Goal: Task Accomplishment & Management: Use online tool/utility

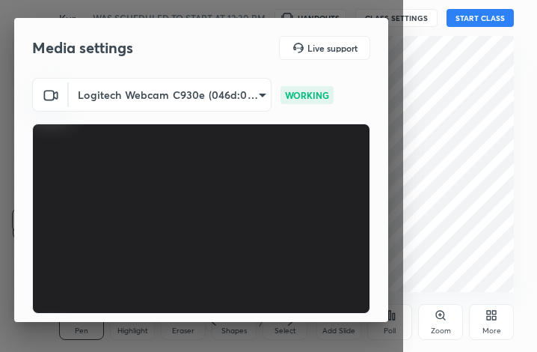
scroll to position [139, 0]
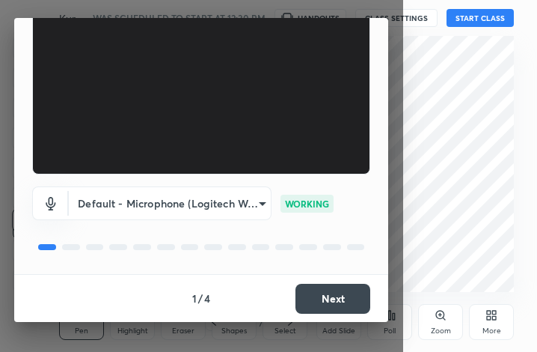
click at [335, 299] on button "Next" at bounding box center [333, 299] width 75 height 30
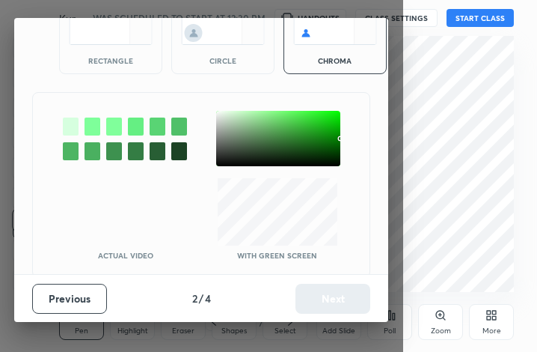
scroll to position [96, 0]
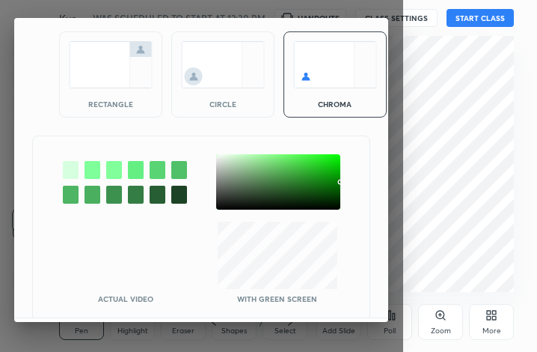
click at [335, 299] on div "Actual Video With green screen" at bounding box center [201, 262] width 337 height 81
click at [105, 90] on div "rectangle" at bounding box center [110, 74] width 103 height 86
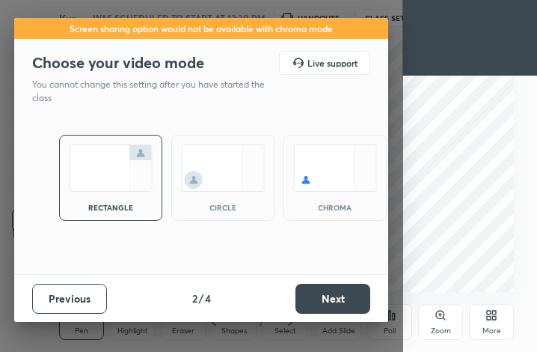
click at [326, 292] on button "Next" at bounding box center [333, 299] width 75 height 30
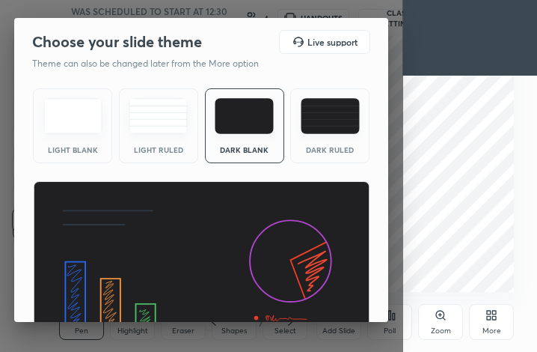
scroll to position [97, 0]
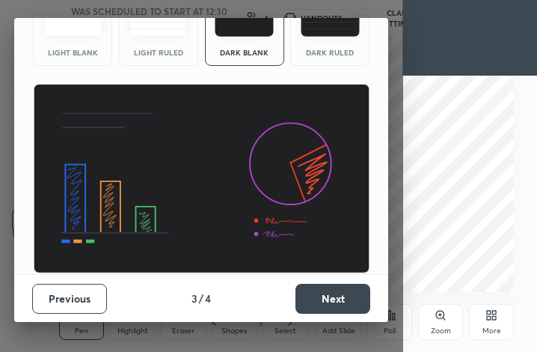
click at [330, 287] on button "Next" at bounding box center [333, 299] width 75 height 30
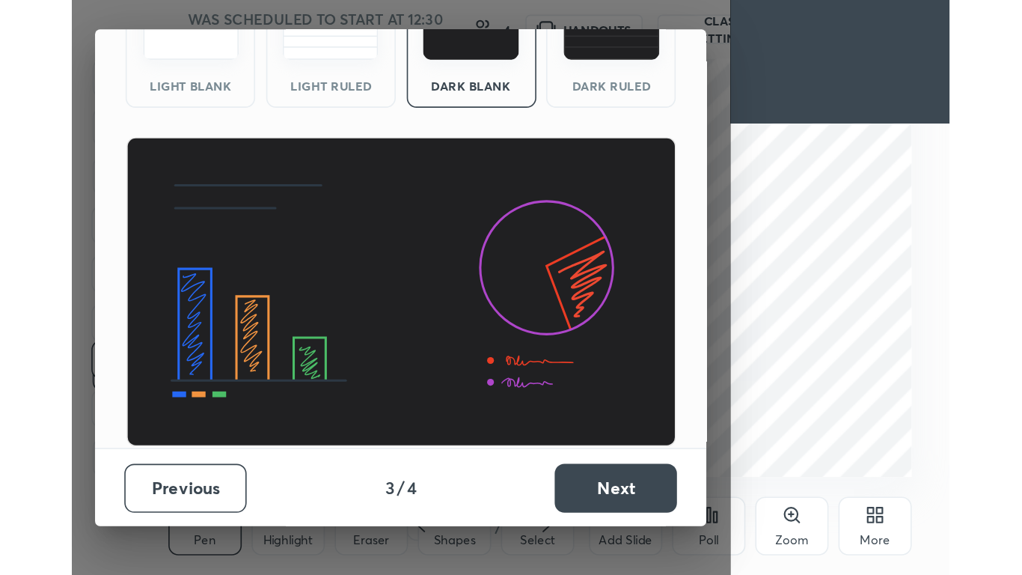
scroll to position [0, 0]
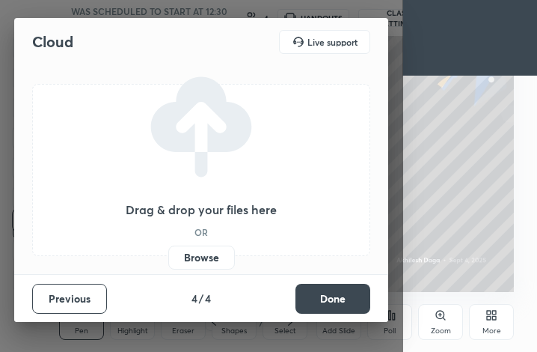
click at [330, 287] on button "Done" at bounding box center [333, 299] width 75 height 30
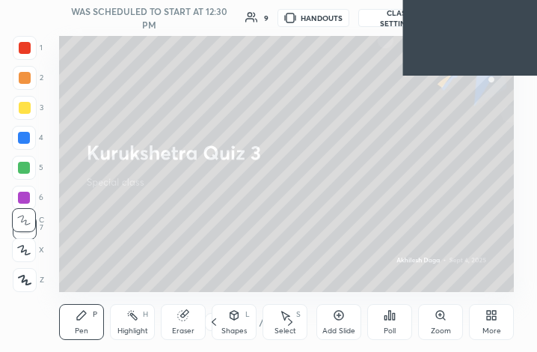
click at [498, 317] on div "More" at bounding box center [491, 322] width 45 height 36
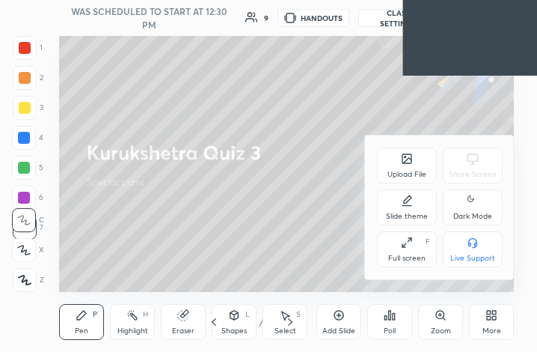
click at [395, 261] on div "Full screen" at bounding box center [406, 257] width 37 height 7
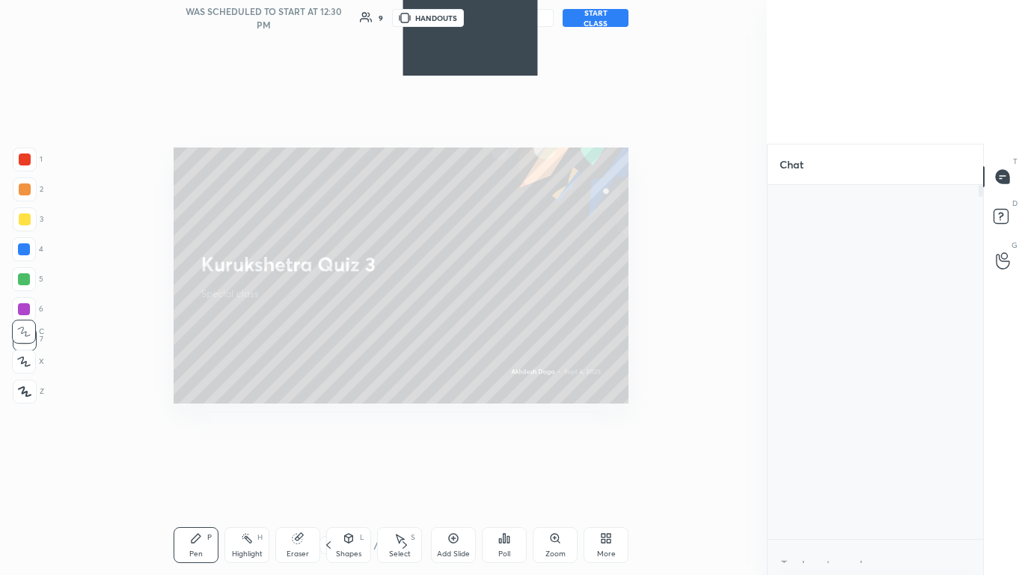
scroll to position [5, 5]
drag, startPoint x: 395, startPoint y: 261, endPoint x: 478, endPoint y: 412, distance: 172.5
click at [478, 351] on div "Upload File Share Screen Slide theme Dark Mode Full screen F Live Support" at bounding box center [511, 287] width 1022 height 575
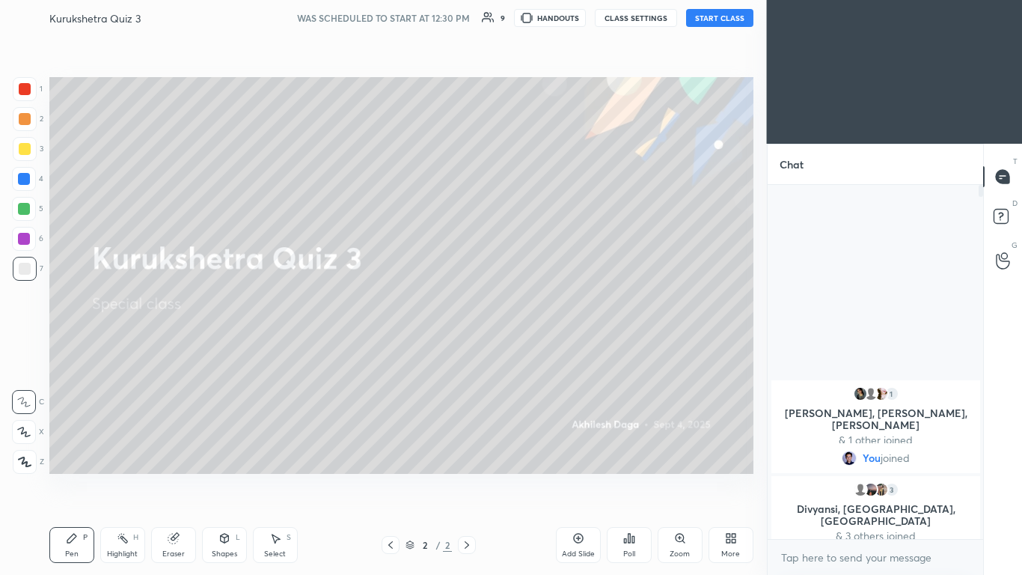
scroll to position [74358, 74130]
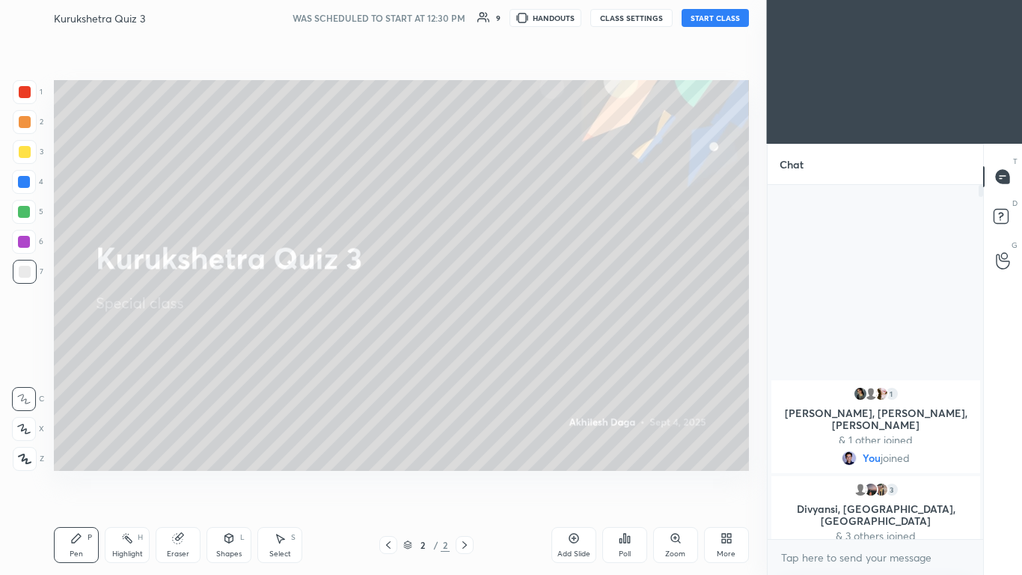
click at [537, 22] on button "START CLASS" at bounding box center [715, 18] width 67 height 18
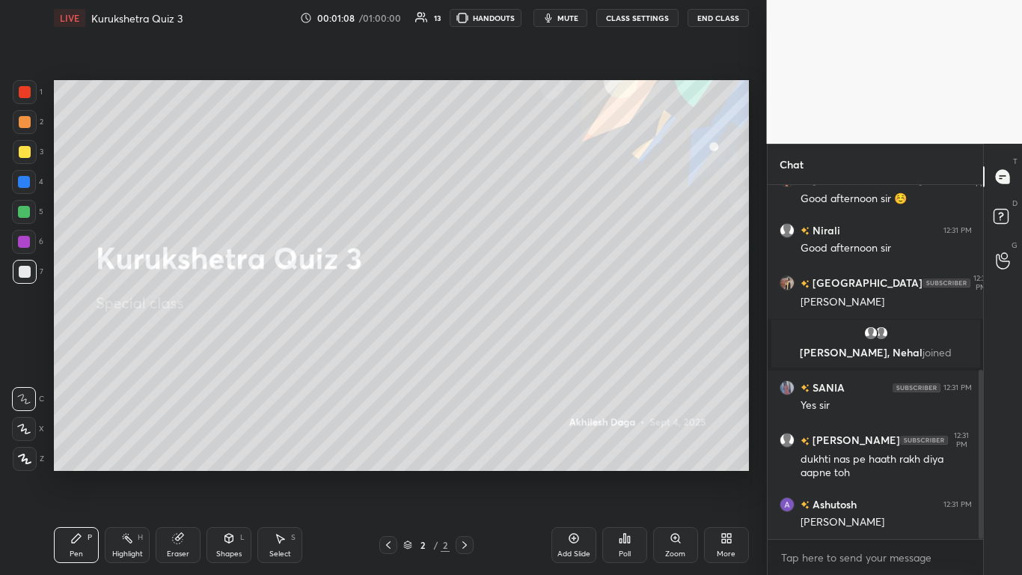
scroll to position [388, 0]
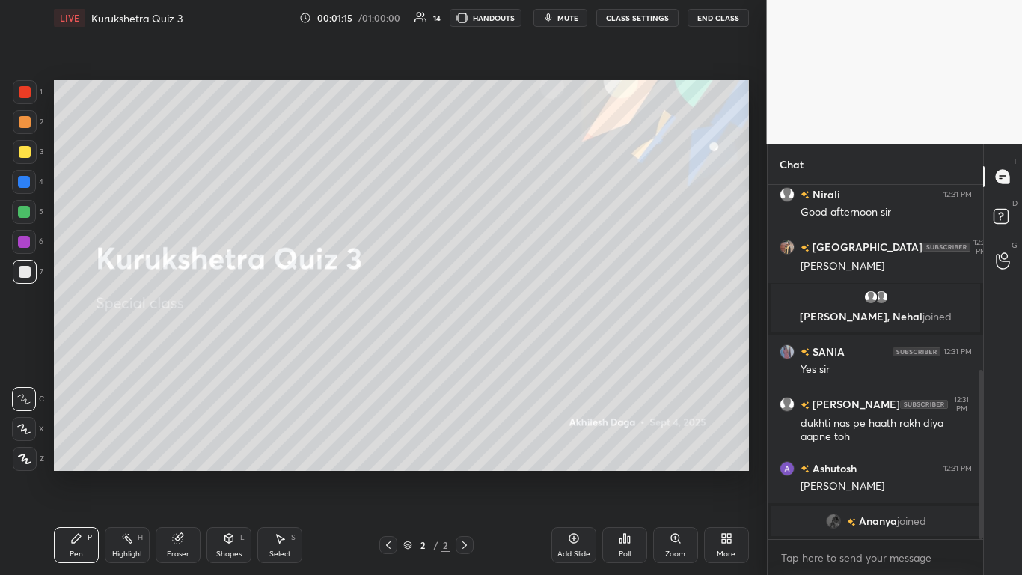
click at [537, 351] on div "grid" at bounding box center [835, 520] width 21 height 15
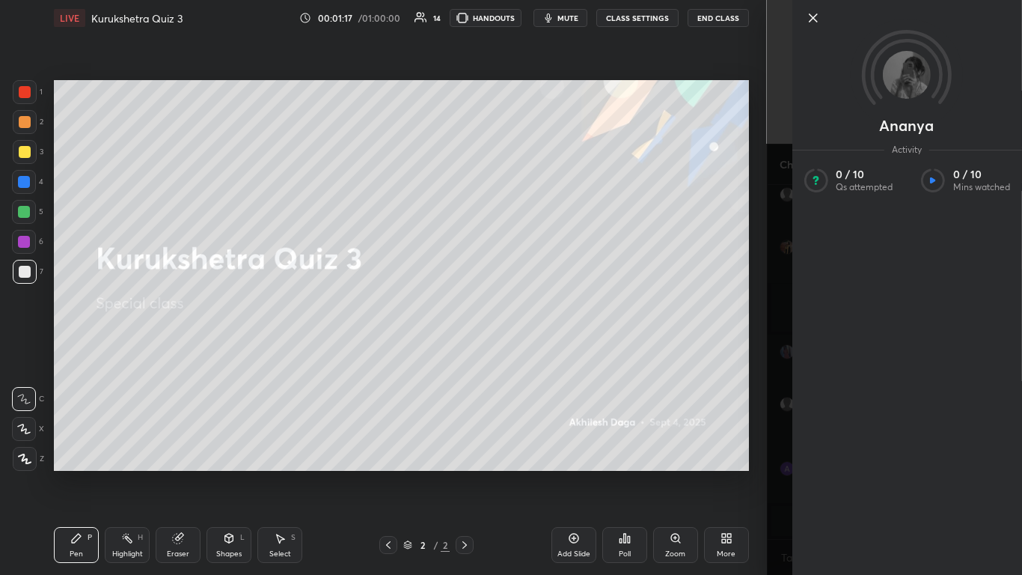
click at [537, 351] on div "[PERSON_NAME] Activity 0 / 10 Qs attempted 0 / 10 Mins watched" at bounding box center [895, 287] width 256 height 575
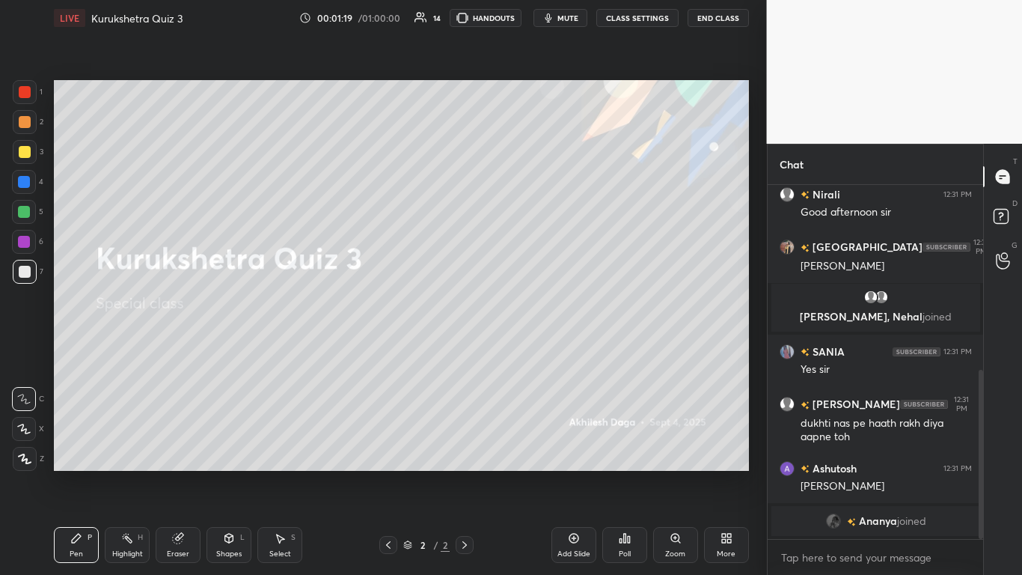
click at [537, 351] on div "grid" at bounding box center [835, 520] width 21 height 15
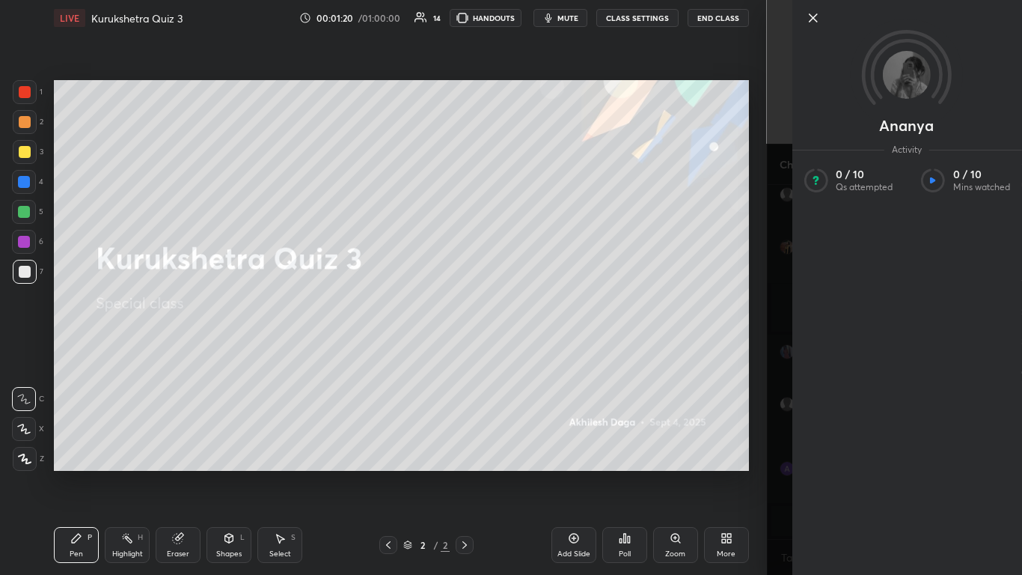
click at [537, 351] on div "[PERSON_NAME] Activity 0 / 10 Qs attempted 0 / 10 Mins watched" at bounding box center [907, 287] width 230 height 575
click at [537, 351] on div "[PERSON_NAME] Activity 0 / 10 Qs attempted 0 / 10 Mins watched" at bounding box center [895, 287] width 256 height 575
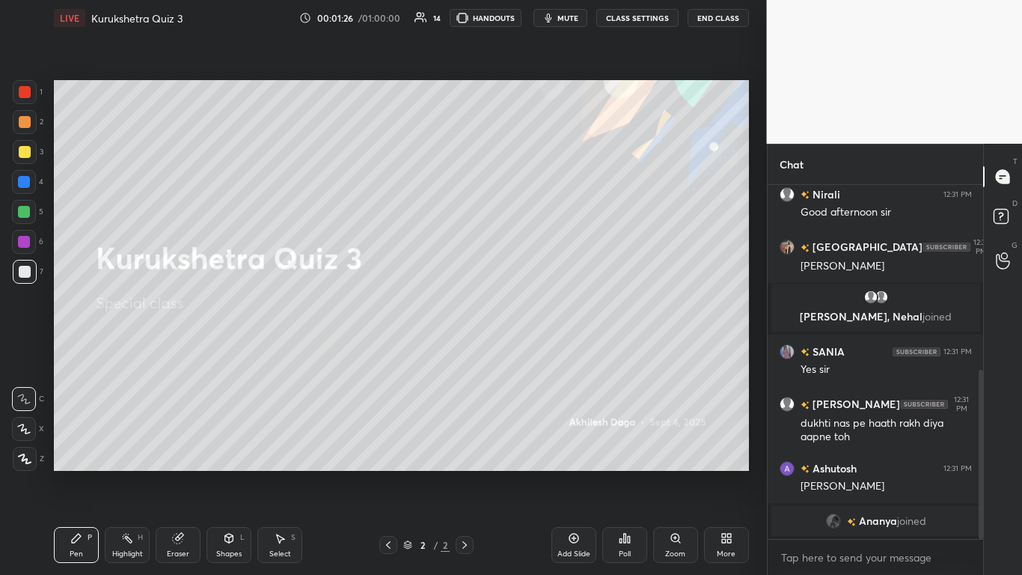
click at [22, 351] on icon at bounding box center [25, 458] width 12 height 9
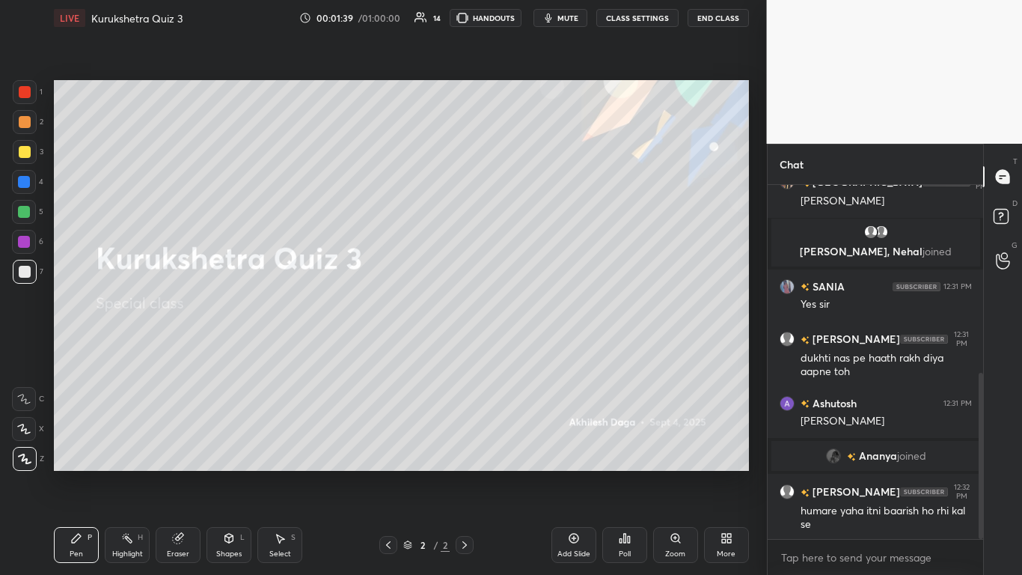
click at [205, 351] on div "Pen P Highlight H Eraser Shapes L Select S" at bounding box center [178, 545] width 248 height 36
click at [170, 351] on div "Eraser" at bounding box center [178, 545] width 45 height 36
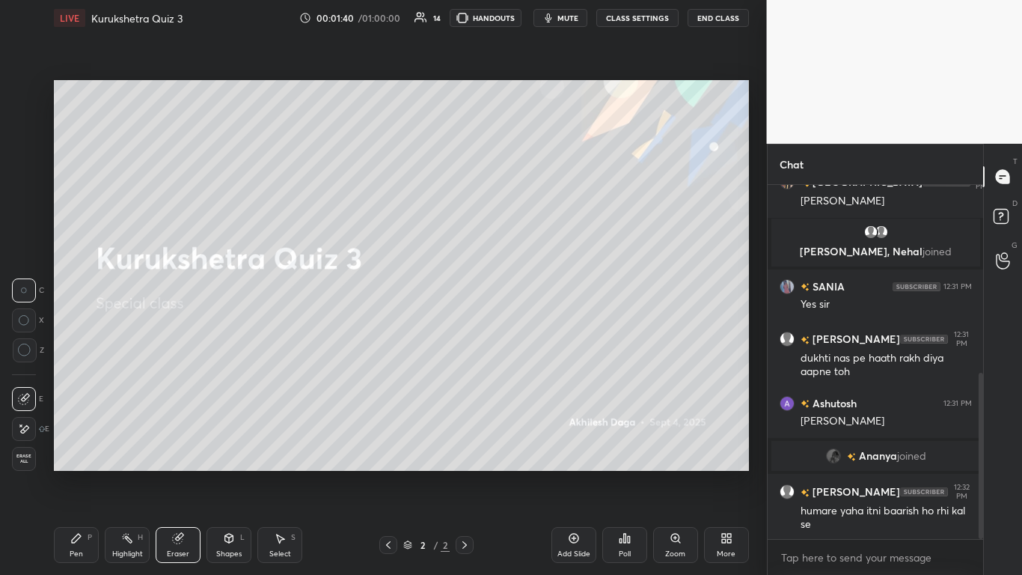
click at [22, 351] on span "Erase all" at bounding box center [24, 459] width 22 height 10
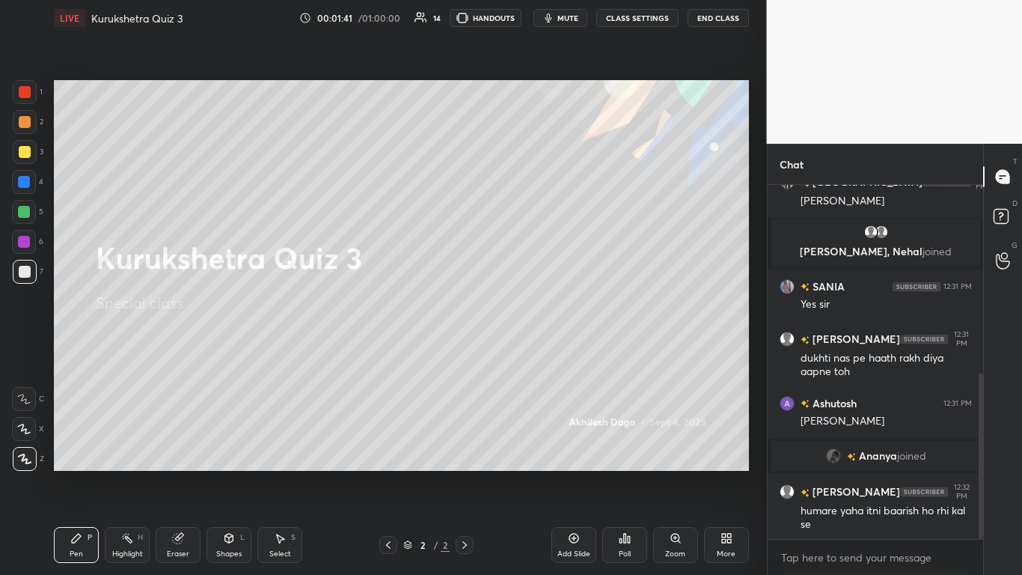
click at [86, 351] on div "Pen P" at bounding box center [76, 545] width 45 height 36
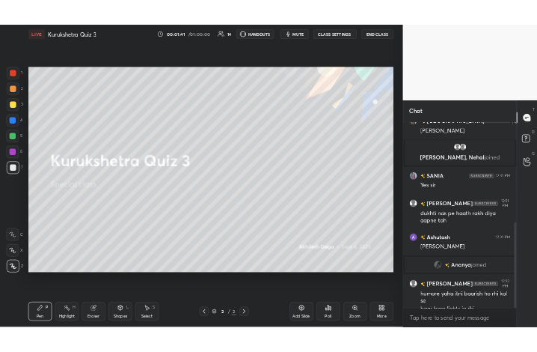
scroll to position [415, 0]
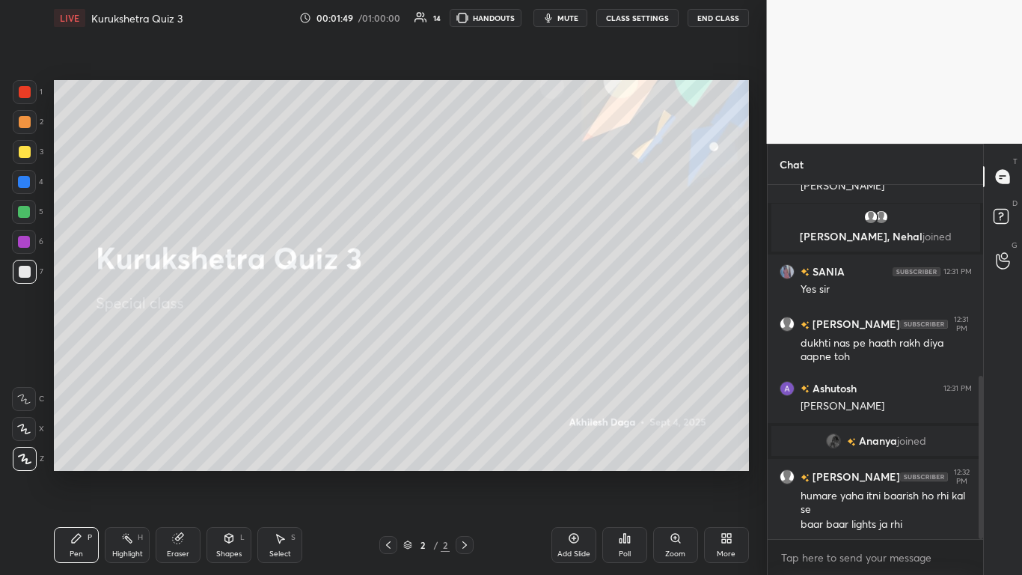
click at [537, 351] on div "More" at bounding box center [726, 545] width 45 height 36
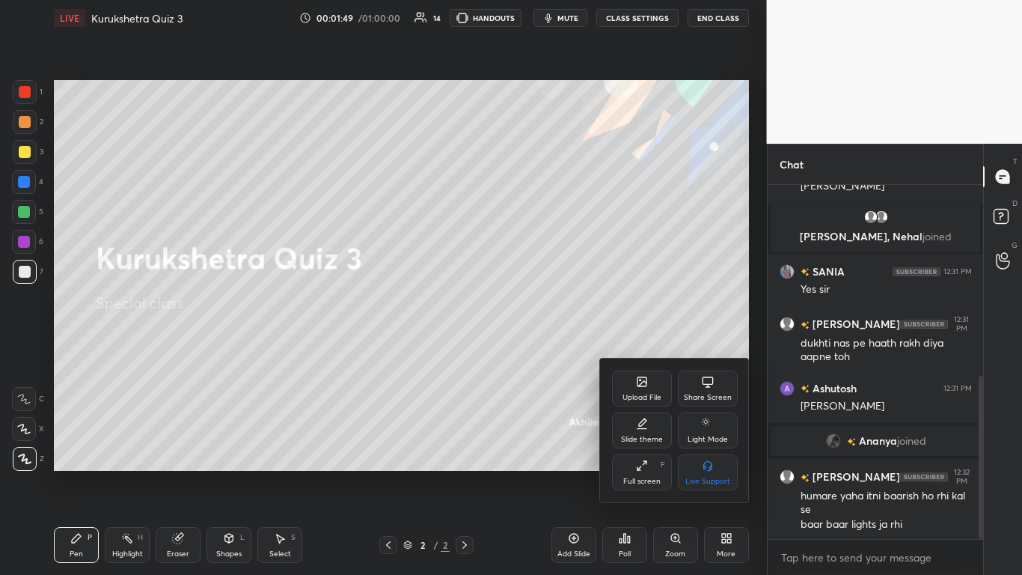
click at [537, 351] on div "Upload File" at bounding box center [642, 397] width 39 height 7
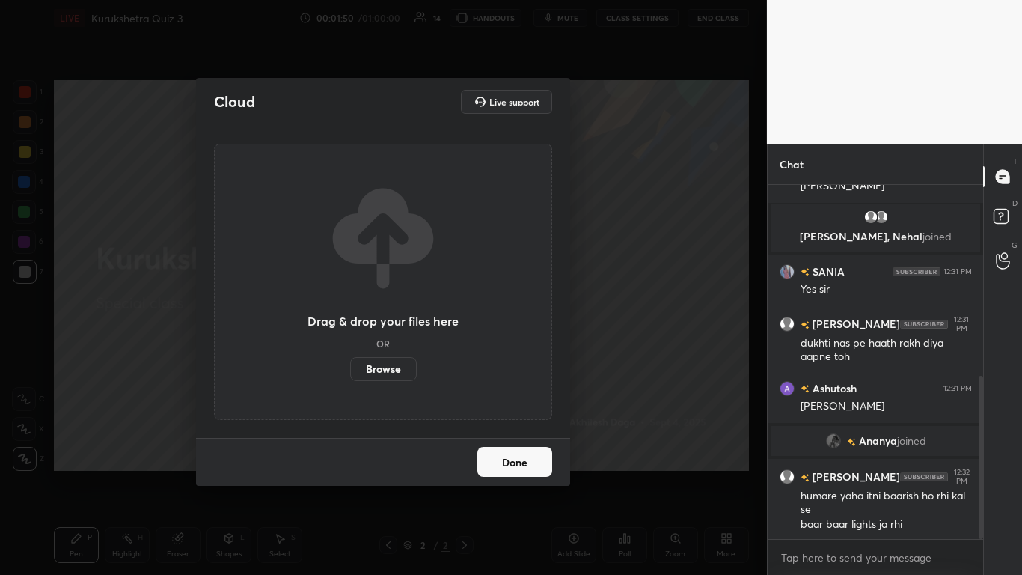
click at [394, 351] on label "Browse" at bounding box center [383, 369] width 67 height 24
click at [350, 351] on input "Browse" at bounding box center [350, 369] width 0 height 24
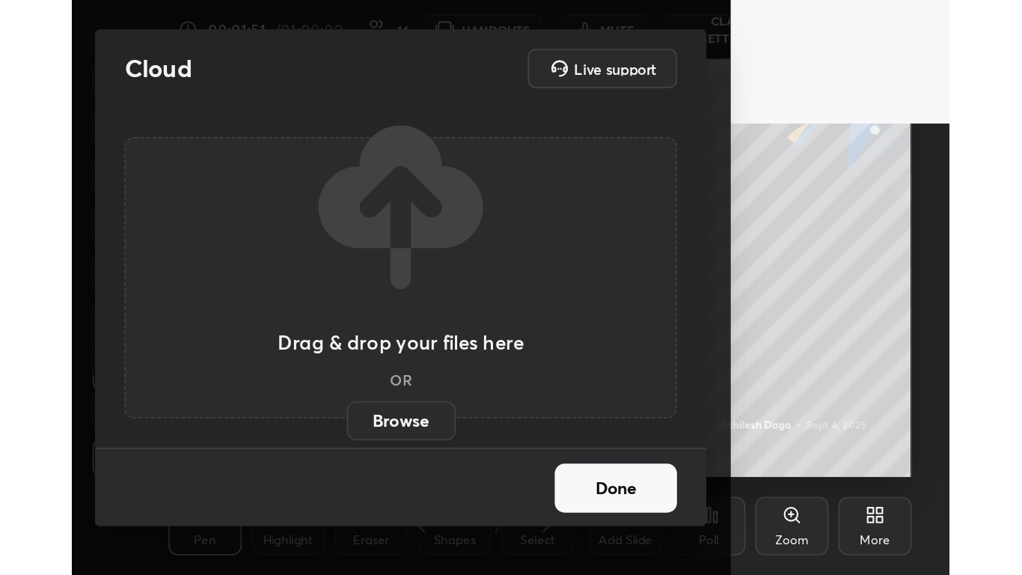
scroll to position [256, 477]
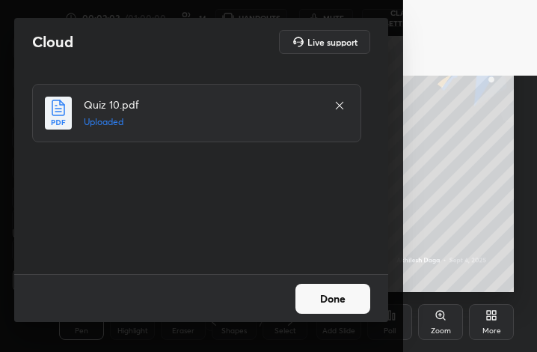
click at [344, 296] on button "Done" at bounding box center [333, 299] width 75 height 30
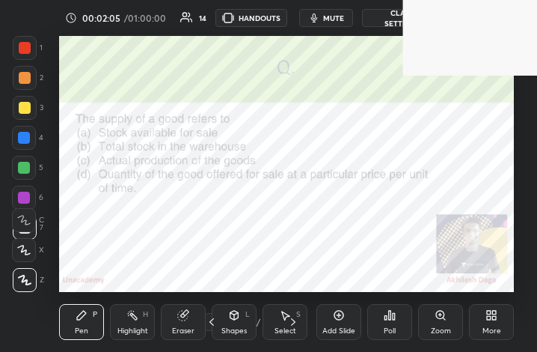
click at [477, 329] on div "More" at bounding box center [491, 322] width 45 height 36
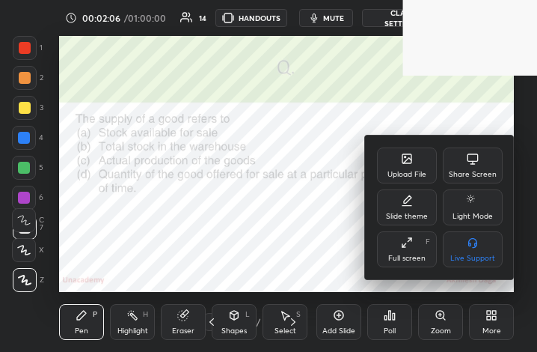
click at [412, 245] on icon at bounding box center [407, 242] width 12 height 12
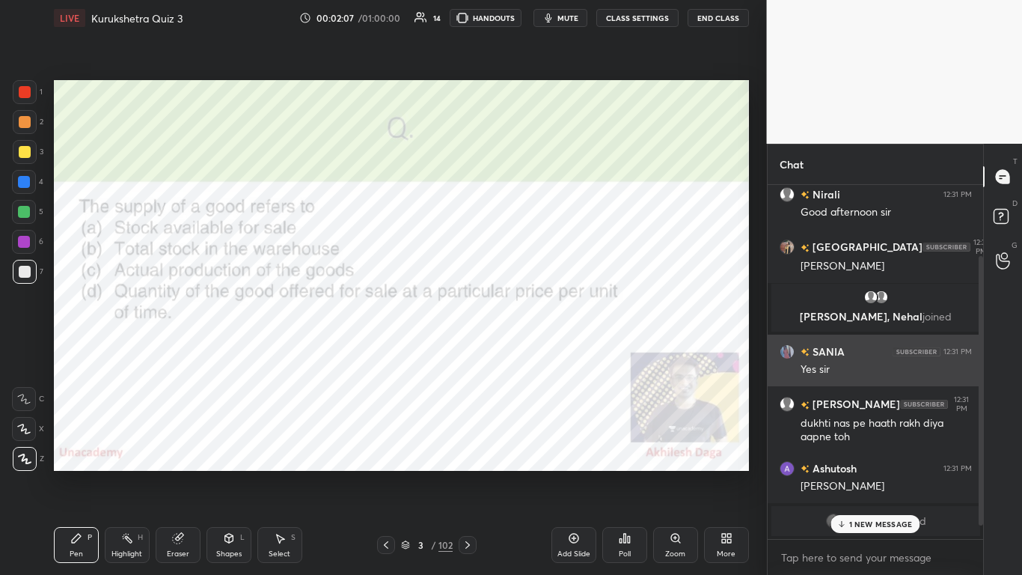
scroll to position [111, 0]
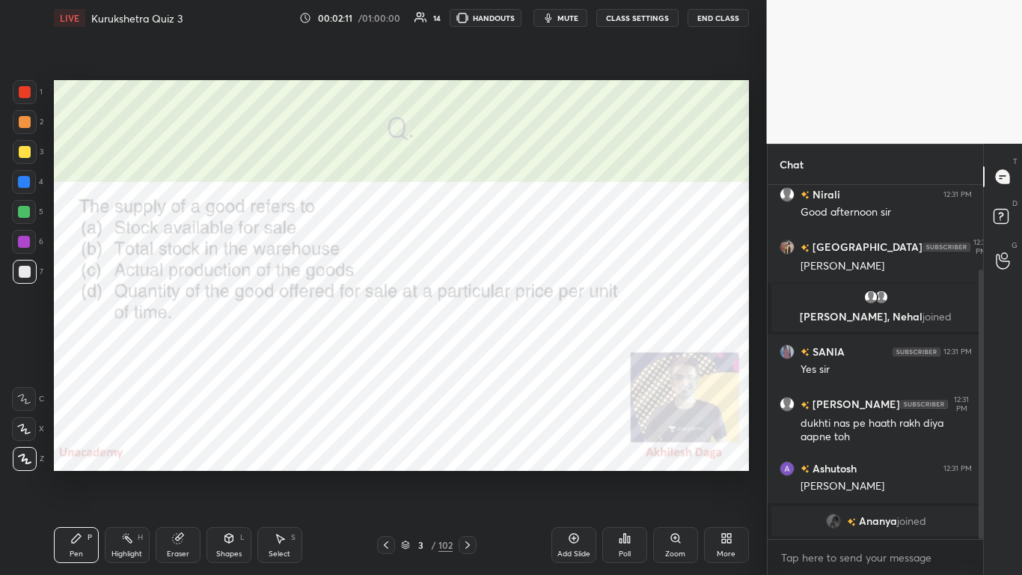
click at [537, 351] on div "Poll" at bounding box center [624, 545] width 45 height 36
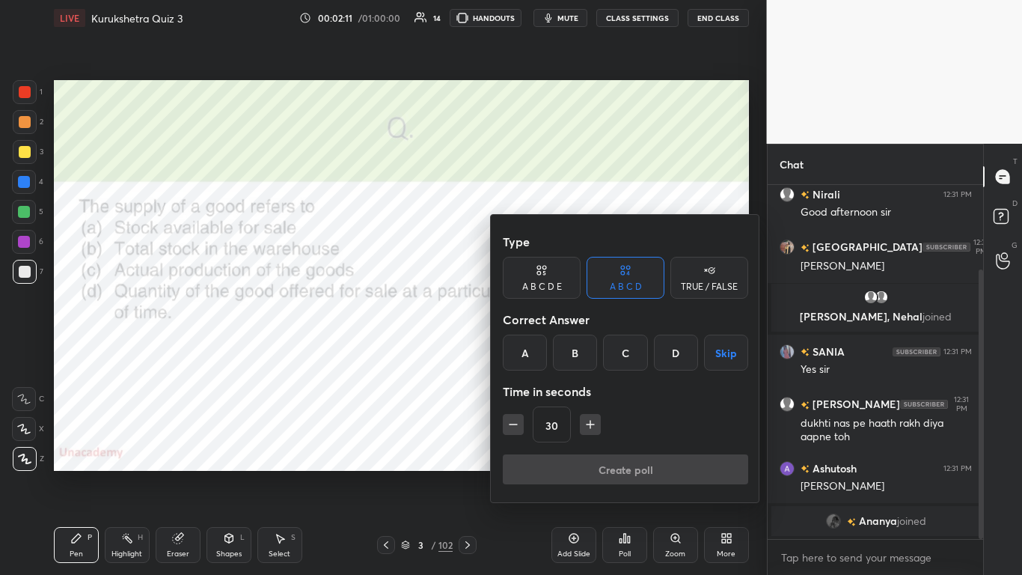
click at [537, 351] on div "D" at bounding box center [676, 353] width 44 height 36
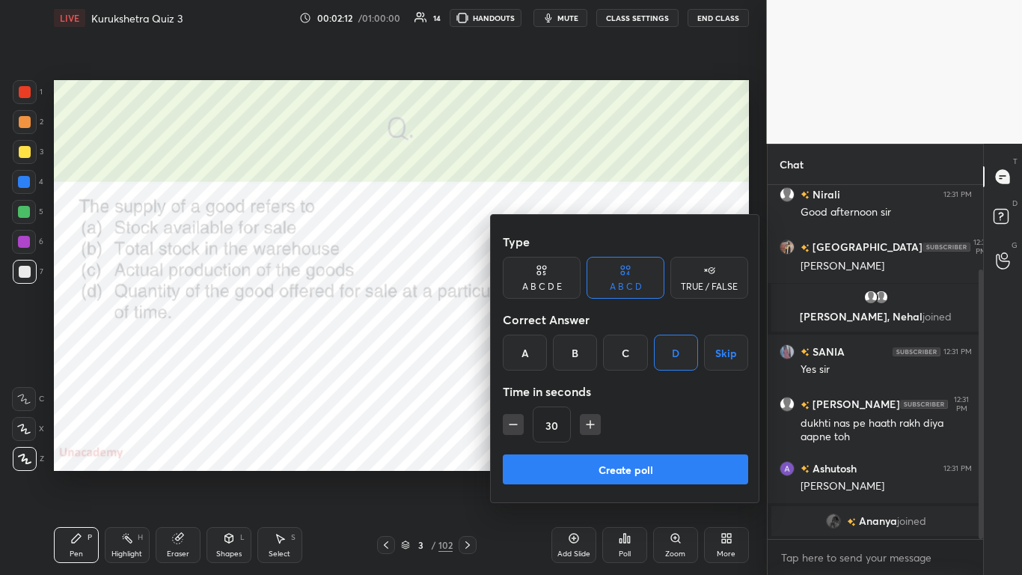
click at [537, 351] on div "Type A B C D E A B C D TRUE / FALSE Correct Answer A B C D Skip Time in seconds…" at bounding box center [625, 341] width 245 height 228
click at [537, 351] on button "Create poll" at bounding box center [625, 469] width 245 height 30
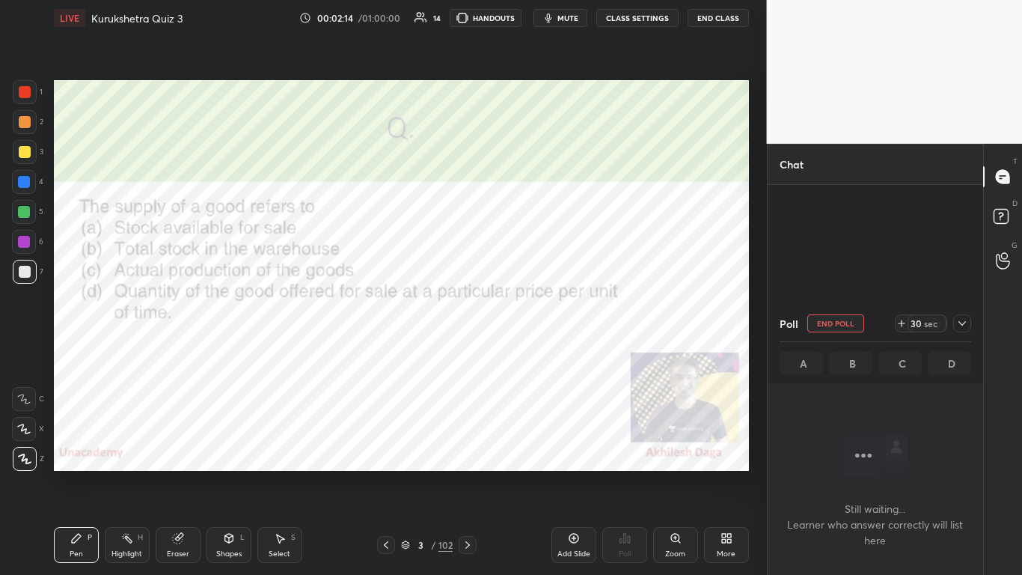
scroll to position [334, 0]
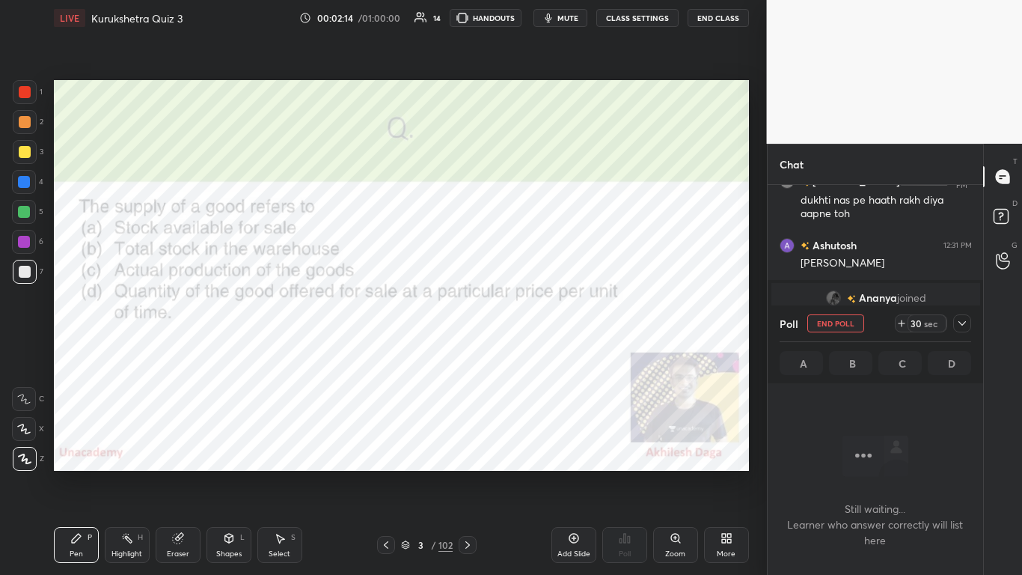
click at [537, 320] on icon at bounding box center [962, 323] width 12 height 12
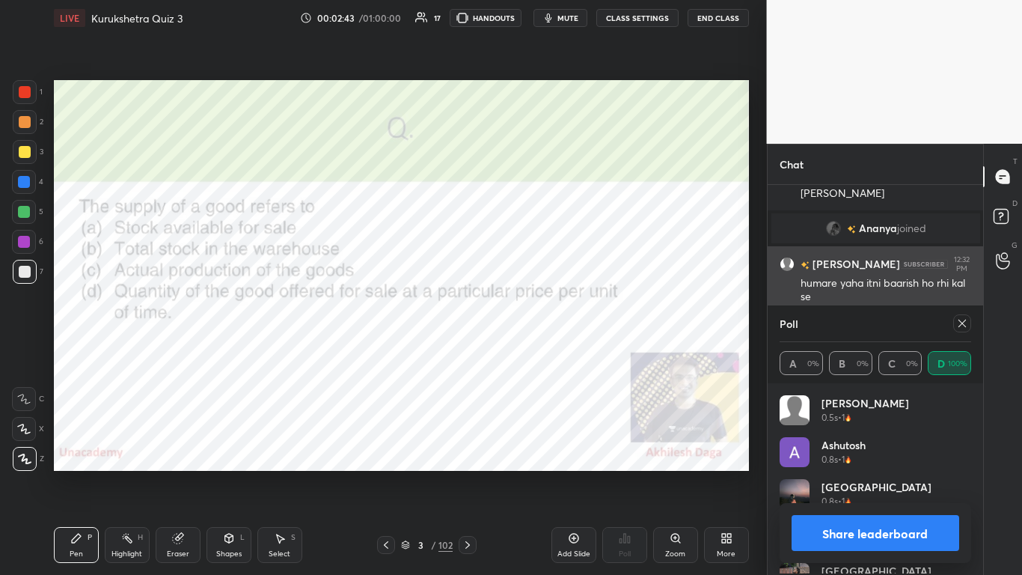
scroll to position [0, 0]
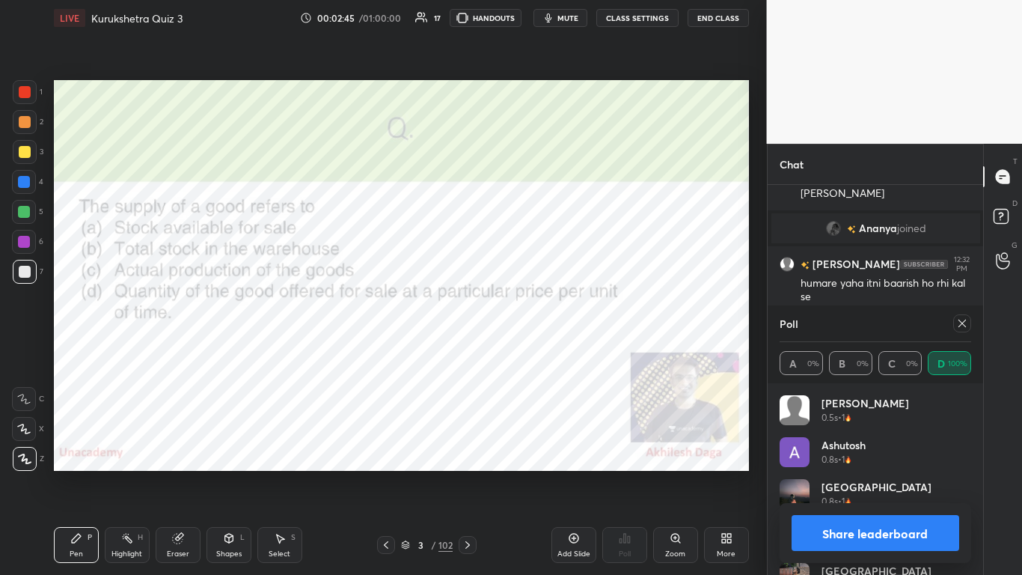
click at [537, 351] on button "Share leaderboard" at bounding box center [876, 533] width 168 height 36
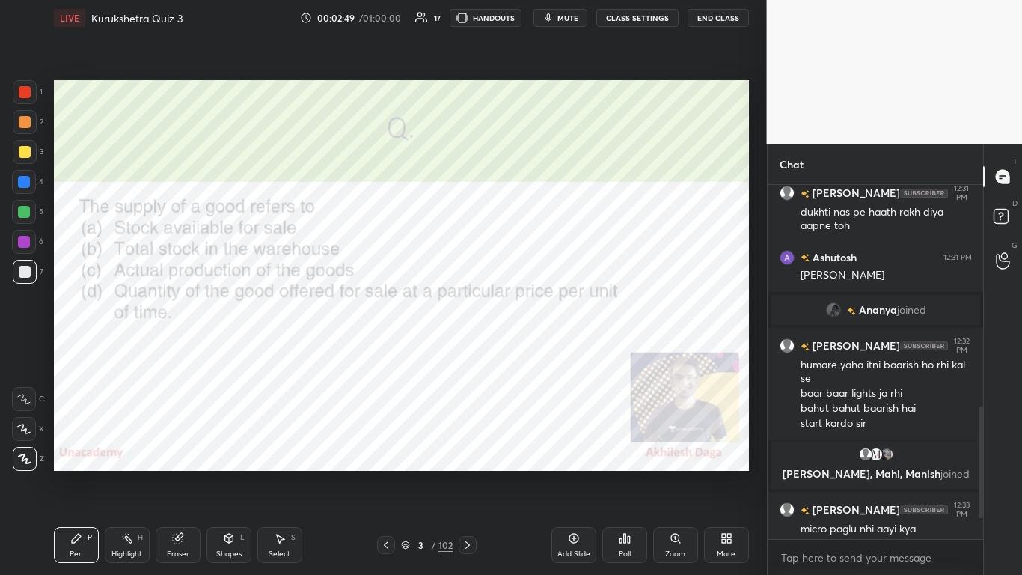
drag, startPoint x: 21, startPoint y: 90, endPoint x: 49, endPoint y: 109, distance: 34.0
click at [22, 91] on div at bounding box center [25, 92] width 12 height 12
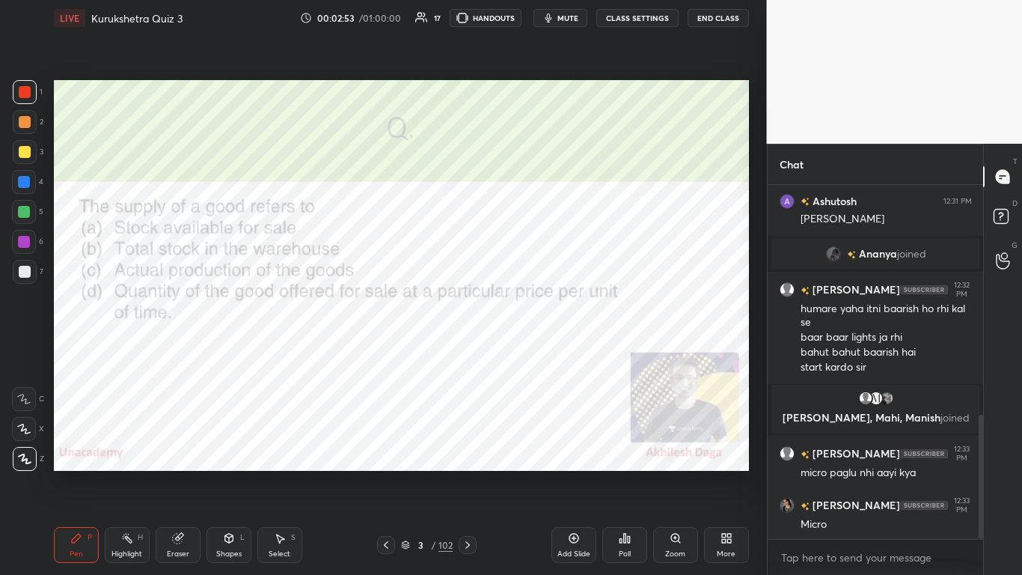
click at [465, 351] on icon at bounding box center [468, 545] width 12 height 12
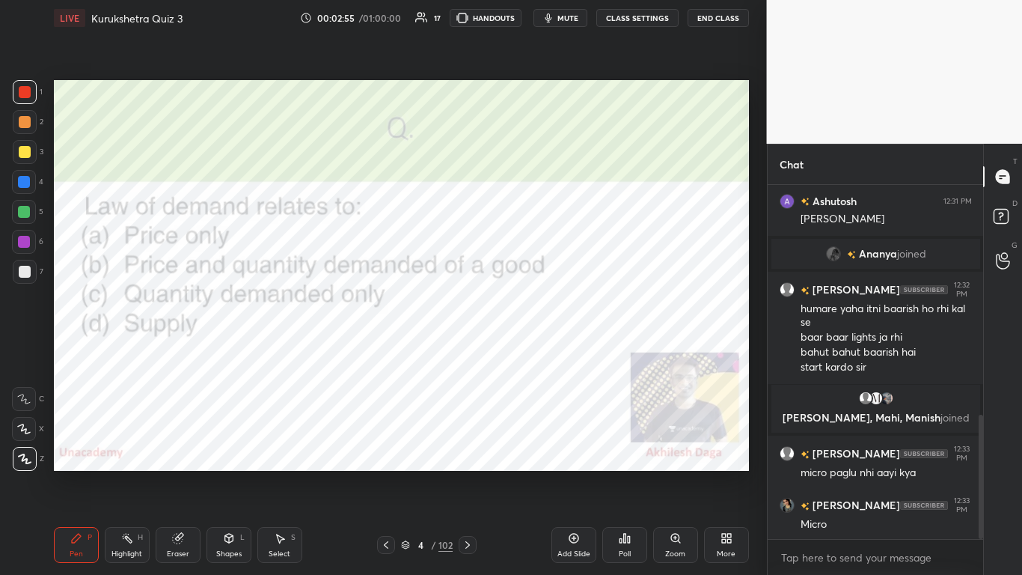
click at [537, 351] on div "Poll" at bounding box center [624, 545] width 45 height 36
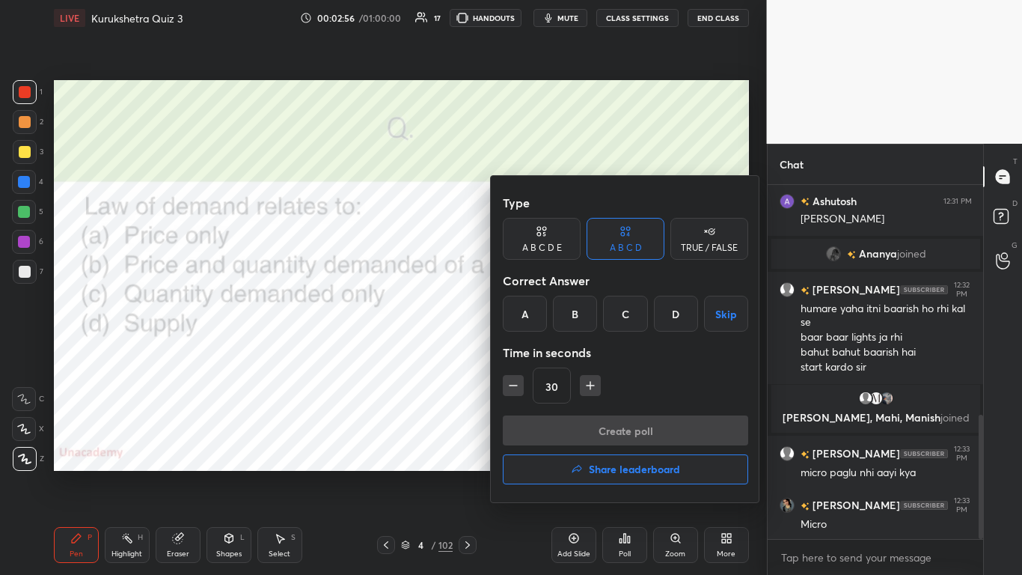
click at [537, 334] on div "Type A B C D E A B C D TRUE / FALSE Correct Answer A B C D Skip Time in seconds…" at bounding box center [625, 302] width 245 height 228
click at [537, 319] on div "B" at bounding box center [575, 314] width 44 height 36
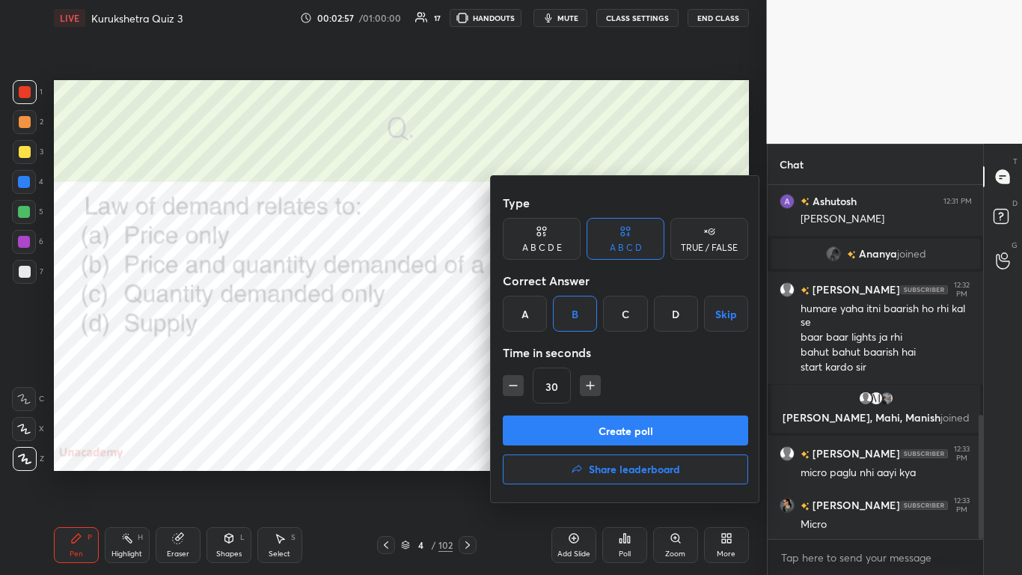
click at [537, 351] on button "Create poll" at bounding box center [625, 430] width 245 height 30
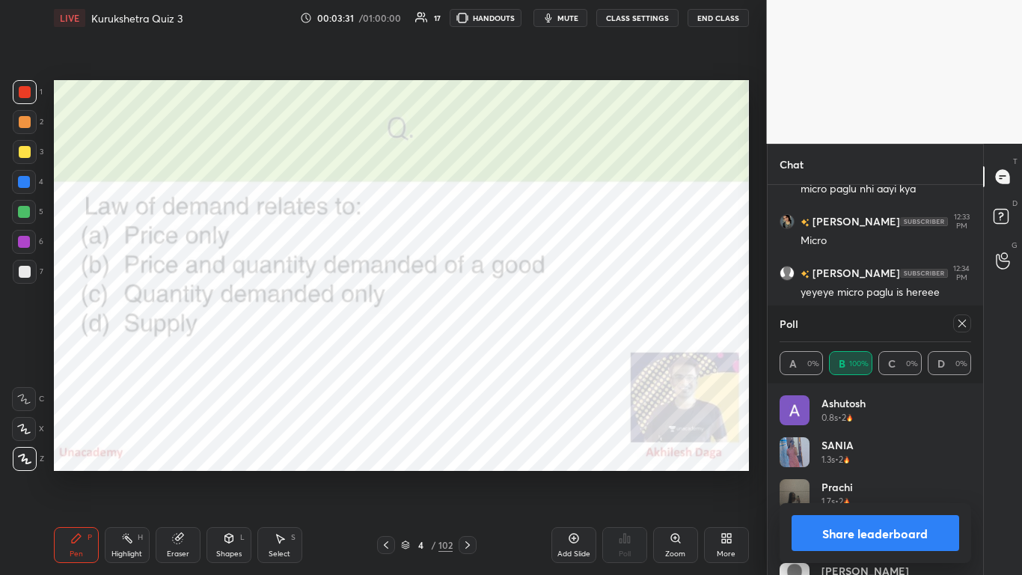
drag, startPoint x: 932, startPoint y: 523, endPoint x: 941, endPoint y: 525, distance: 9.1
click at [537, 351] on button "Share leaderboard" at bounding box center [876, 533] width 168 height 36
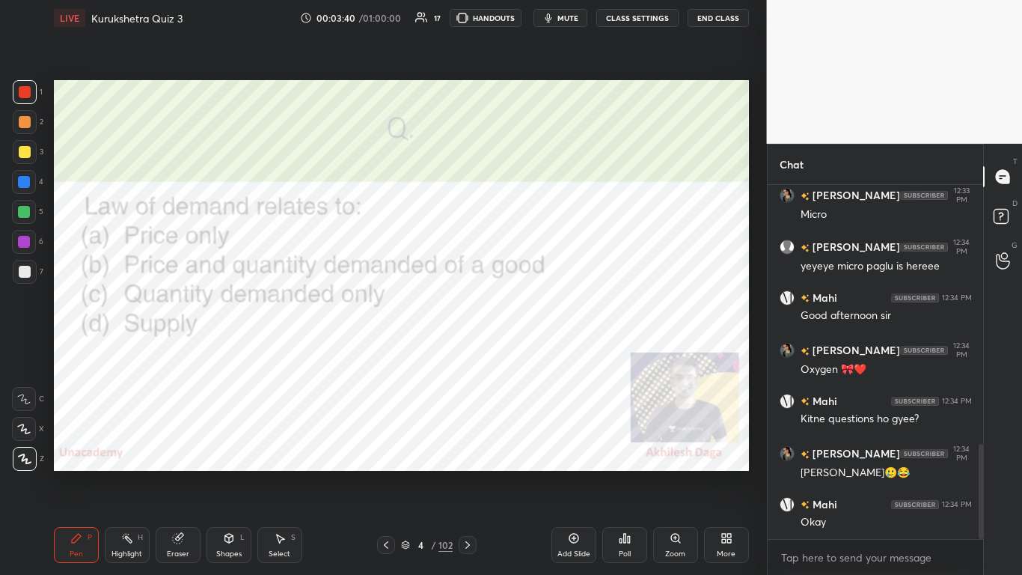
click at [468, 351] on icon at bounding box center [468, 545] width 12 height 12
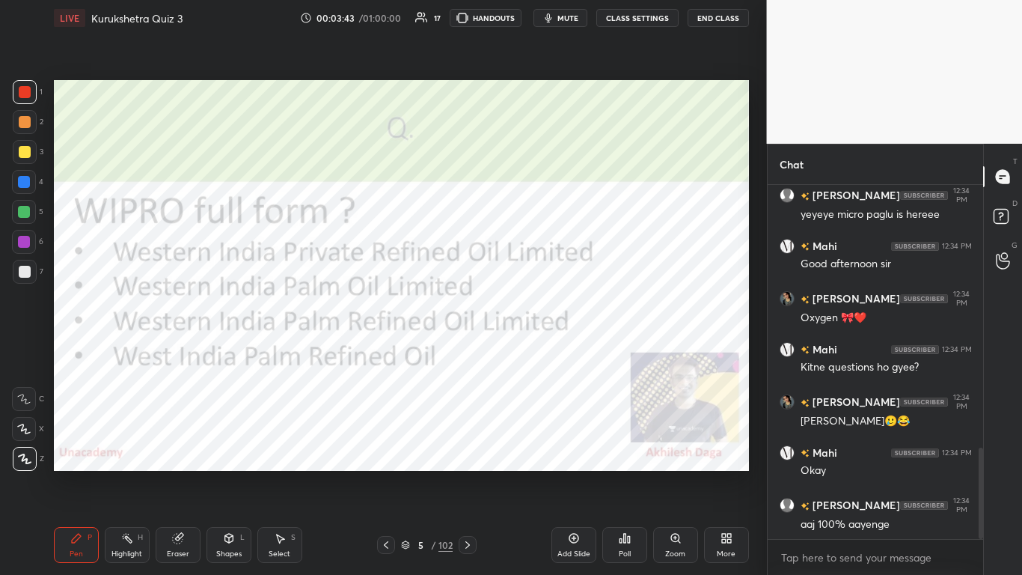
click at [470, 351] on icon at bounding box center [468, 545] width 12 height 12
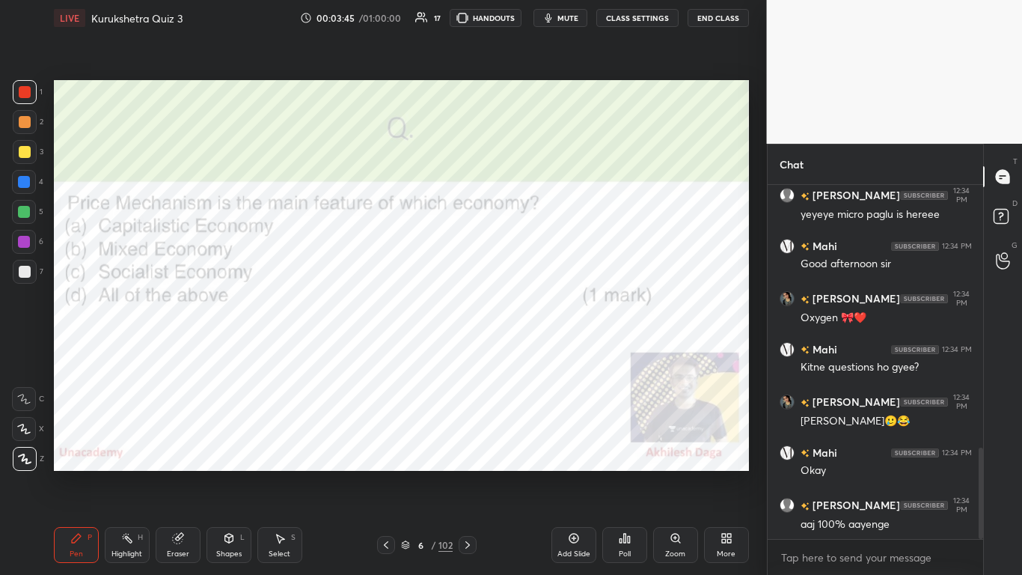
click at [537, 351] on div "Poll" at bounding box center [624, 545] width 45 height 36
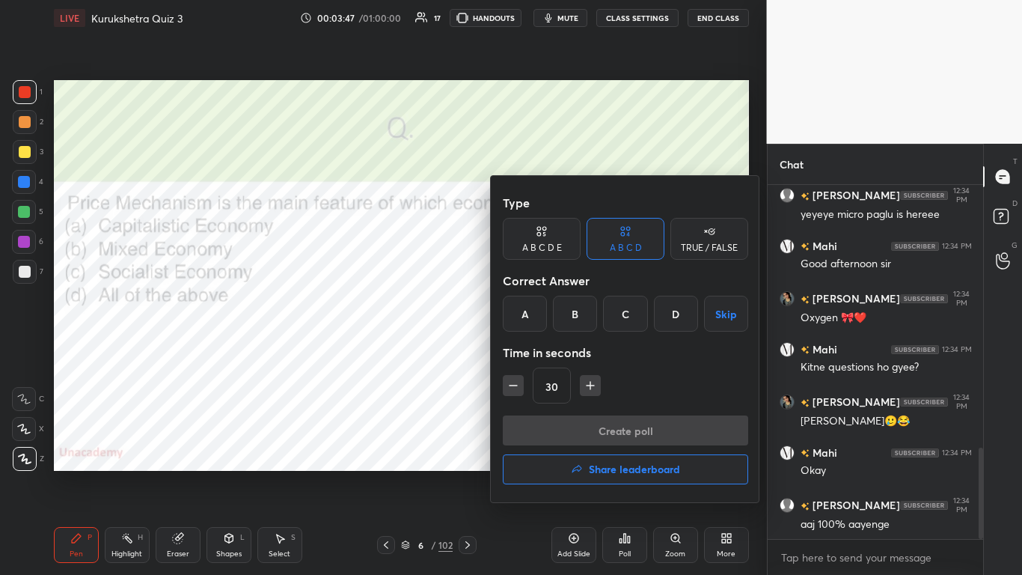
click at [525, 317] on div "A" at bounding box center [525, 314] width 44 height 36
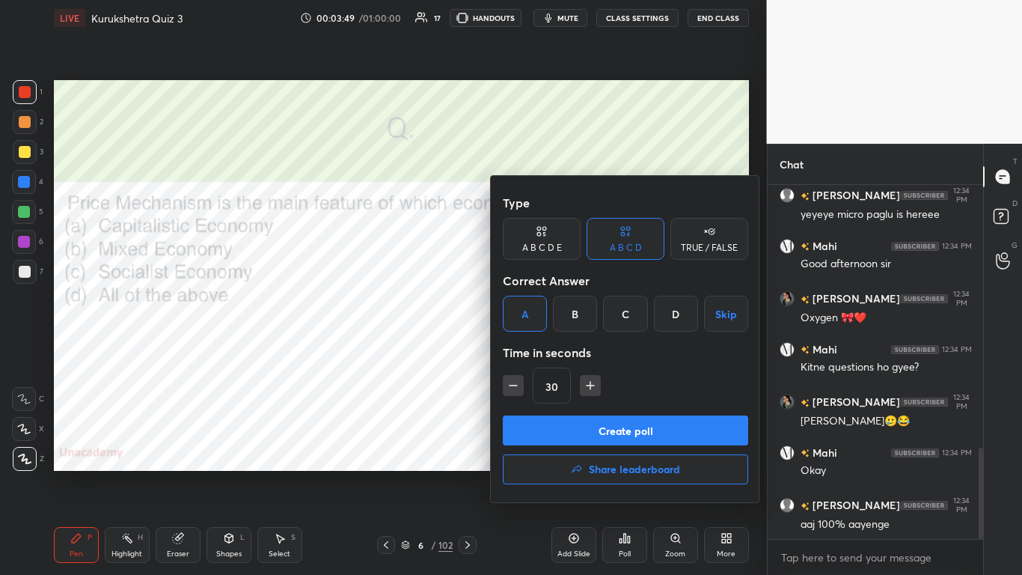
click at [537, 351] on button "Create poll" at bounding box center [625, 430] width 245 height 30
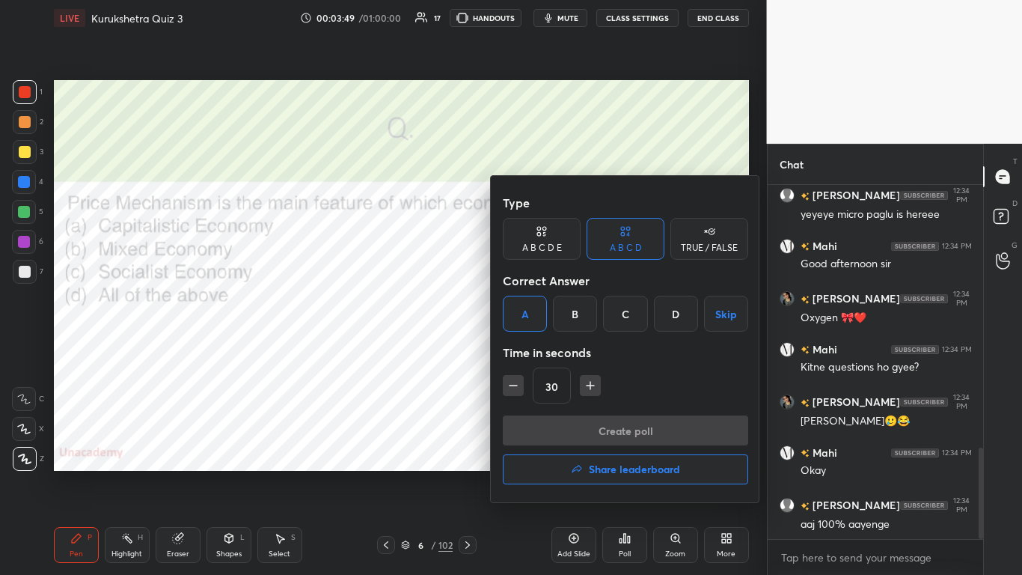
scroll to position [354, 211]
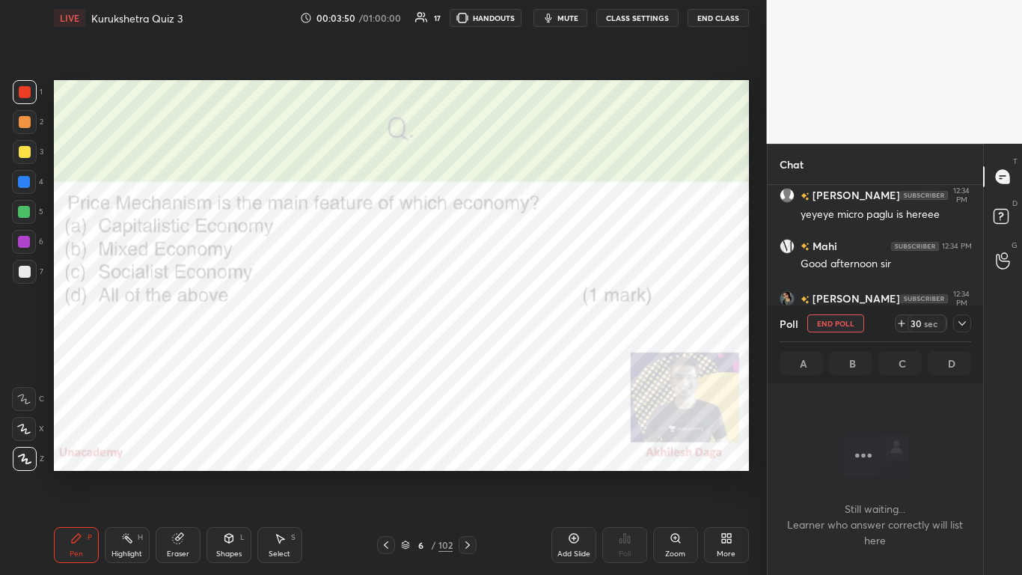
click at [537, 325] on icon at bounding box center [962, 323] width 12 height 12
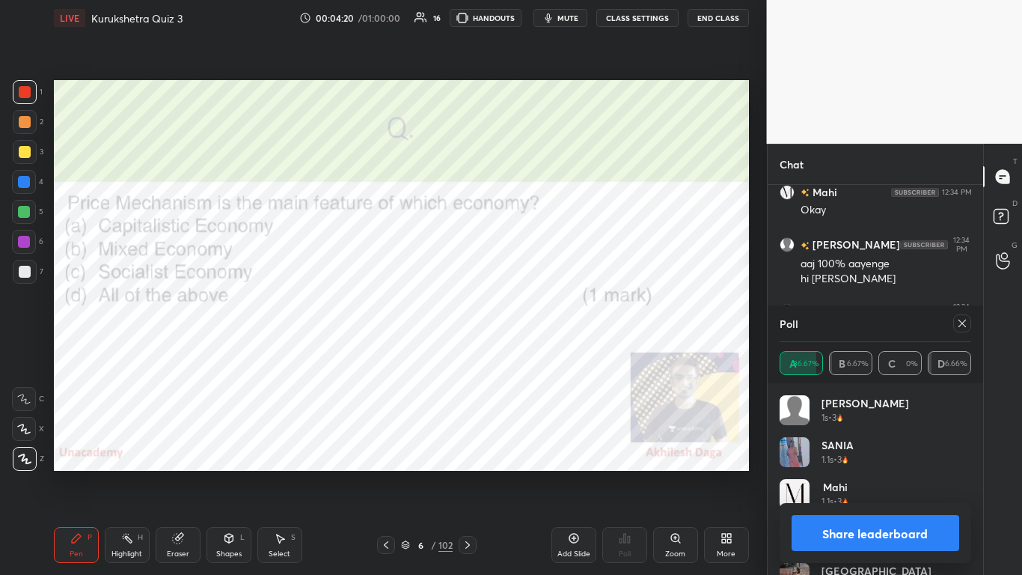
scroll to position [175, 187]
click at [537, 351] on button "Share leaderboard" at bounding box center [876, 533] width 168 height 36
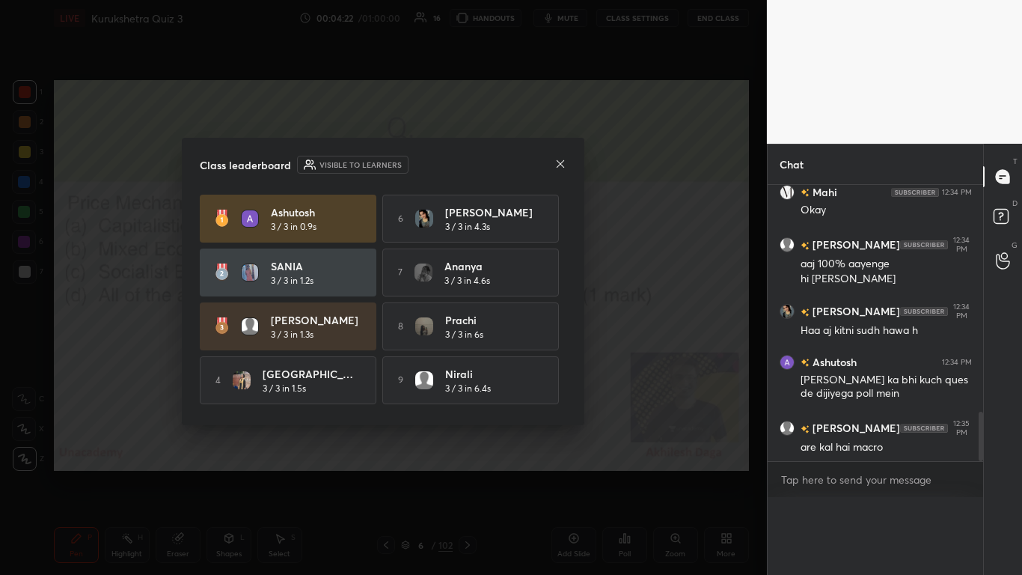
scroll to position [0, 0]
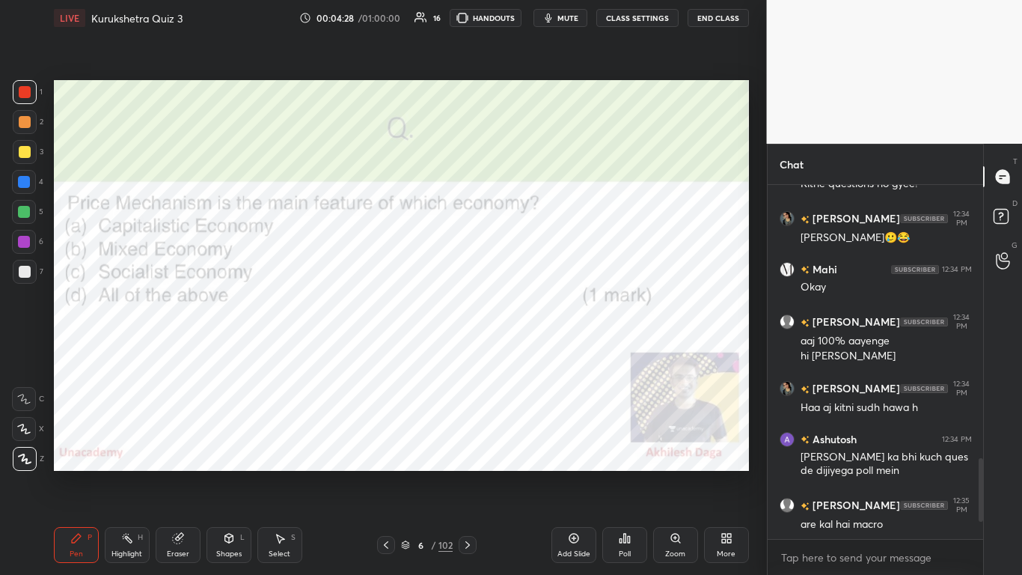
click at [465, 351] on icon at bounding box center [468, 545] width 12 height 12
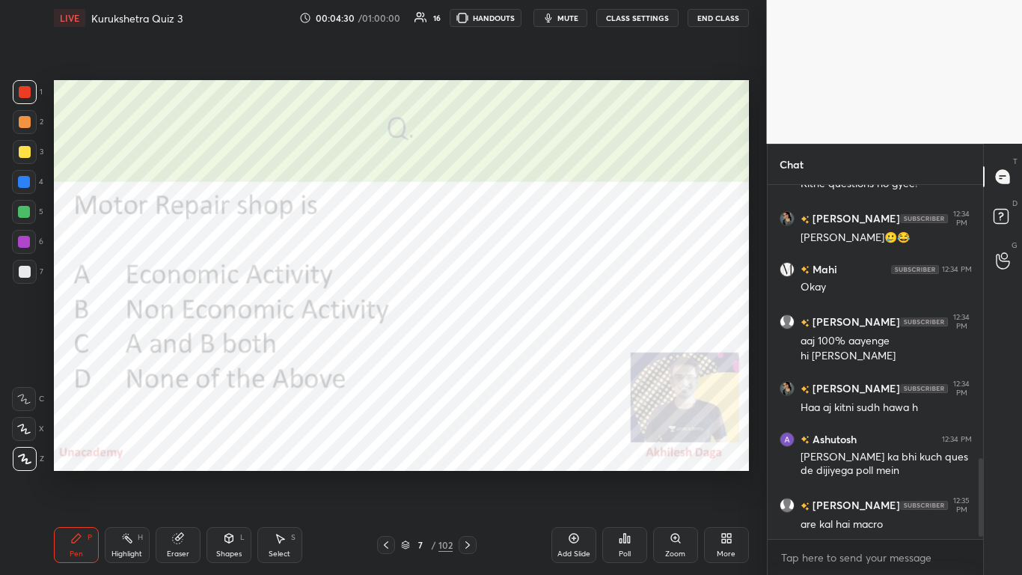
click at [537, 351] on div "Poll" at bounding box center [624, 545] width 45 height 36
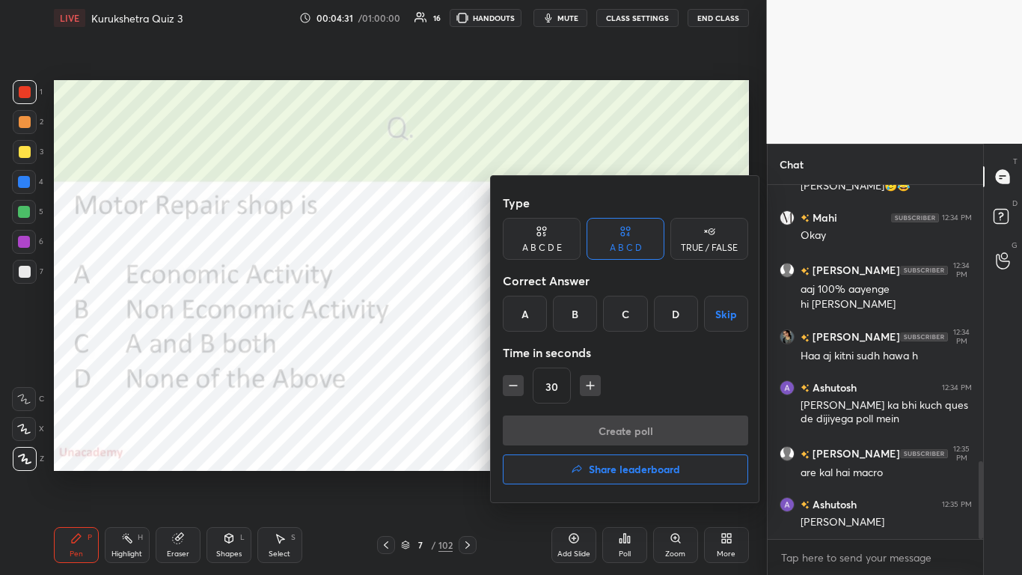
click at [516, 323] on div "A" at bounding box center [525, 314] width 44 height 36
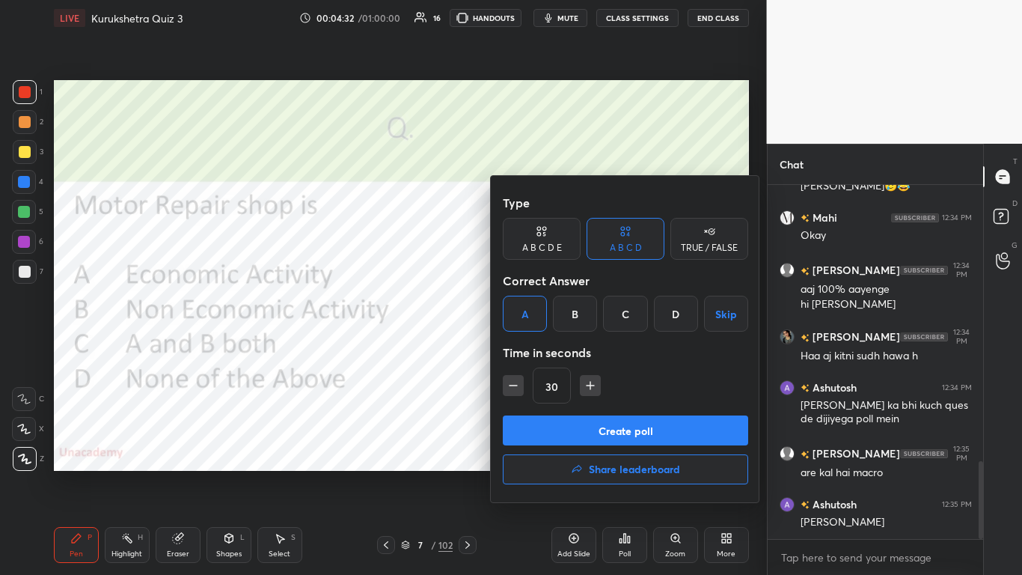
click at [537, 351] on button "Create poll" at bounding box center [625, 430] width 245 height 30
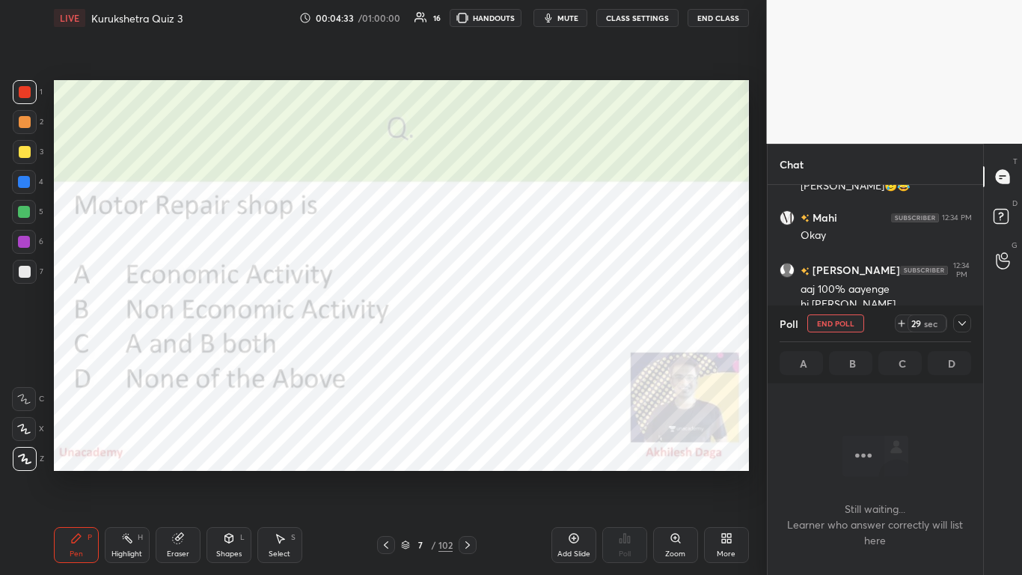
click at [537, 323] on div at bounding box center [962, 323] width 18 height 18
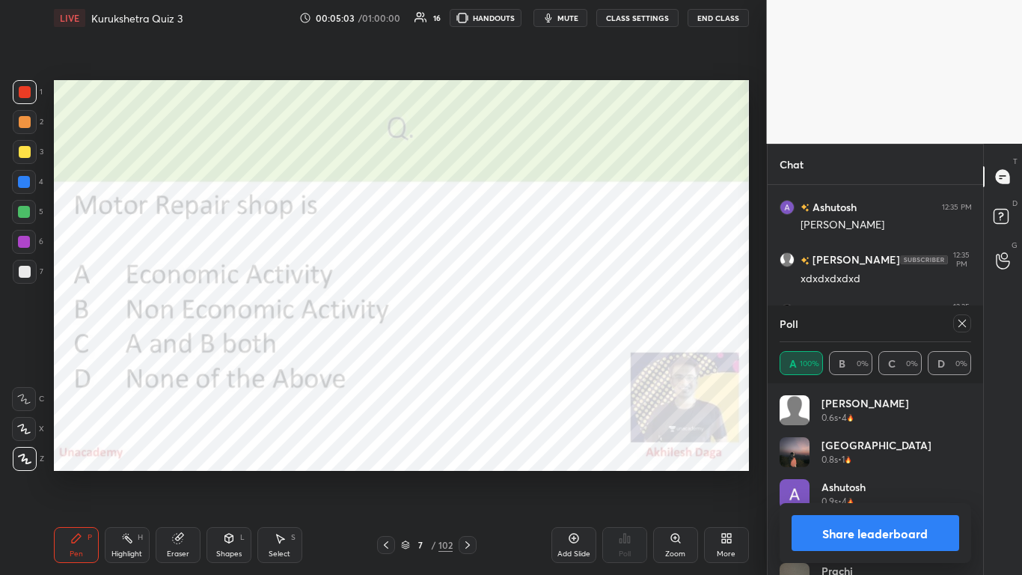
click at [537, 351] on button "Share leaderboard" at bounding box center [876, 533] width 168 height 36
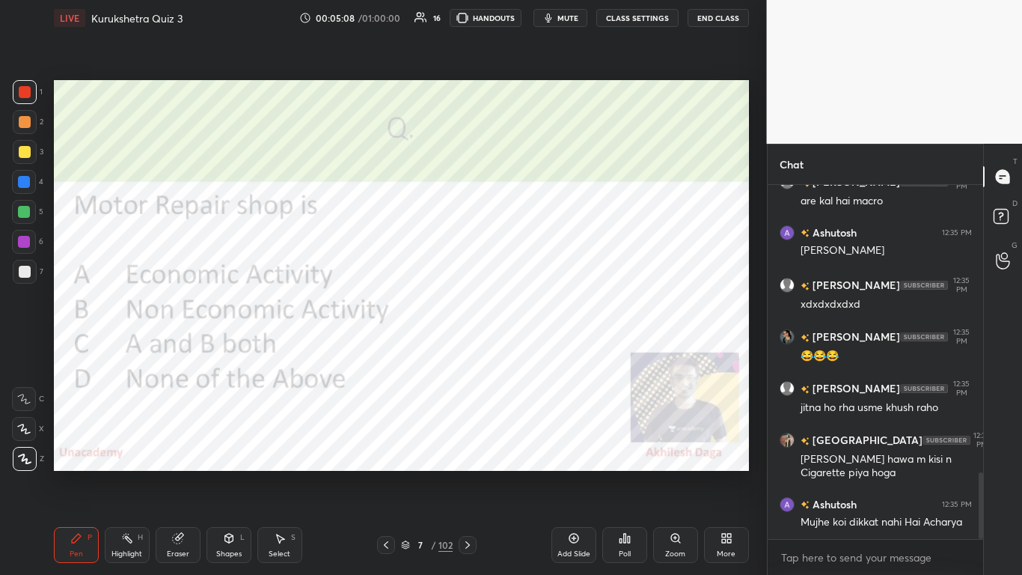
click at [468, 351] on icon at bounding box center [468, 545] width 12 height 12
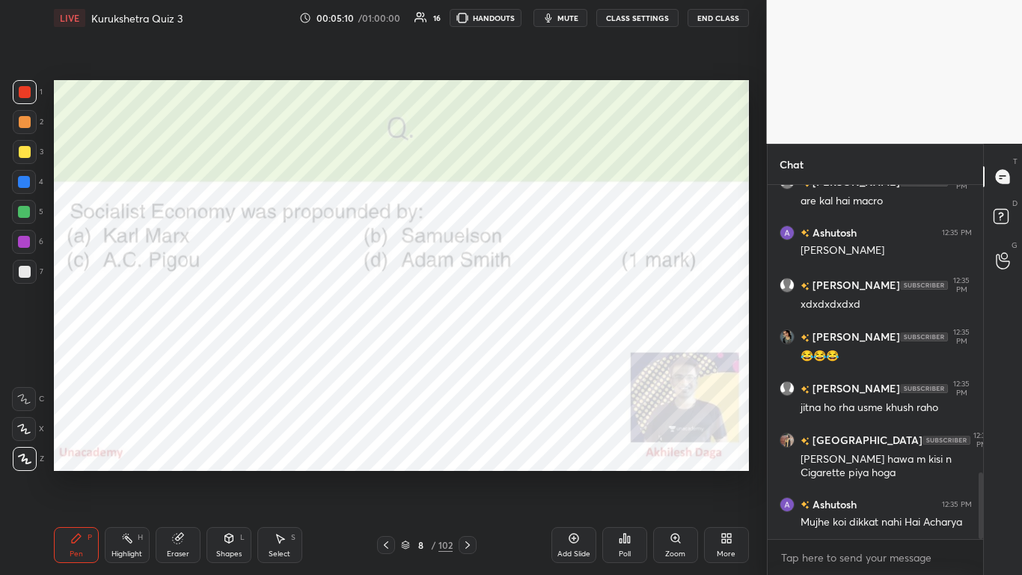
click at [537, 351] on div "Poll" at bounding box center [624, 545] width 45 height 36
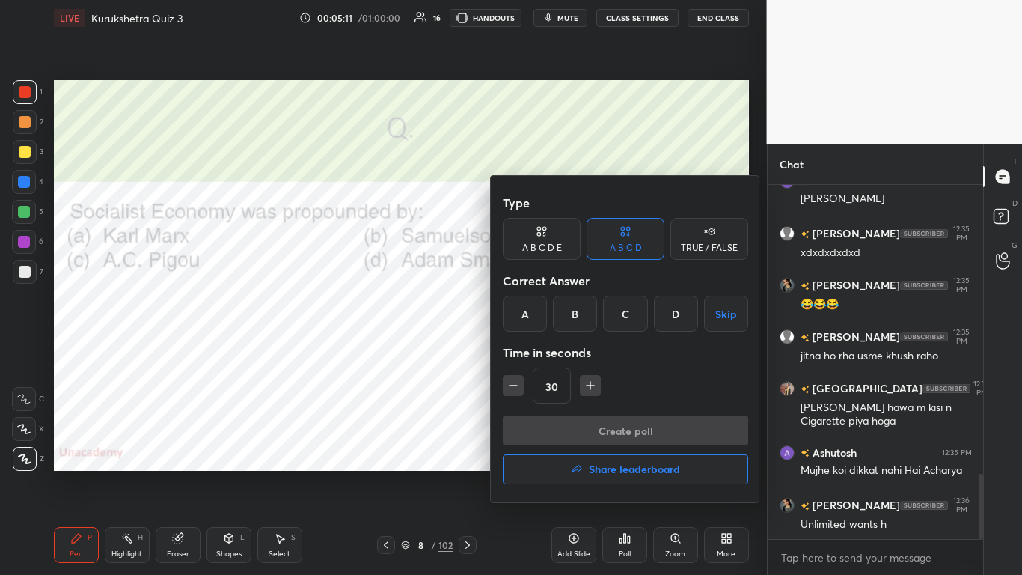
drag, startPoint x: 524, startPoint y: 311, endPoint x: 532, endPoint y: 323, distance: 14.5
click at [524, 312] on div "A" at bounding box center [525, 314] width 44 height 36
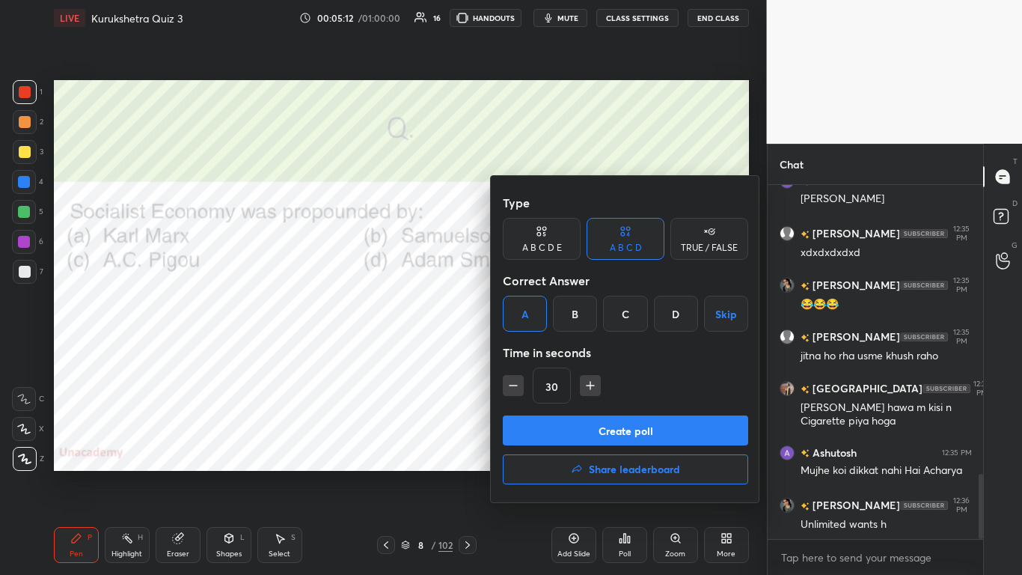
click at [537, 351] on button "Create poll" at bounding box center [625, 430] width 245 height 30
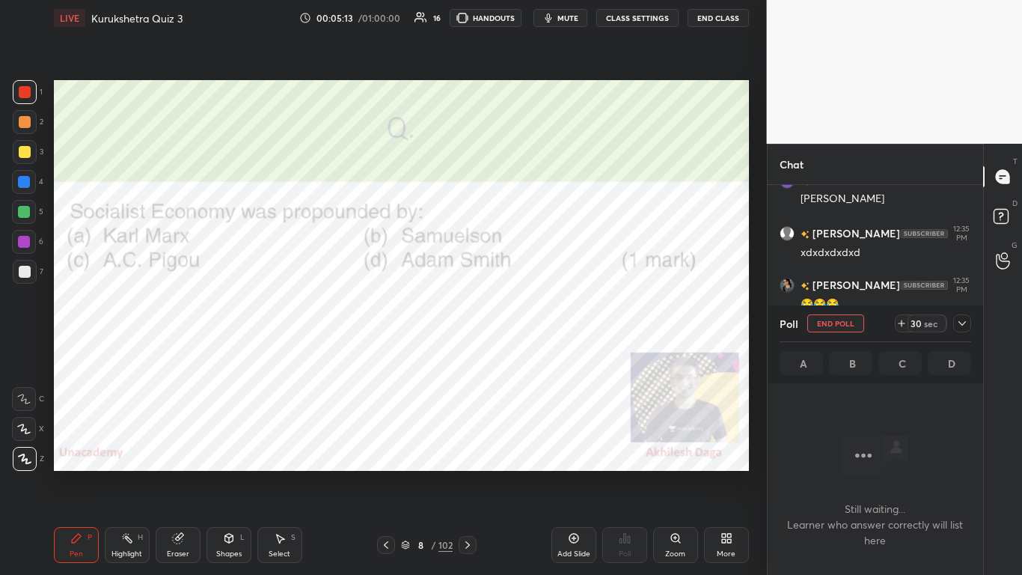
click at [537, 326] on icon at bounding box center [962, 323] width 12 height 12
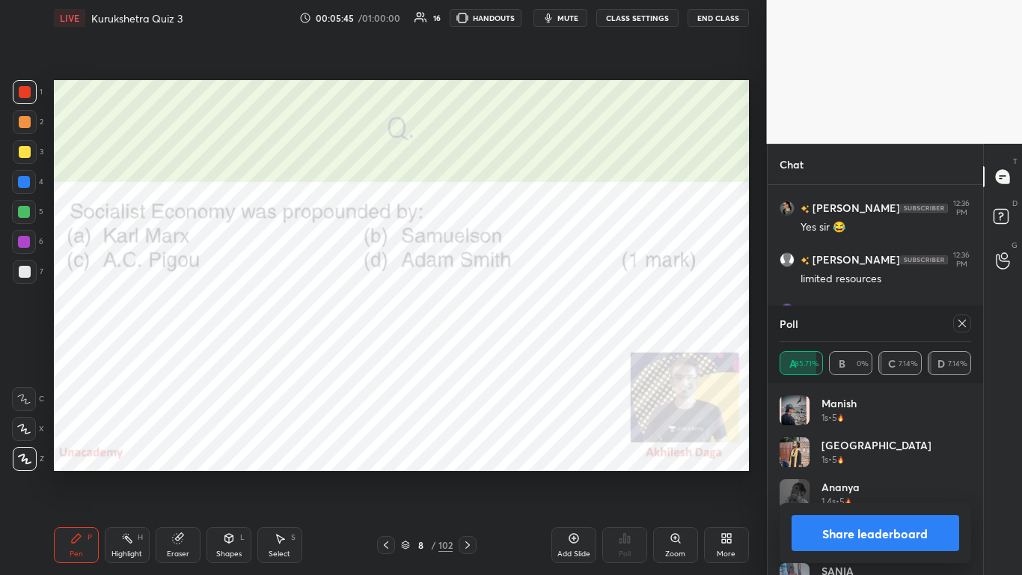
click at [537, 351] on button "Share leaderboard" at bounding box center [876, 533] width 168 height 36
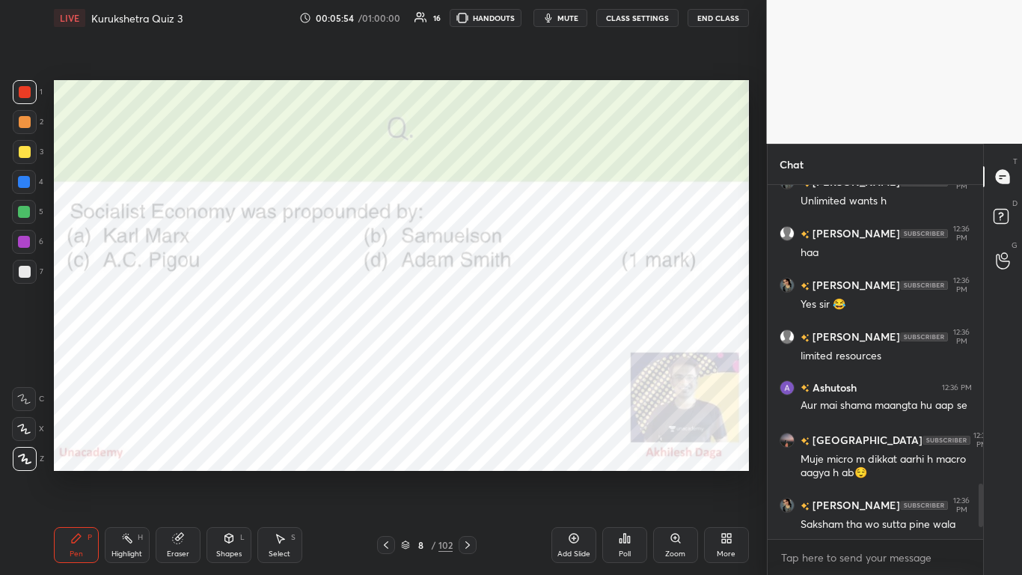
click at [469, 351] on icon at bounding box center [468, 545] width 12 height 12
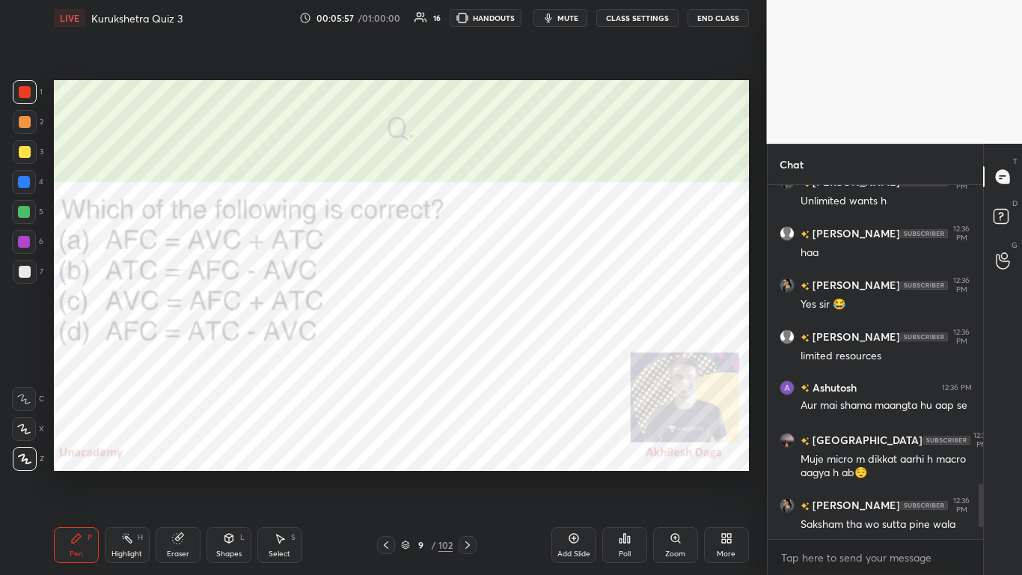
click at [537, 351] on div "Poll" at bounding box center [624, 545] width 45 height 36
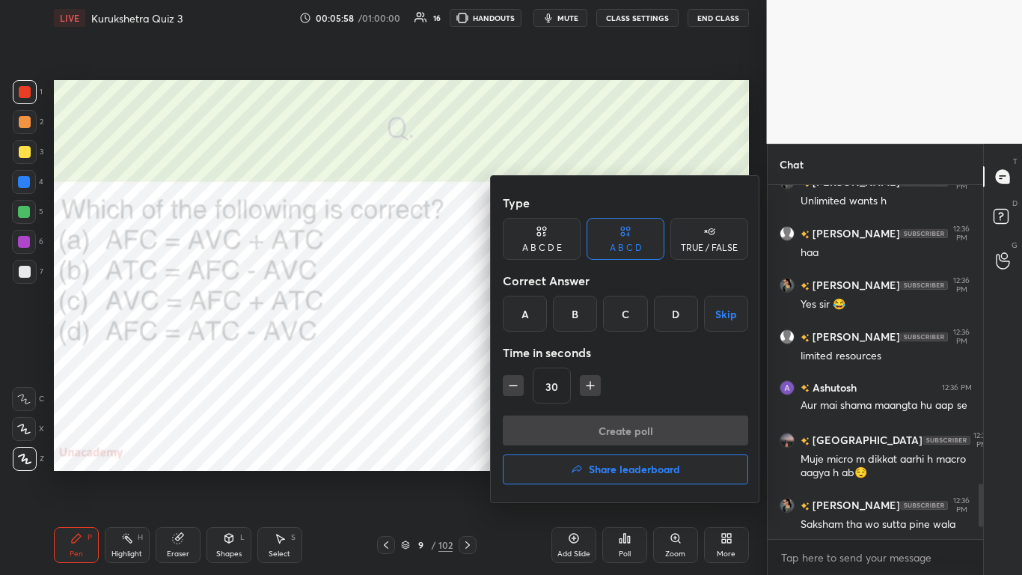
click at [537, 314] on div "D" at bounding box center [676, 314] width 44 height 36
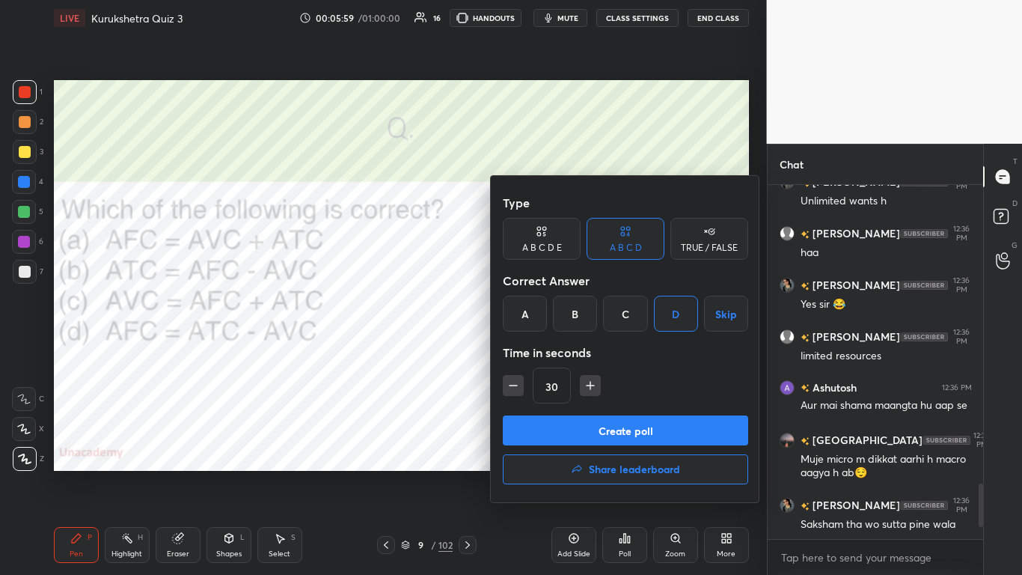
click at [537, 351] on button "Create poll" at bounding box center [625, 430] width 245 height 30
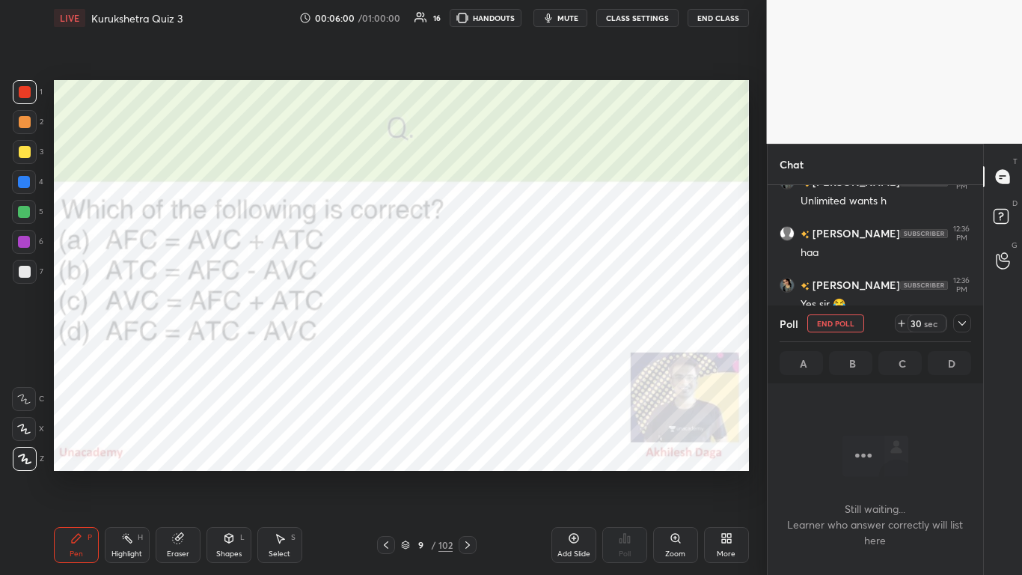
click at [537, 322] on icon at bounding box center [962, 323] width 12 height 12
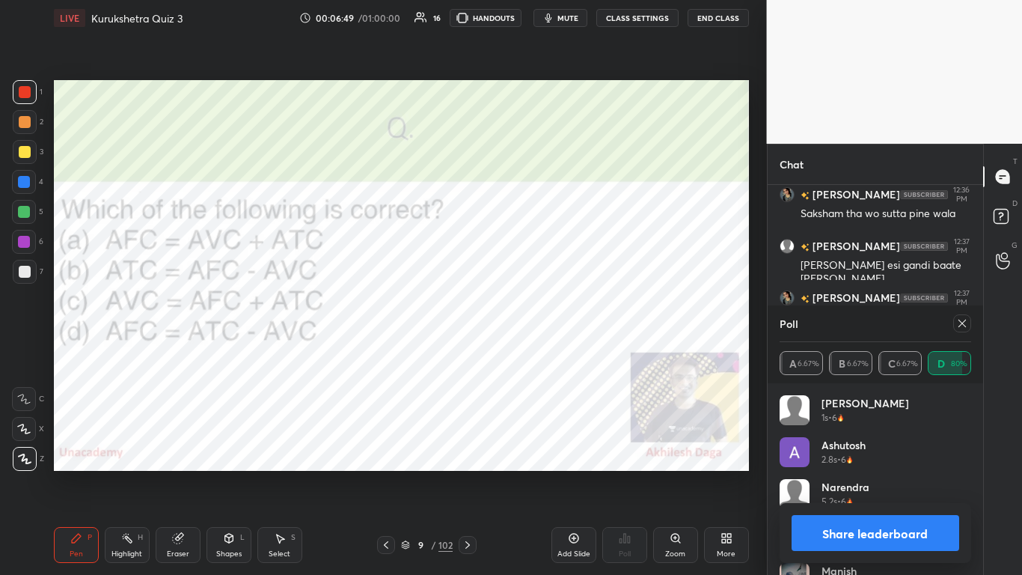
scroll to position [2260, 0]
click at [537, 351] on div "Share leaderboard" at bounding box center [876, 533] width 192 height 60
click at [537, 351] on button "Share leaderboard" at bounding box center [876, 533] width 168 height 36
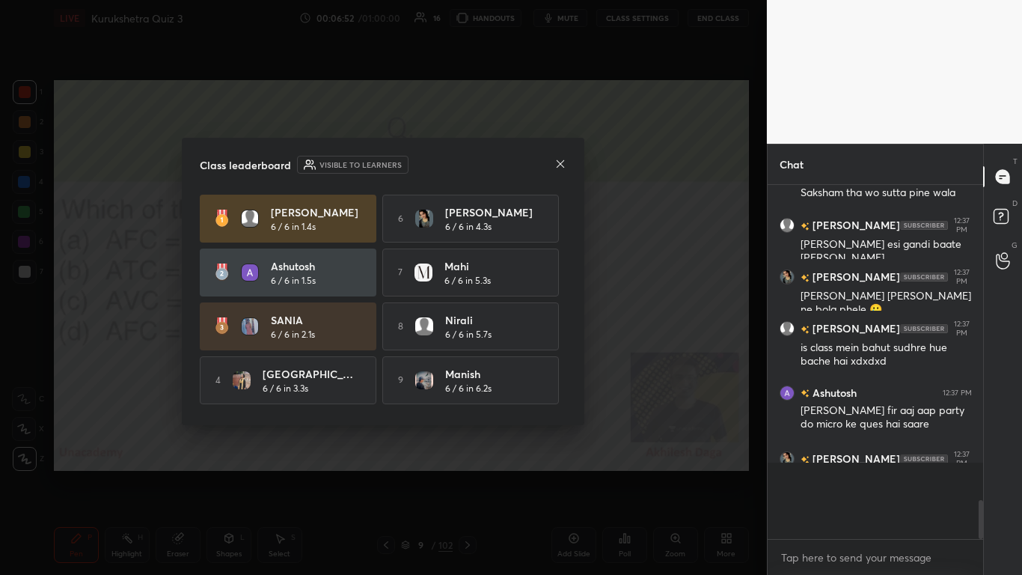
scroll to position [2187, 0]
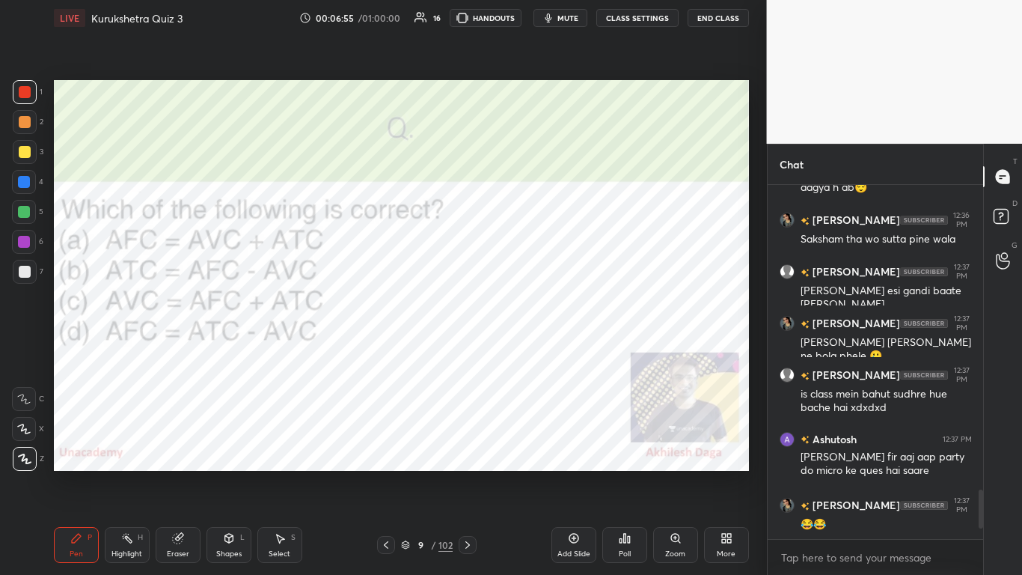
click at [466, 351] on icon at bounding box center [468, 545] width 12 height 12
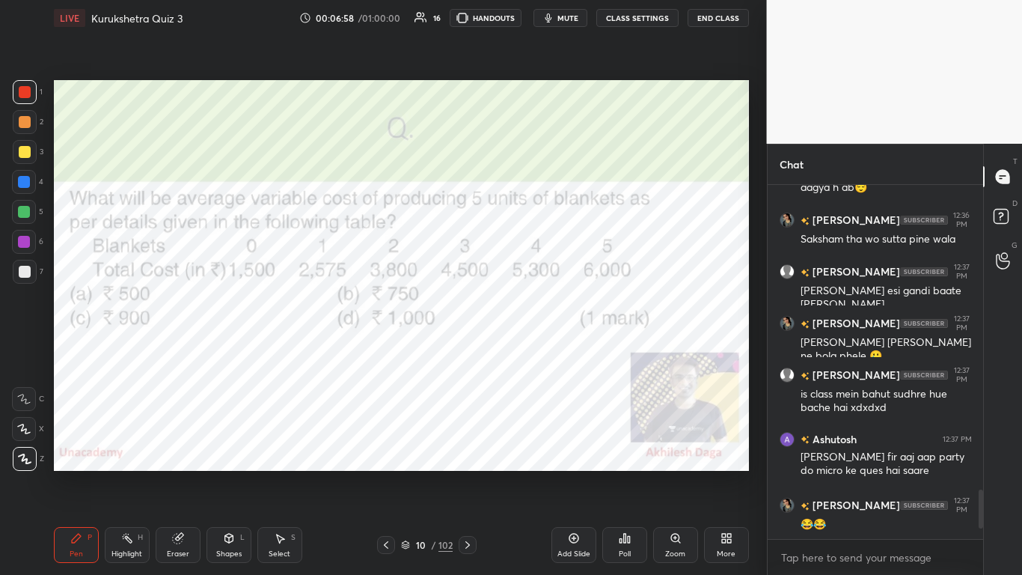
click at [537, 351] on div "Poll" at bounding box center [624, 545] width 45 height 36
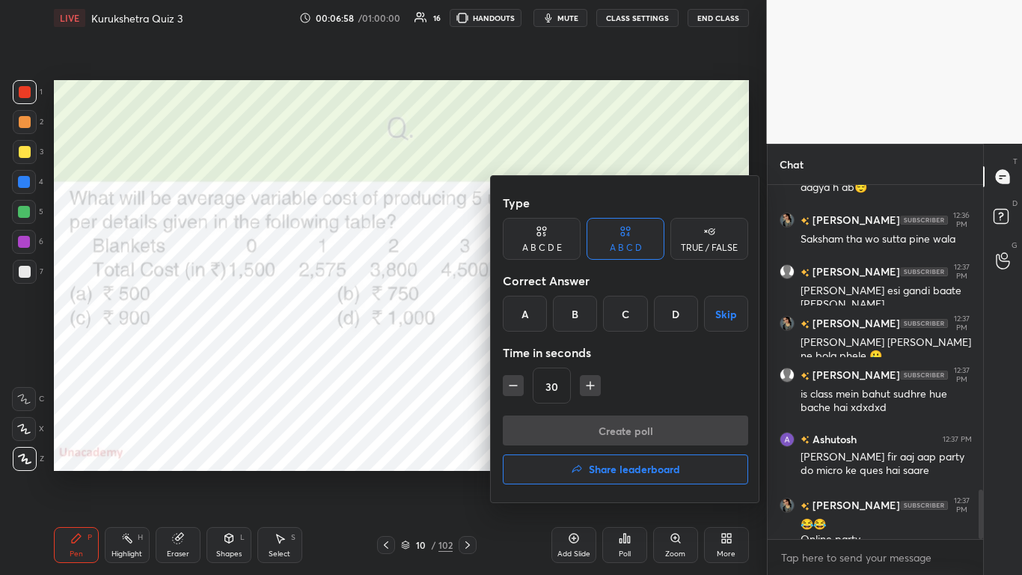
scroll to position [2198, 0]
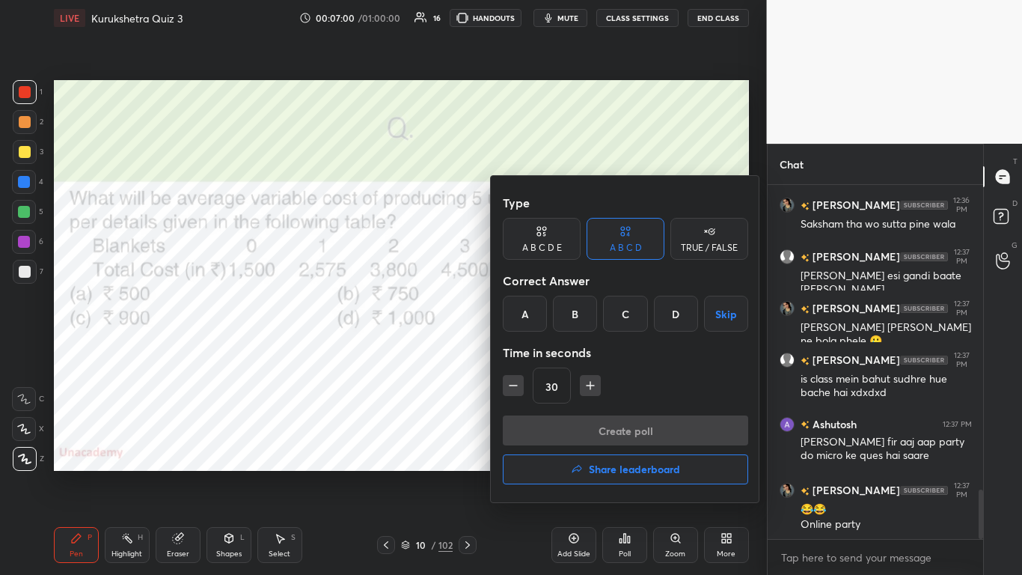
click at [537, 317] on div "C" at bounding box center [625, 314] width 44 height 36
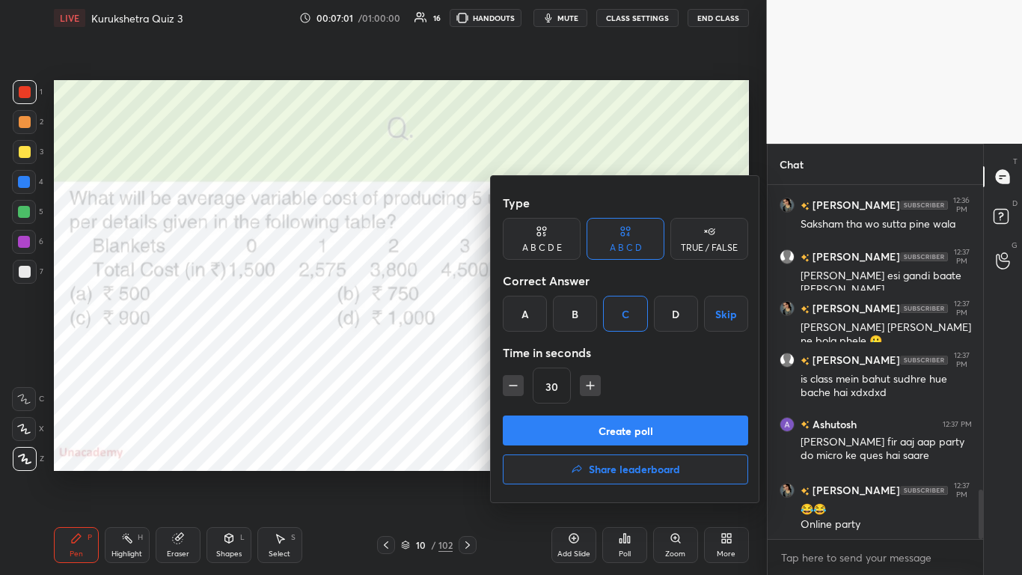
click at [537, 351] on button "Create poll" at bounding box center [625, 430] width 245 height 30
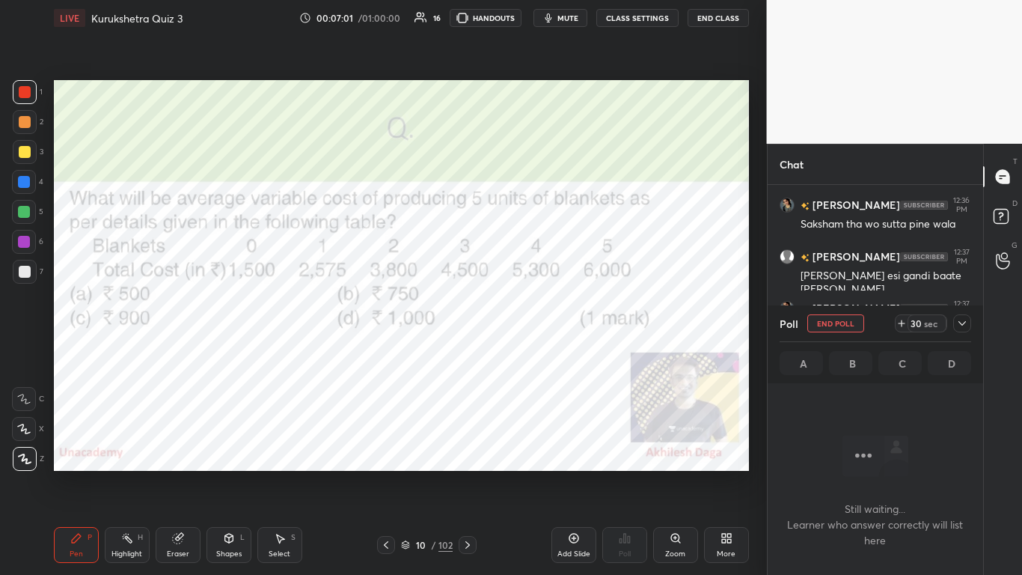
scroll to position [308, 211]
click at [537, 317] on icon at bounding box center [962, 323] width 12 height 12
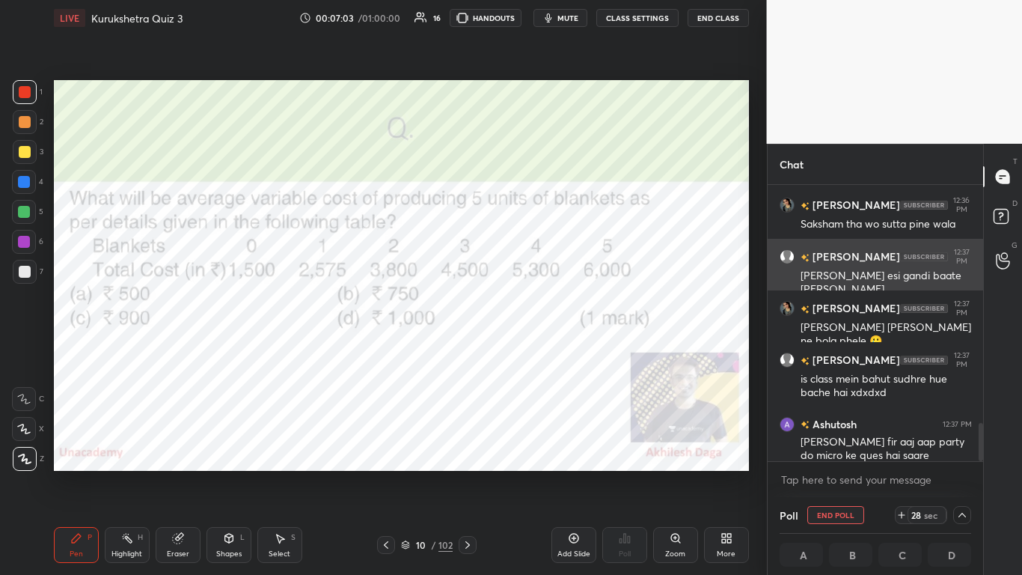
scroll to position [1, 5]
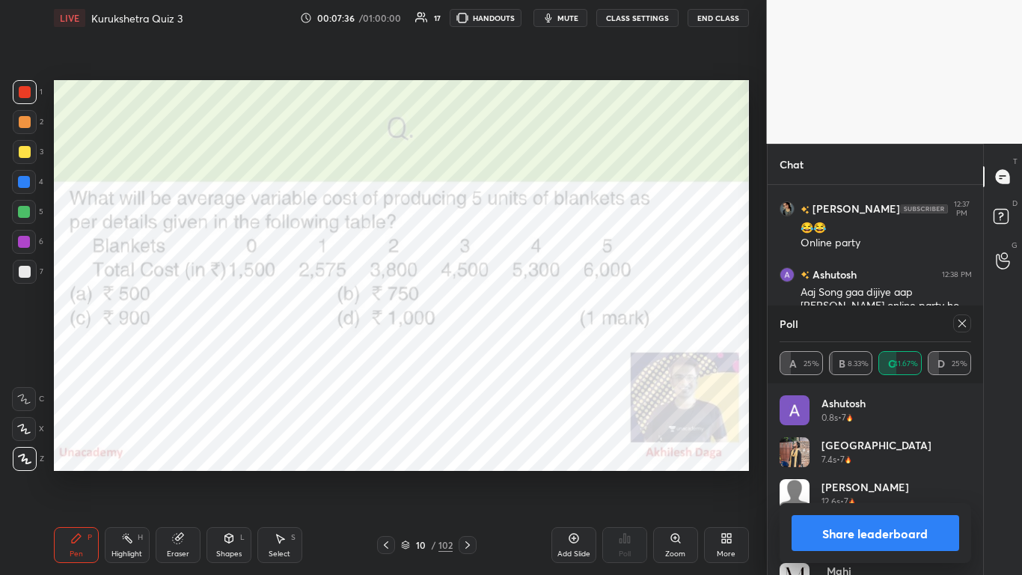
click at [537, 351] on button "Share leaderboard" at bounding box center [876, 533] width 168 height 36
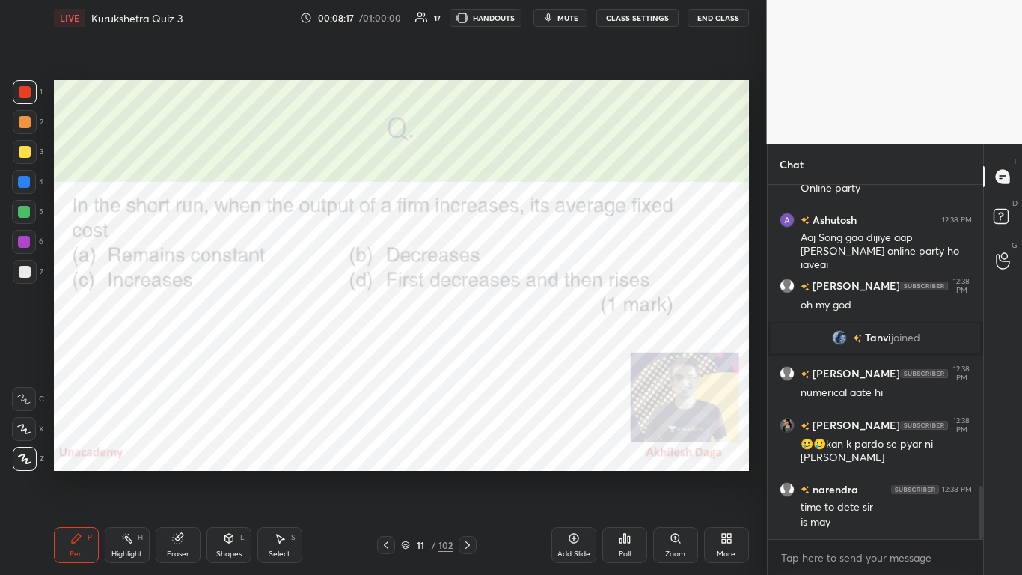
scroll to position [2074, 0]
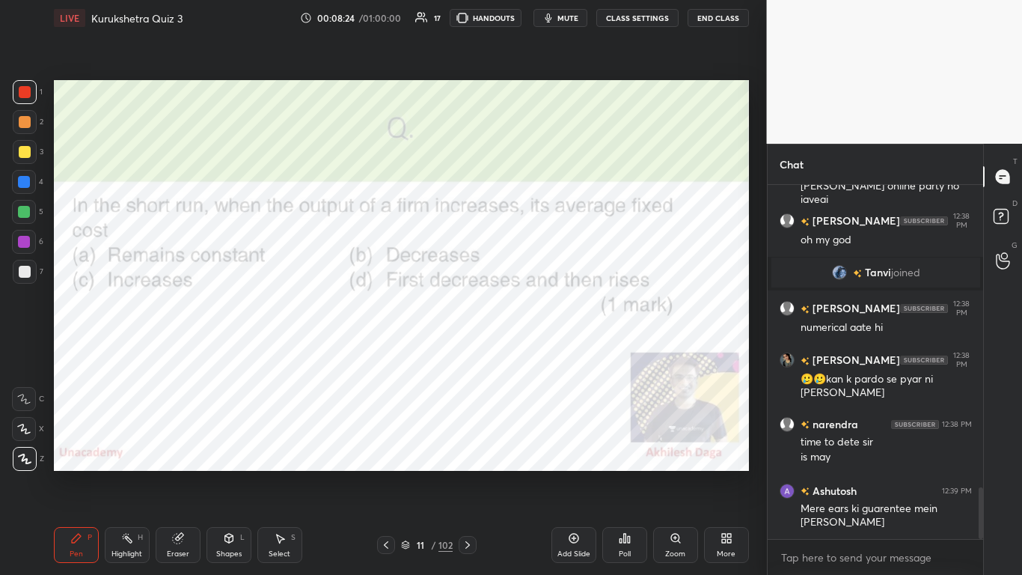
click at [537, 351] on icon at bounding box center [621, 541] width 2 height 4
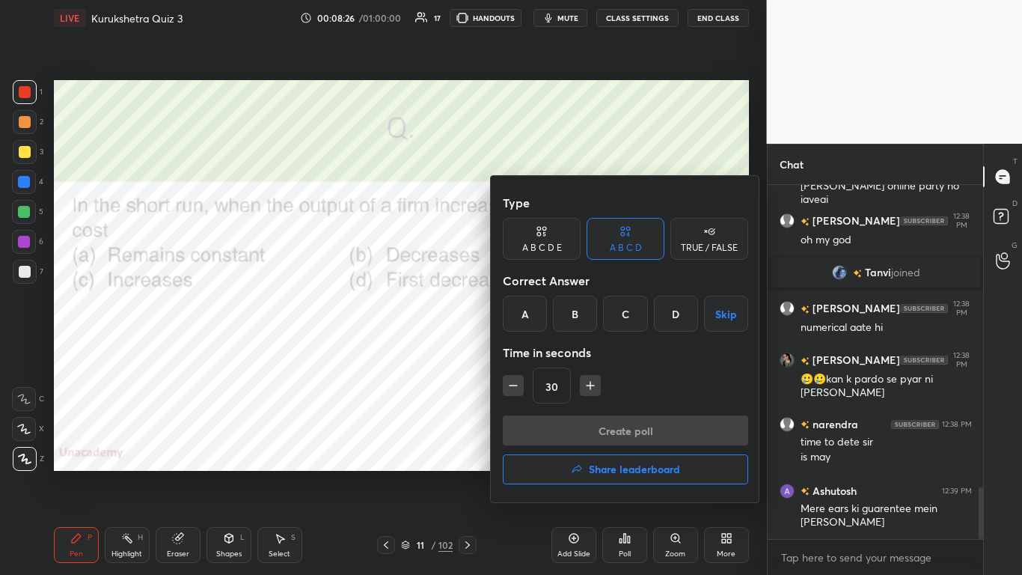
click at [537, 313] on div "B" at bounding box center [575, 314] width 44 height 36
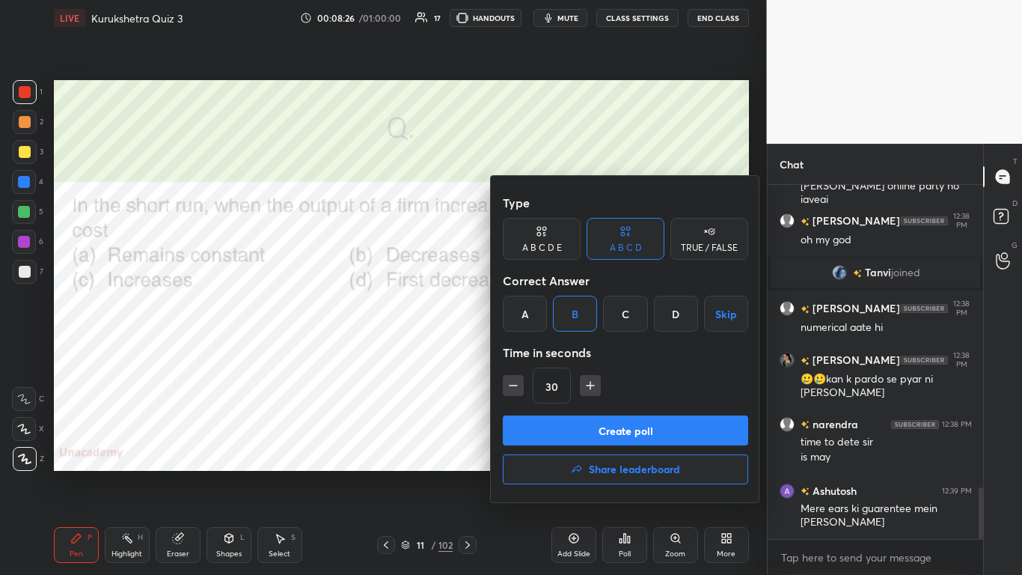
click at [537, 351] on button "Create poll" at bounding box center [625, 430] width 245 height 30
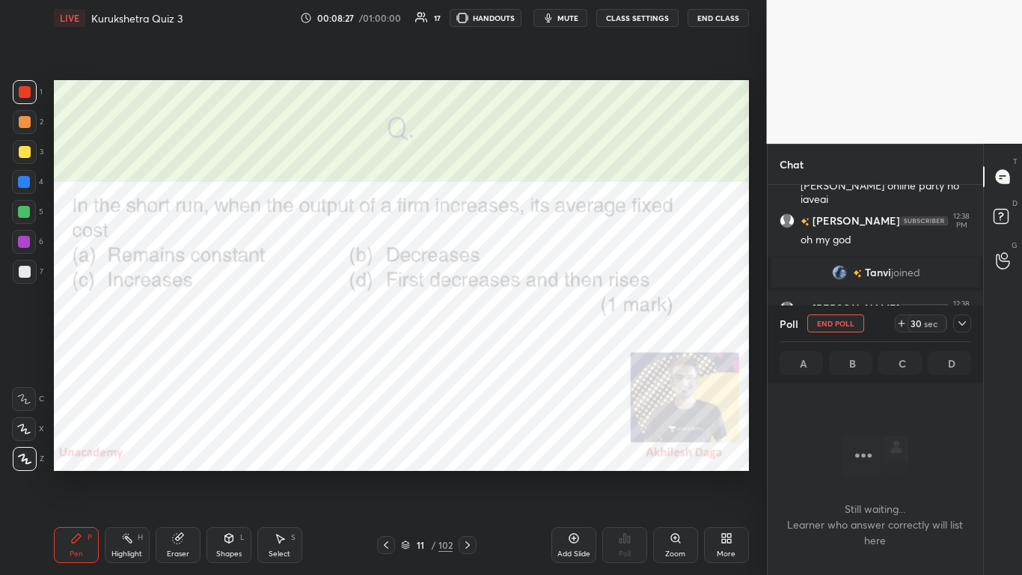
scroll to position [272, 211]
click at [537, 318] on div at bounding box center [962, 323] width 18 height 18
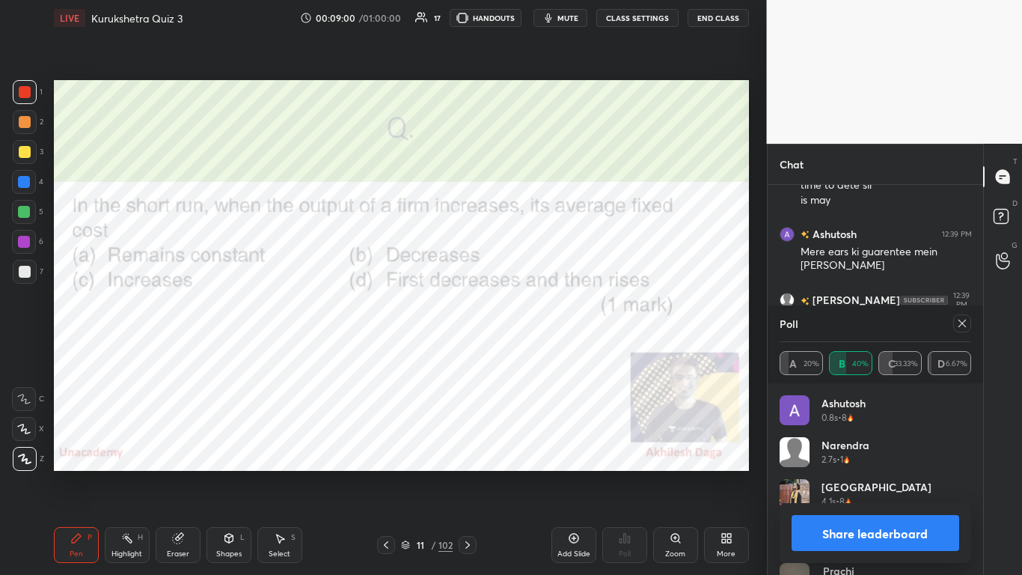
scroll to position [2269, 0]
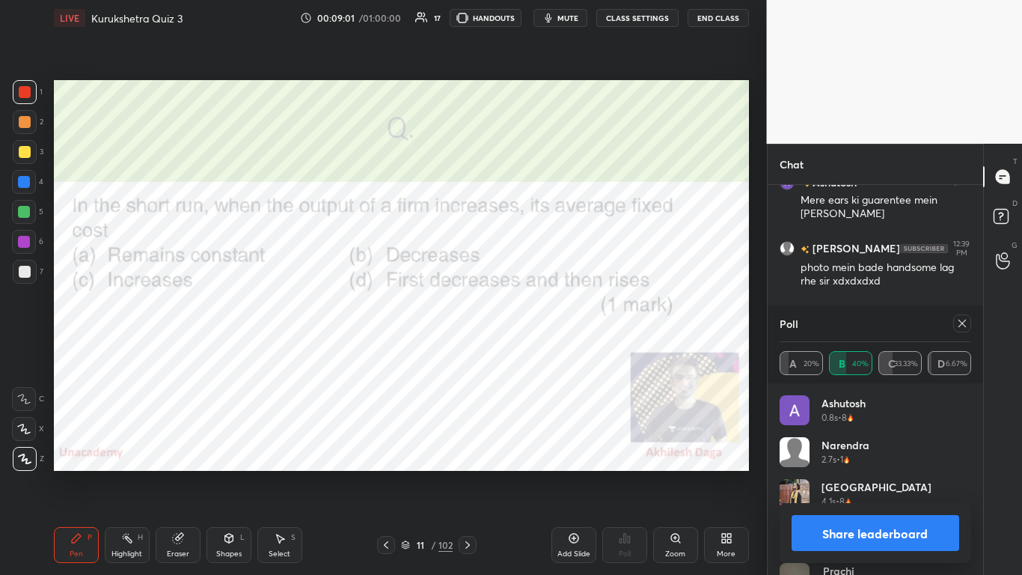
click at [537, 351] on button "Share leaderboard" at bounding box center [876, 533] width 168 height 36
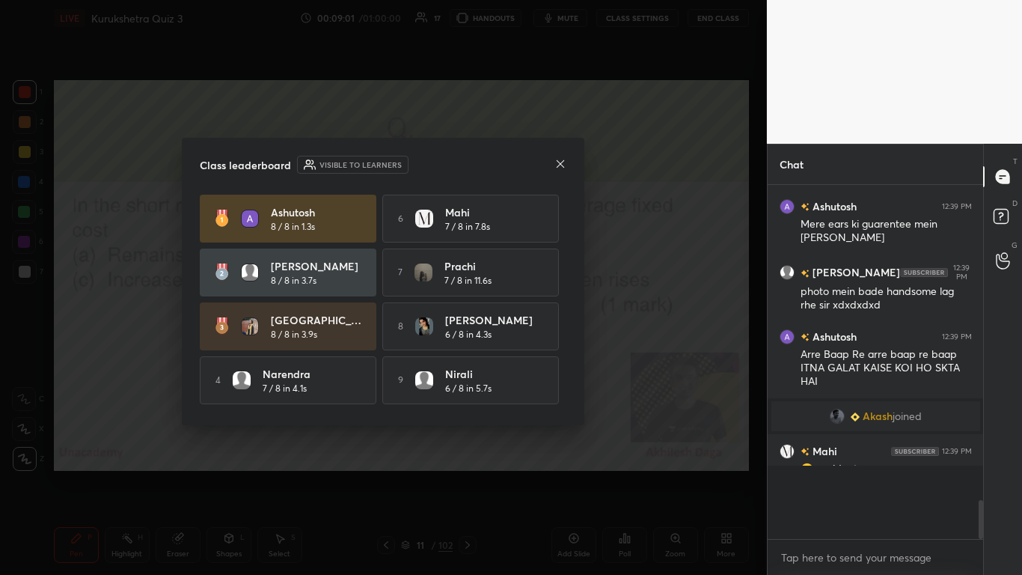
scroll to position [2200, 0]
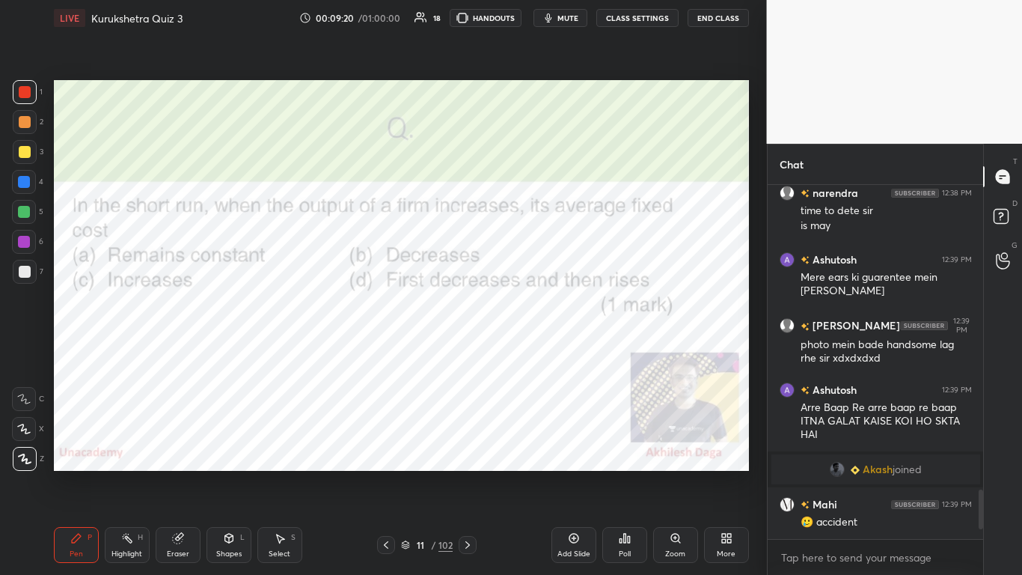
click at [468, 351] on icon at bounding box center [468, 545] width 12 height 12
click at [471, 351] on div at bounding box center [468, 545] width 18 height 18
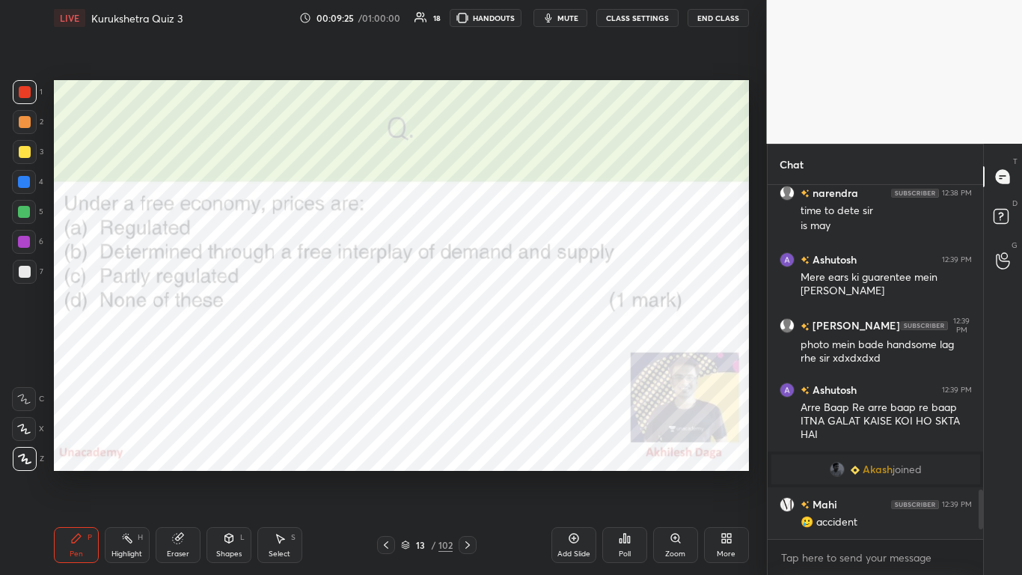
click at [537, 351] on icon at bounding box center [625, 538] width 12 height 12
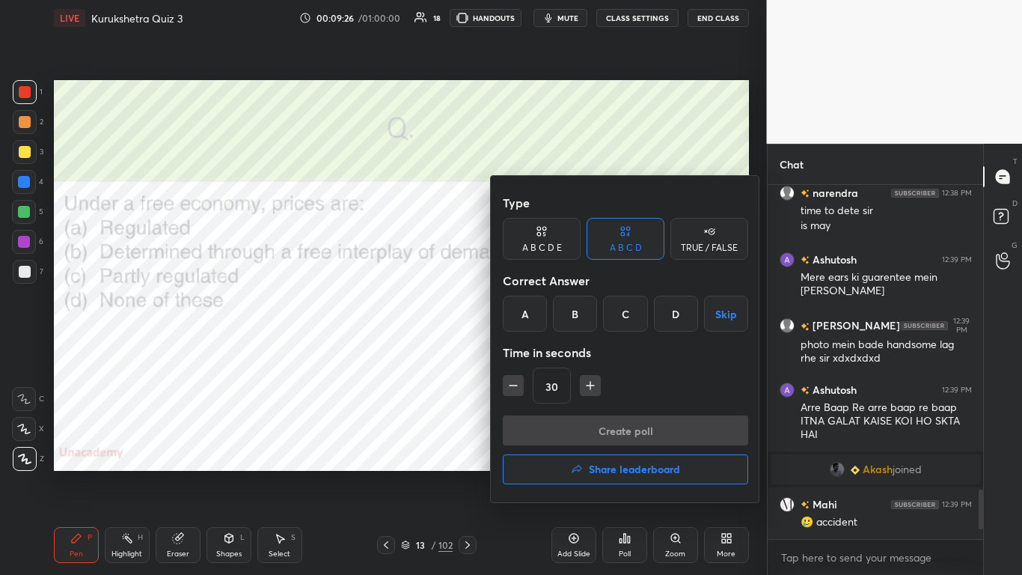
click at [537, 312] on div "B" at bounding box center [575, 314] width 44 height 36
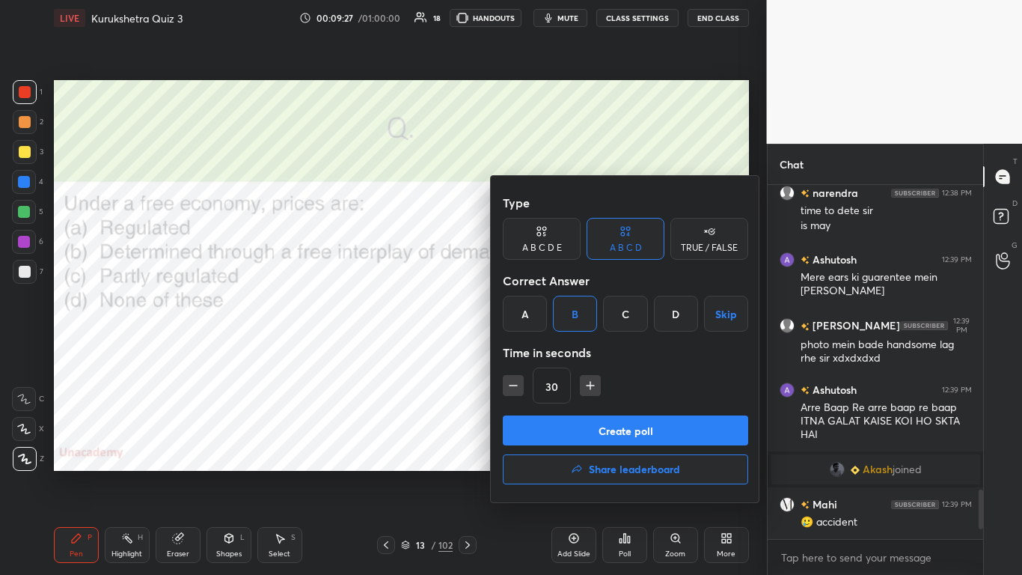
click at [537, 351] on button "Create poll" at bounding box center [625, 430] width 245 height 30
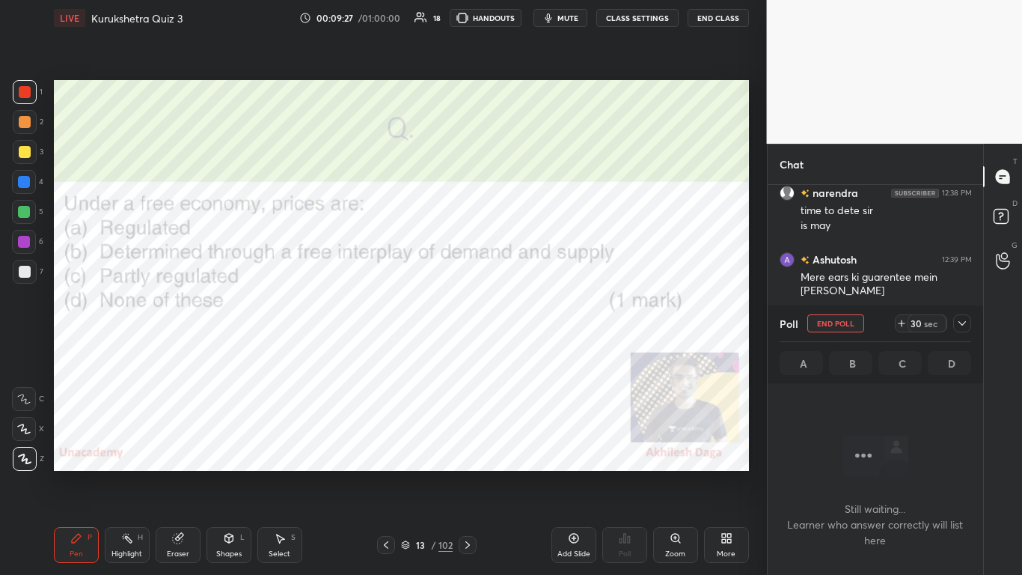
scroll to position [312, 211]
click at [537, 322] on div at bounding box center [962, 323] width 18 height 18
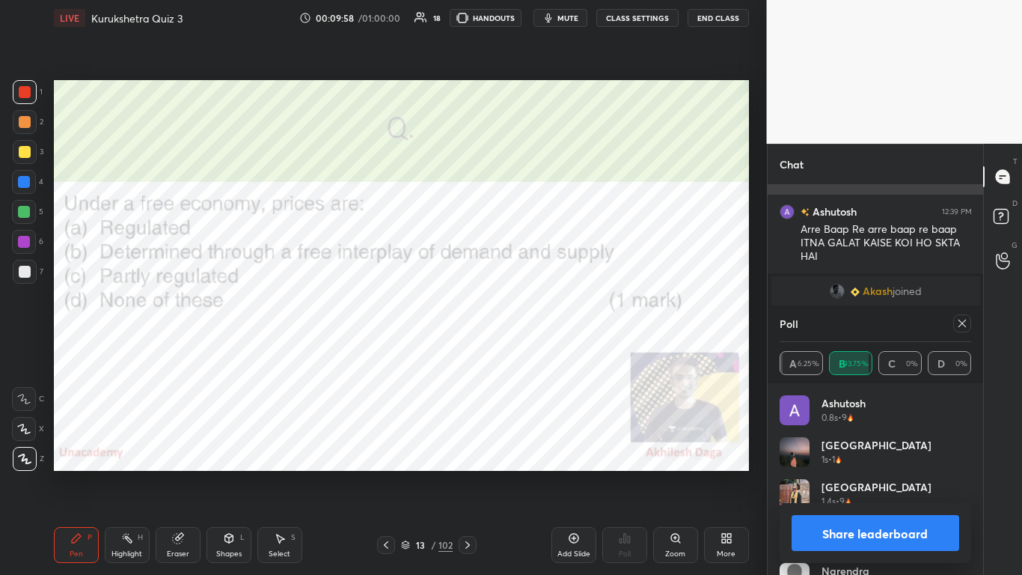
scroll to position [175, 187]
click at [537, 351] on button "Share leaderboard" at bounding box center [876, 533] width 168 height 36
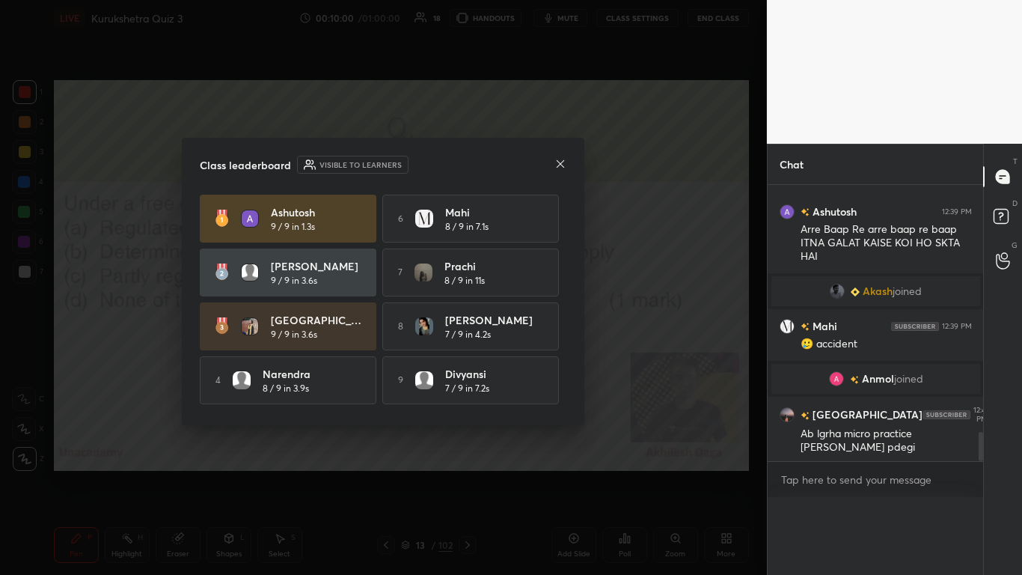
scroll to position [0, 0]
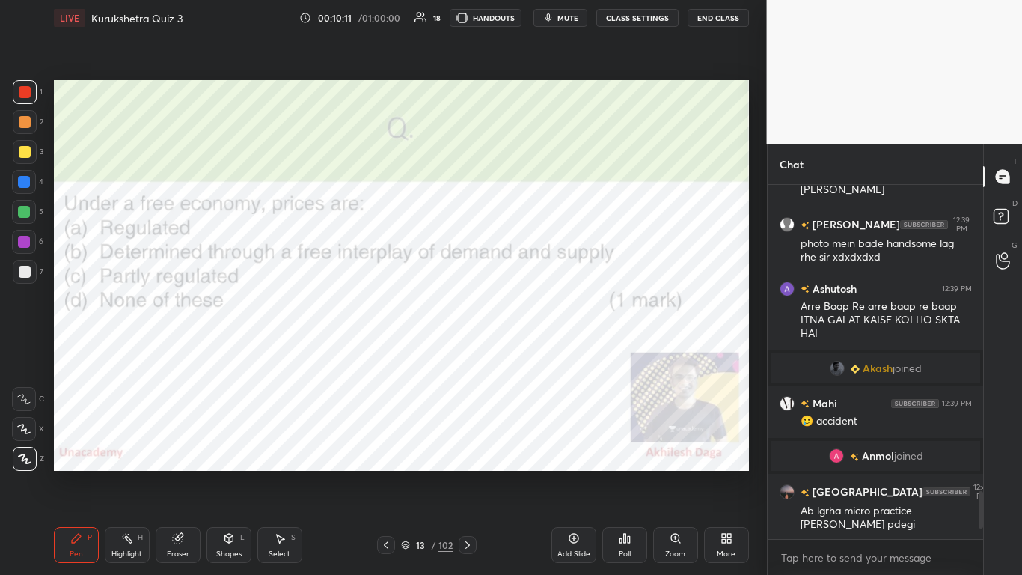
click at [475, 351] on div at bounding box center [468, 545] width 18 height 18
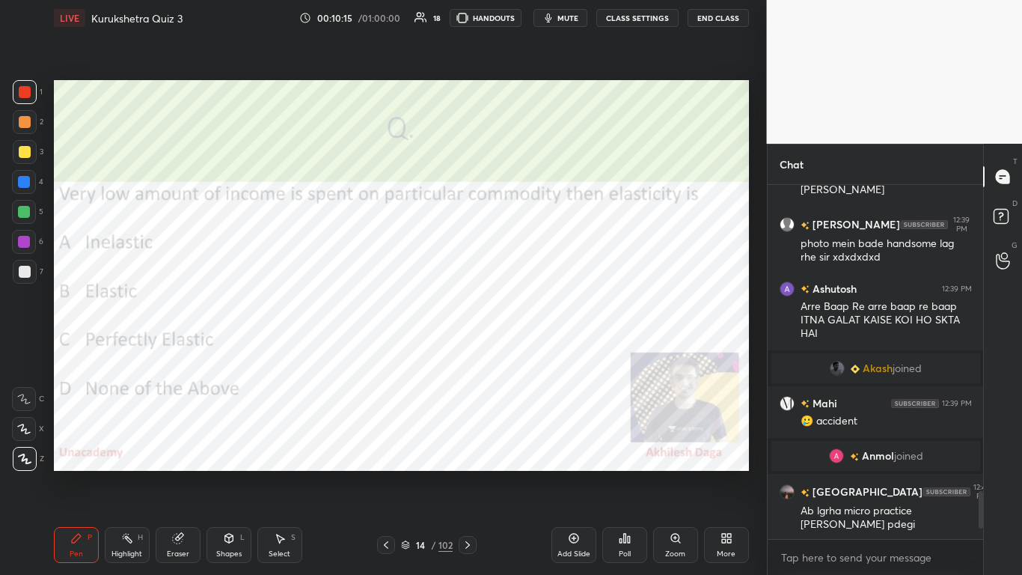
click at [537, 351] on div "Poll" at bounding box center [624, 545] width 45 height 36
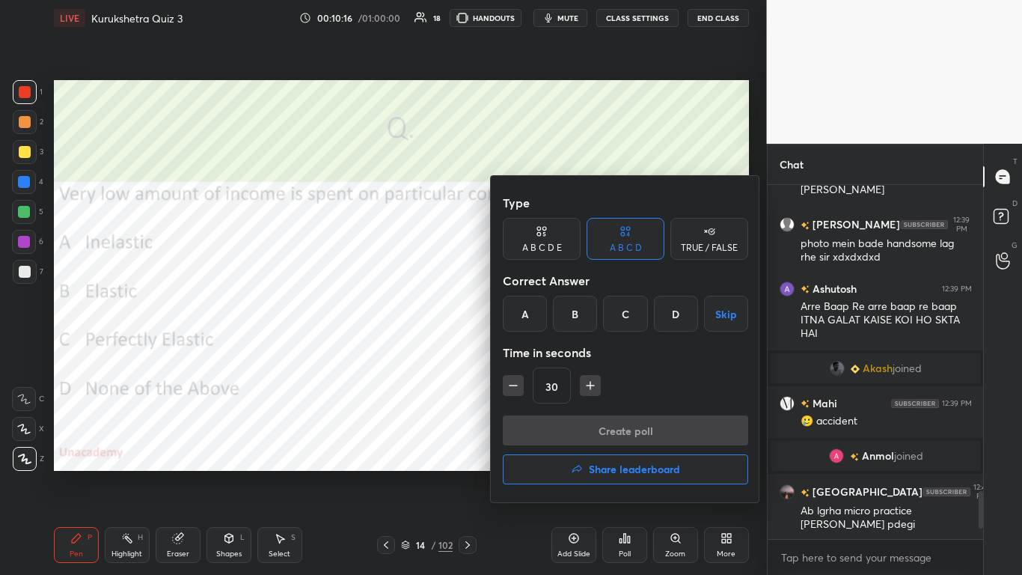
drag, startPoint x: 521, startPoint y: 325, endPoint x: 537, endPoint y: 346, distance: 26.6
click at [521, 324] on div "A" at bounding box center [525, 314] width 44 height 36
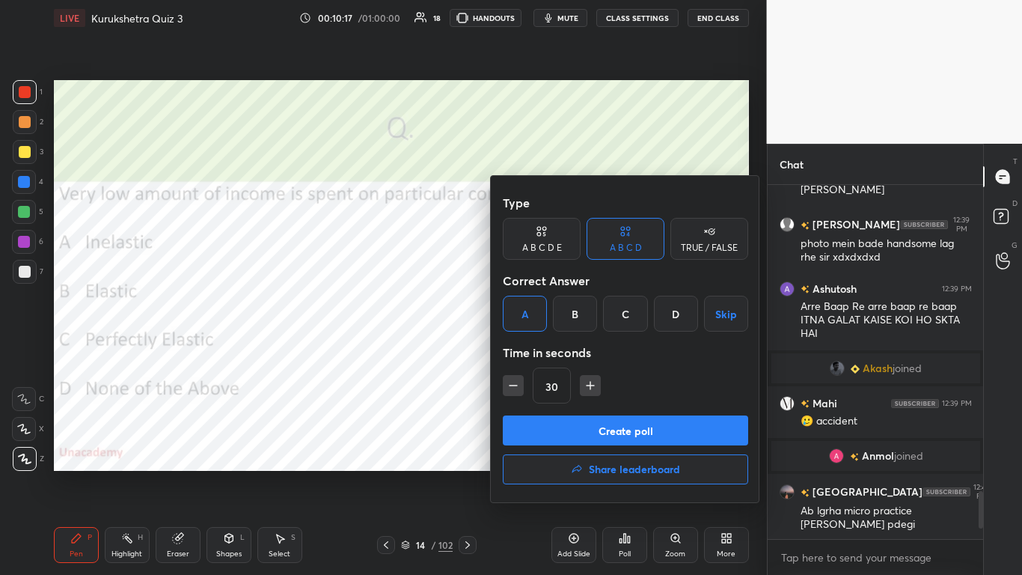
click at [537, 351] on button "Create poll" at bounding box center [625, 430] width 245 height 30
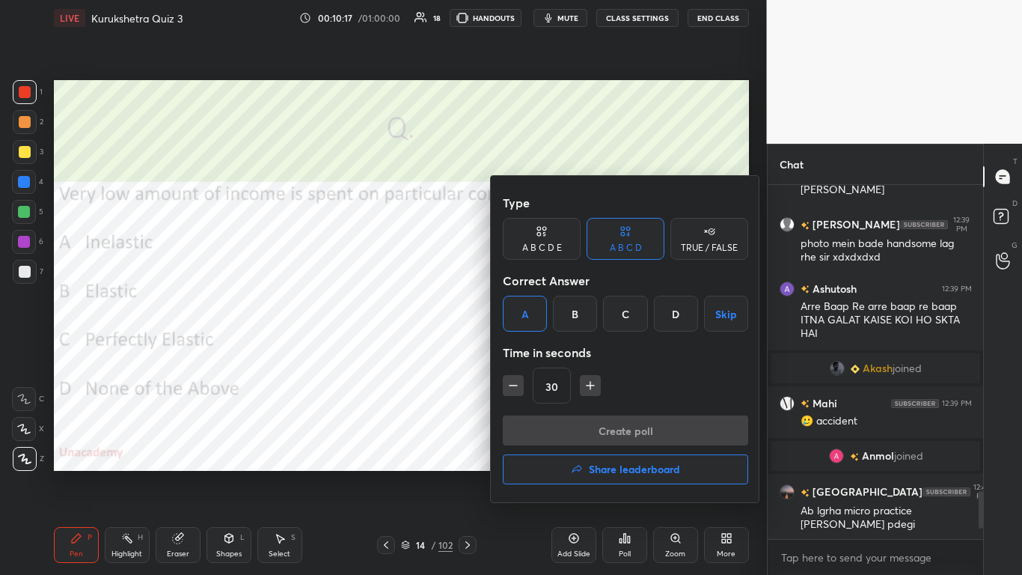
scroll to position [353, 211]
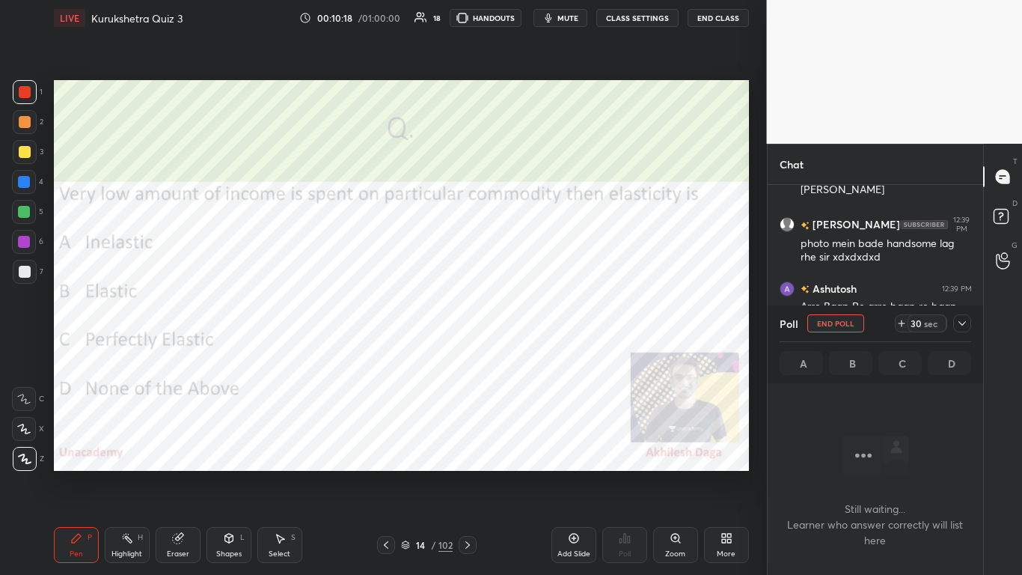
drag, startPoint x: 966, startPoint y: 314, endPoint x: 962, endPoint y: 323, distance: 9.7
click at [537, 316] on div "Poll End Poll 30 sec" at bounding box center [876, 323] width 192 height 36
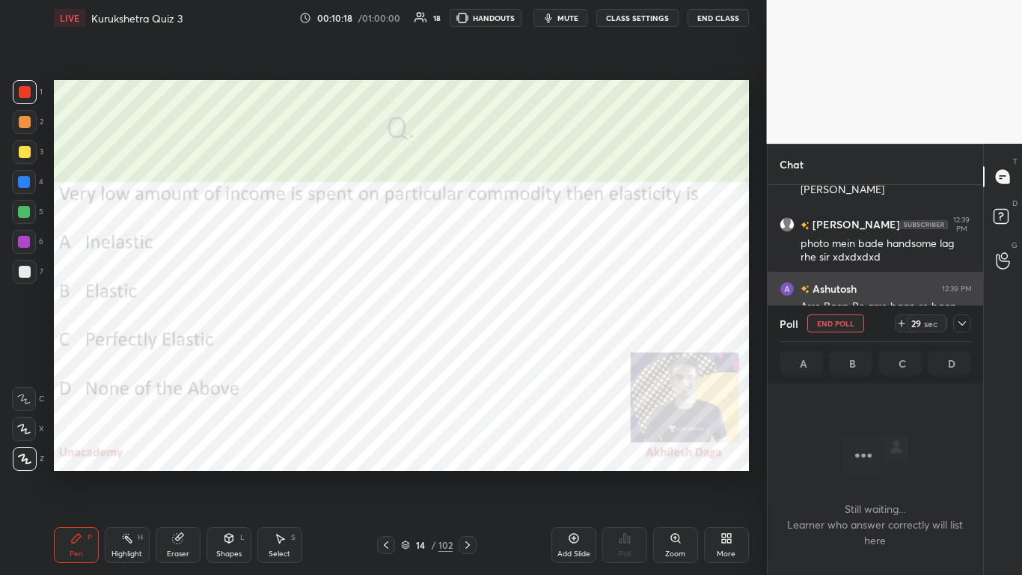
click at [537, 324] on icon at bounding box center [962, 323] width 7 height 4
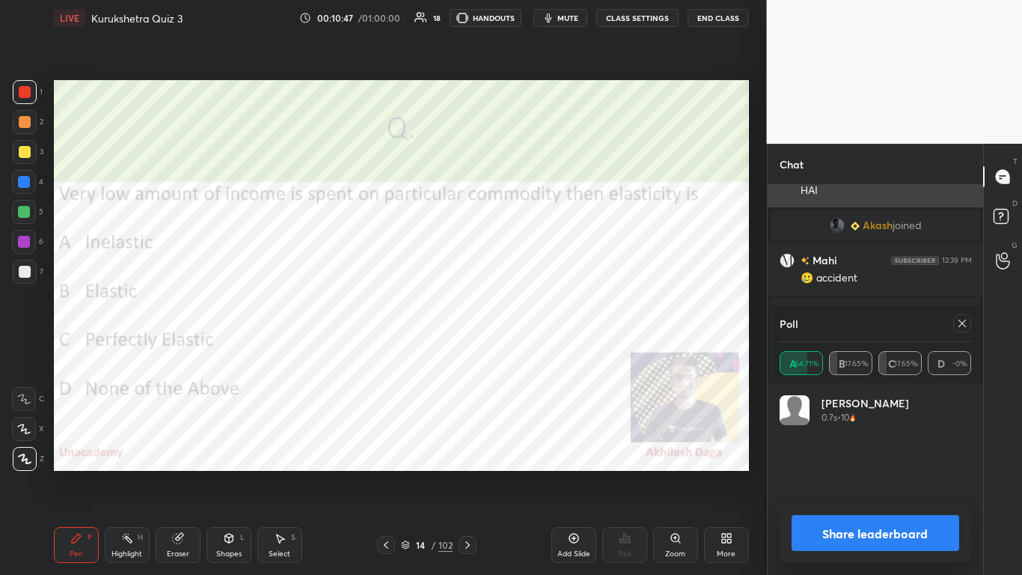
scroll to position [174, 187]
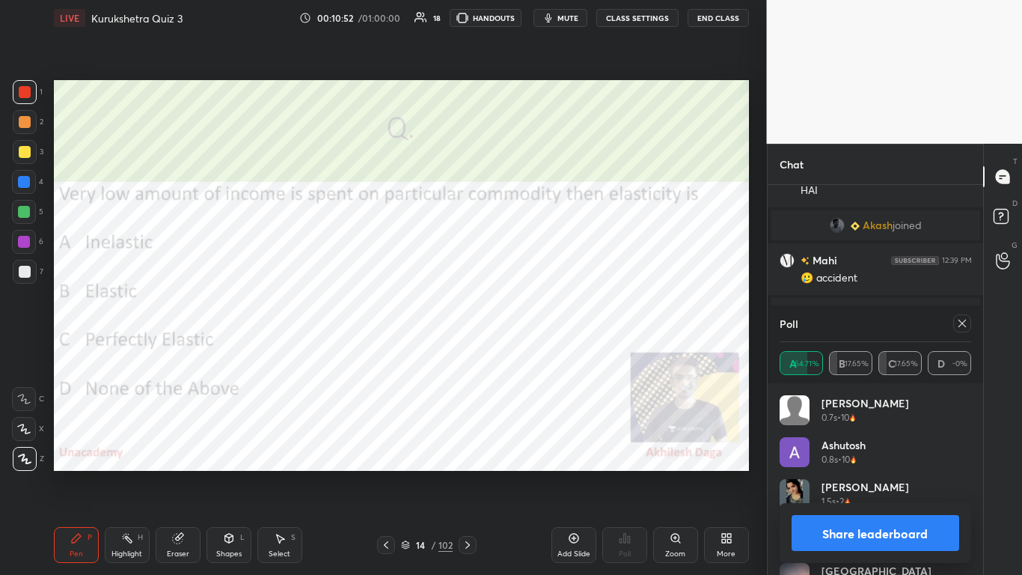
click at [537, 351] on button "Share leaderboard" at bounding box center [876, 533] width 168 height 36
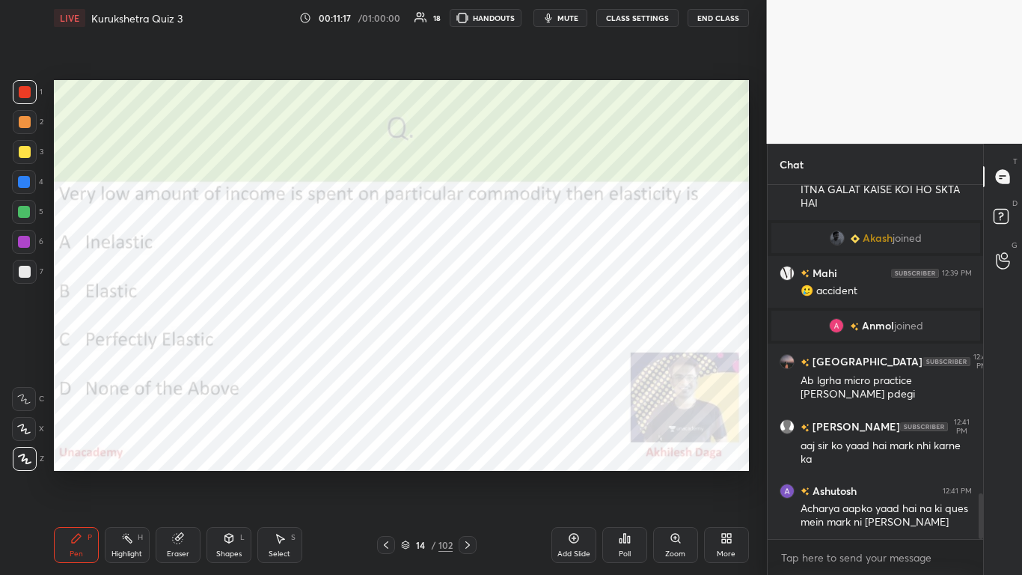
drag, startPoint x: 474, startPoint y: 546, endPoint x: 483, endPoint y: 549, distance: 9.5
click at [474, 351] on div at bounding box center [468, 545] width 18 height 18
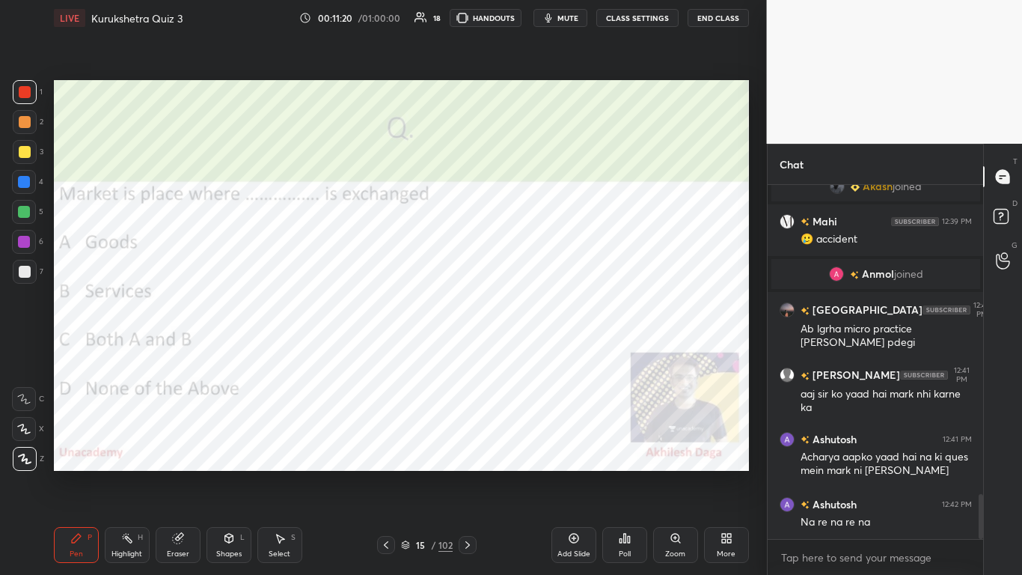
click at [537, 351] on div "Poll" at bounding box center [624, 545] width 45 height 36
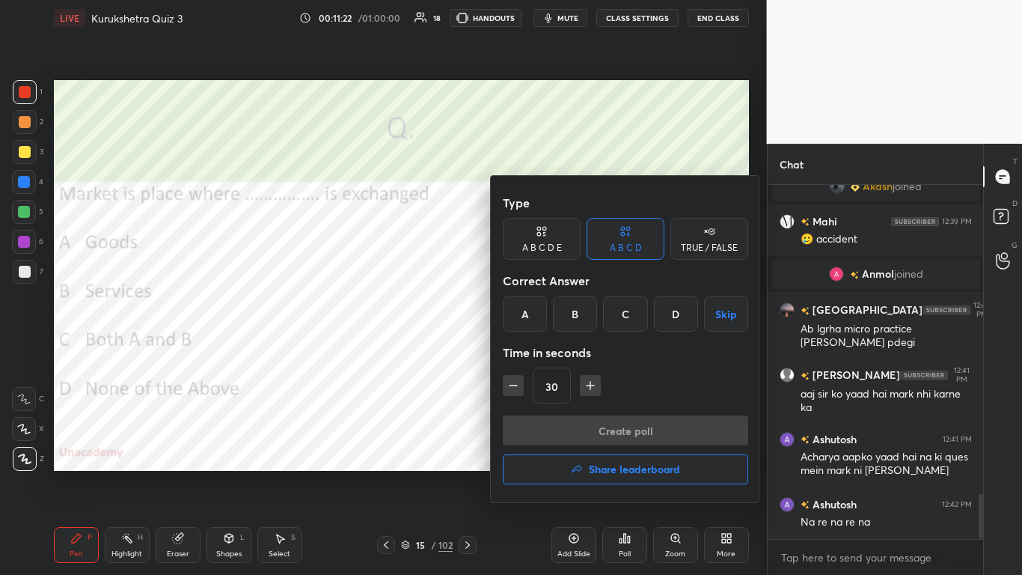
click at [537, 311] on div "C" at bounding box center [625, 314] width 44 height 36
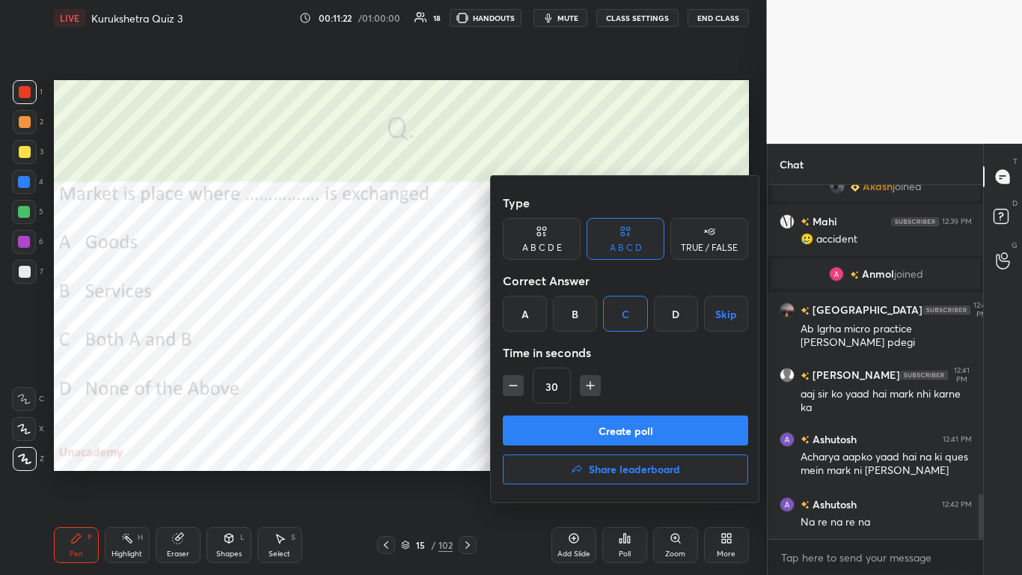
click at [537, 351] on button "Create poll" at bounding box center [625, 430] width 245 height 30
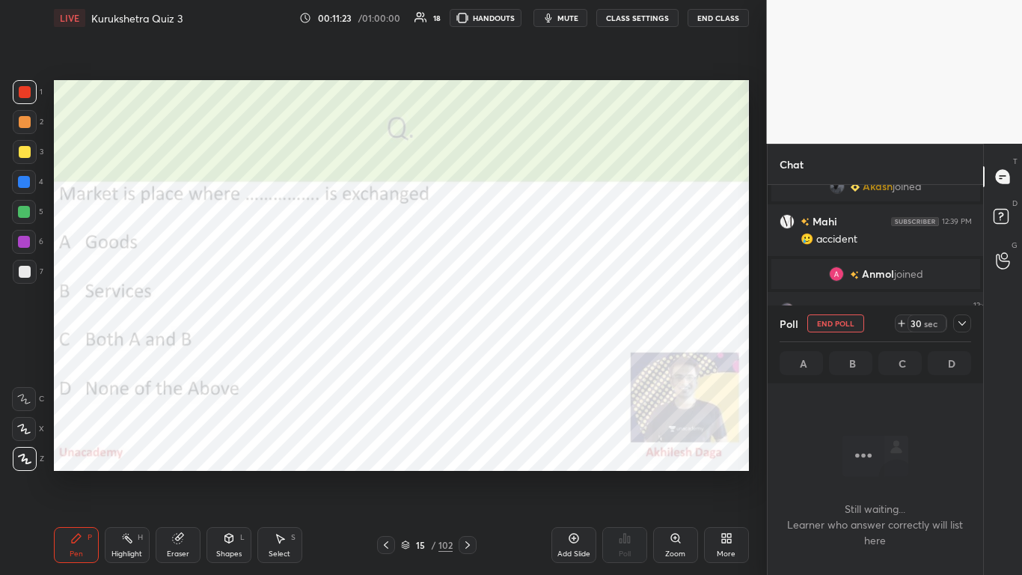
scroll to position [308, 211]
click at [537, 326] on icon at bounding box center [962, 323] width 12 height 12
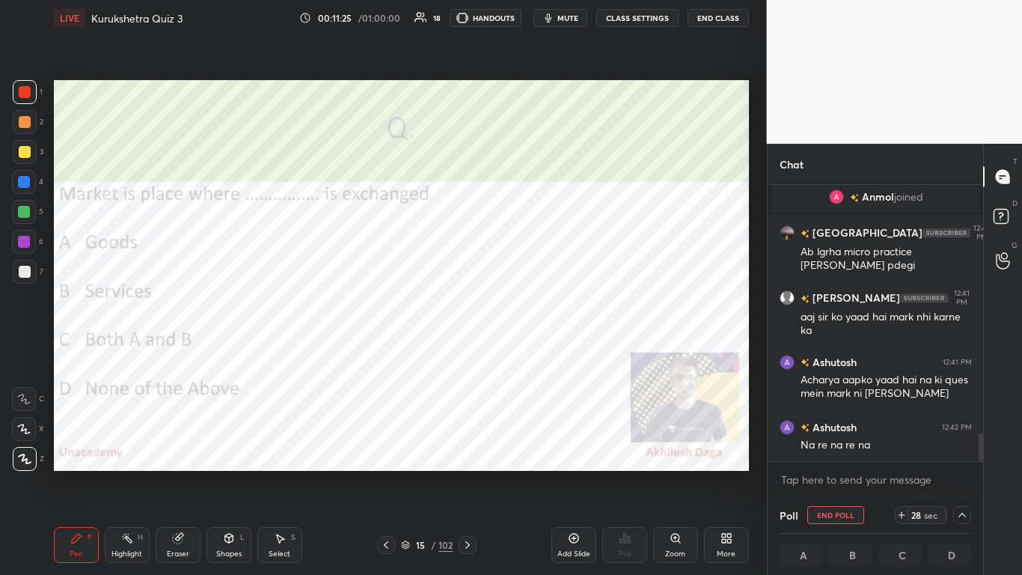
scroll to position [1, 5]
click at [537, 351] on button "End Poll" at bounding box center [835, 515] width 57 height 18
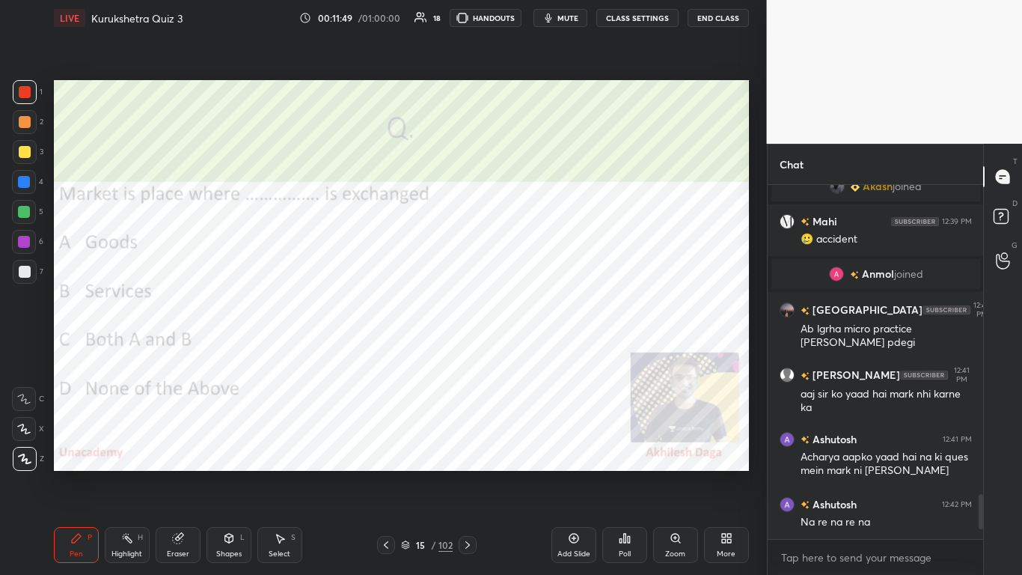
click at [469, 351] on icon at bounding box center [467, 544] width 4 height 7
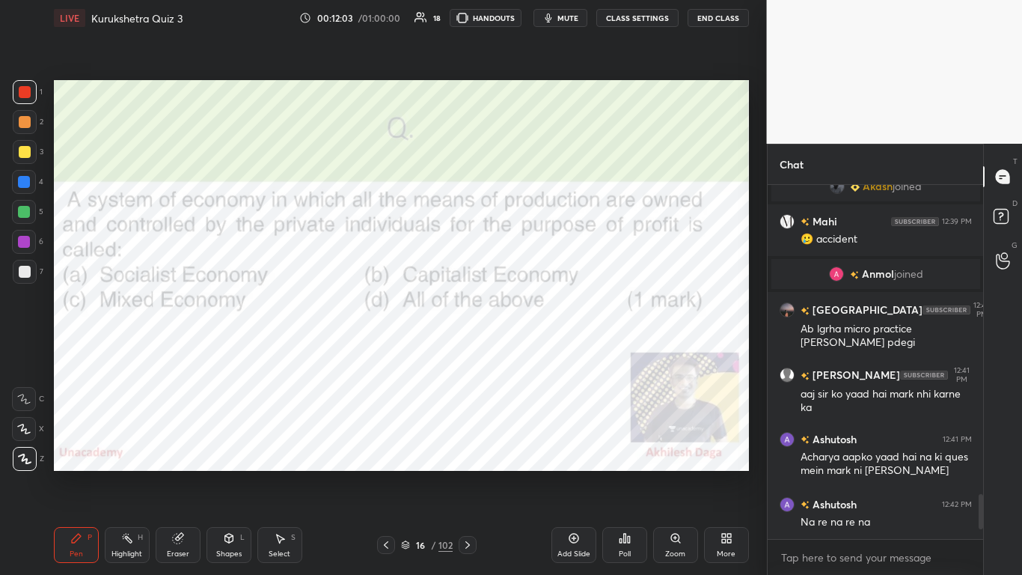
click at [222, 351] on div "Shapes L" at bounding box center [229, 545] width 45 height 36
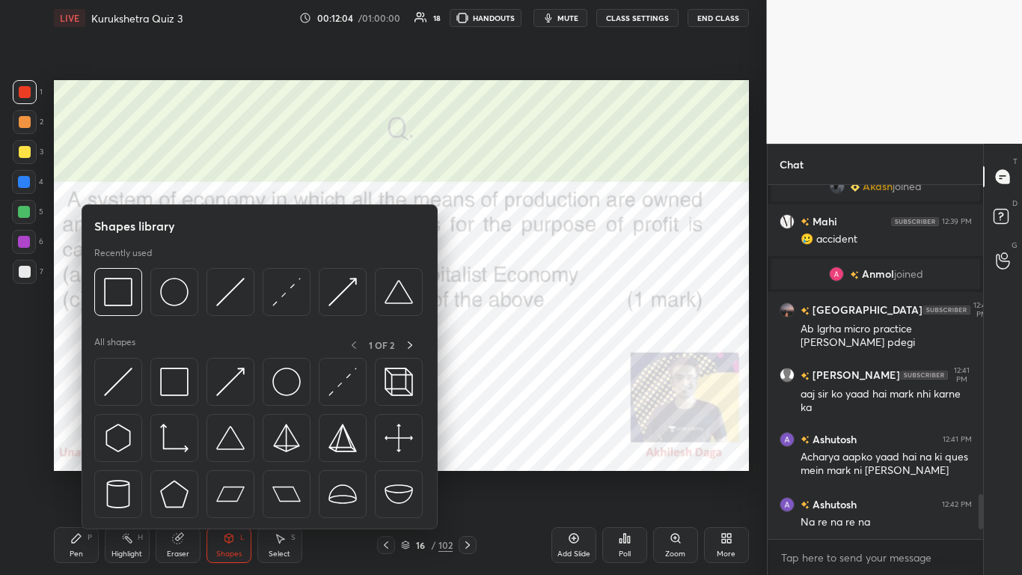
click at [188, 351] on div "Eraser" at bounding box center [178, 545] width 45 height 36
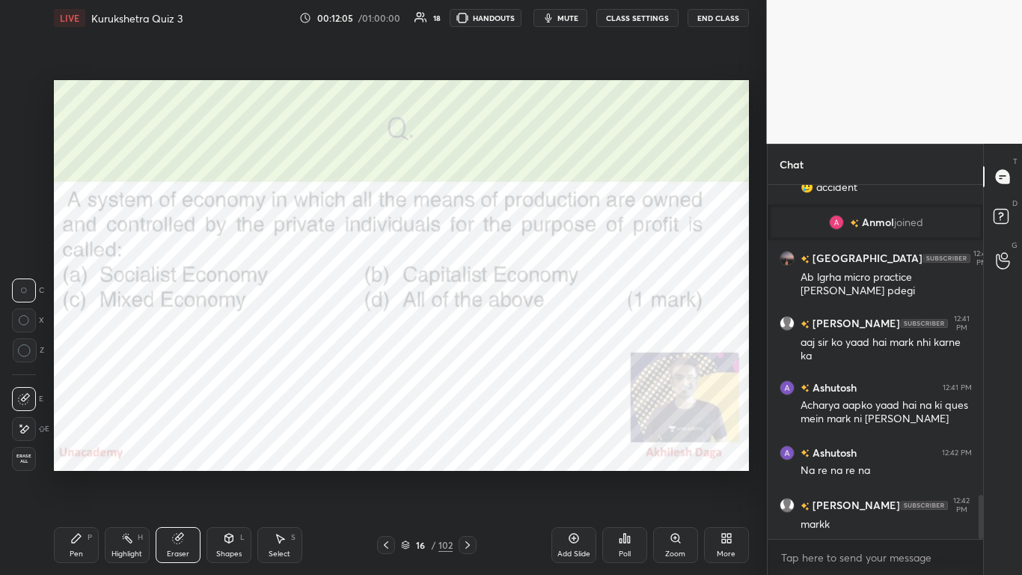
click at [32, 351] on span "Erase all" at bounding box center [24, 459] width 22 height 10
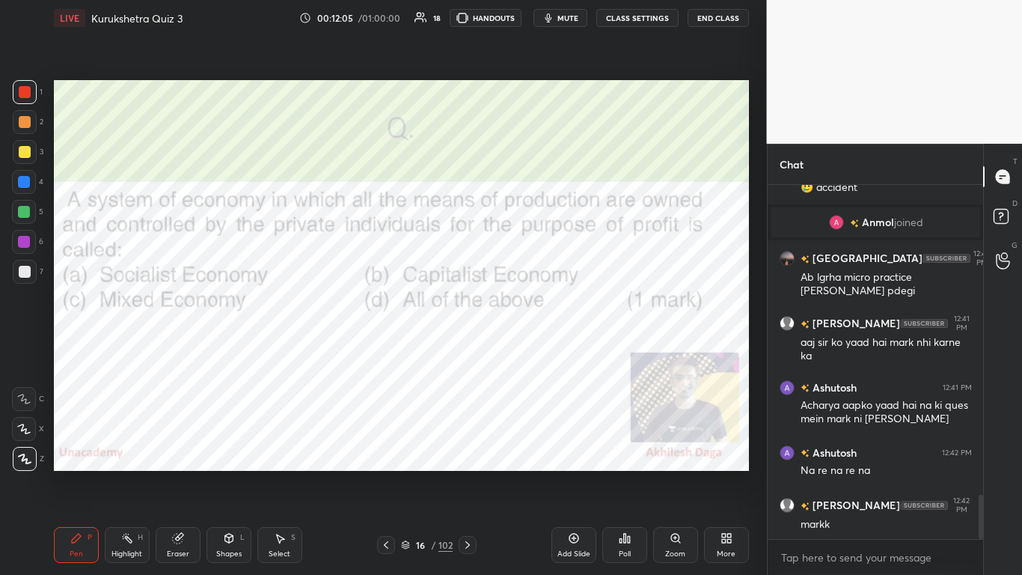
scroll to position [2536, 0]
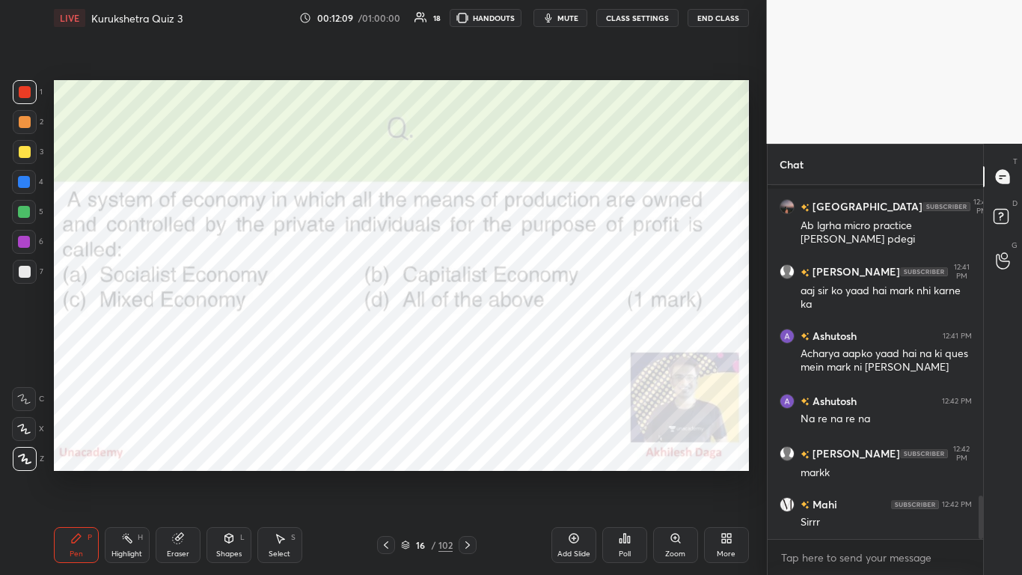
click at [537, 351] on div "Poll" at bounding box center [624, 545] width 45 height 36
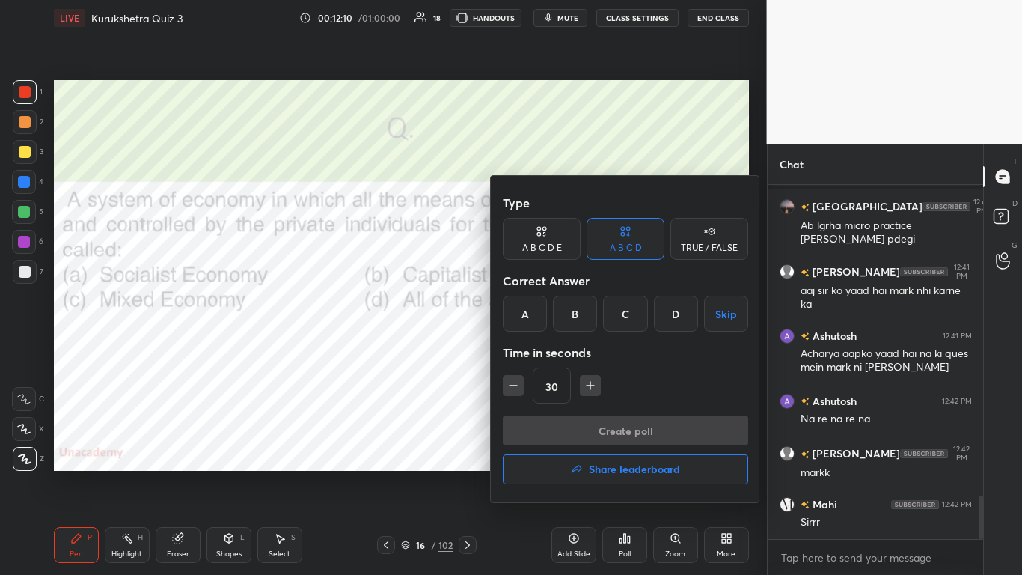
click at [537, 317] on div "B" at bounding box center [575, 314] width 44 height 36
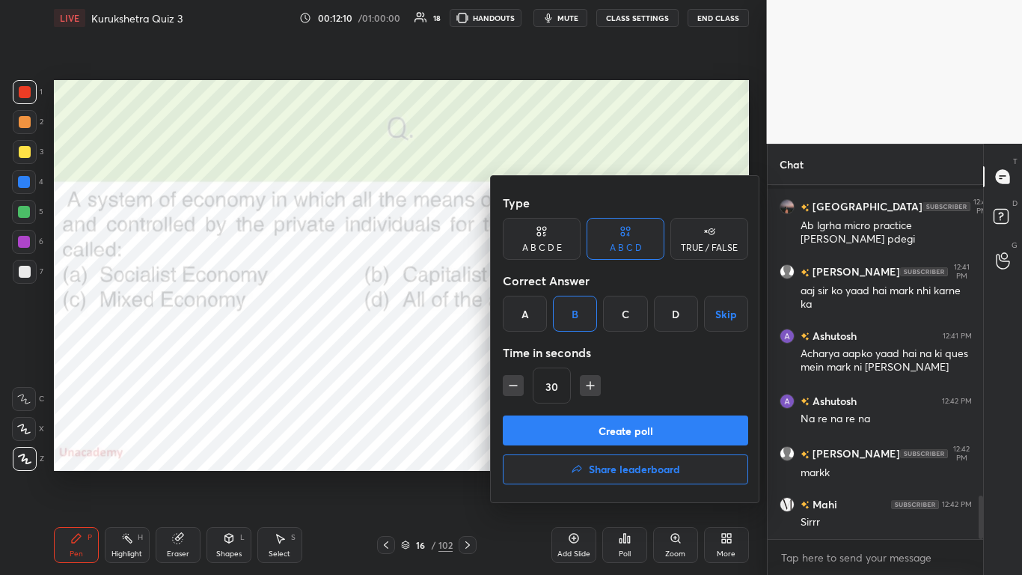
click at [537, 351] on button "Create poll" at bounding box center [625, 430] width 245 height 30
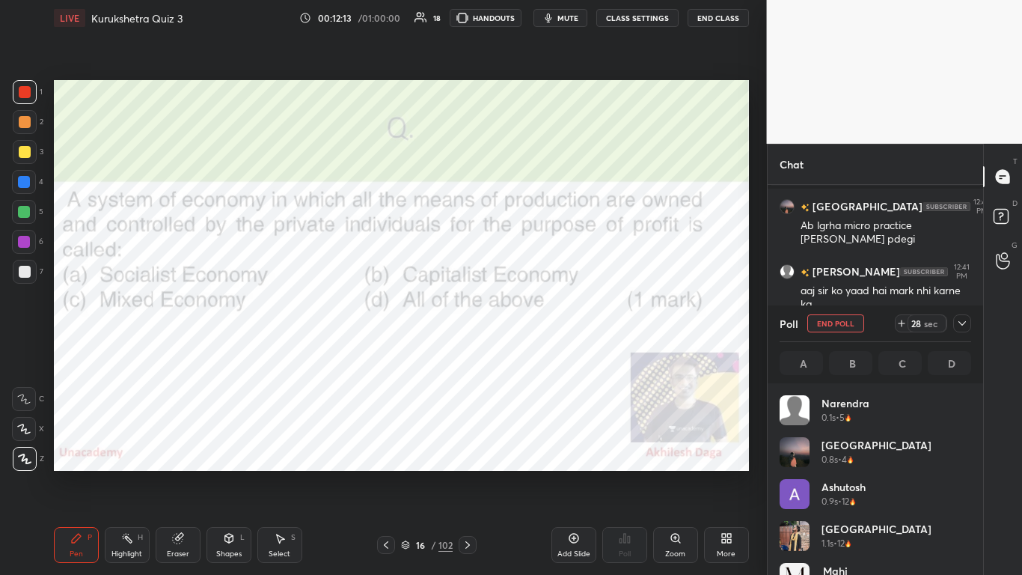
scroll to position [175, 187]
click at [537, 321] on icon at bounding box center [962, 323] width 12 height 12
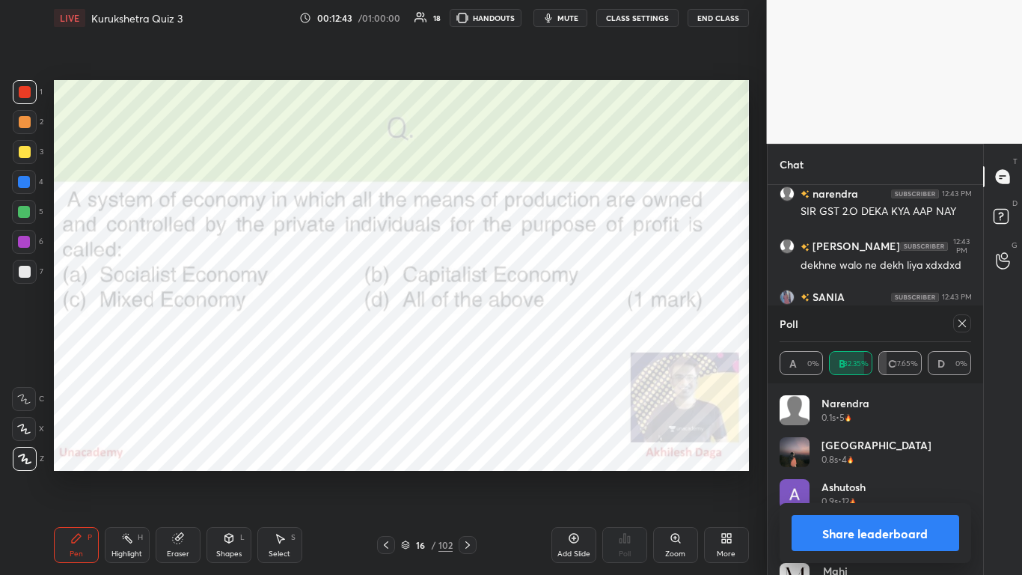
click at [537, 351] on button "Share leaderboard" at bounding box center [876, 533] width 168 height 36
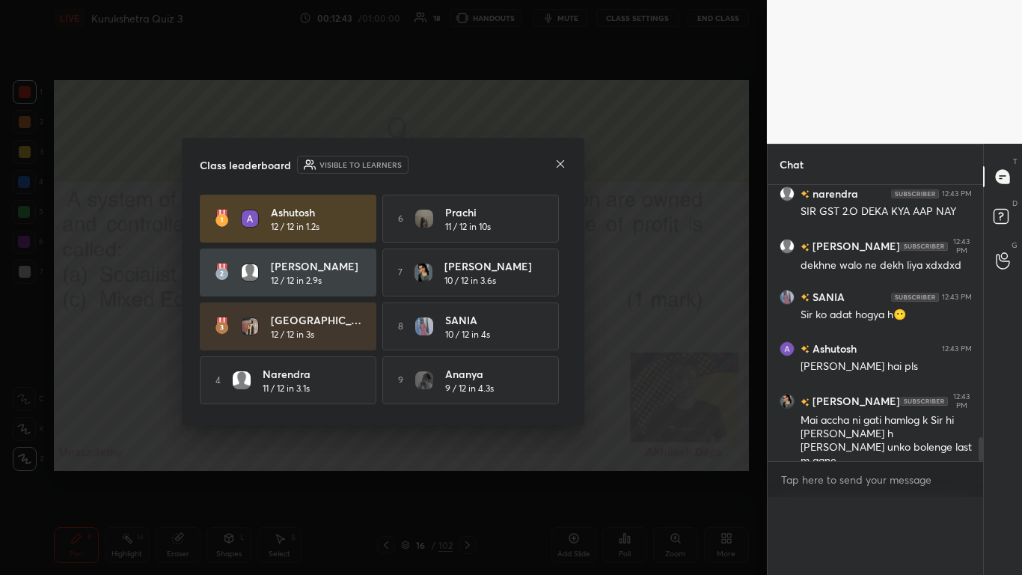
scroll to position [5, 5]
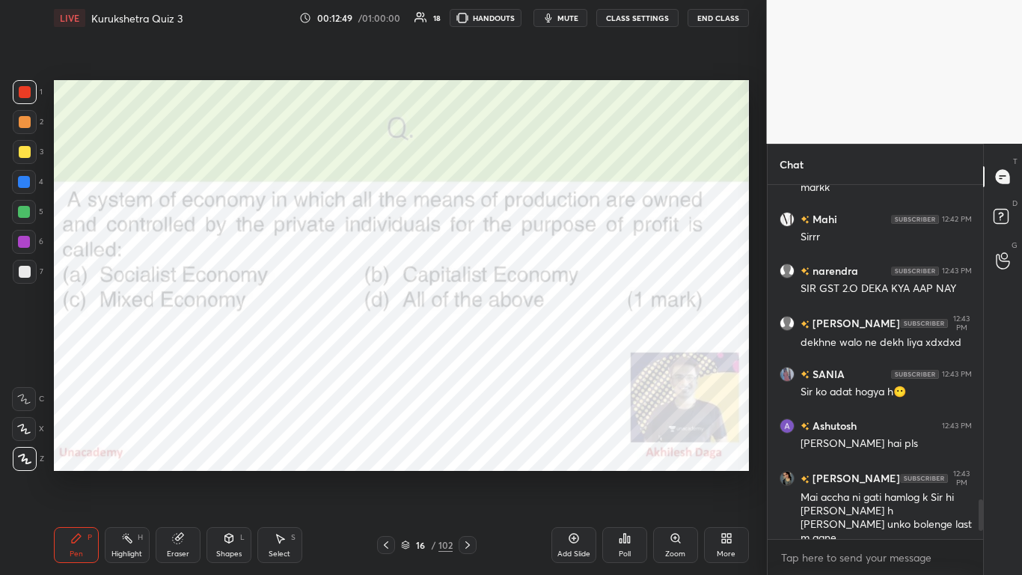
click at [463, 351] on icon at bounding box center [468, 545] width 12 height 12
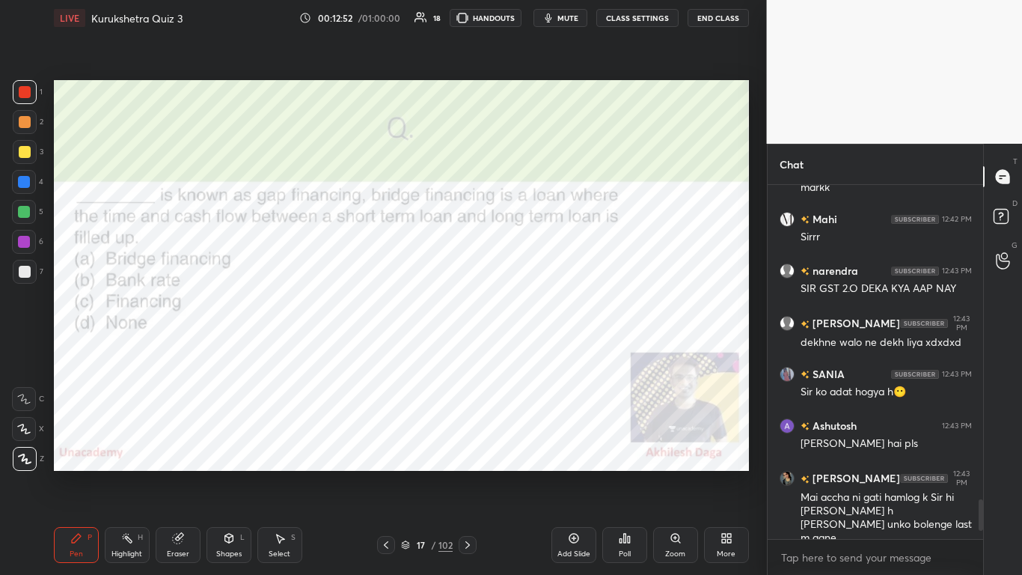
click at [467, 351] on icon at bounding box center [468, 545] width 12 height 12
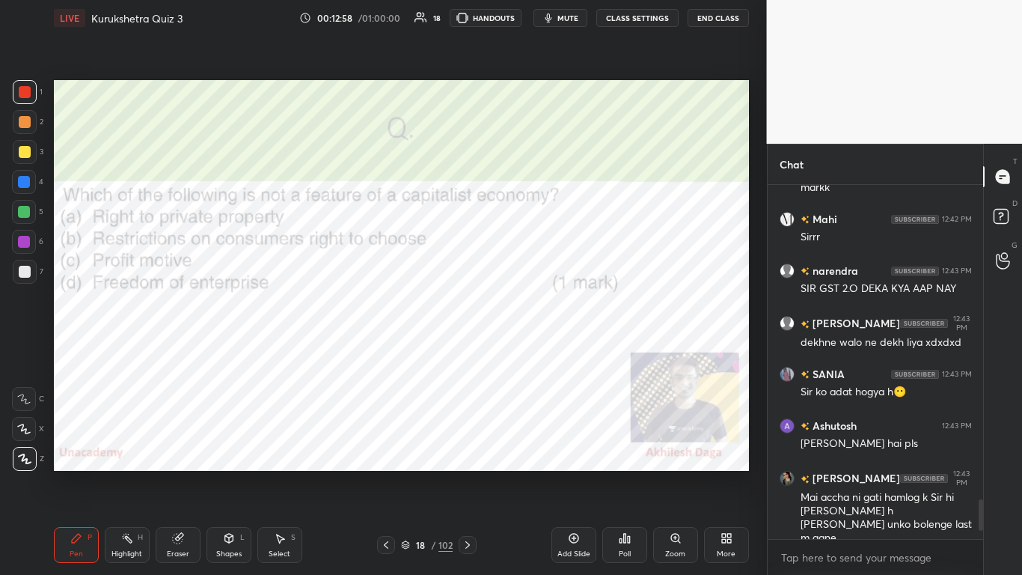
click at [537, 351] on icon at bounding box center [625, 538] width 2 height 9
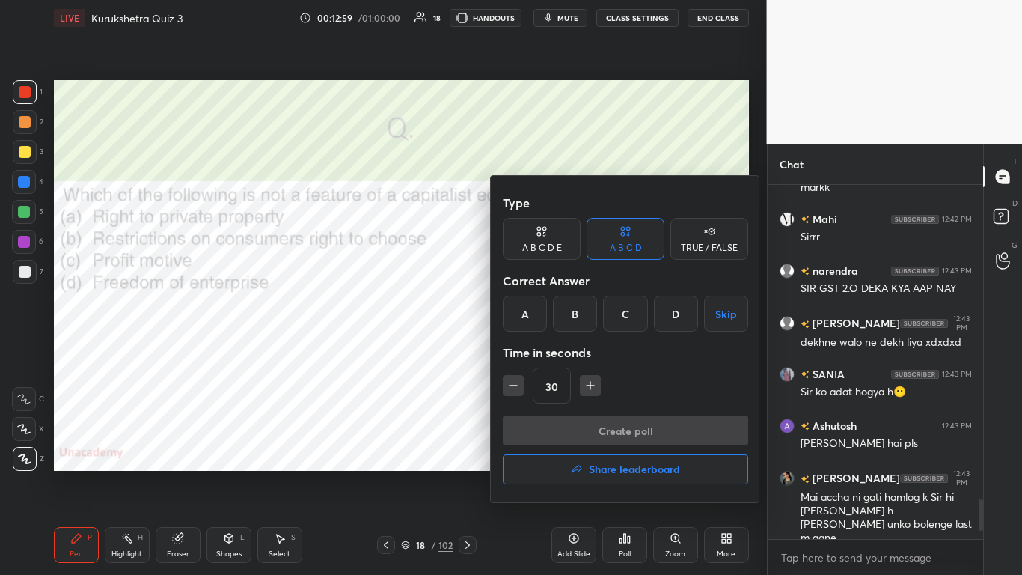
click at [537, 320] on div "B" at bounding box center [575, 314] width 44 height 36
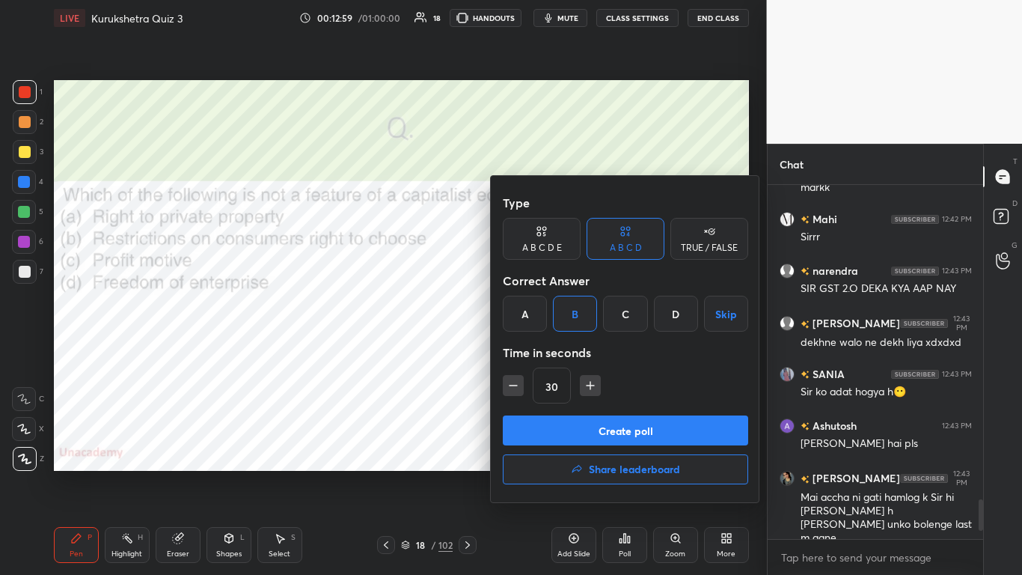
click at [537, 351] on button "Create poll" at bounding box center [625, 430] width 245 height 30
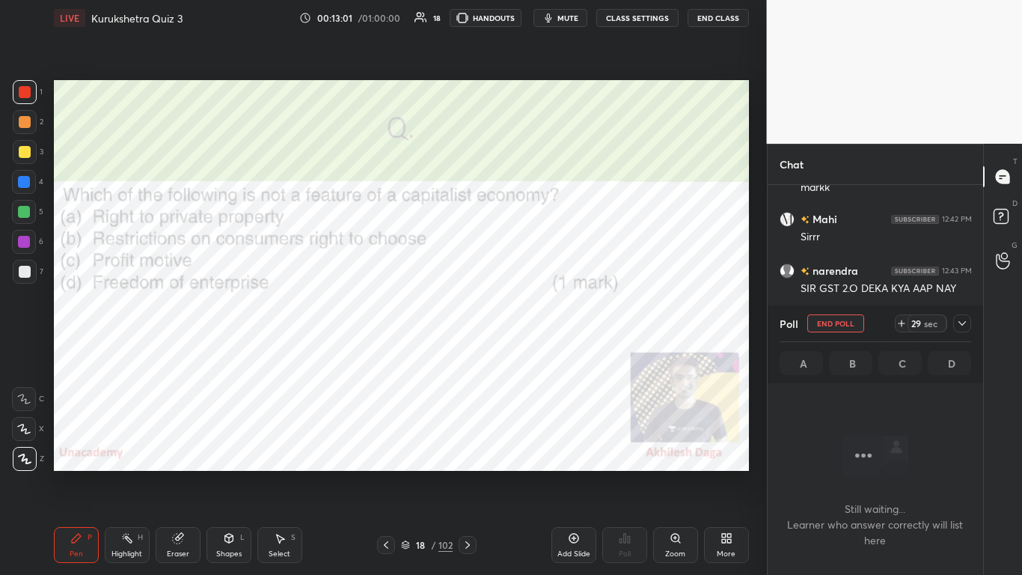
click at [537, 329] on div at bounding box center [962, 323] width 18 height 18
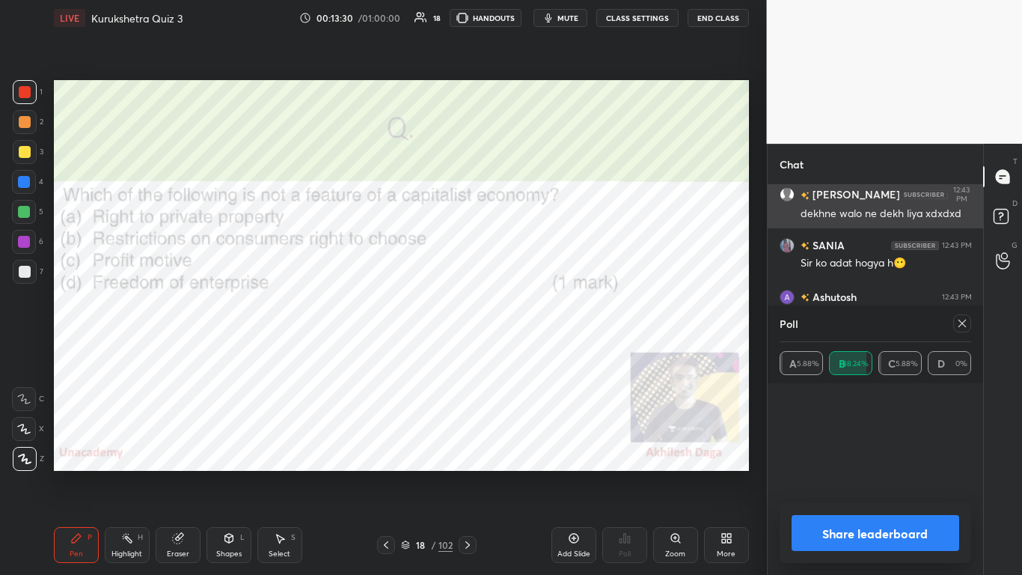
scroll to position [98, 187]
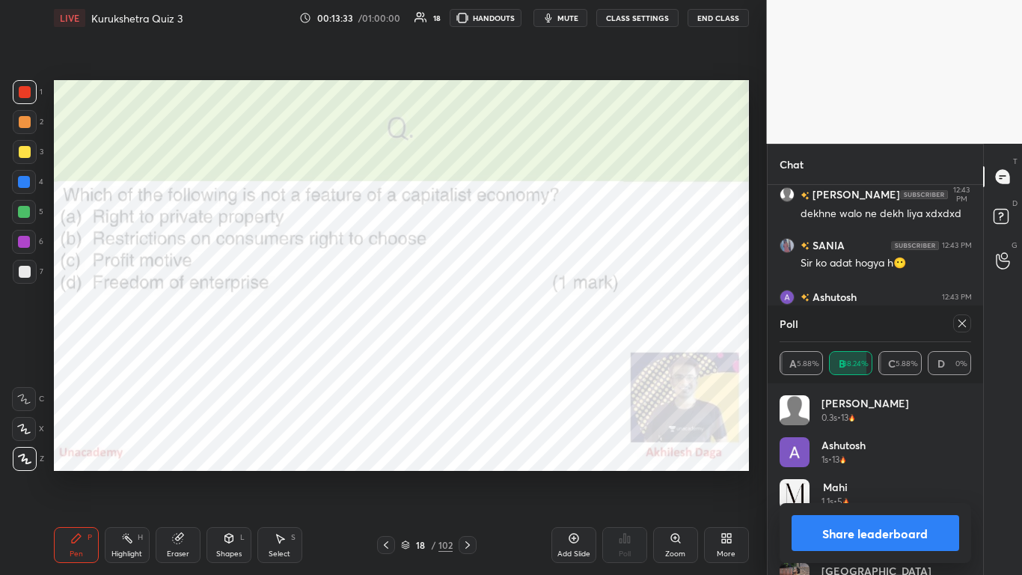
click at [537, 351] on button "Share leaderboard" at bounding box center [876, 533] width 168 height 36
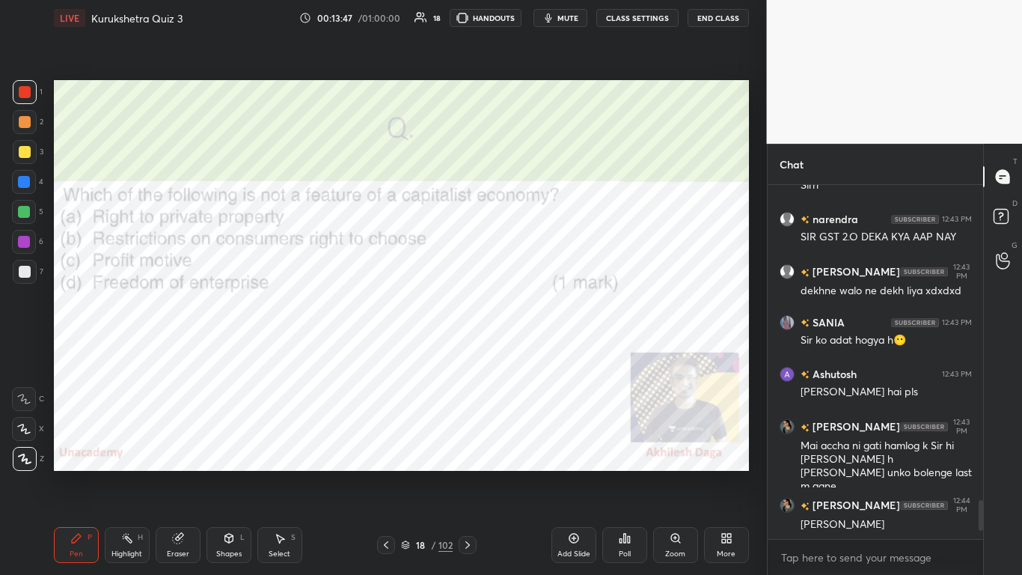
click at [468, 351] on icon at bounding box center [467, 544] width 4 height 7
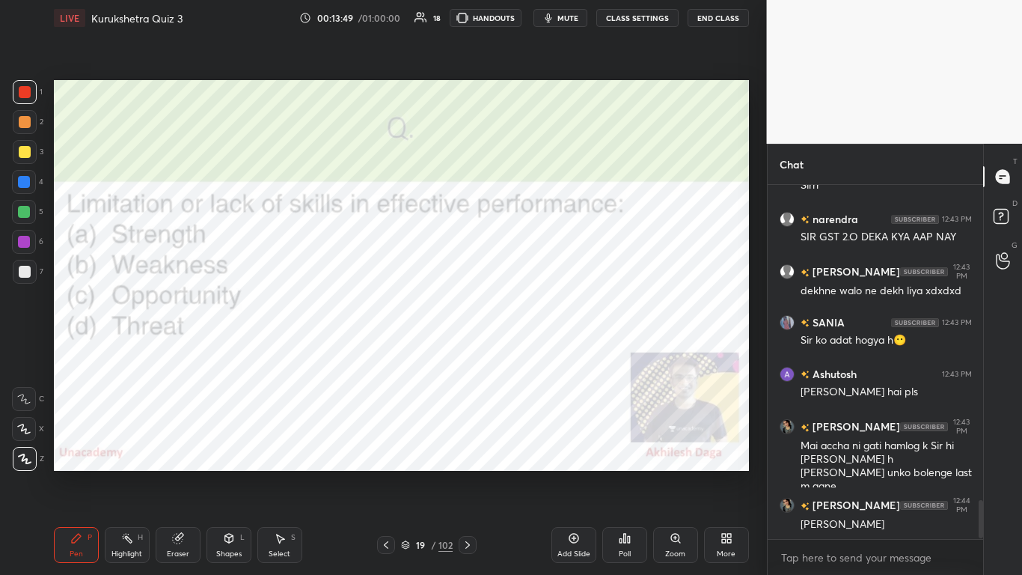
scroll to position [2925, 0]
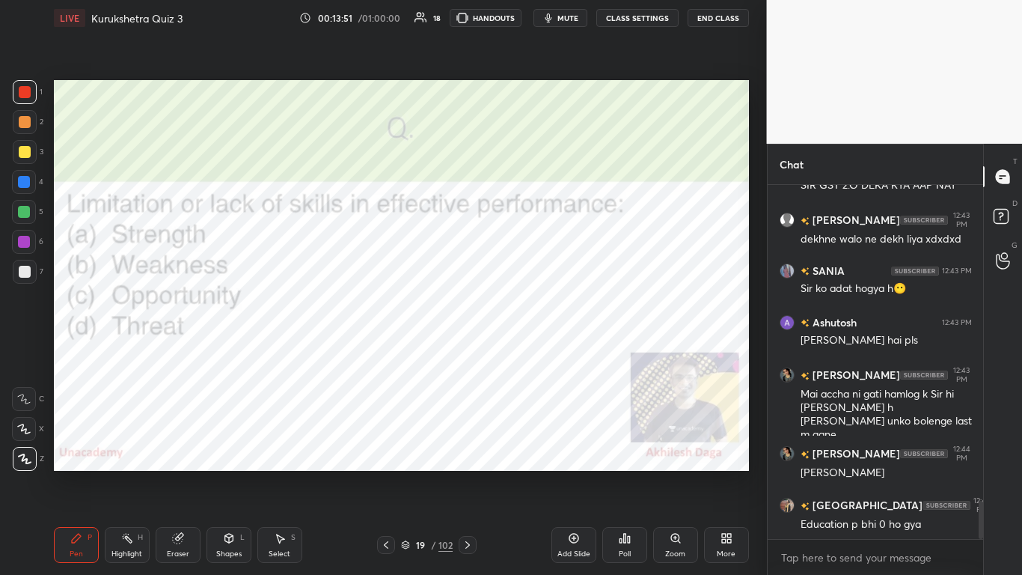
click at [465, 351] on icon at bounding box center [468, 545] width 12 height 12
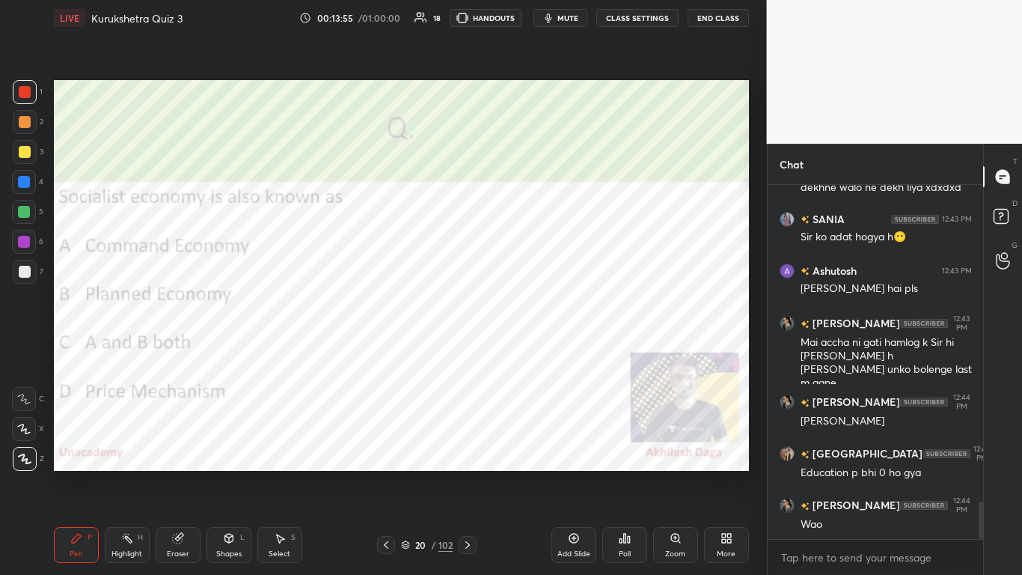
click at [537, 351] on div "Poll" at bounding box center [625, 553] width 12 height 7
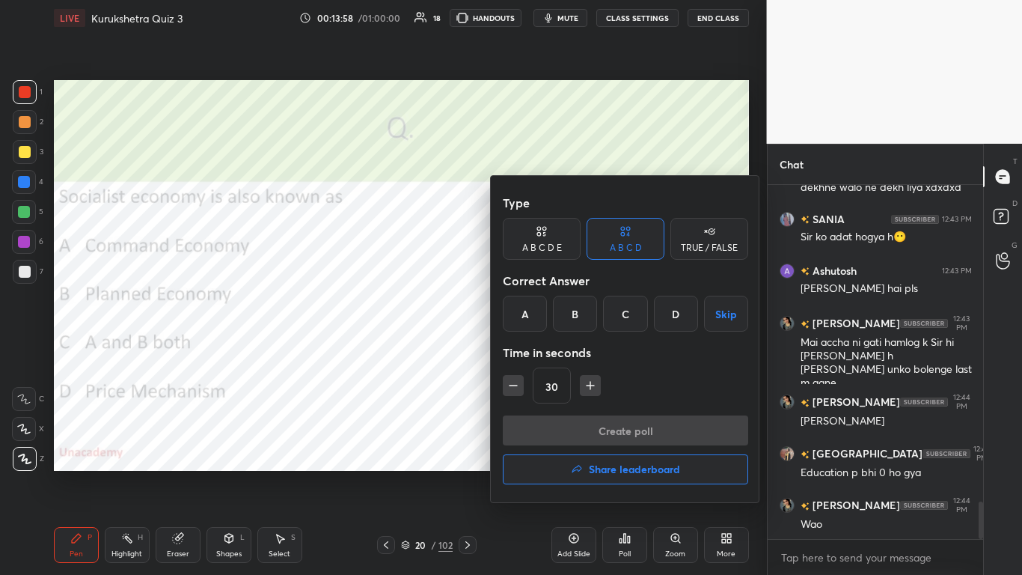
click at [537, 311] on div "C" at bounding box center [625, 314] width 44 height 36
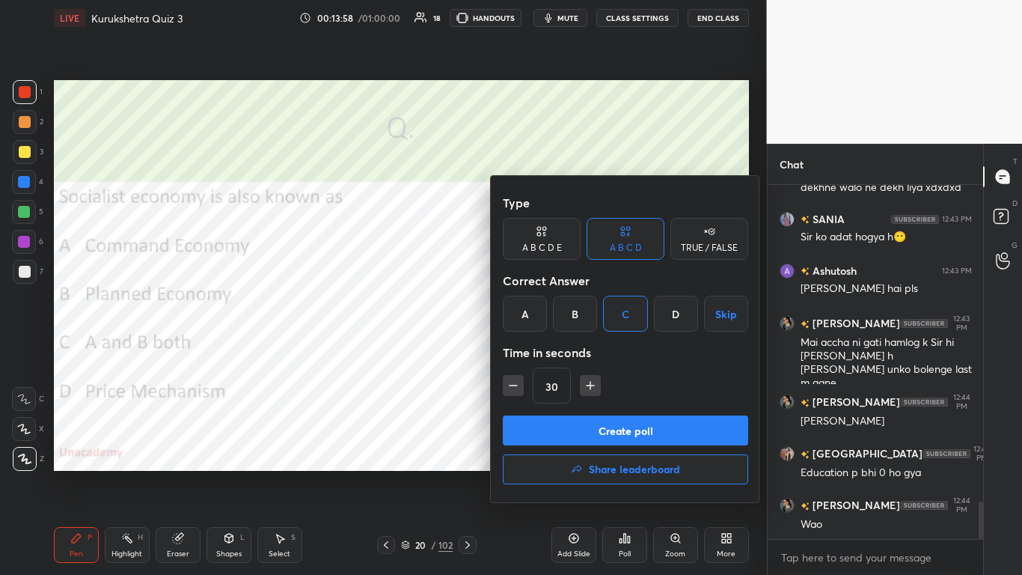
click at [537, 351] on button "Create poll" at bounding box center [625, 430] width 245 height 30
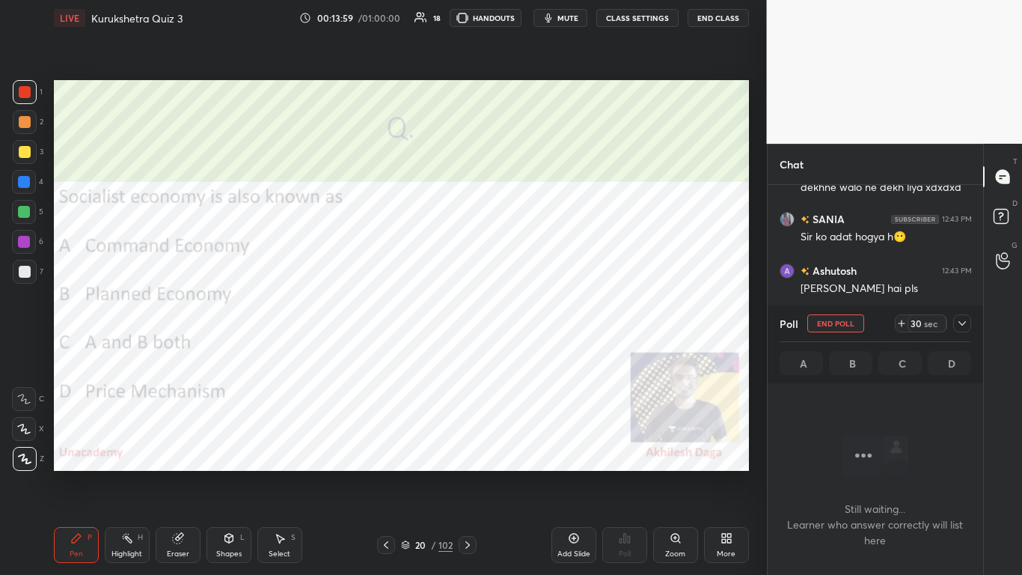
scroll to position [308, 211]
click at [537, 324] on icon at bounding box center [962, 323] width 12 height 12
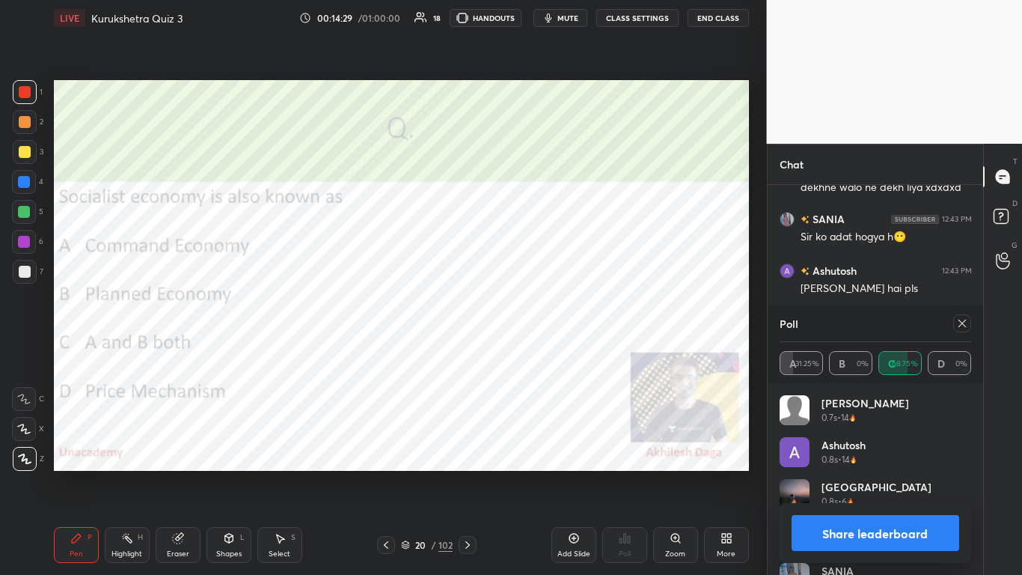
scroll to position [175, 187]
click at [537, 351] on button "Share leaderboard" at bounding box center [876, 533] width 168 height 36
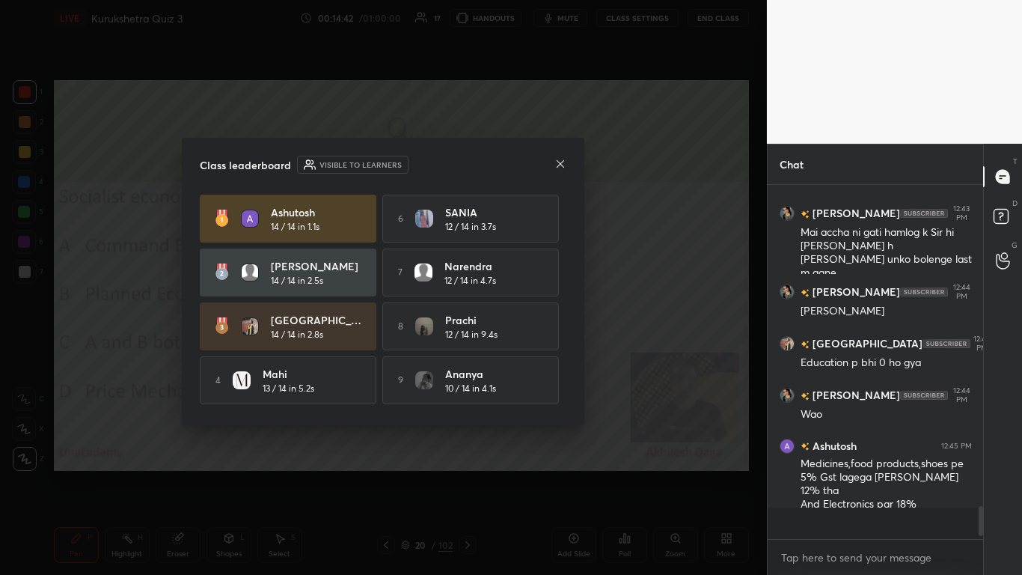
scroll to position [5, 5]
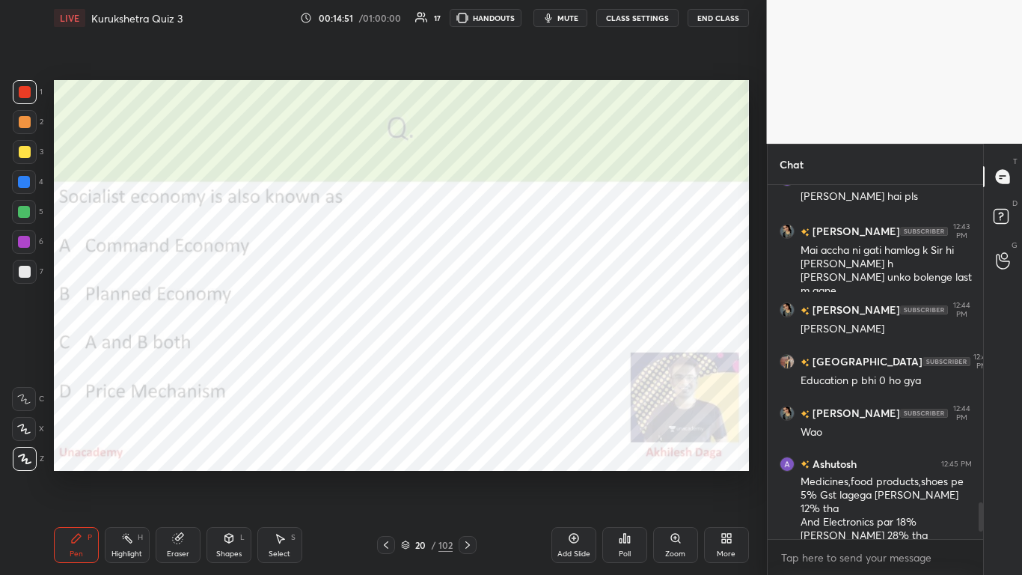
click at [470, 351] on icon at bounding box center [468, 545] width 12 height 12
click at [537, 351] on div "Poll" at bounding box center [624, 545] width 45 height 36
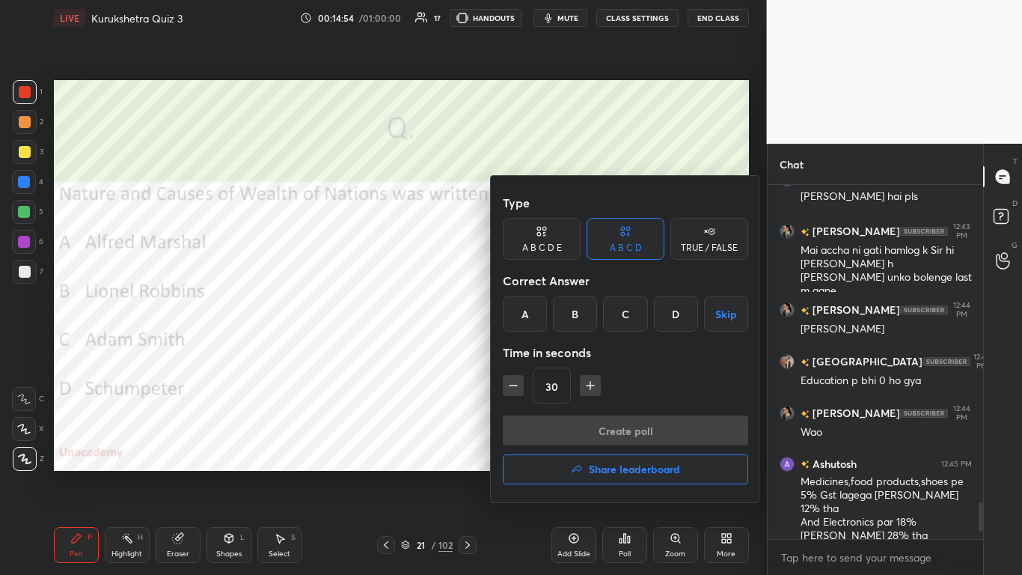
click at [530, 316] on div "A" at bounding box center [525, 314] width 44 height 36
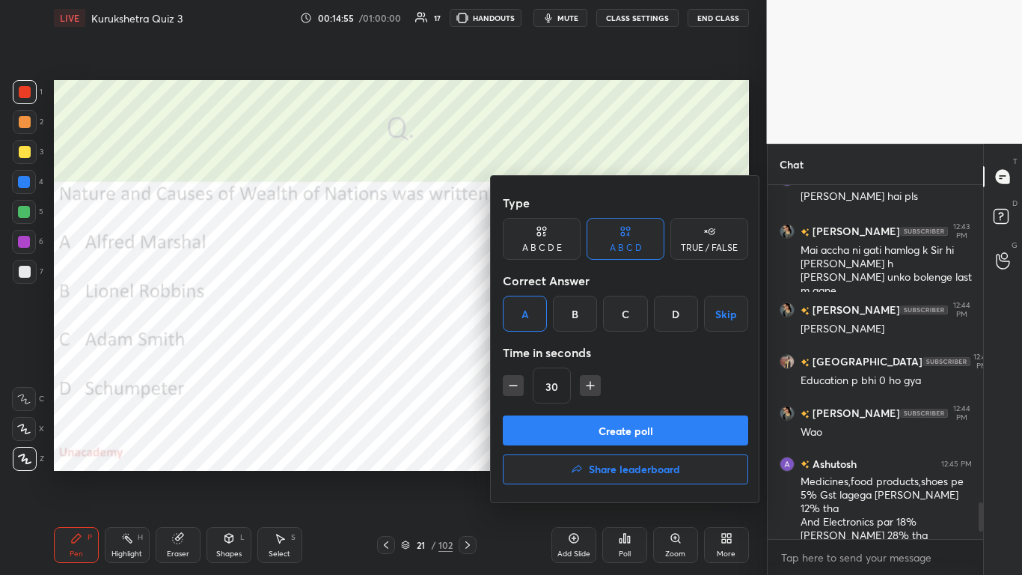
click at [537, 314] on div "C" at bounding box center [625, 314] width 44 height 36
click at [537, 351] on button "Create poll" at bounding box center [625, 430] width 245 height 30
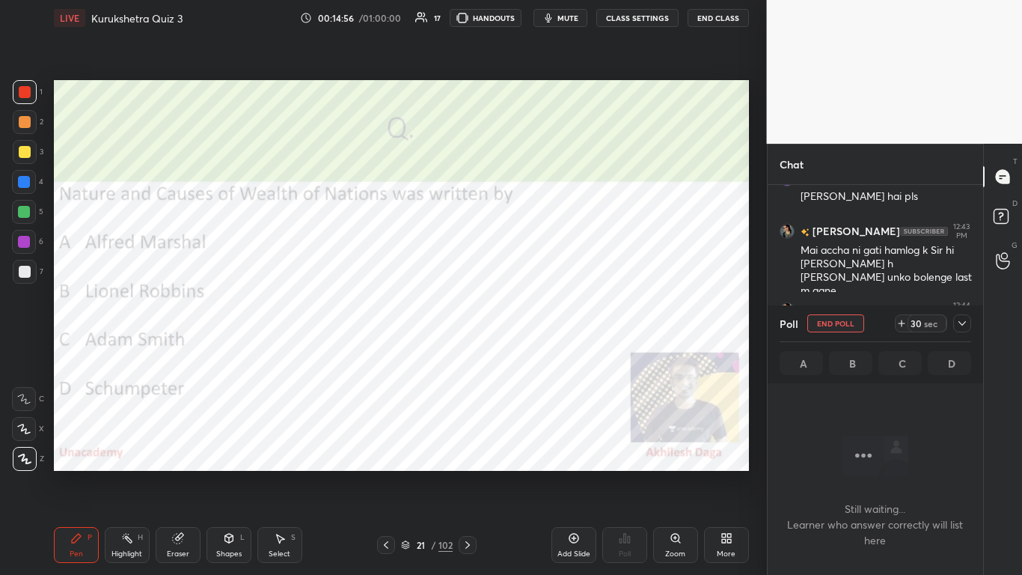
scroll to position [308, 211]
drag, startPoint x: 967, startPoint y: 320, endPoint x: 959, endPoint y: 321, distance: 7.6
click at [537, 320] on icon at bounding box center [962, 323] width 12 height 12
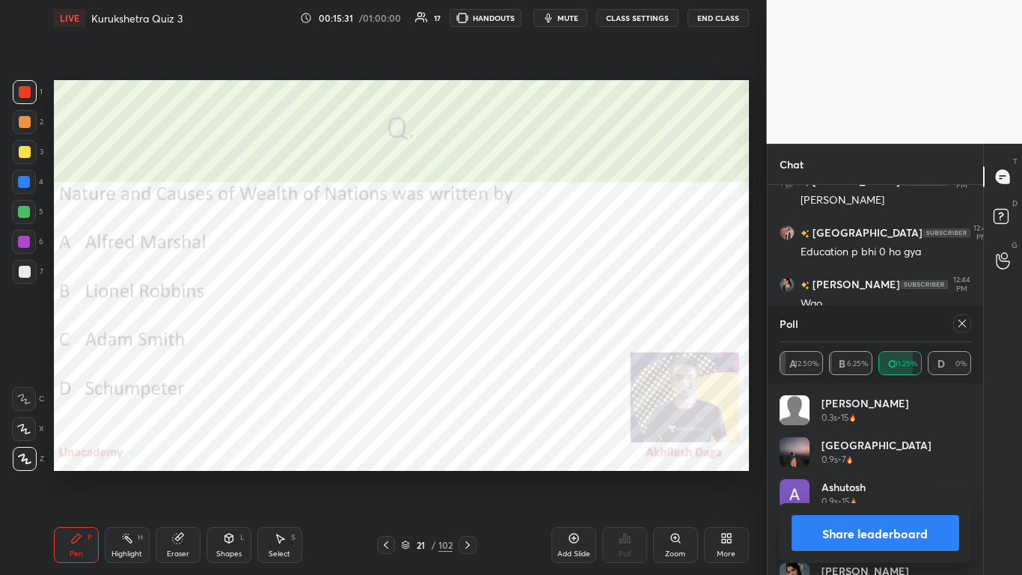
scroll to position [3262, 0]
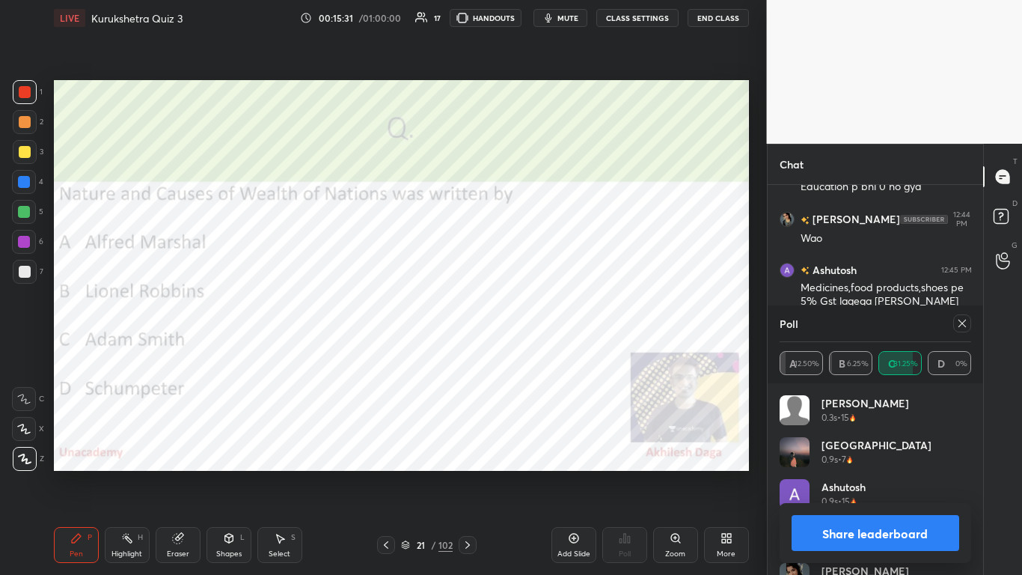
click at [537, 351] on button "Share leaderboard" at bounding box center [876, 533] width 168 height 36
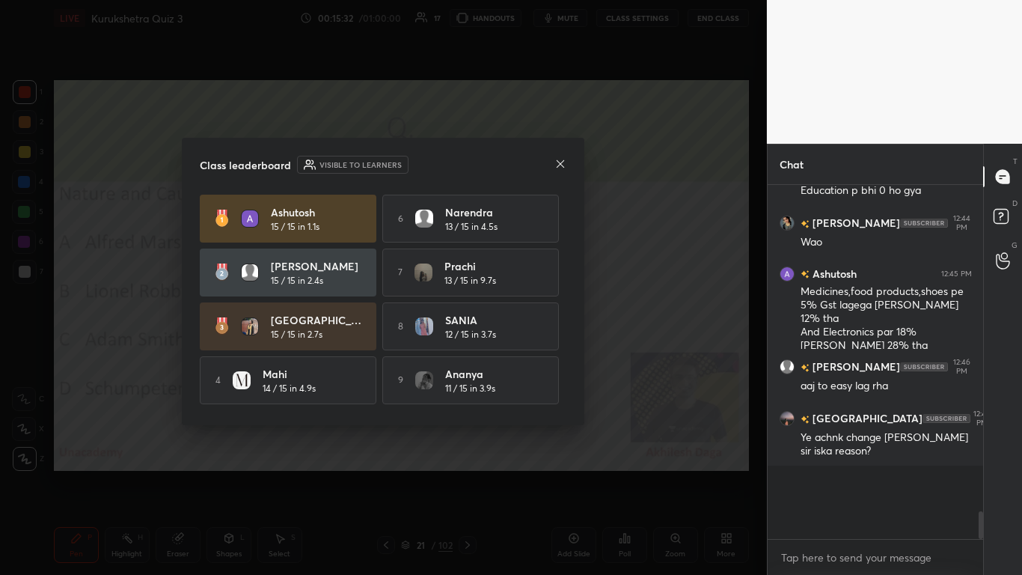
scroll to position [5, 5]
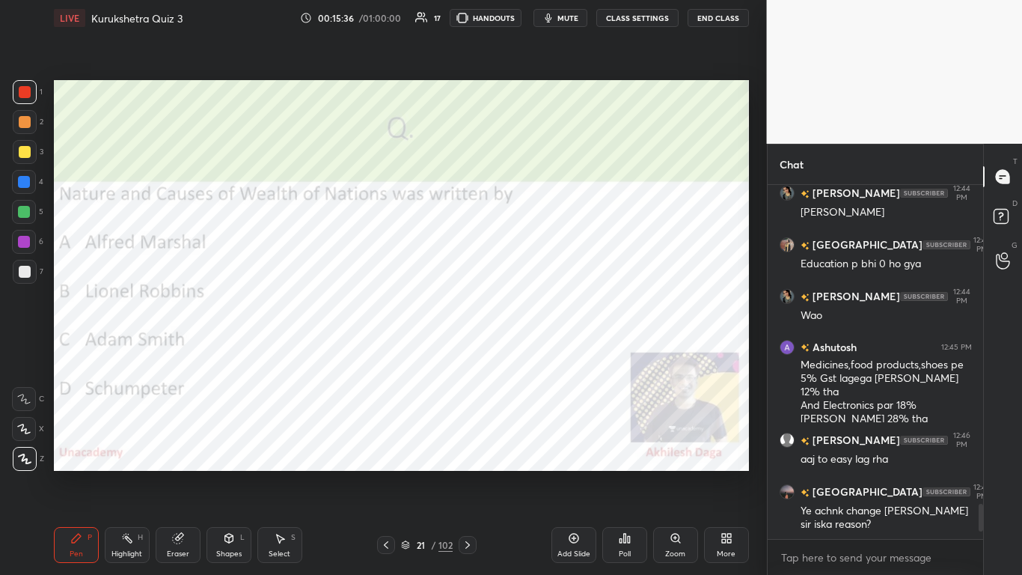
click at [465, 351] on icon at bounding box center [468, 545] width 12 height 12
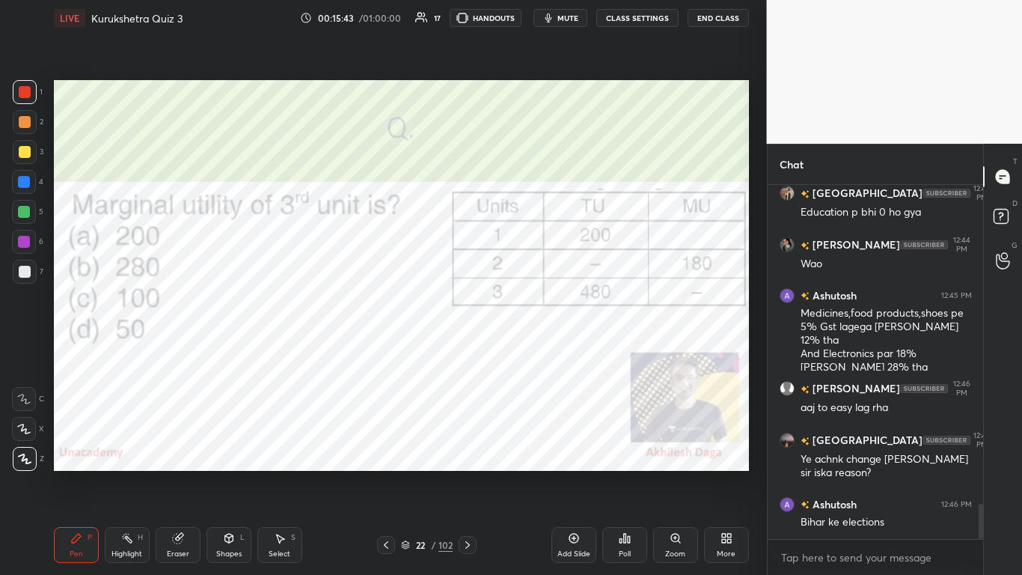
click at [537, 351] on div "Poll" at bounding box center [625, 553] width 12 height 7
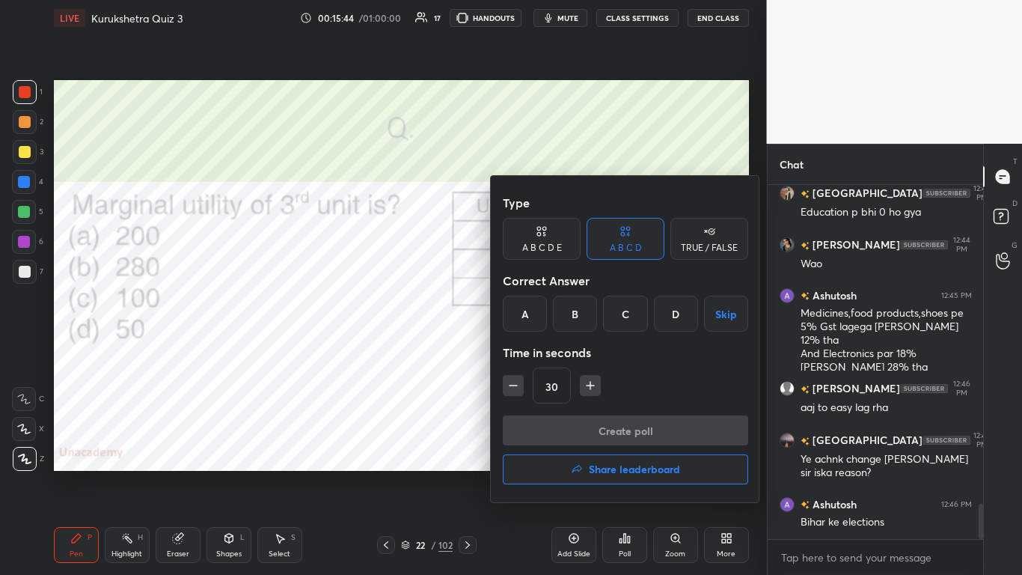
click at [537, 314] on div "C" at bounding box center [625, 314] width 44 height 36
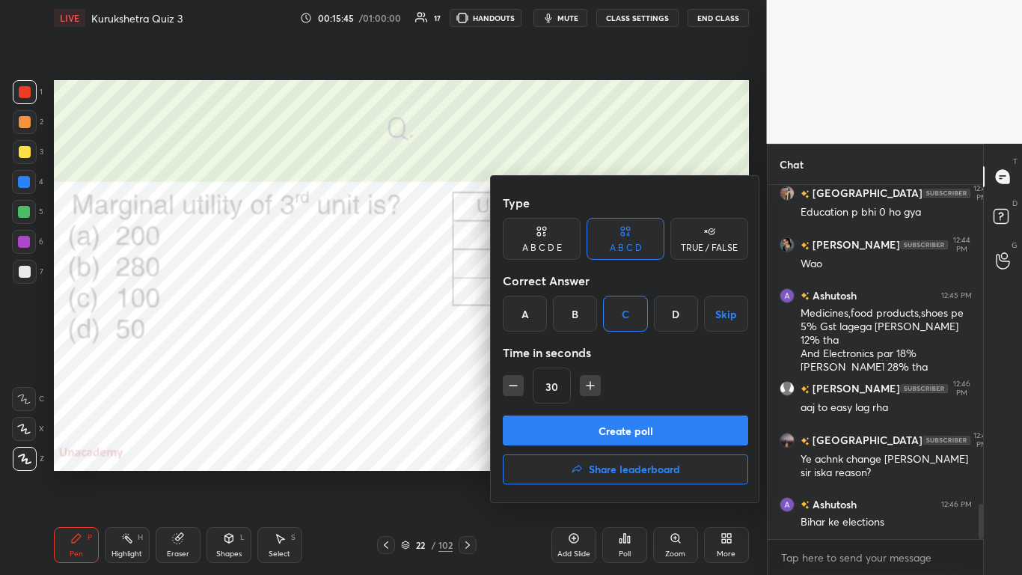
click at [537, 351] on button "Create poll" at bounding box center [625, 430] width 245 height 30
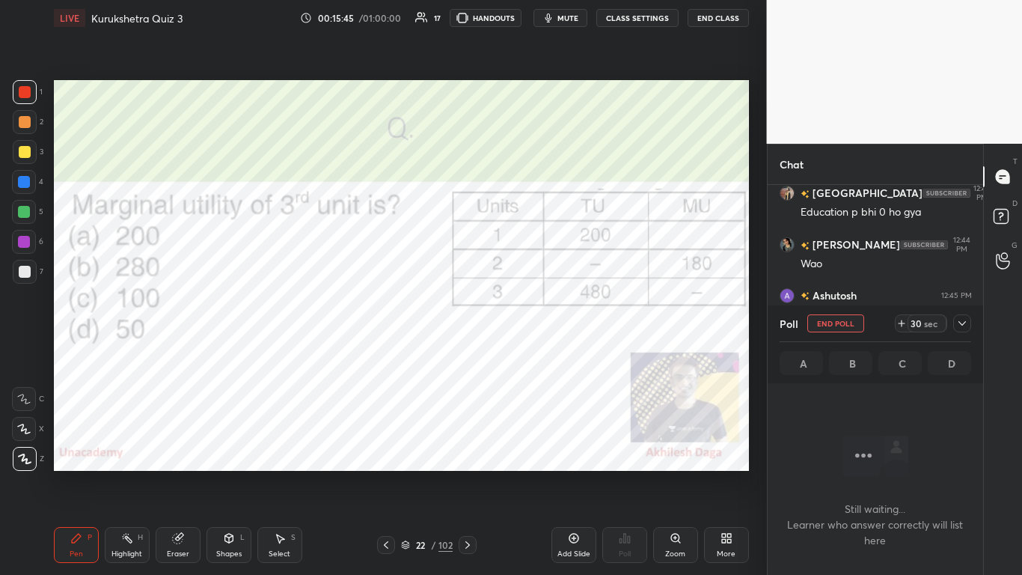
scroll to position [318, 211]
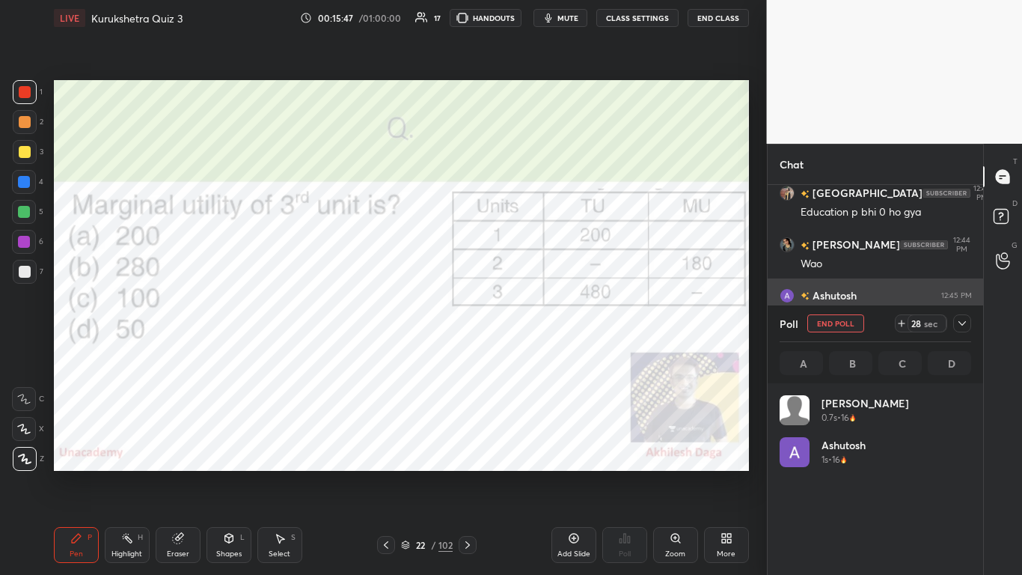
click at [537, 326] on icon at bounding box center [962, 323] width 12 height 12
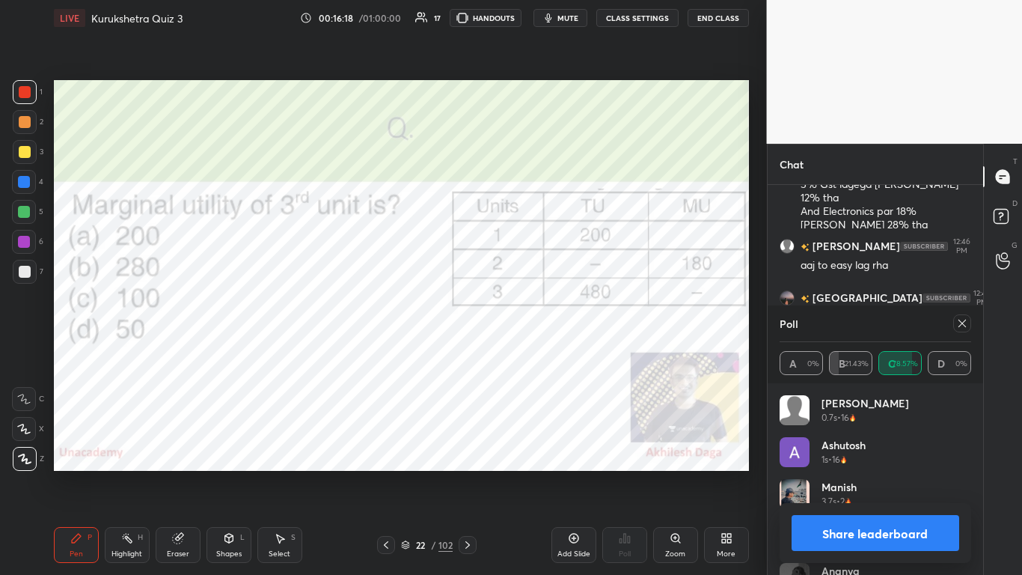
click at [537, 351] on button "Share leaderboard" at bounding box center [876, 533] width 168 height 36
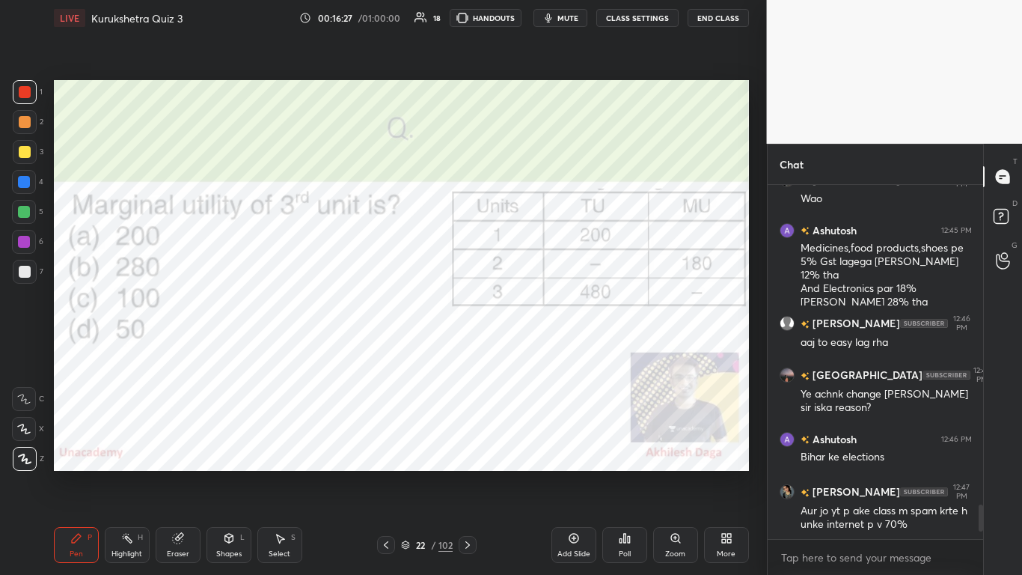
click at [468, 351] on icon at bounding box center [468, 545] width 12 height 12
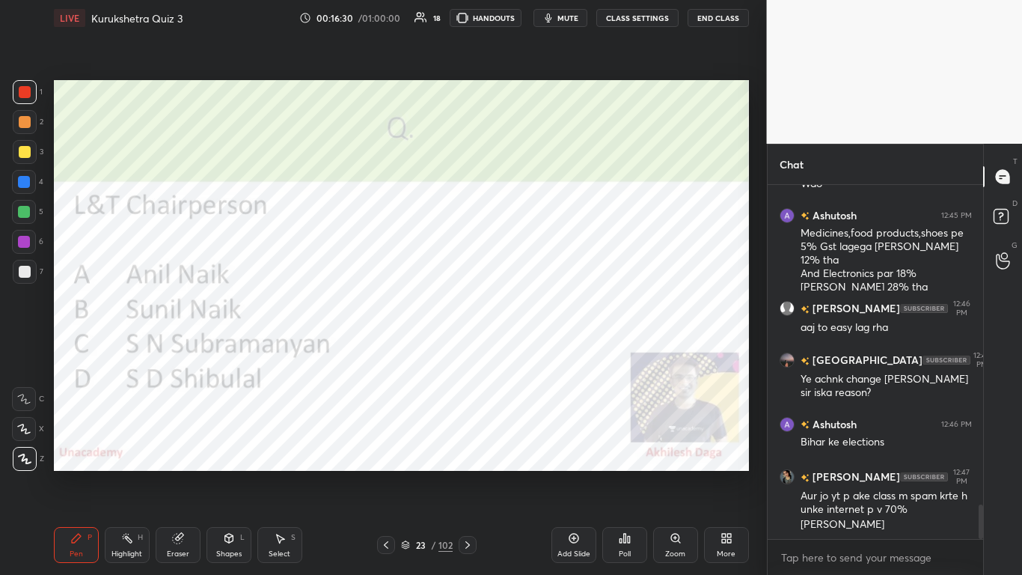
click at [465, 351] on div at bounding box center [468, 545] width 18 height 18
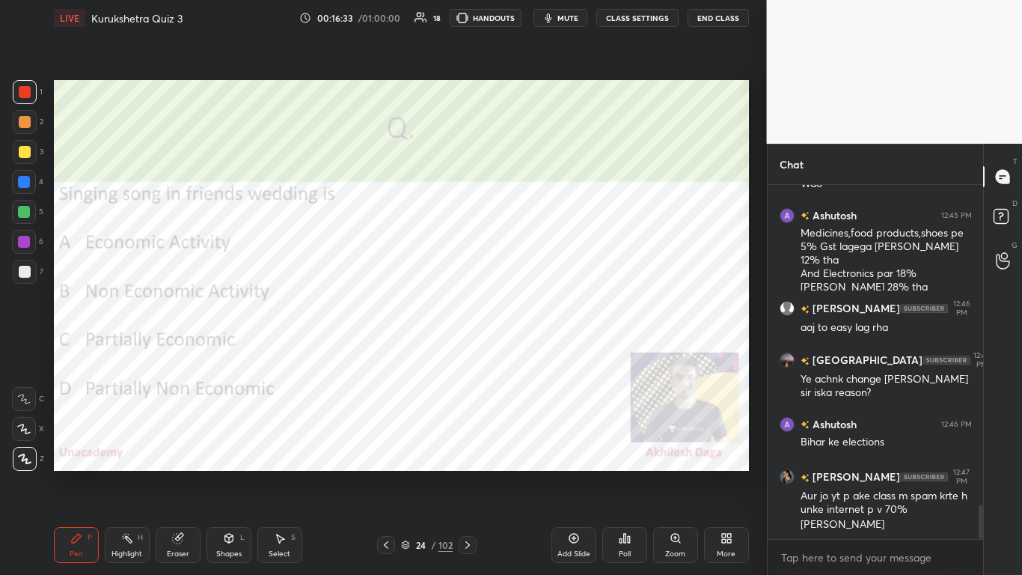
click at [537, 351] on div "Poll" at bounding box center [625, 553] width 12 height 7
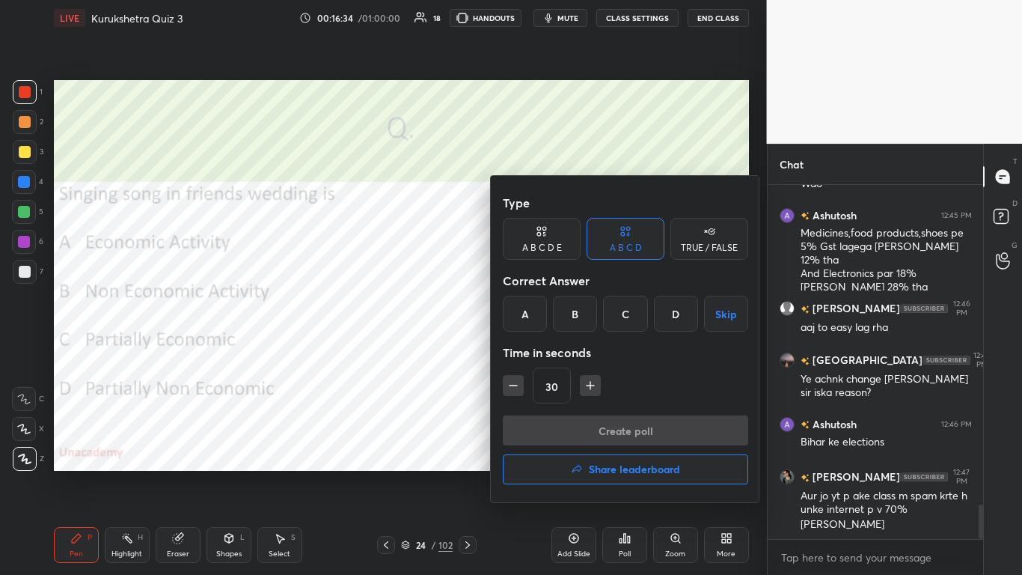
drag, startPoint x: 575, startPoint y: 299, endPoint x: 580, endPoint y: 340, distance: 40.7
click at [537, 301] on div "B" at bounding box center [575, 314] width 44 height 36
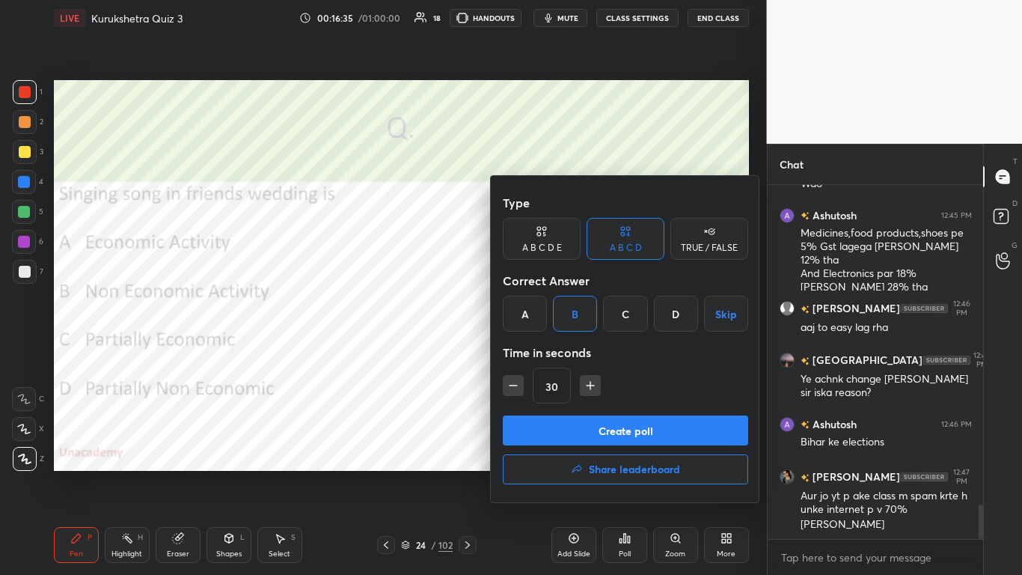
click at [537, 351] on button "Create poll" at bounding box center [625, 430] width 245 height 30
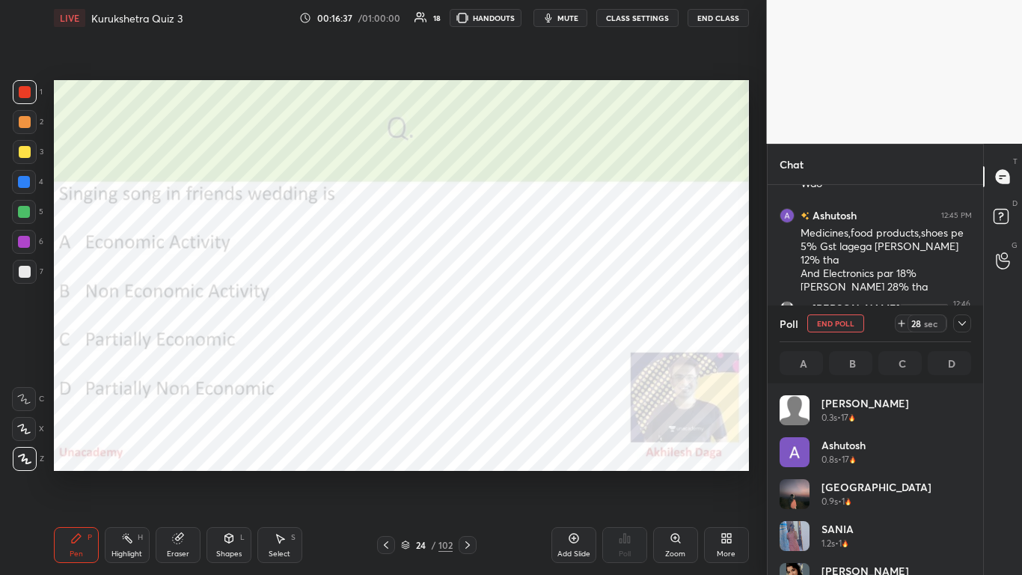
click at [537, 323] on icon at bounding box center [962, 323] width 12 height 12
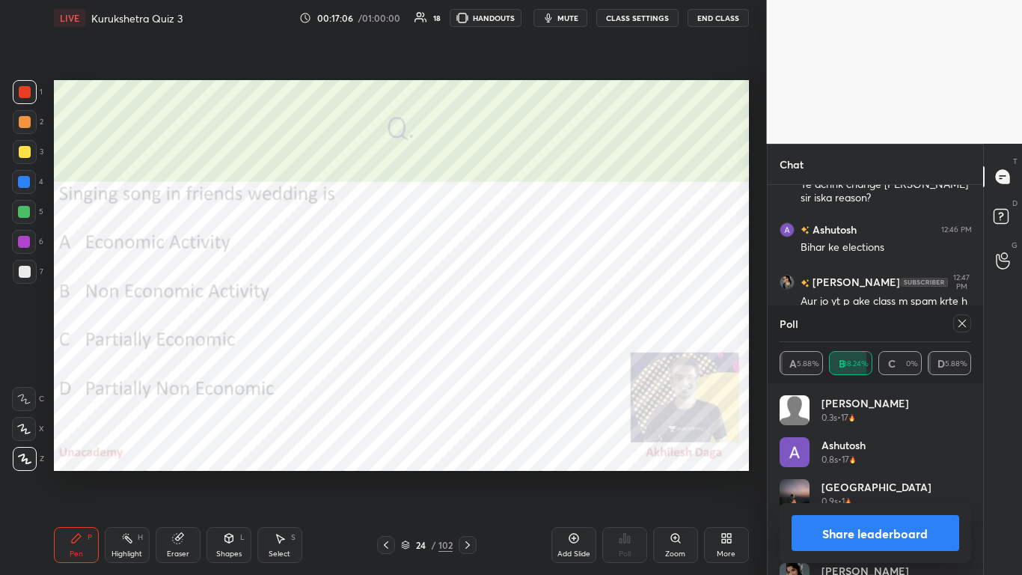
click at [537, 351] on button "Share leaderboard" at bounding box center [876, 533] width 168 height 36
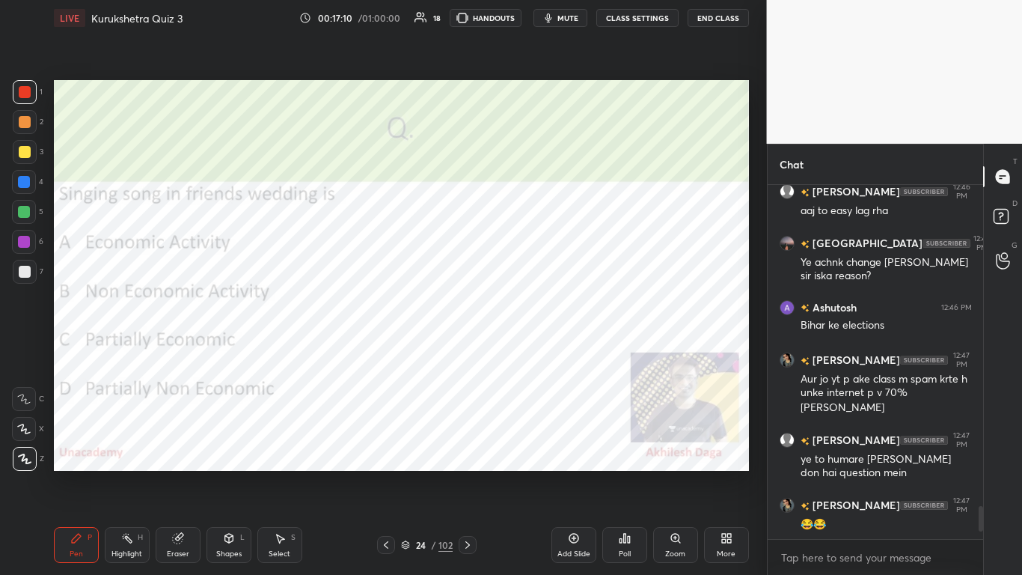
click at [471, 351] on icon at bounding box center [468, 545] width 12 height 12
click at [464, 351] on icon at bounding box center [468, 545] width 12 height 12
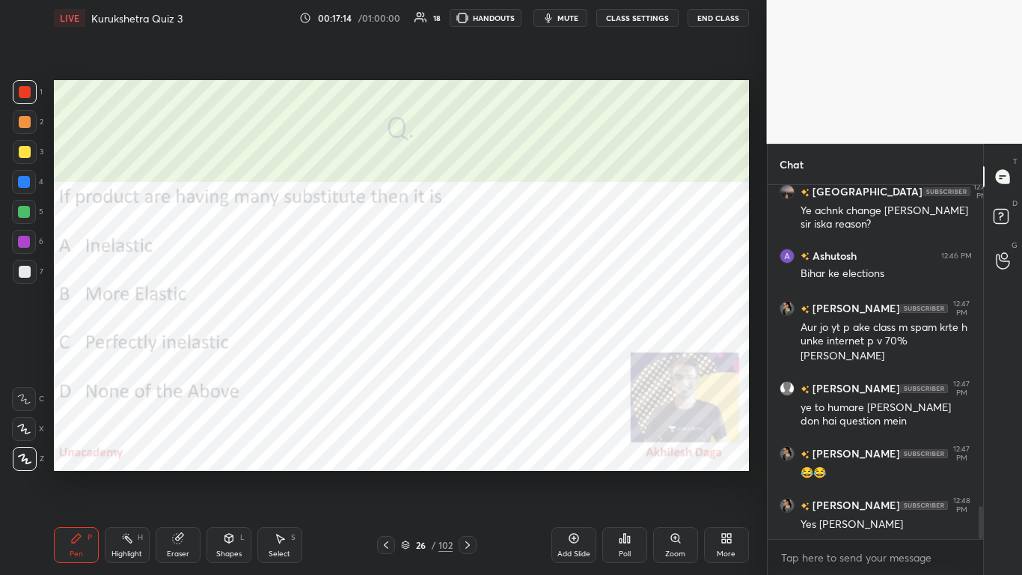
click at [537, 351] on div "Poll" at bounding box center [624, 545] width 45 height 36
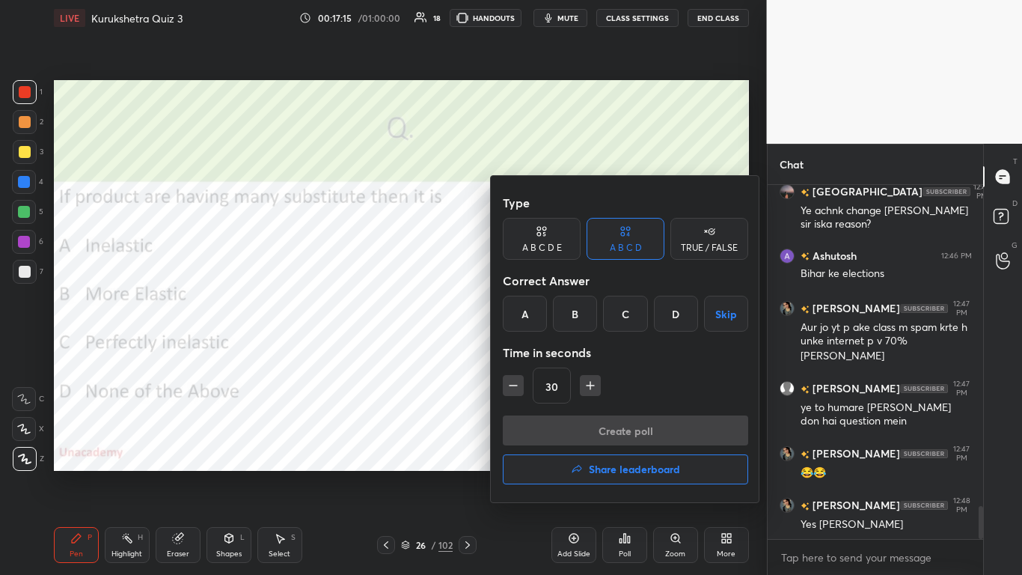
click at [537, 313] on div "B" at bounding box center [575, 314] width 44 height 36
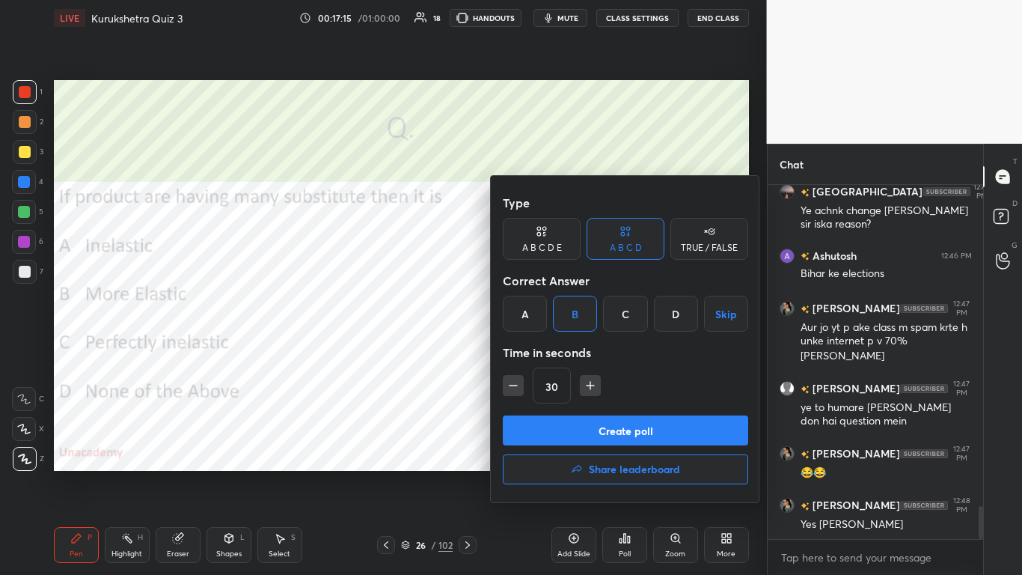
click at [537, 351] on button "Create poll" at bounding box center [625, 430] width 245 height 30
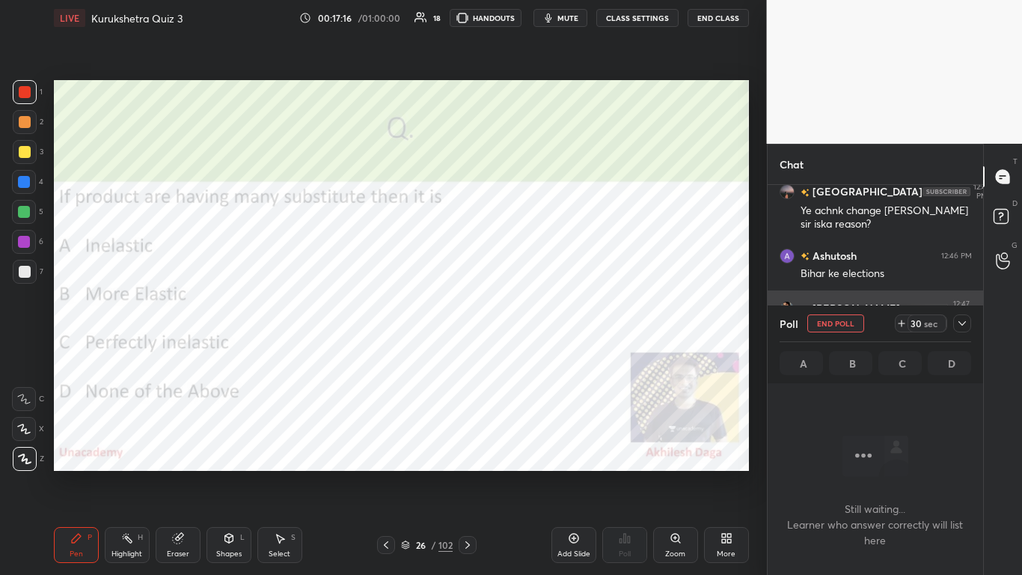
drag, startPoint x: 953, startPoint y: 320, endPoint x: 962, endPoint y: 322, distance: 8.5
click at [537, 320] on div at bounding box center [962, 323] width 18 height 18
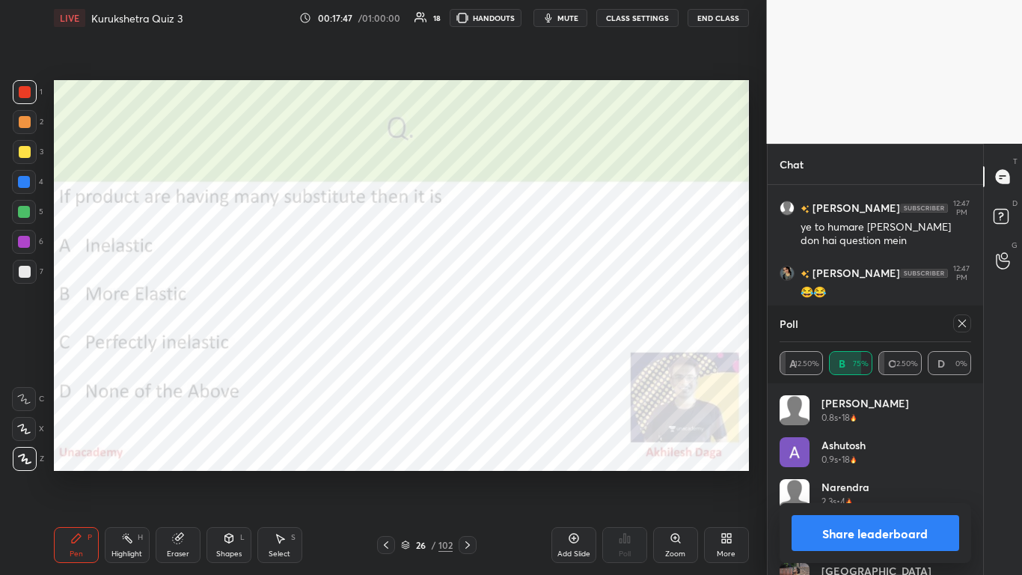
click at [537, 351] on button "Share leaderboard" at bounding box center [876, 533] width 168 height 36
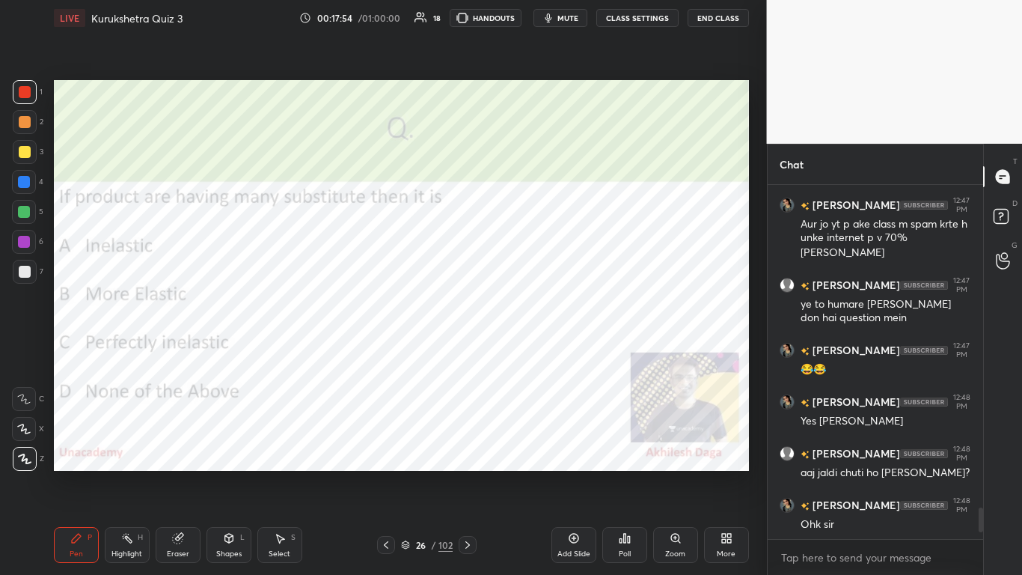
click at [181, 351] on div "Eraser" at bounding box center [178, 553] width 22 height 7
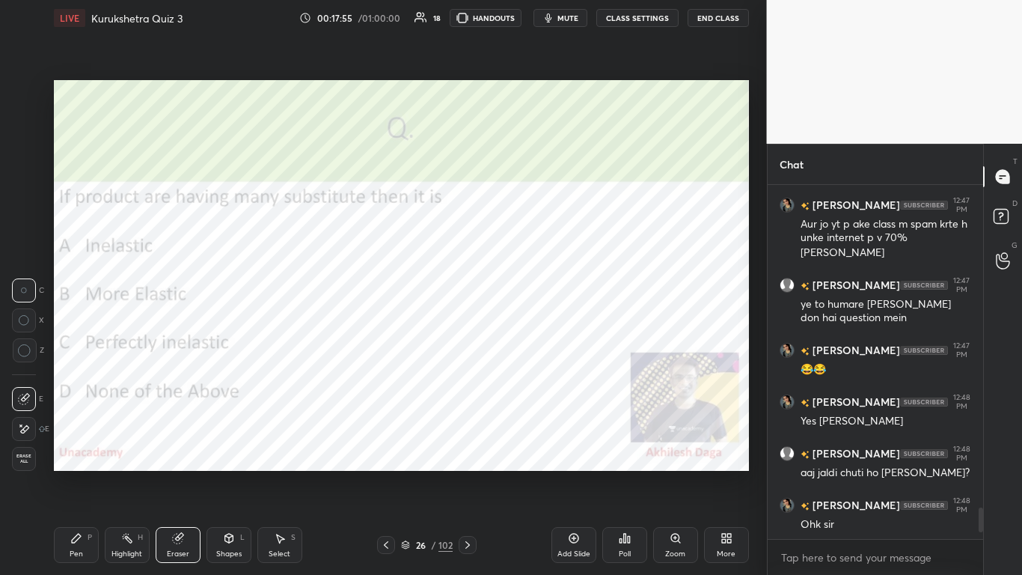
click at [23, 351] on icon at bounding box center [24, 429] width 12 height 13
click at [465, 351] on icon at bounding box center [468, 545] width 12 height 12
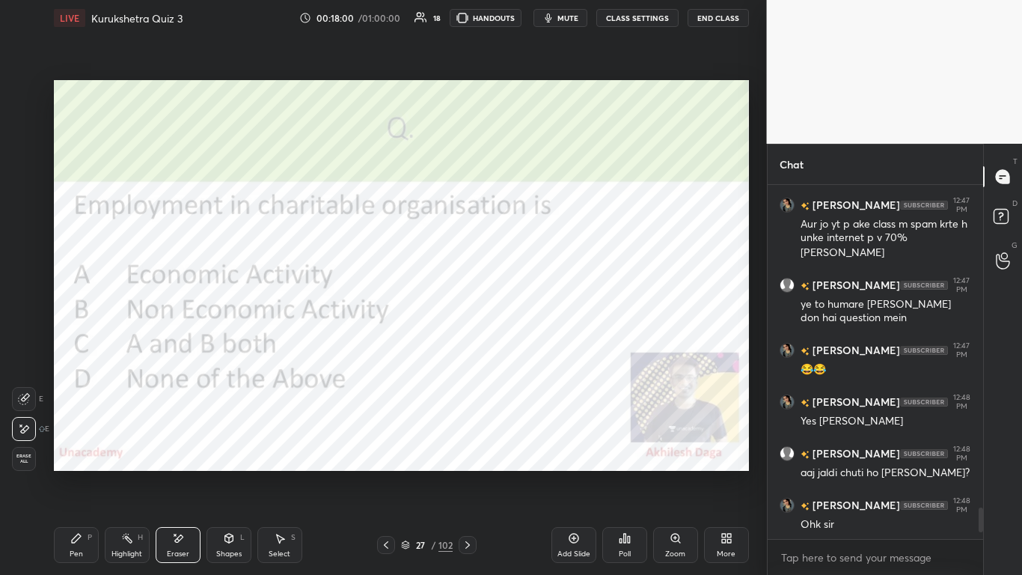
click at [465, 351] on icon at bounding box center [468, 545] width 12 height 12
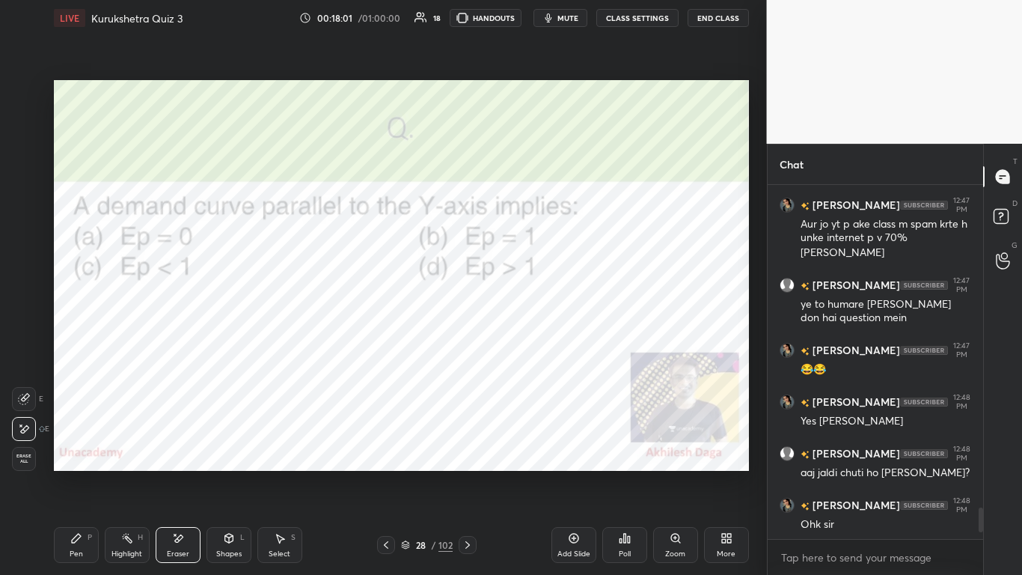
click at [86, 351] on div "Pen P" at bounding box center [76, 545] width 45 height 36
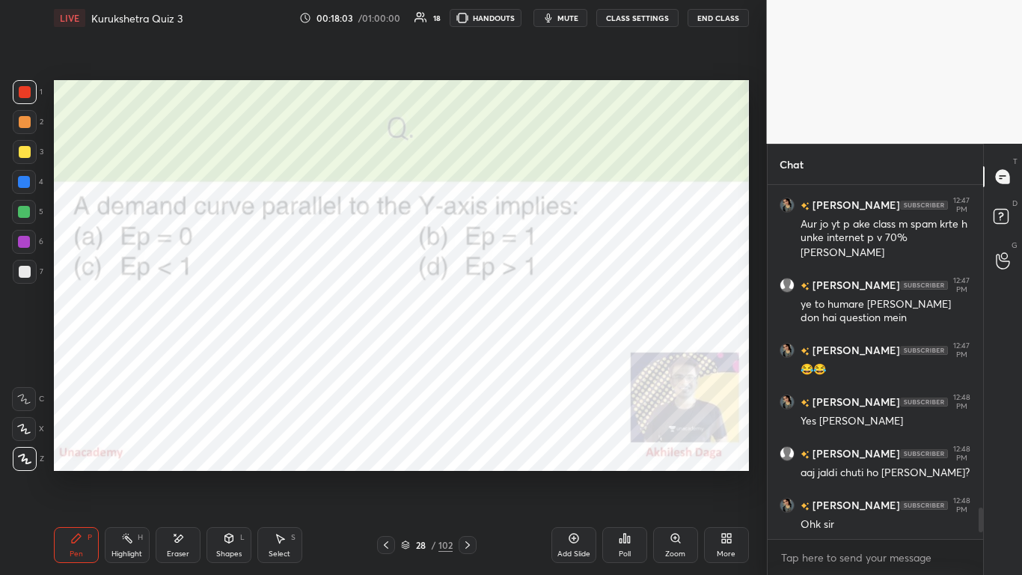
click at [537, 351] on div "Poll" at bounding box center [624, 545] width 45 height 36
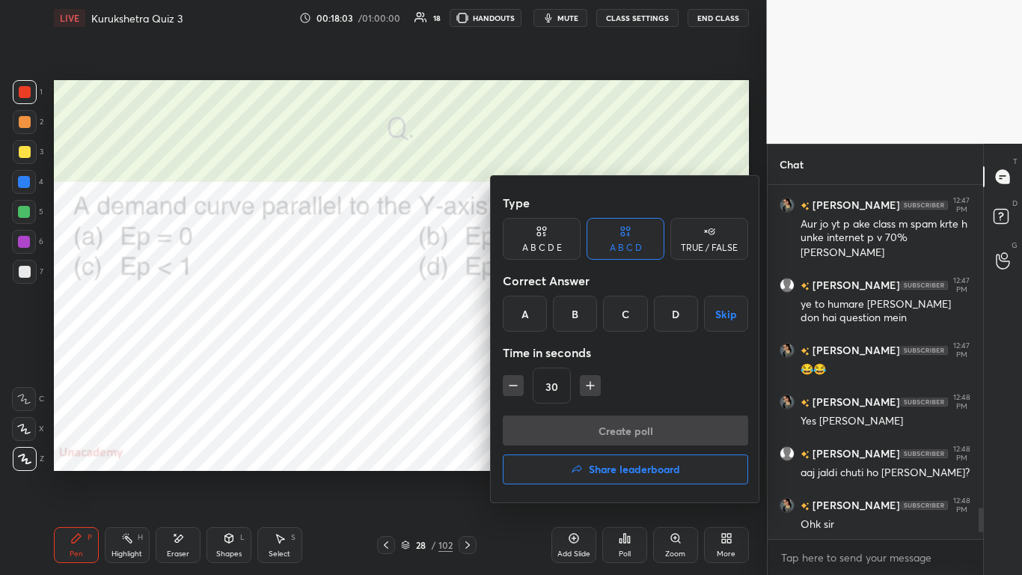
drag, startPoint x: 527, startPoint y: 307, endPoint x: 542, endPoint y: 331, distance: 28.2
click at [527, 309] on div "A" at bounding box center [525, 314] width 44 height 36
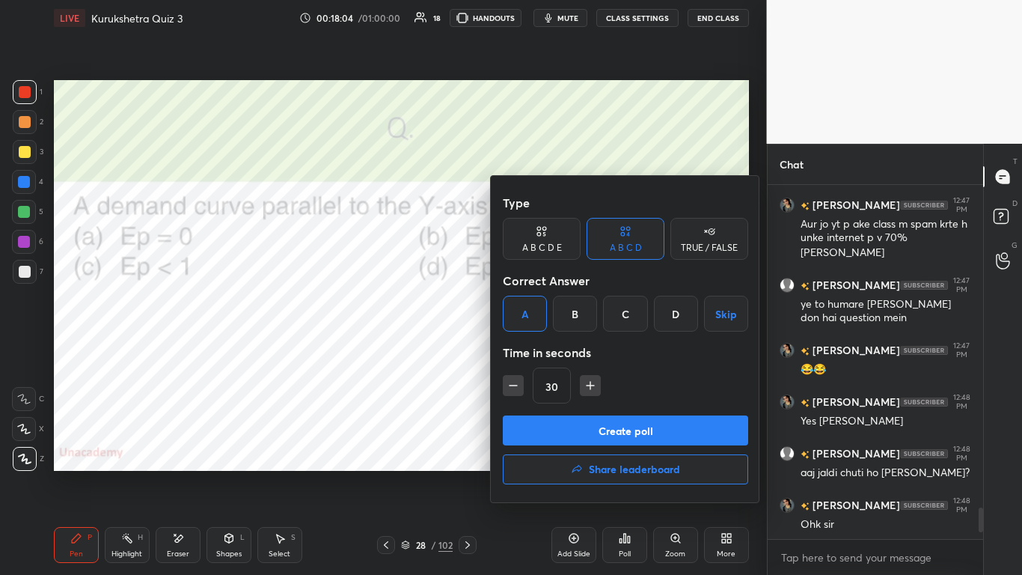
click at [537, 351] on button "Create poll" at bounding box center [625, 430] width 245 height 30
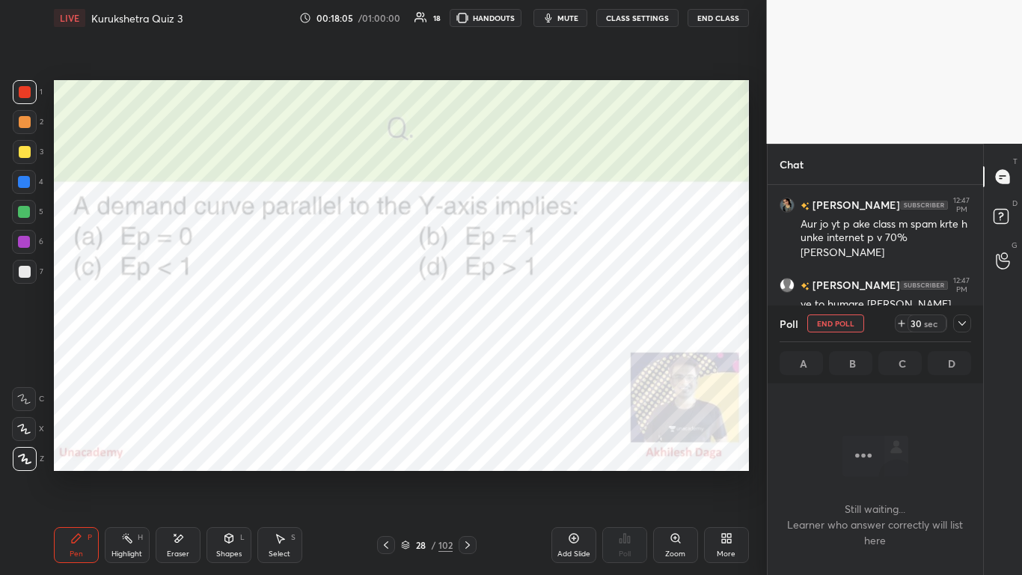
click at [537, 319] on icon at bounding box center [962, 323] width 12 height 12
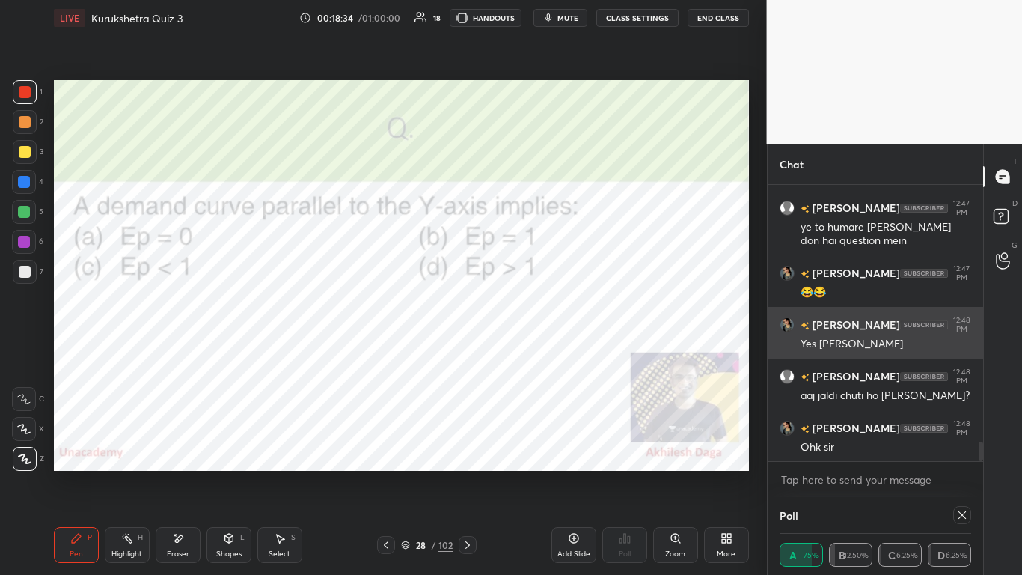
scroll to position [97, 187]
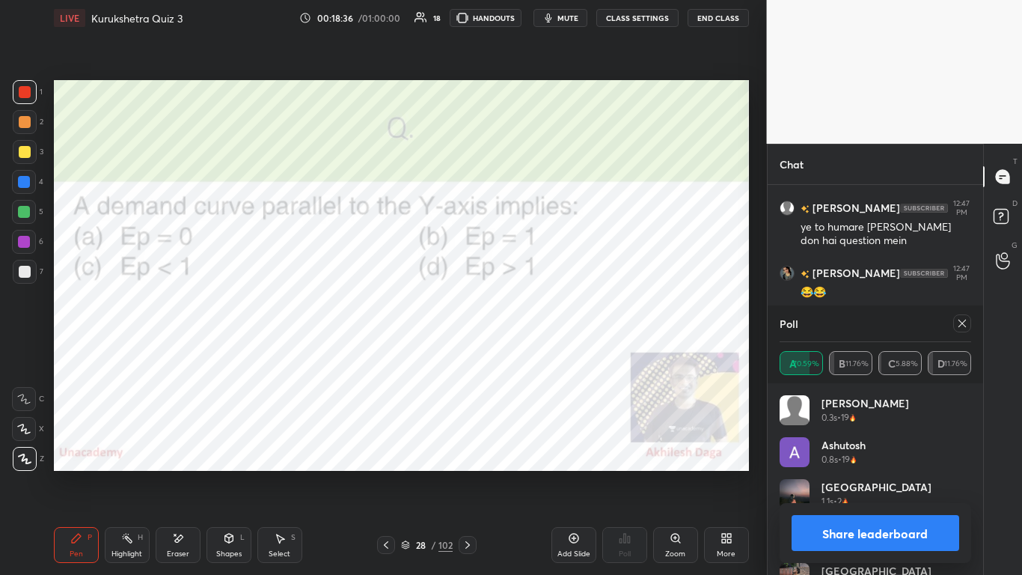
click at [537, 351] on button "Share leaderboard" at bounding box center [876, 533] width 168 height 36
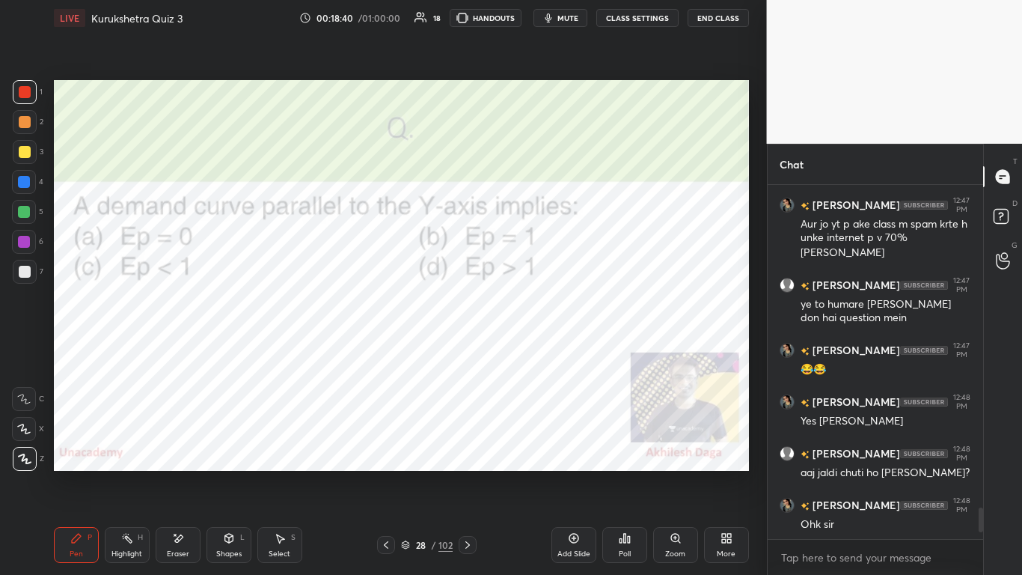
click at [468, 351] on icon at bounding box center [468, 545] width 12 height 12
click at [537, 351] on div "Poll" at bounding box center [624, 545] width 45 height 36
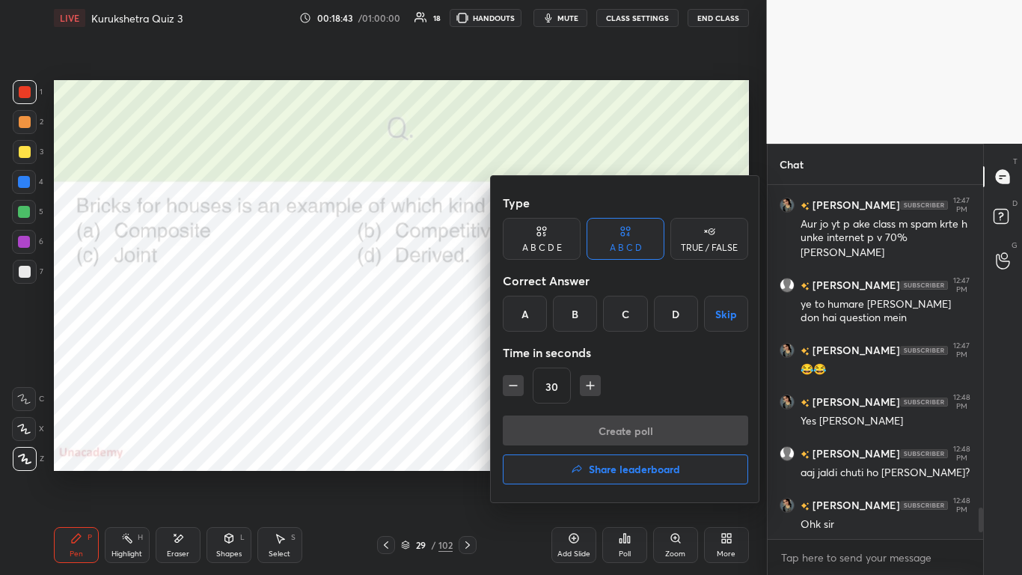
drag, startPoint x: 681, startPoint y: 316, endPoint x: 656, endPoint y: 360, distance: 51.0
click at [537, 317] on div "D" at bounding box center [676, 314] width 44 height 36
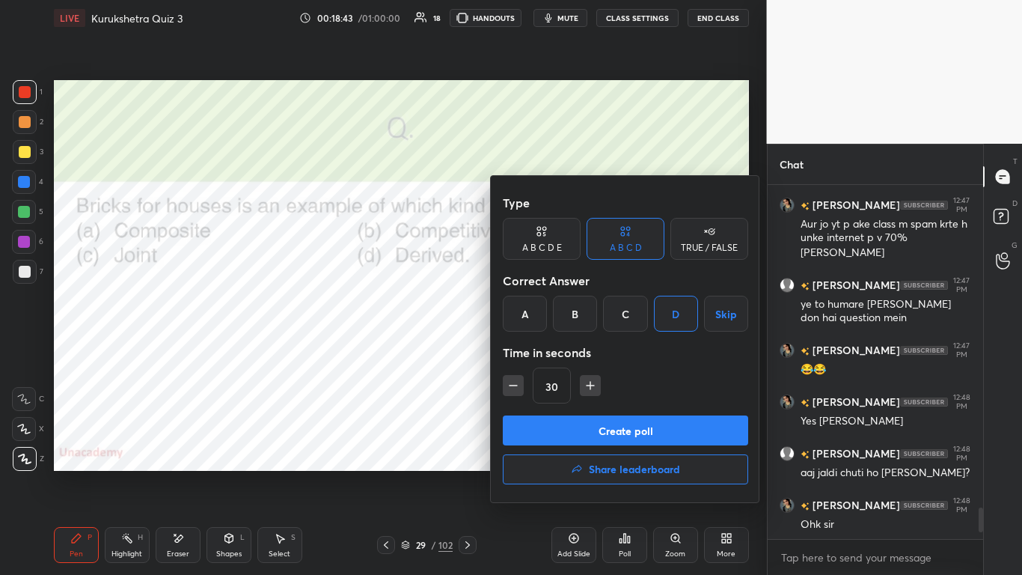
click at [537, 351] on button "Create poll" at bounding box center [625, 430] width 245 height 30
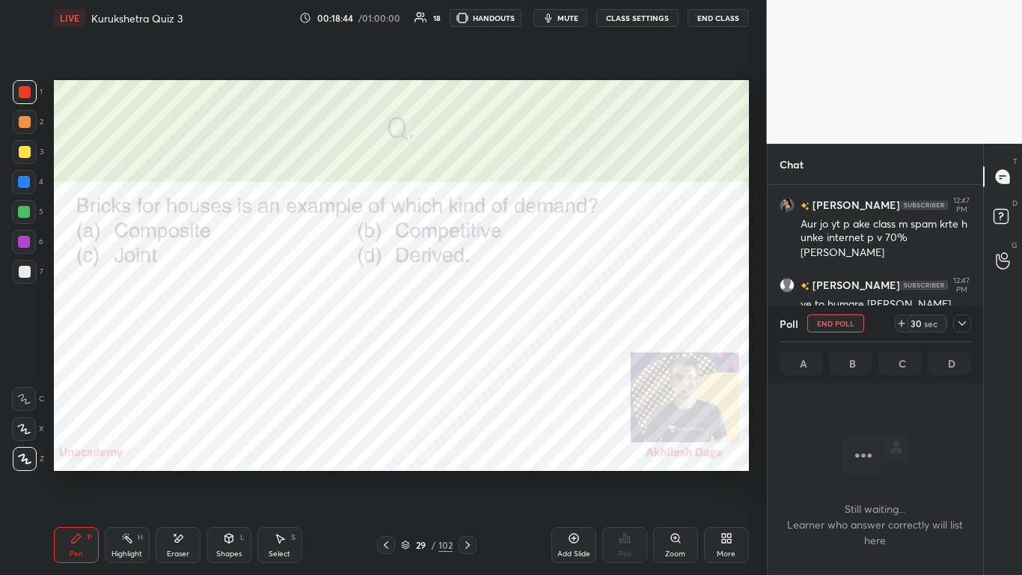
click at [537, 326] on icon at bounding box center [962, 323] width 12 height 12
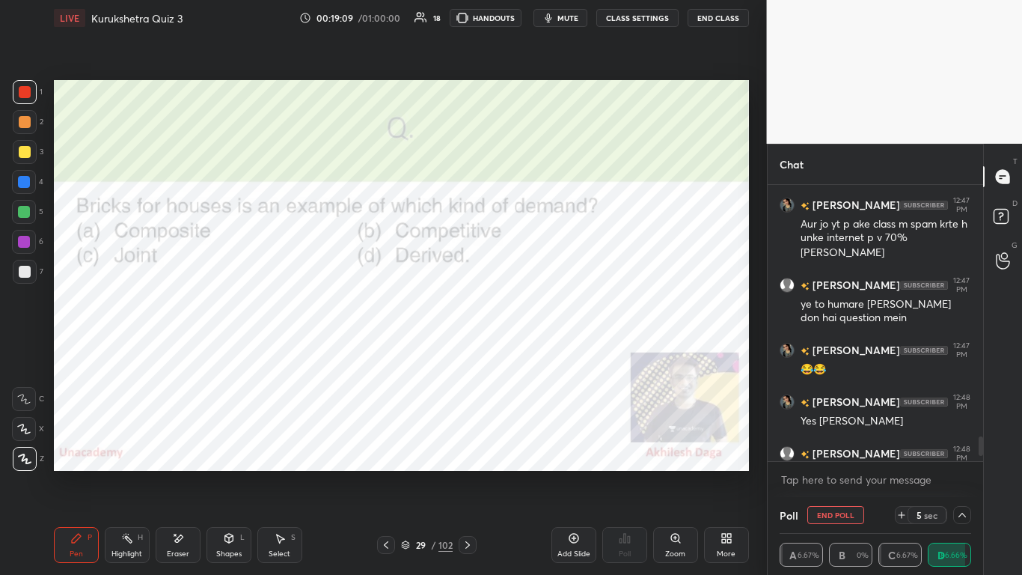
click at [537, 17] on span "mute" at bounding box center [568, 18] width 21 height 10
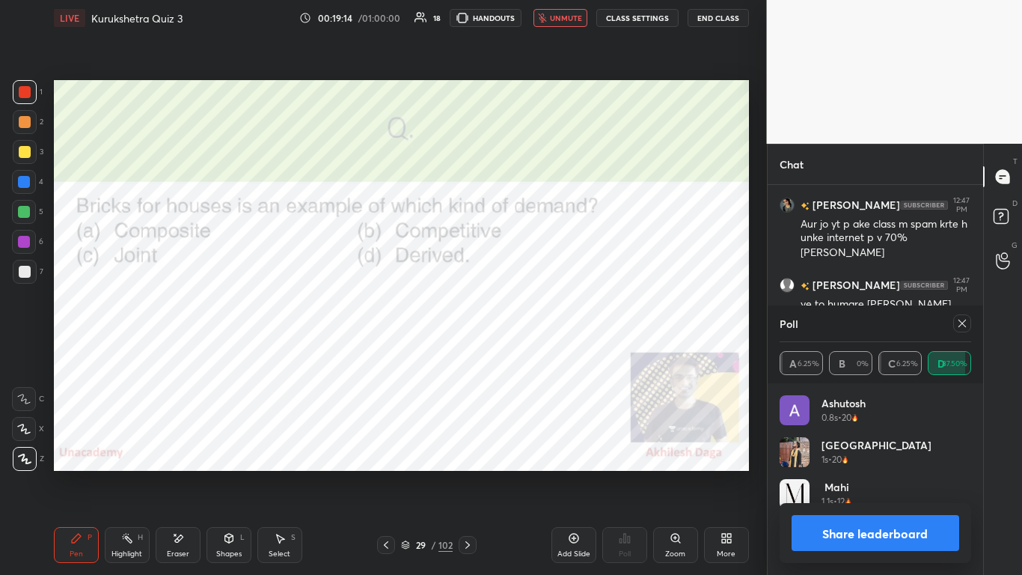
scroll to position [175, 187]
click at [537, 351] on button "Share leaderboard" at bounding box center [876, 533] width 168 height 36
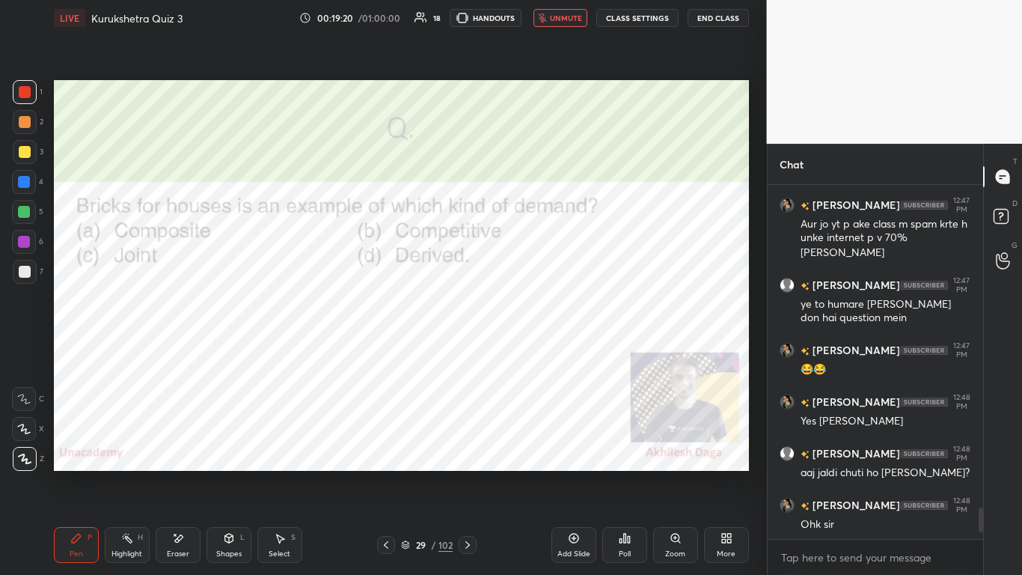
click at [467, 351] on icon at bounding box center [468, 545] width 12 height 12
click at [537, 351] on icon at bounding box center [625, 538] width 12 height 12
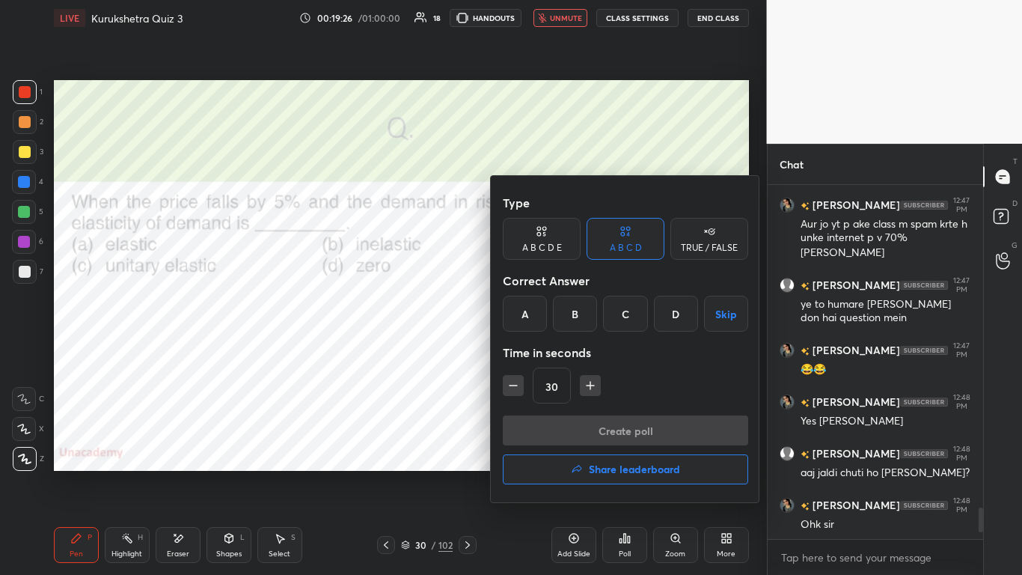
drag, startPoint x: 528, startPoint y: 303, endPoint x: 550, endPoint y: 338, distance: 41.7
click at [528, 305] on div "A" at bounding box center [525, 314] width 44 height 36
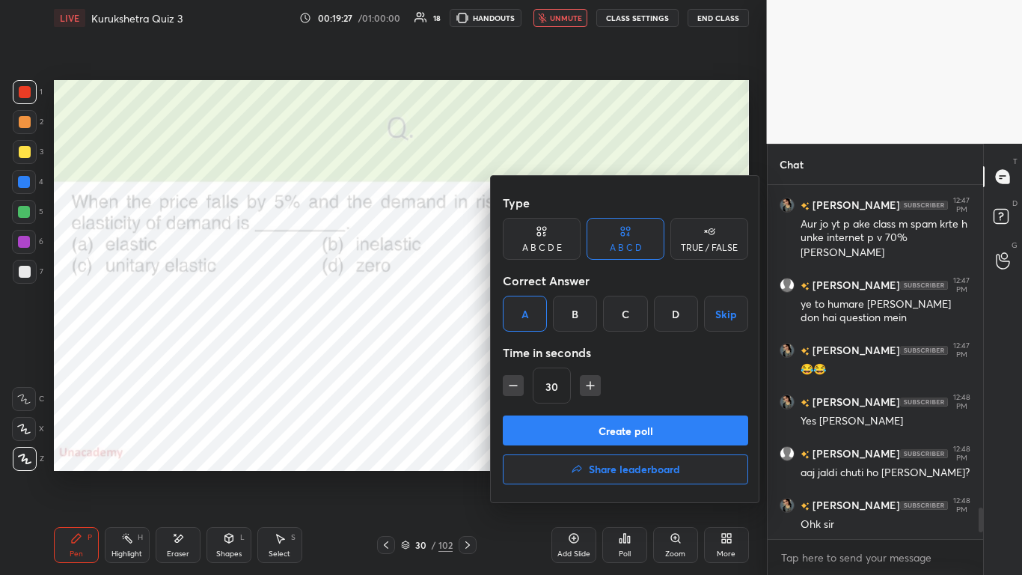
click at [537, 351] on button "Create poll" at bounding box center [625, 430] width 245 height 30
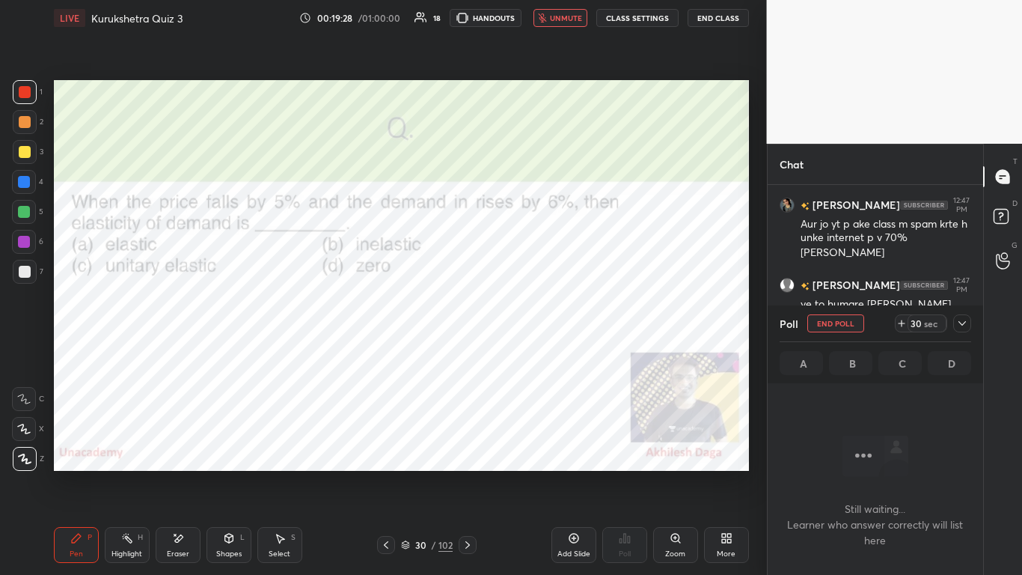
click at [537, 321] on icon at bounding box center [962, 323] width 12 height 12
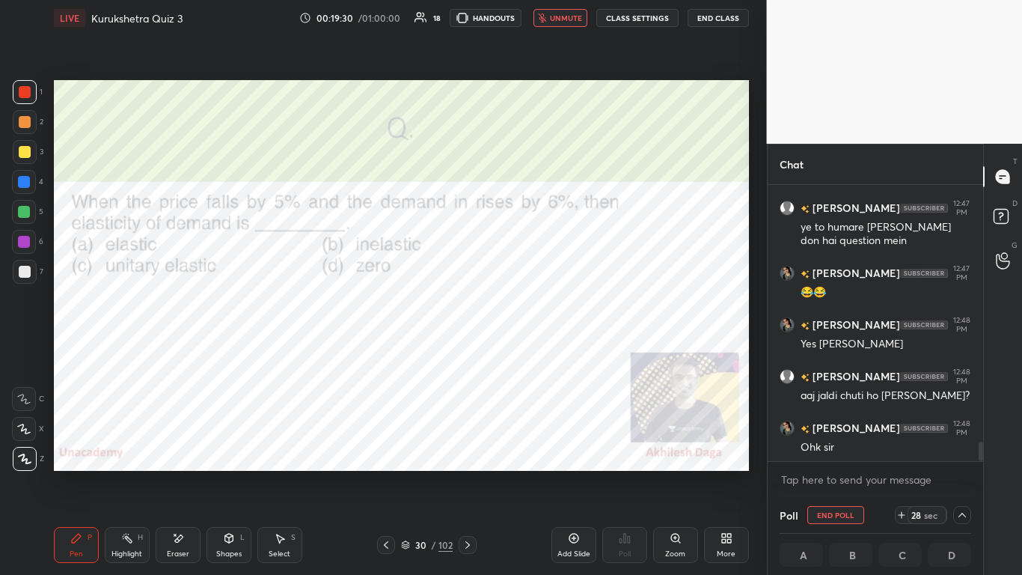
drag, startPoint x: 567, startPoint y: 19, endPoint x: 569, endPoint y: 70, distance: 51.7
click at [537, 19] on span "unmute" at bounding box center [566, 18] width 32 height 10
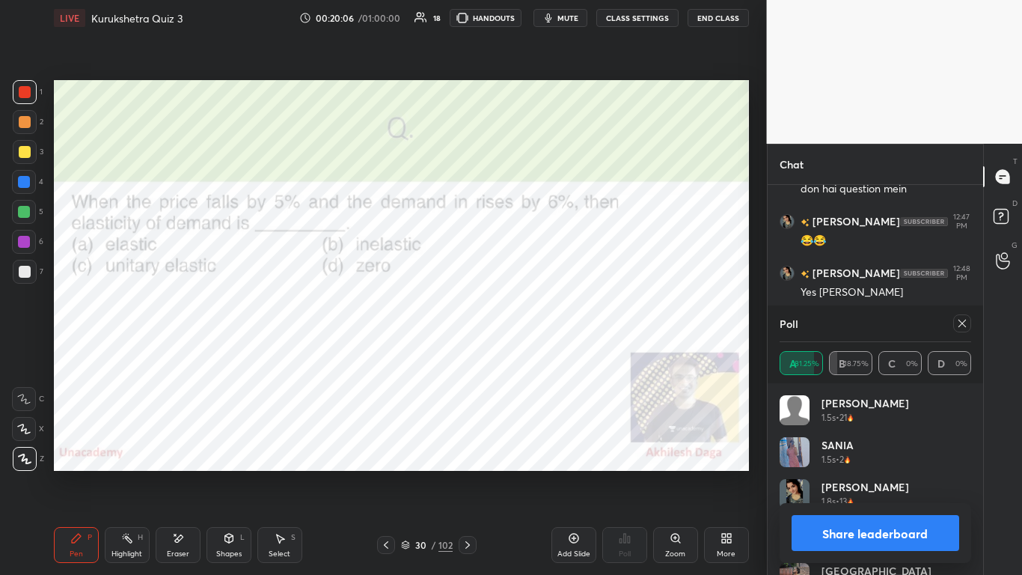
click at [537, 351] on button "Share leaderboard" at bounding box center [876, 533] width 168 height 36
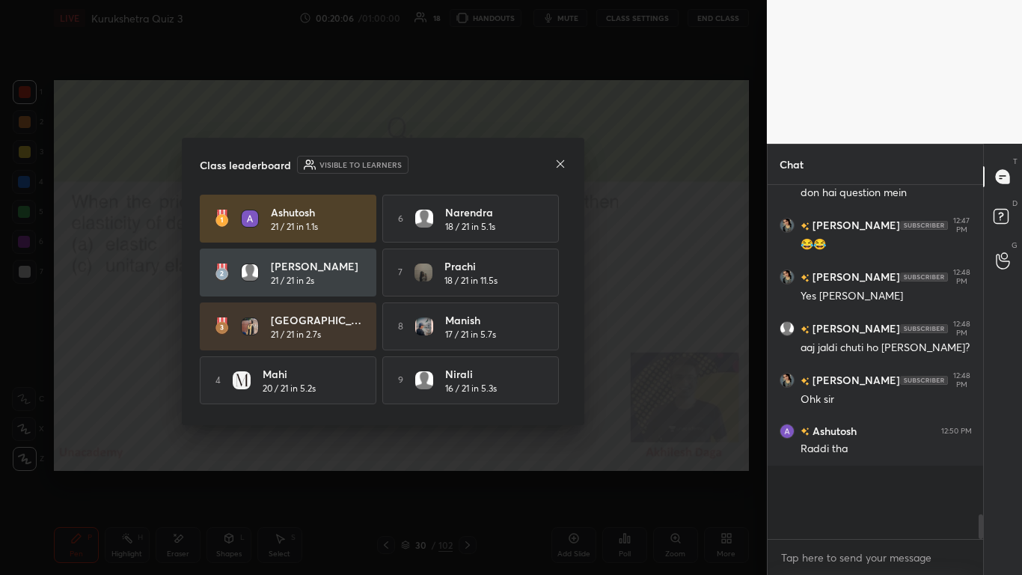
scroll to position [5, 5]
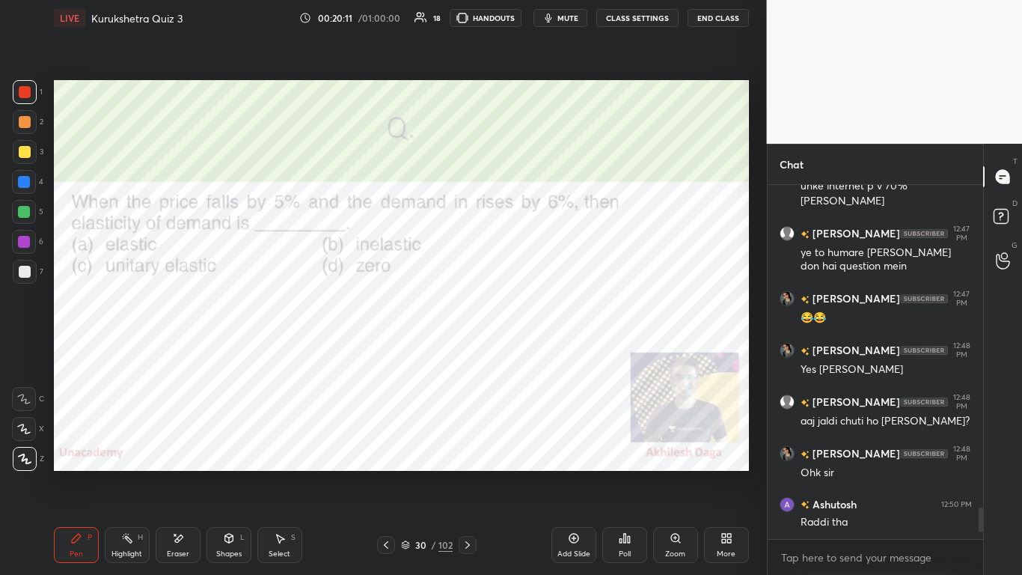
click at [185, 351] on div "Eraser" at bounding box center [178, 553] width 22 height 7
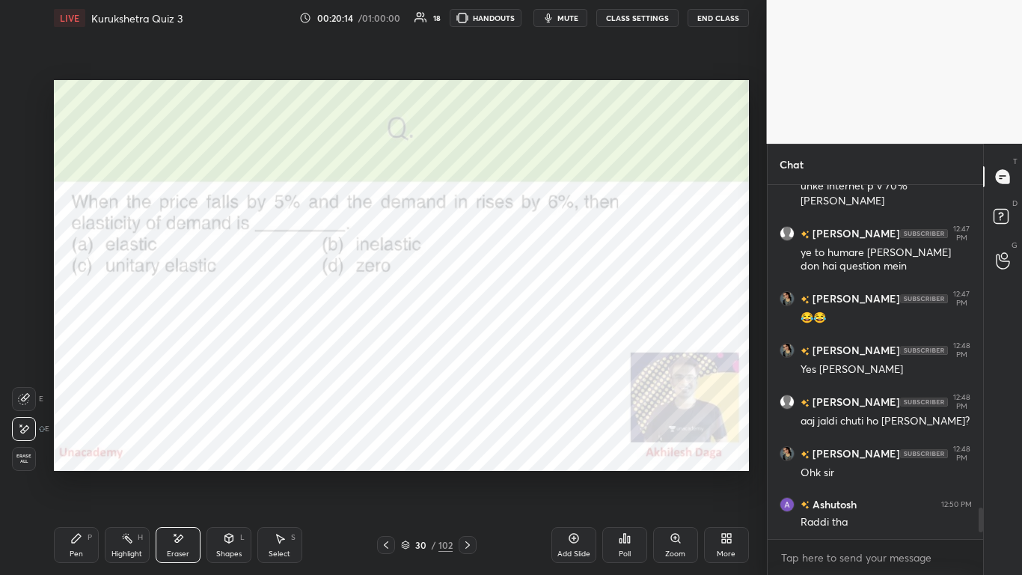
drag, startPoint x: 85, startPoint y: 535, endPoint x: 102, endPoint y: 516, distance: 25.4
click at [88, 351] on div "Pen P" at bounding box center [76, 545] width 45 height 36
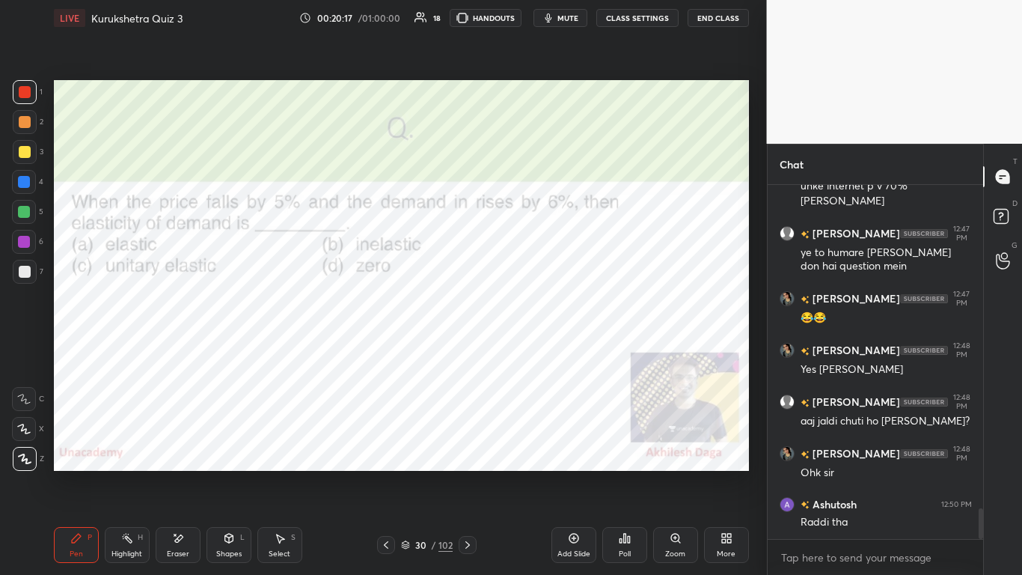
scroll to position [3692, 0]
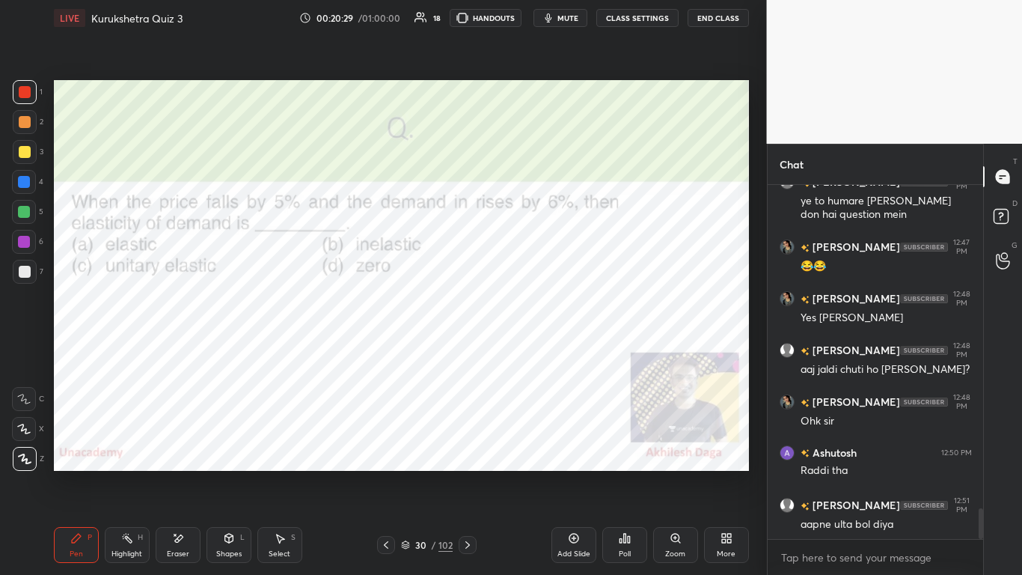
click at [468, 351] on icon at bounding box center [468, 545] width 12 height 12
click at [537, 351] on div "Poll" at bounding box center [624, 545] width 45 height 36
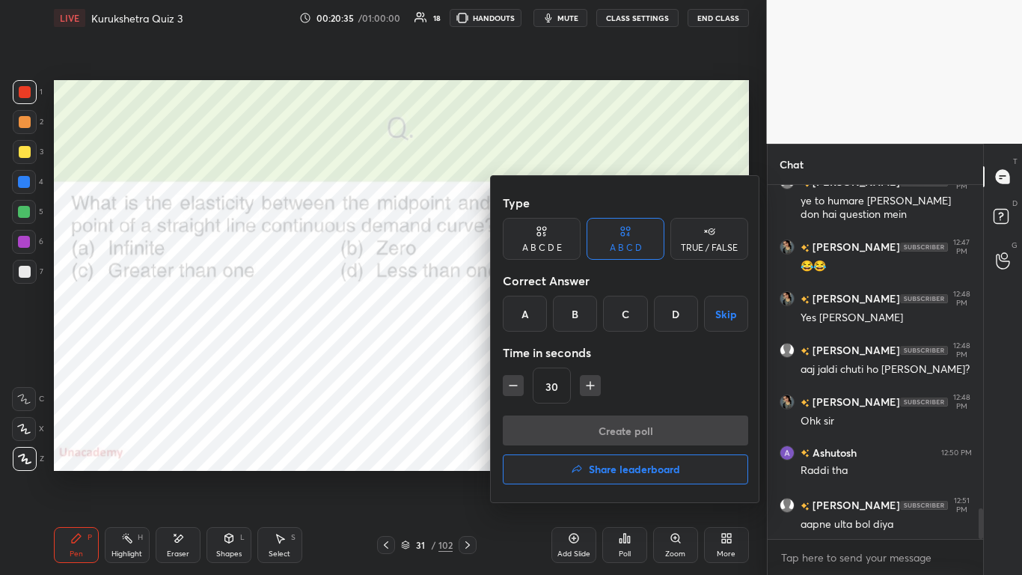
click at [525, 317] on div "A" at bounding box center [525, 314] width 44 height 36
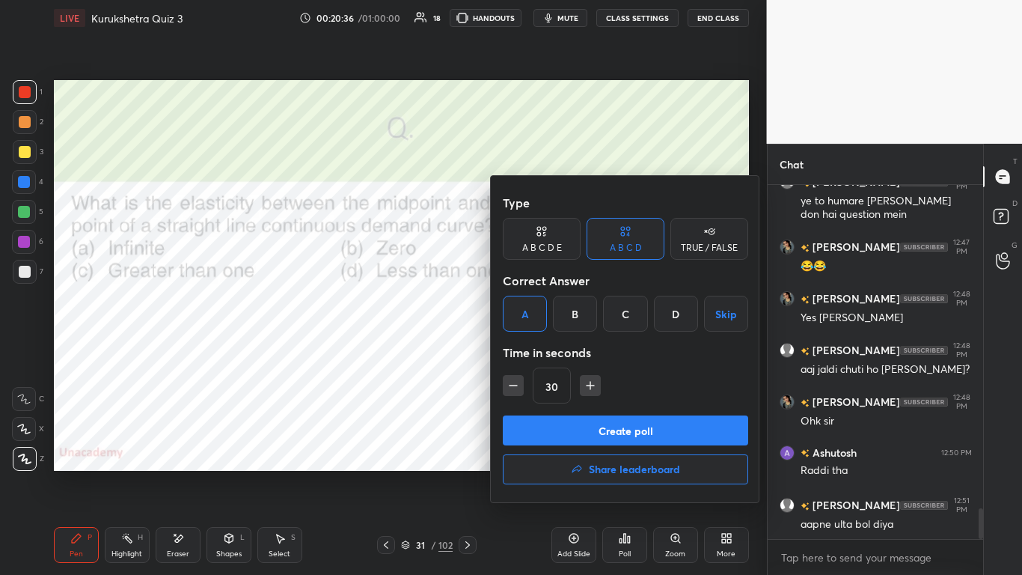
drag, startPoint x: 638, startPoint y: 316, endPoint x: 629, endPoint y: 348, distance: 33.2
click at [537, 315] on div "C" at bounding box center [625, 314] width 44 height 36
click at [537, 351] on button "Create poll" at bounding box center [625, 430] width 245 height 30
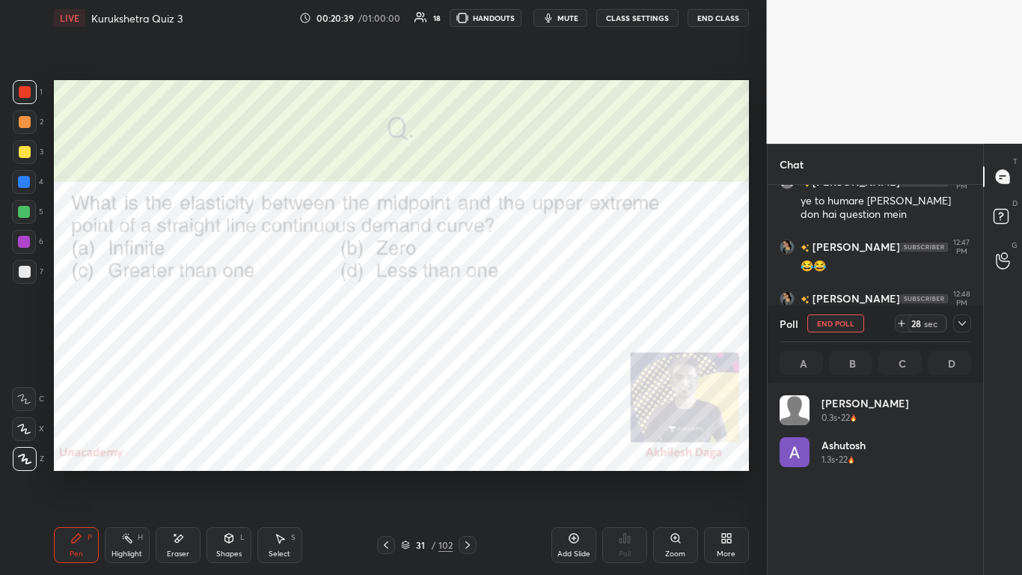
scroll to position [175, 187]
click at [537, 326] on icon at bounding box center [962, 323] width 12 height 12
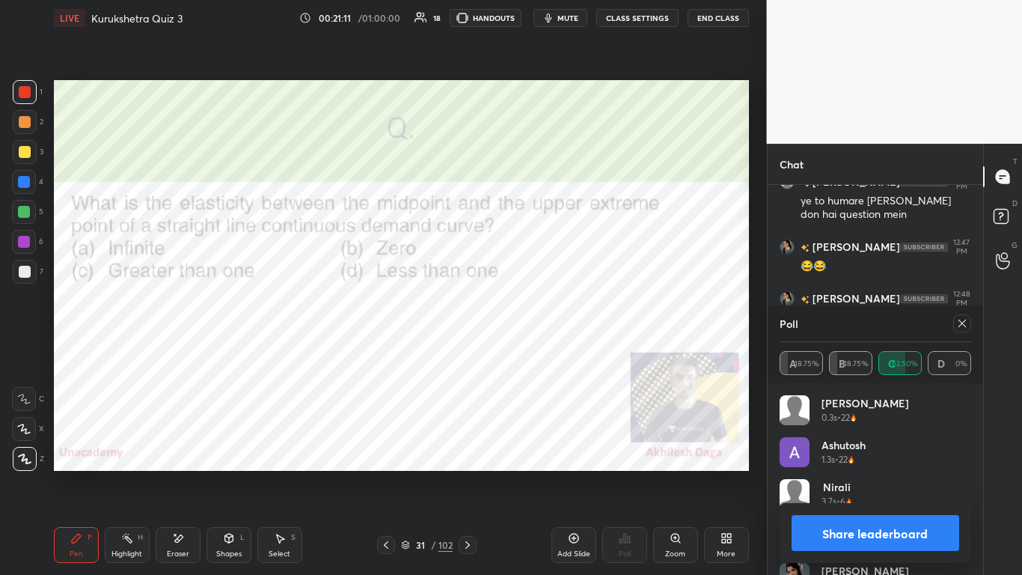
click at [537, 351] on button "Share leaderboard" at bounding box center [876, 533] width 168 height 36
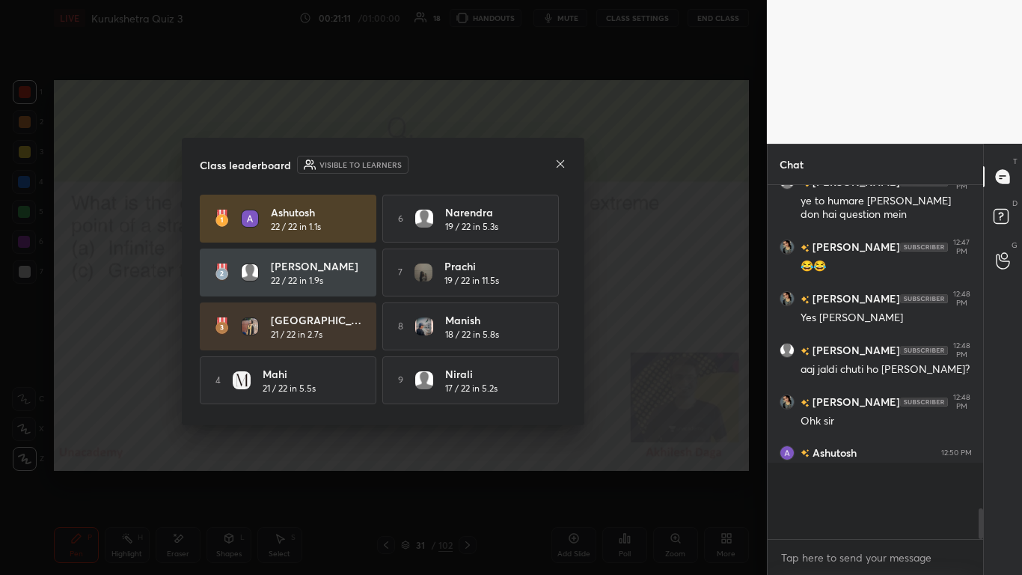
scroll to position [384, 211]
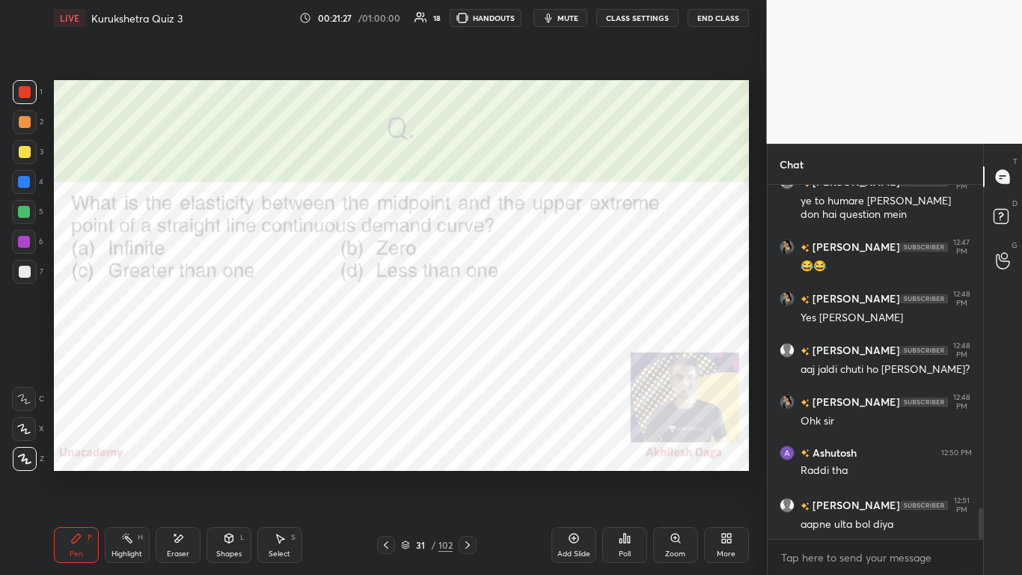
click at [470, 351] on icon at bounding box center [468, 545] width 12 height 12
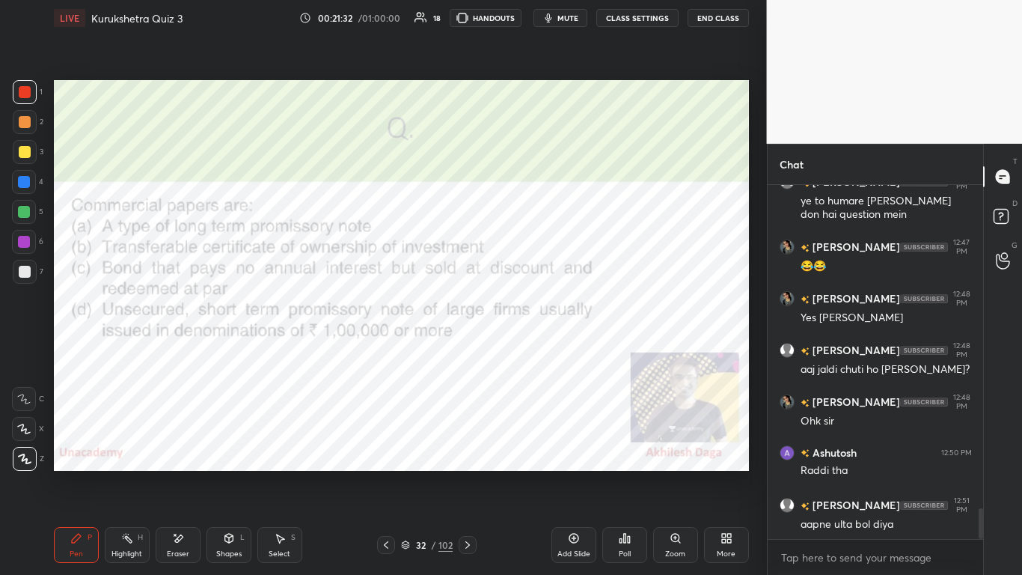
click at [463, 351] on icon at bounding box center [468, 545] width 12 height 12
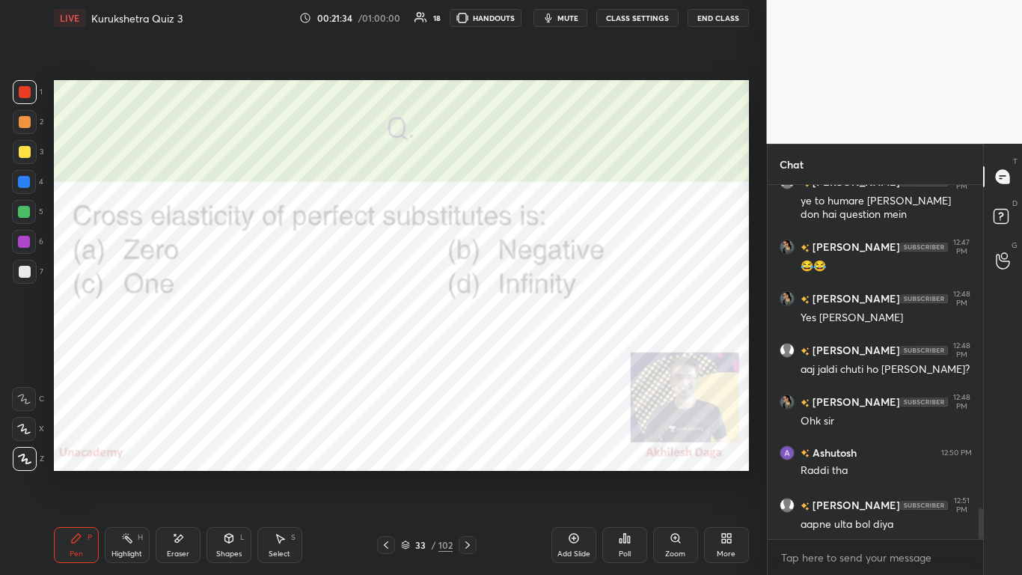
click at [537, 351] on icon at bounding box center [625, 538] width 2 height 9
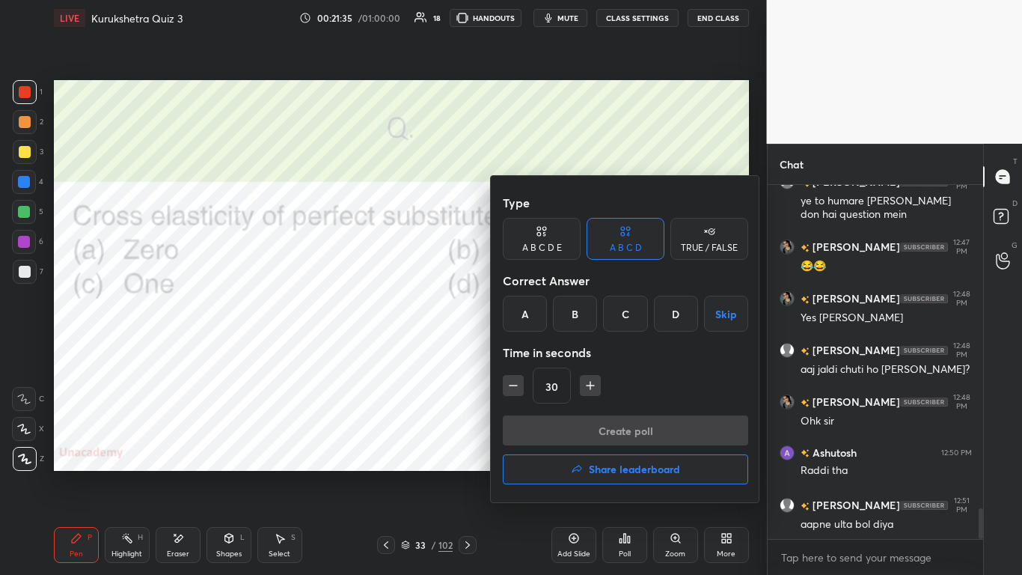
drag, startPoint x: 427, startPoint y: 339, endPoint x: 441, endPoint y: 341, distance: 13.7
click at [428, 339] on div at bounding box center [511, 287] width 1022 height 575
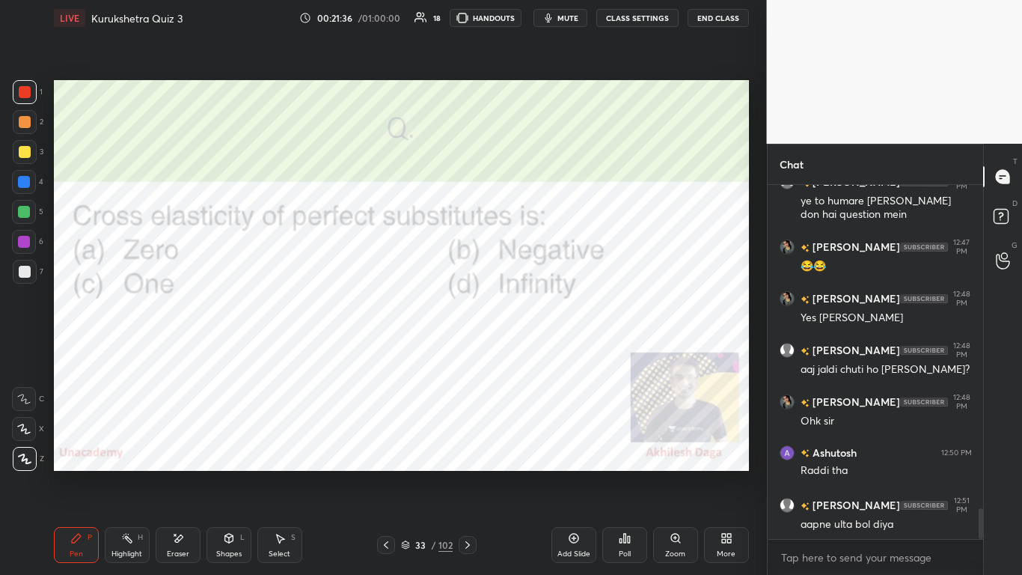
click at [537, 351] on div "Poll" at bounding box center [624, 545] width 45 height 36
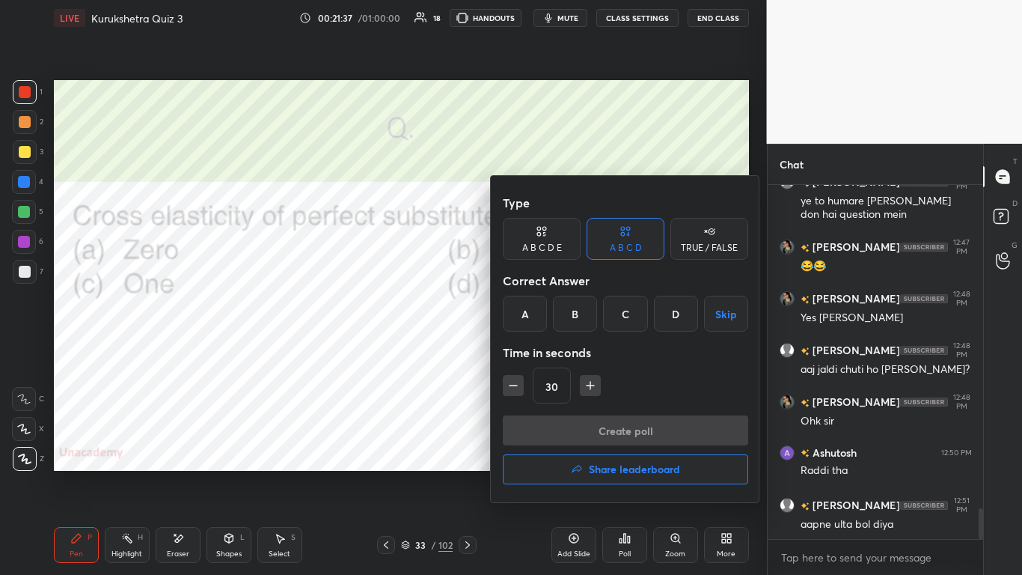
drag, startPoint x: 671, startPoint y: 308, endPoint x: 666, endPoint y: 350, distance: 43.0
click at [537, 308] on div "D" at bounding box center [676, 314] width 44 height 36
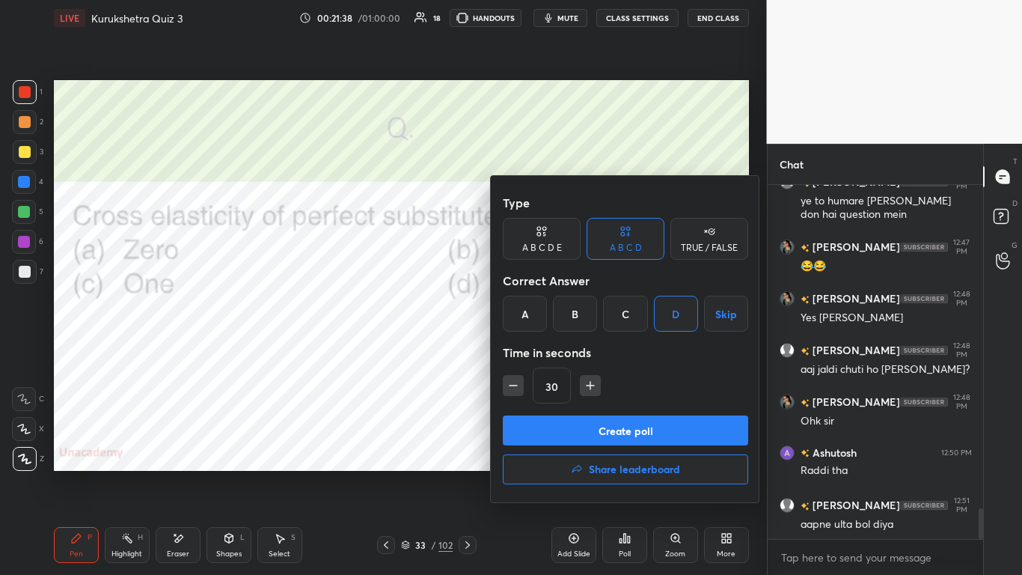
click at [537, 351] on div "Type A B C D E A B C D TRUE / FALSE Correct Answer A B C D Skip Time in seconds…" at bounding box center [625, 302] width 245 height 228
click at [537, 351] on button "Create poll" at bounding box center [625, 430] width 245 height 30
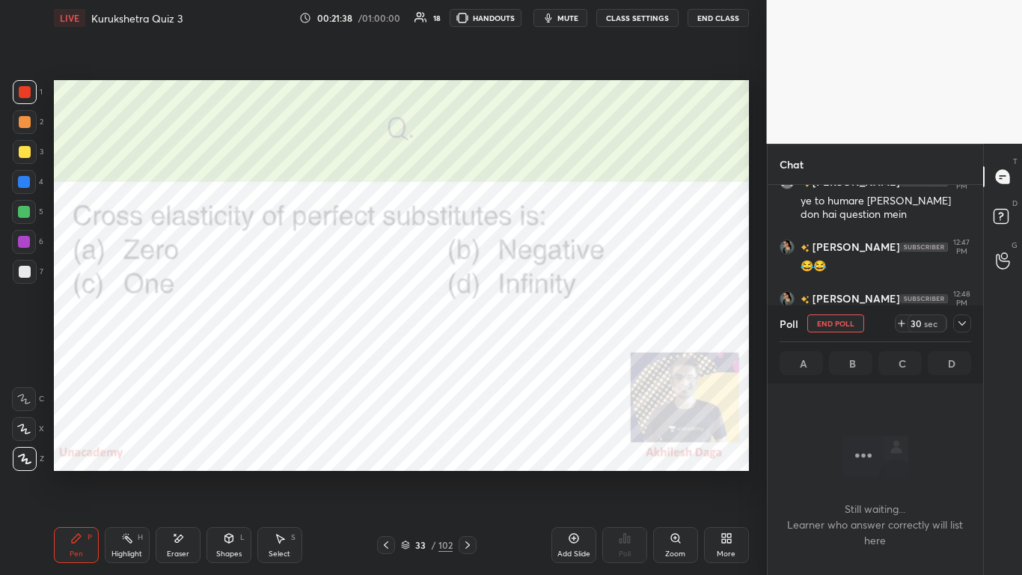
scroll to position [308, 211]
click at [537, 16] on span "mute" at bounding box center [568, 18] width 21 height 10
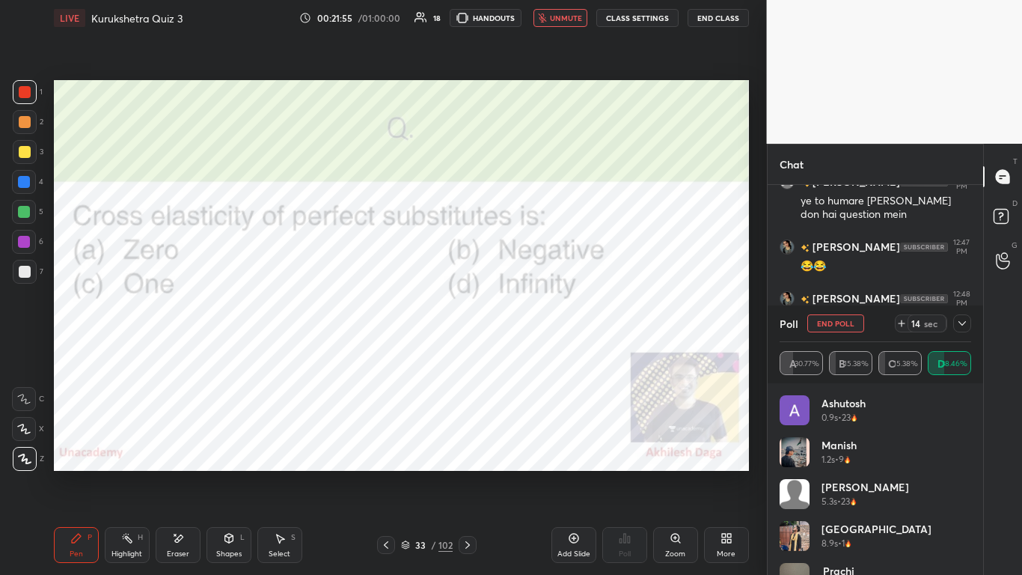
scroll to position [3835, 0]
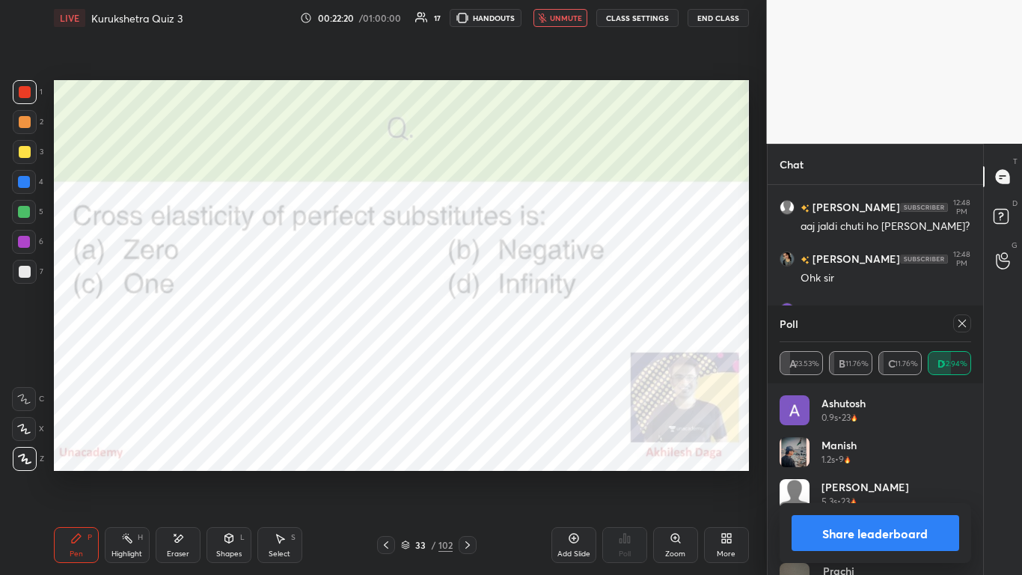
click at [537, 351] on button "Share leaderboard" at bounding box center [876, 533] width 168 height 36
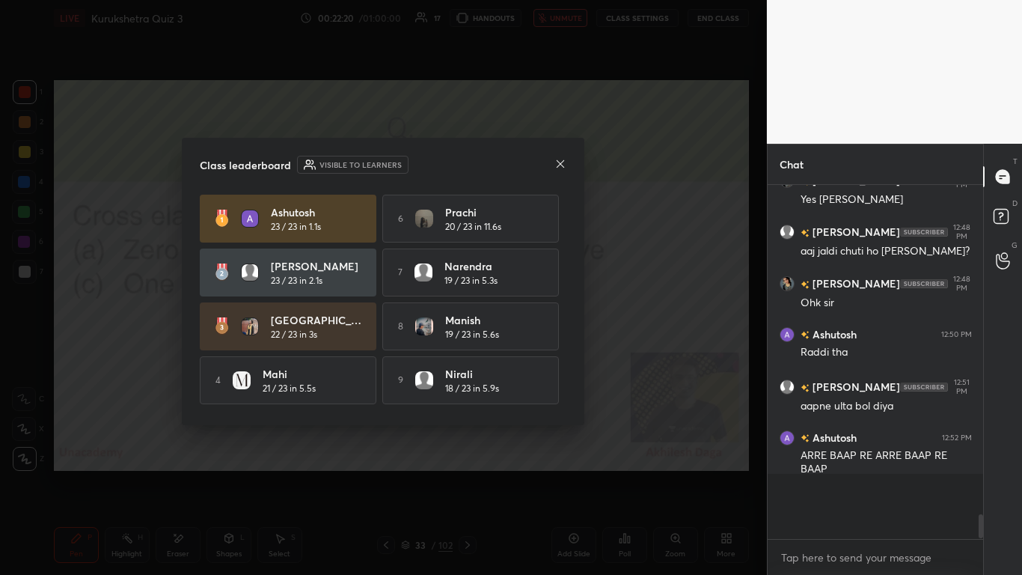
scroll to position [3765, 0]
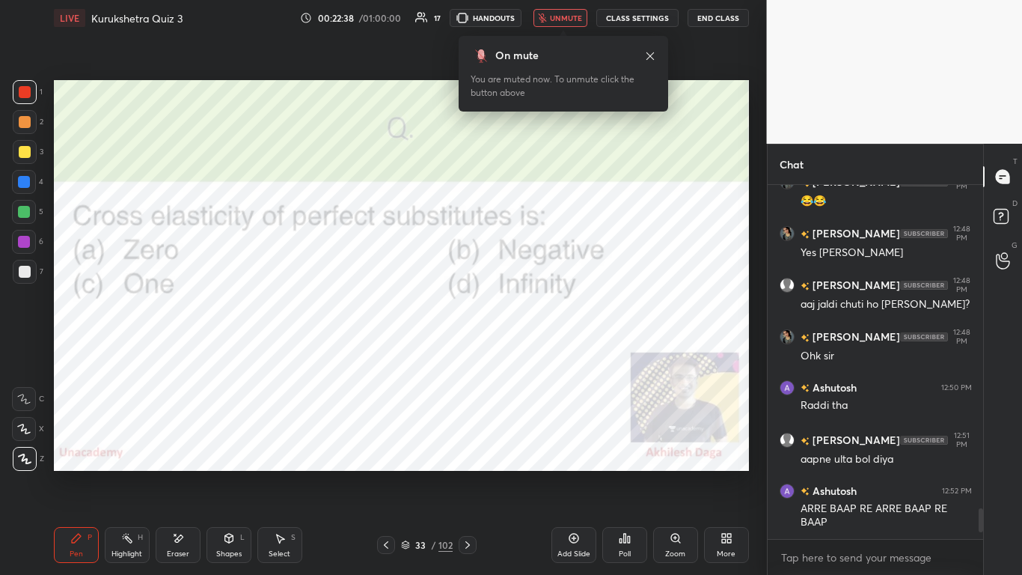
click at [469, 351] on icon at bounding box center [467, 544] width 4 height 7
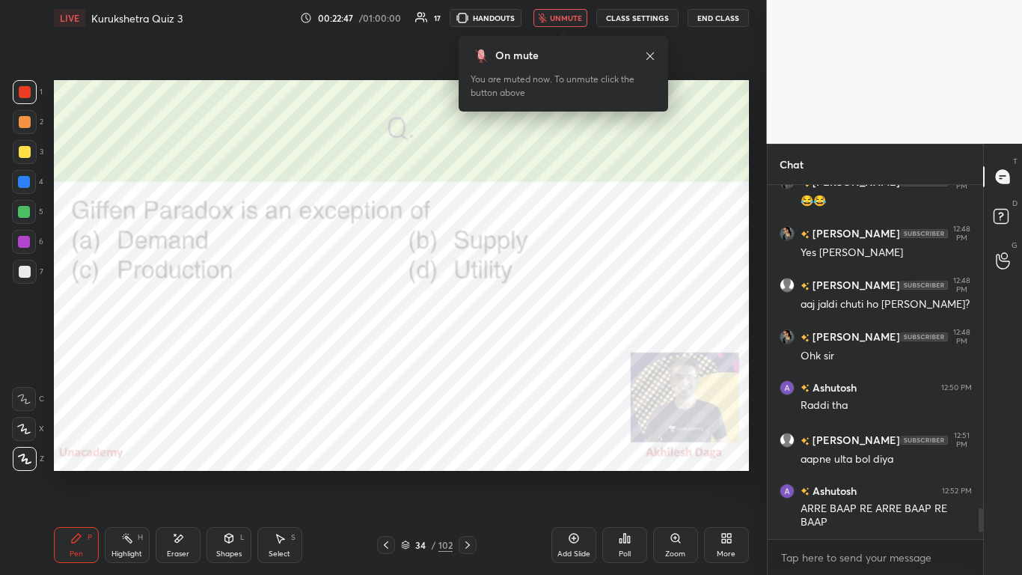
click at [537, 351] on div "Poll" at bounding box center [624, 545] width 45 height 36
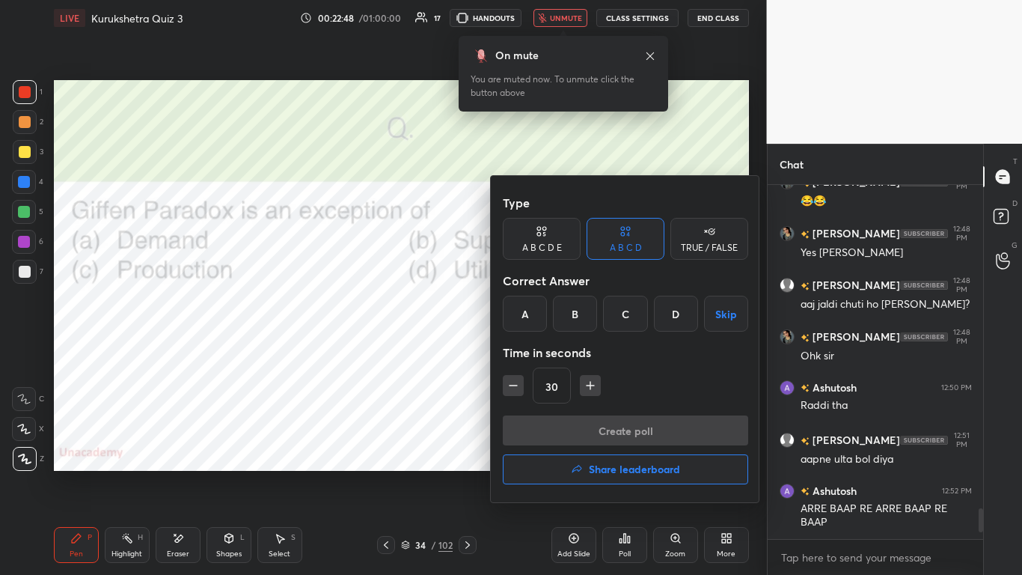
click at [418, 351] on div at bounding box center [511, 287] width 1022 height 575
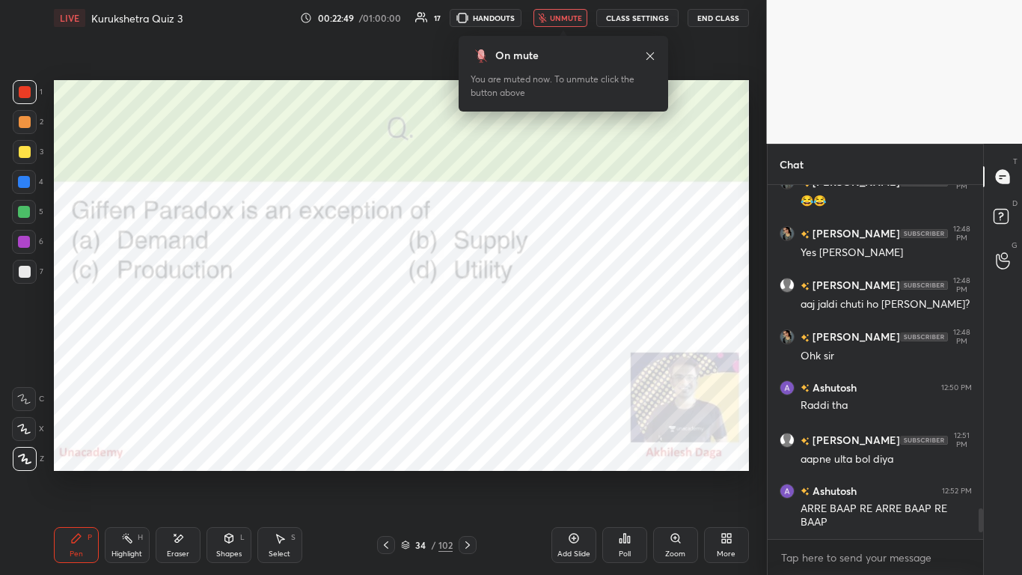
click at [537, 351] on div "Poll" at bounding box center [624, 545] width 45 height 36
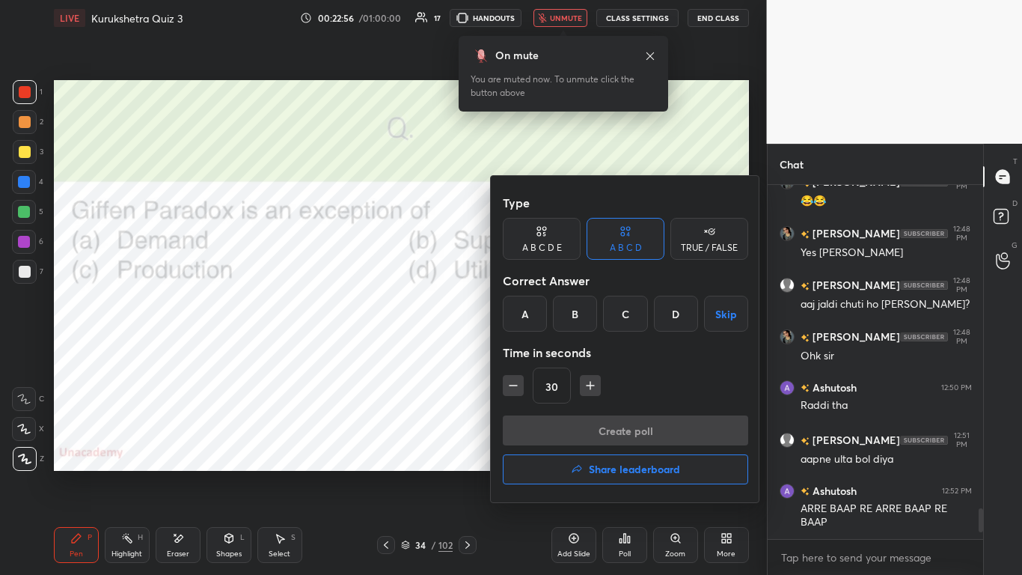
click at [517, 322] on div "A" at bounding box center [525, 314] width 44 height 36
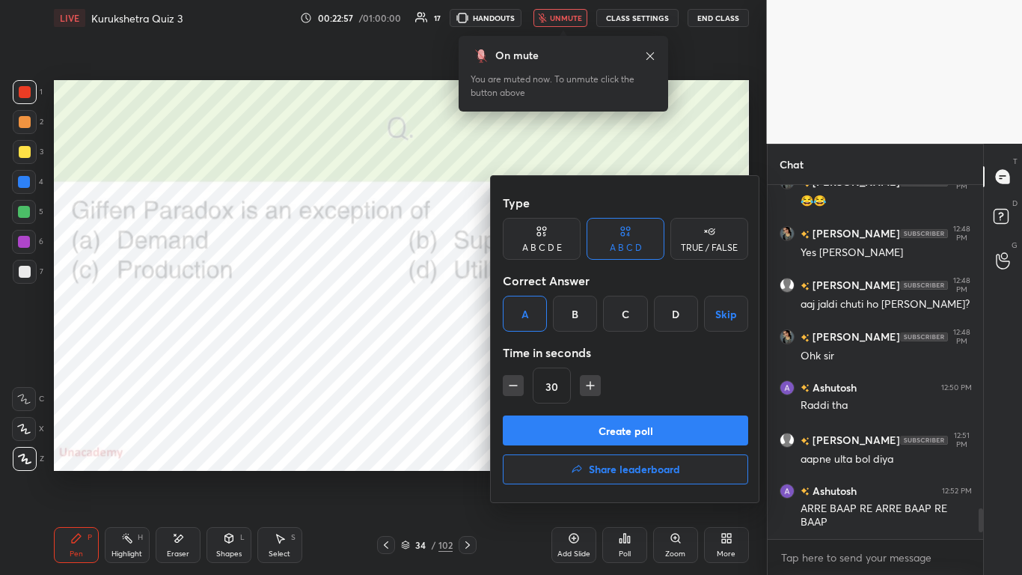
click at [537, 351] on button "Create poll" at bounding box center [625, 430] width 245 height 30
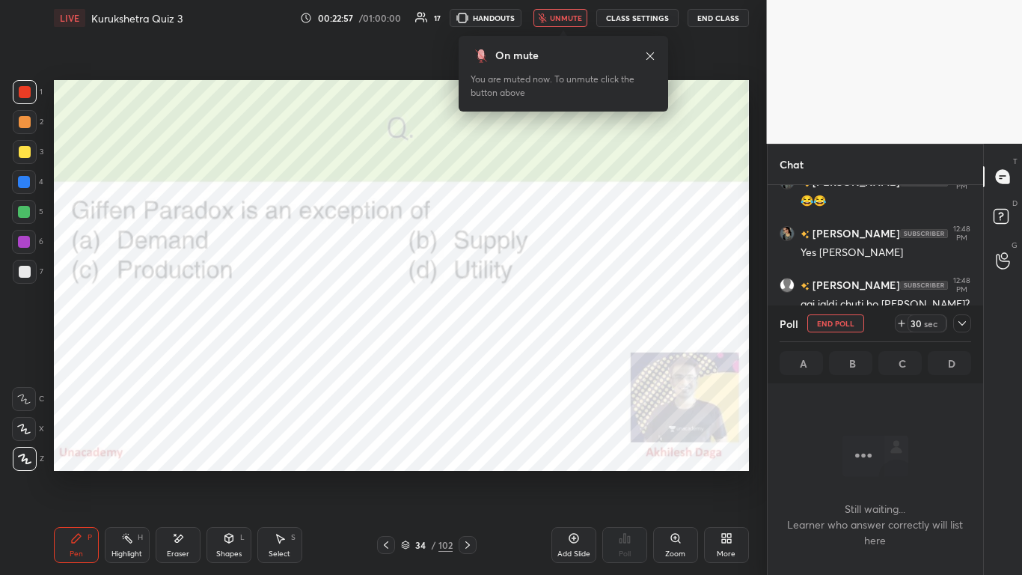
scroll to position [308, 211]
click at [537, 329] on icon at bounding box center [962, 323] width 12 height 12
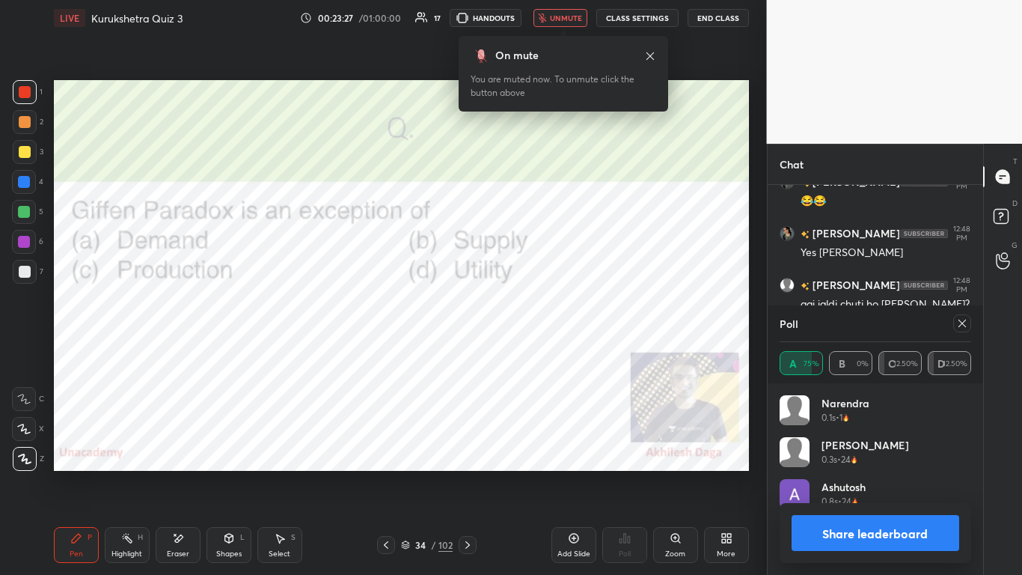
scroll to position [175, 187]
click at [537, 351] on button "Share leaderboard" at bounding box center [876, 533] width 168 height 36
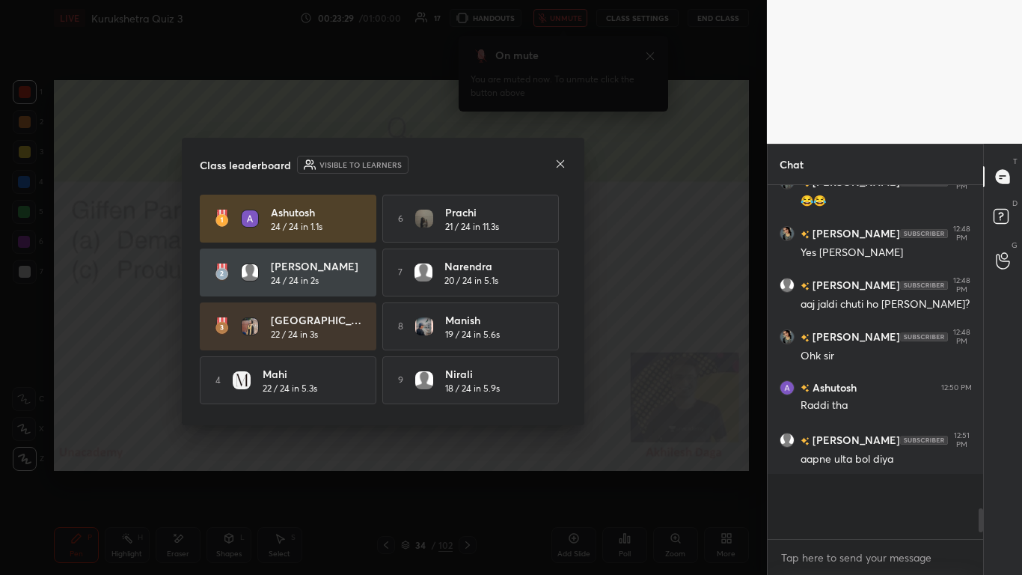
scroll to position [385, 211]
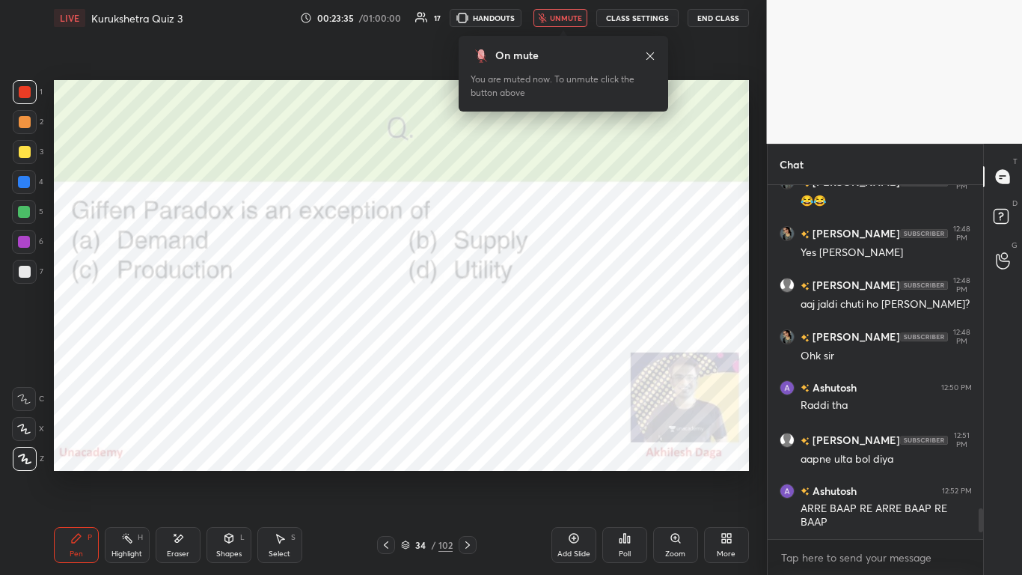
click at [471, 351] on icon at bounding box center [468, 545] width 12 height 12
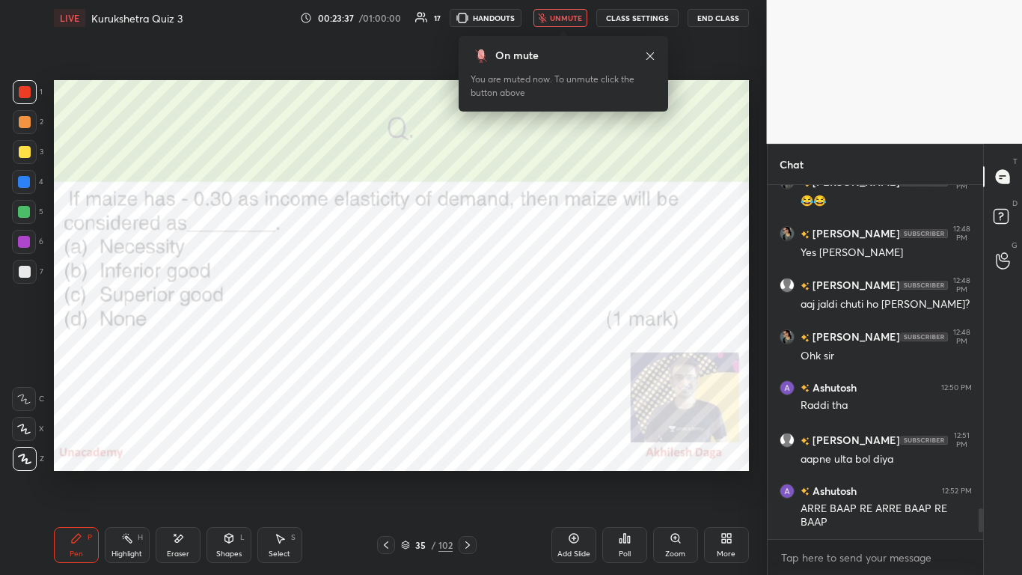
scroll to position [3793, 0]
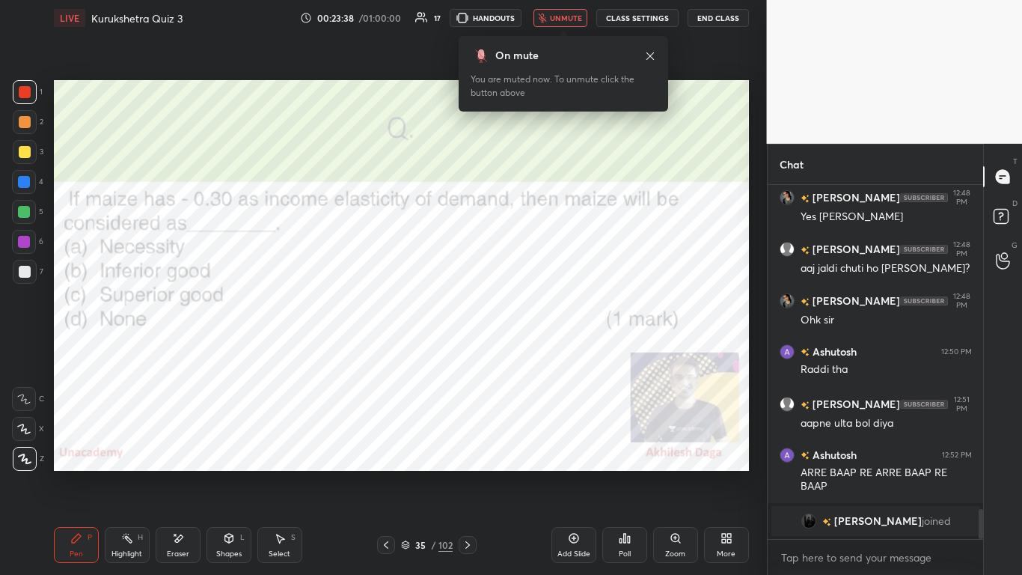
click at [537, 351] on icon at bounding box center [625, 538] width 12 height 12
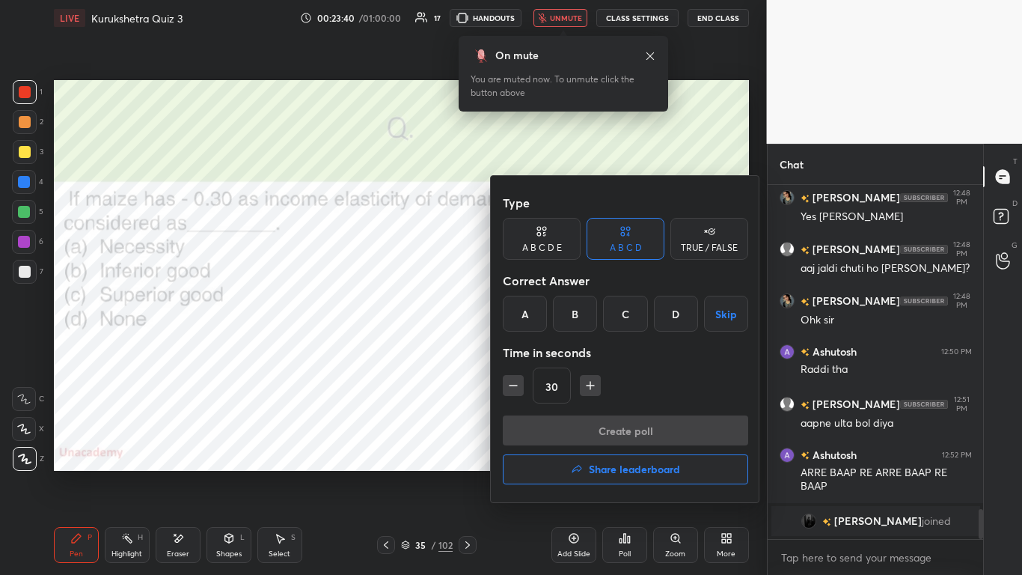
click at [537, 319] on div "B" at bounding box center [575, 314] width 44 height 36
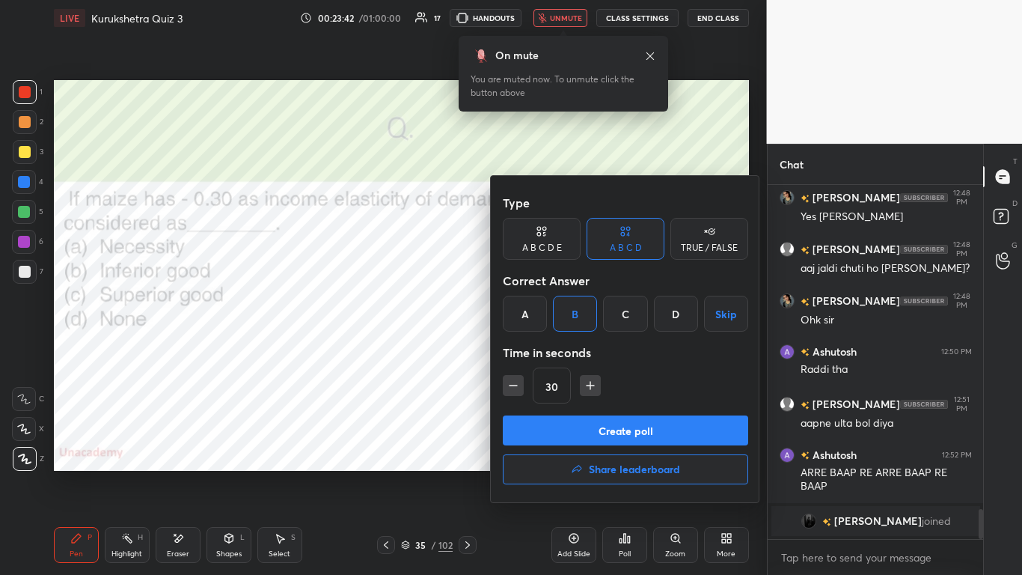
click at [537, 351] on button "Create poll" at bounding box center [625, 430] width 245 height 30
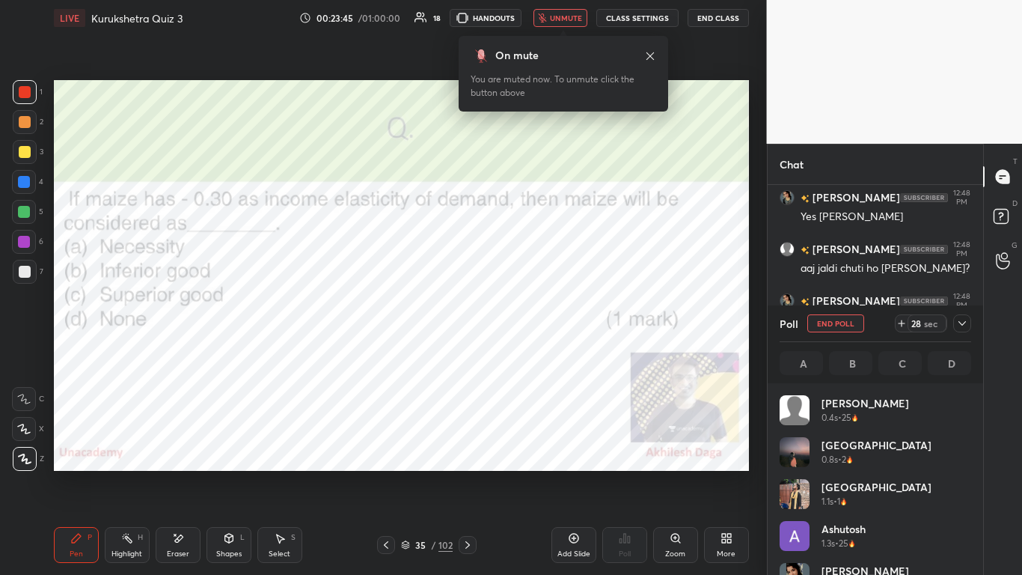
scroll to position [5, 5]
click at [537, 324] on icon at bounding box center [962, 323] width 7 height 4
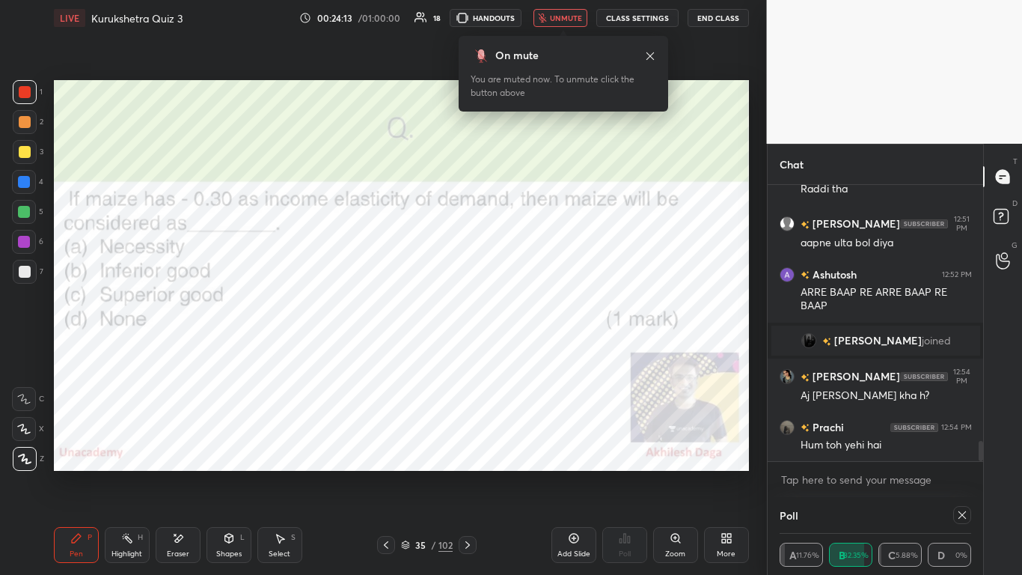
scroll to position [97, 187]
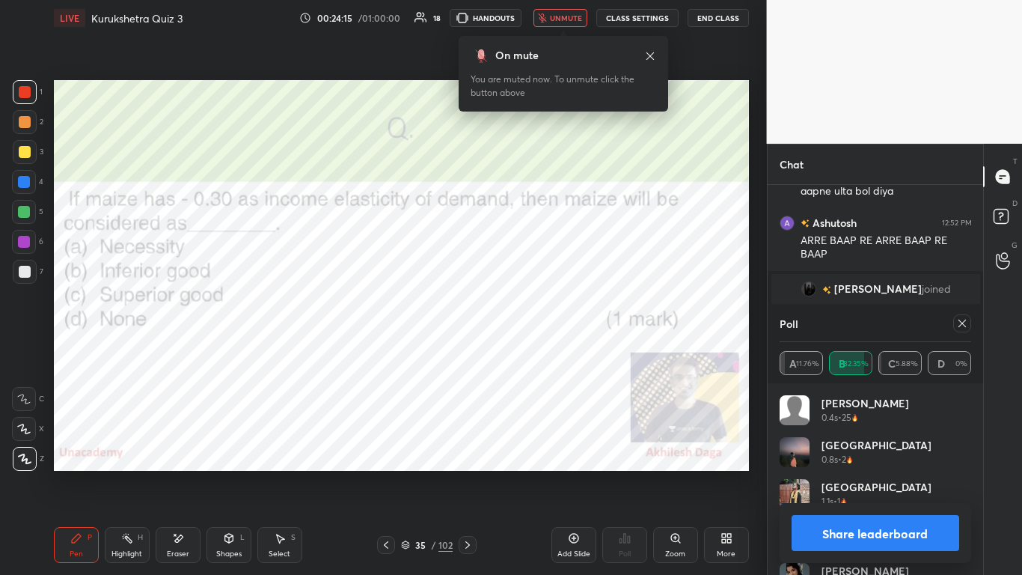
click at [537, 351] on button "Share leaderboard" at bounding box center [876, 533] width 168 height 36
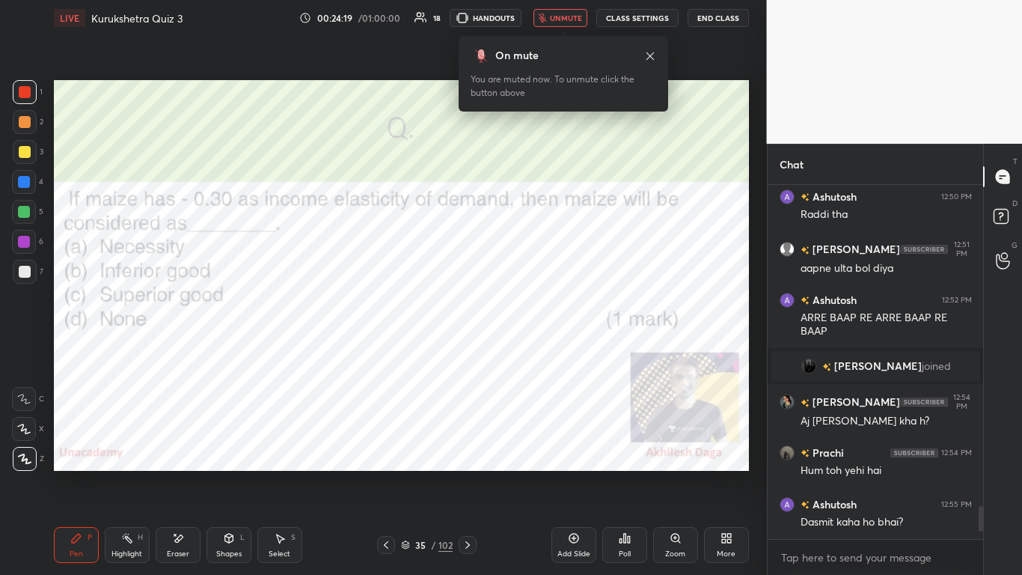
click at [471, 351] on icon at bounding box center [468, 545] width 12 height 12
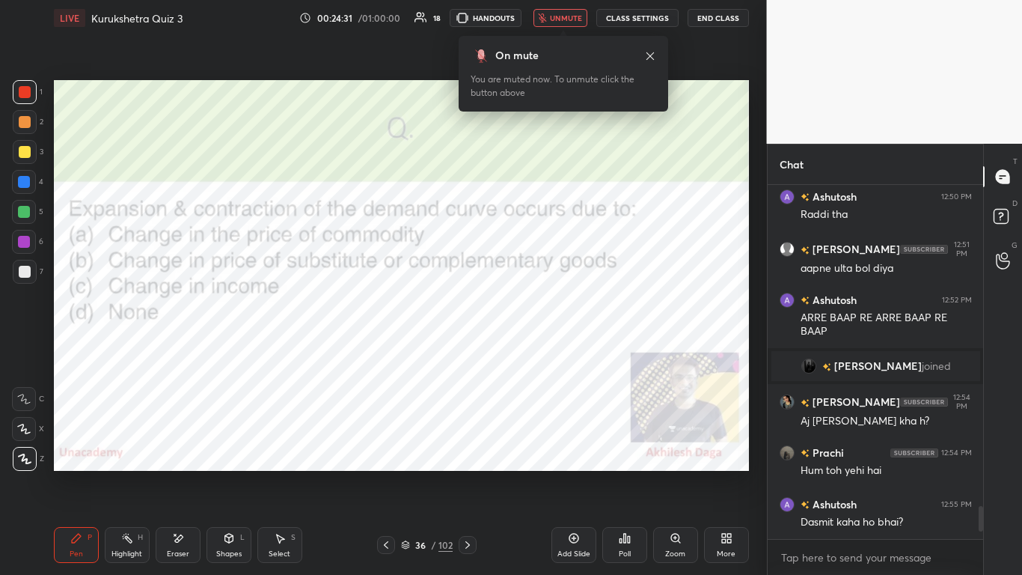
click at [537, 351] on div "Poll" at bounding box center [624, 545] width 45 height 36
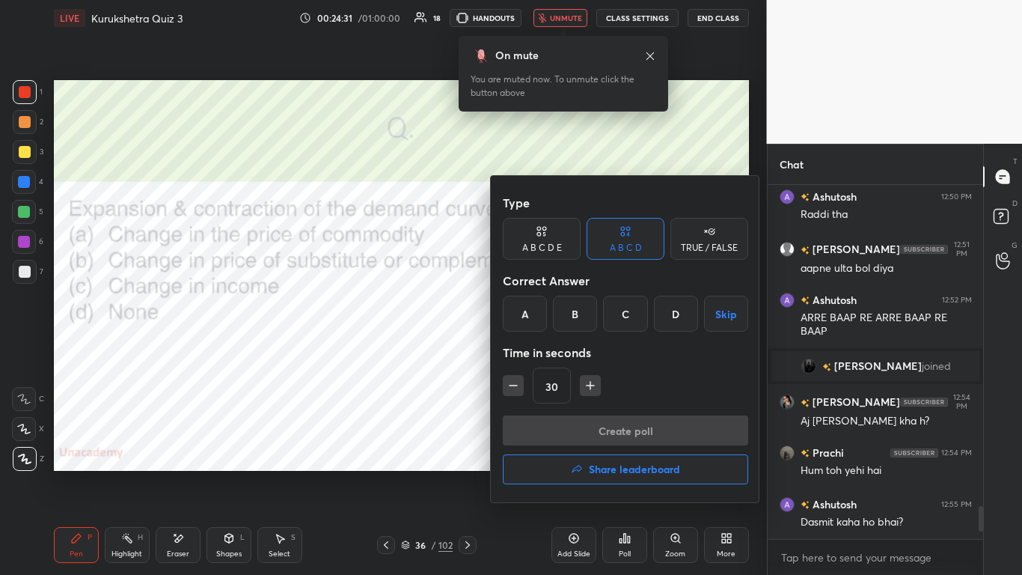
drag, startPoint x: 510, startPoint y: 297, endPoint x: 514, endPoint y: 314, distance: 16.9
click at [510, 301] on div "A" at bounding box center [525, 314] width 44 height 36
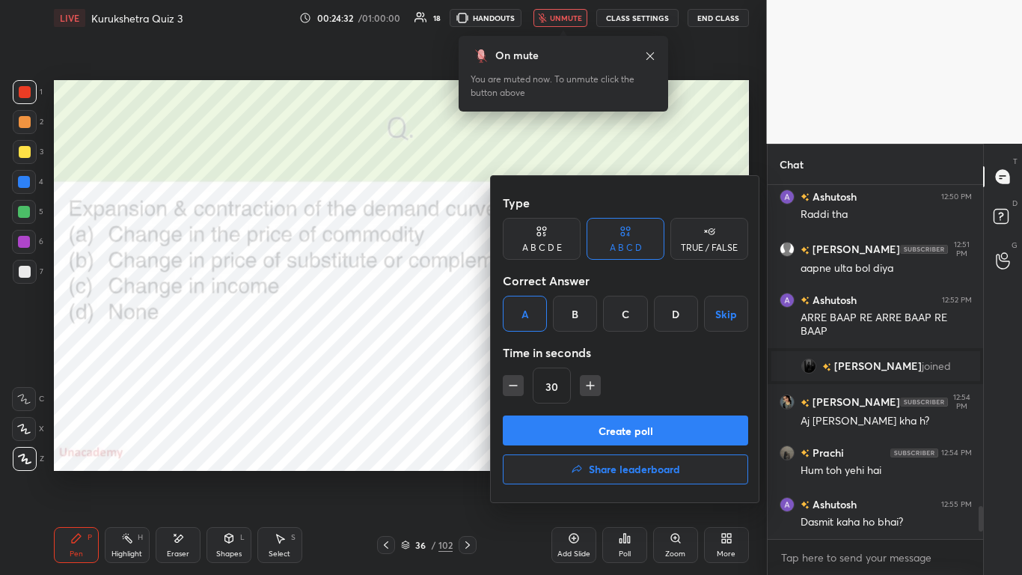
click at [537, 351] on button "Create poll" at bounding box center [625, 430] width 245 height 30
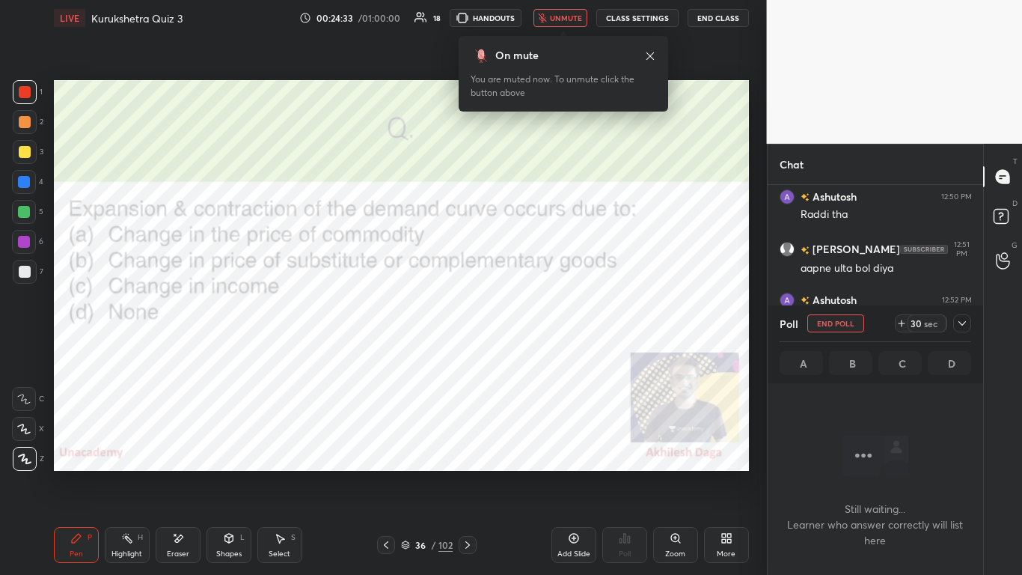
click at [537, 321] on div "30 sec" at bounding box center [933, 323] width 76 height 18
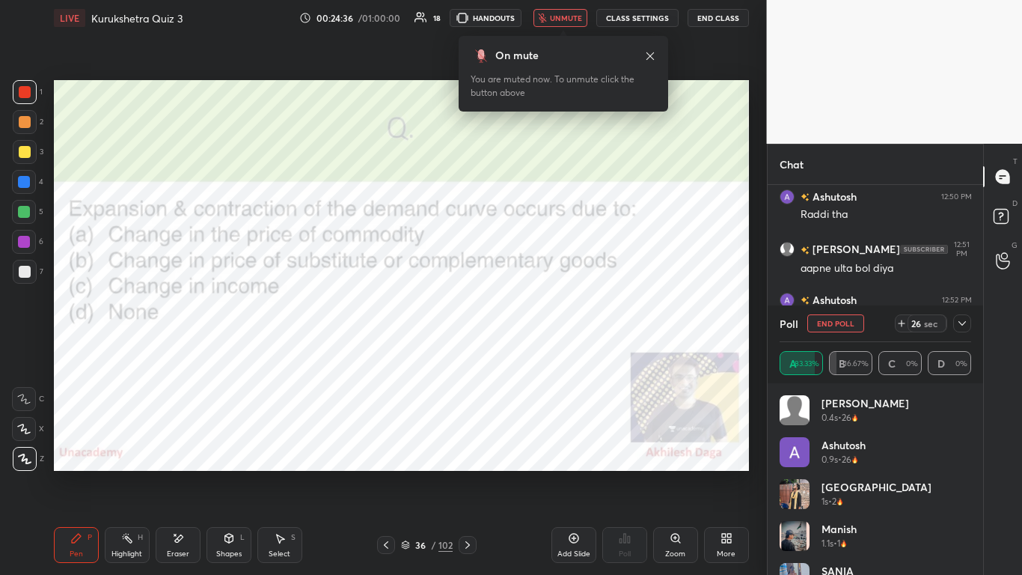
click at [537, 16] on span "unmute" at bounding box center [566, 18] width 32 height 10
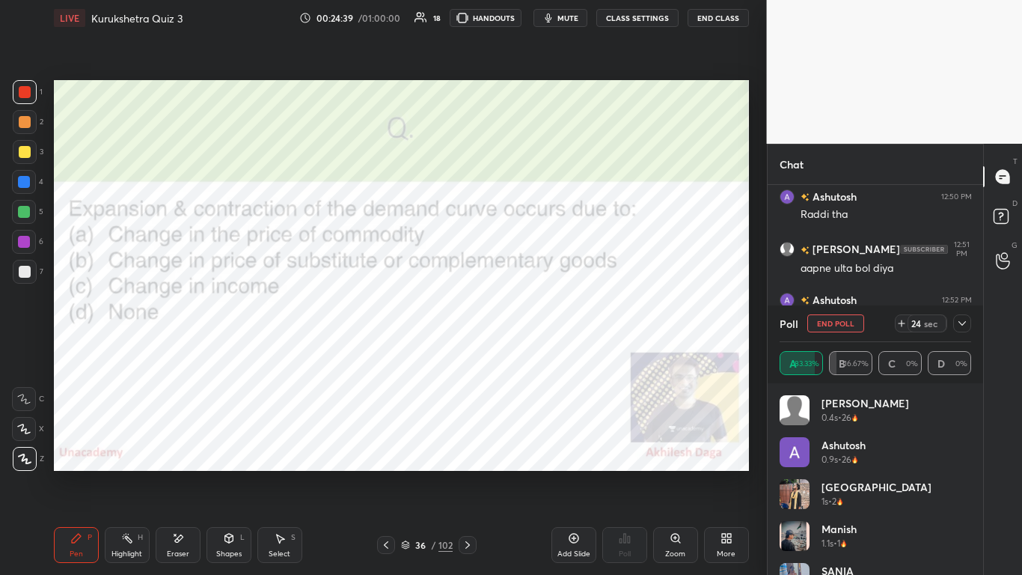
click at [537, 322] on icon at bounding box center [962, 323] width 7 height 4
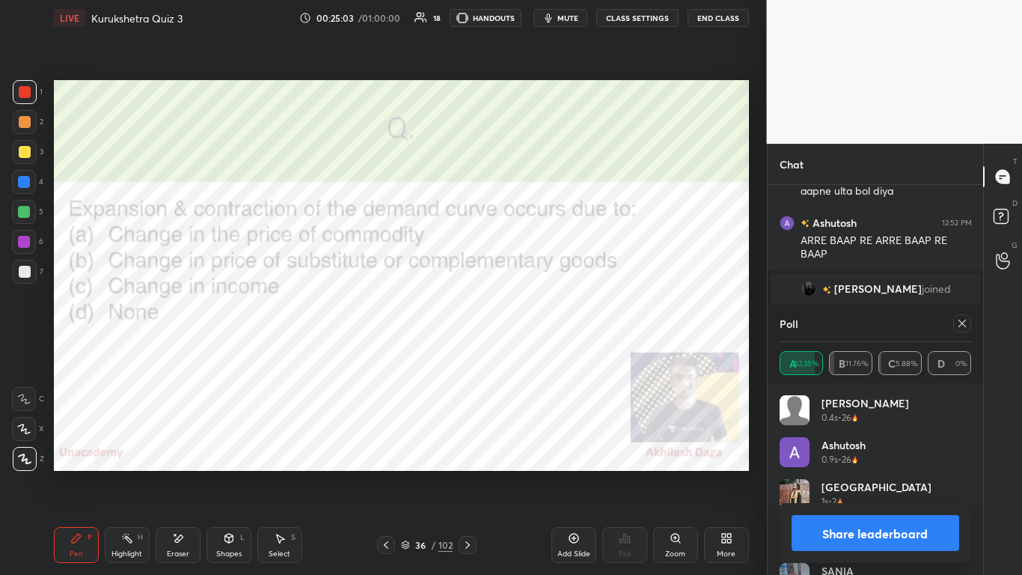
click at [537, 351] on button "Share leaderboard" at bounding box center [876, 533] width 168 height 36
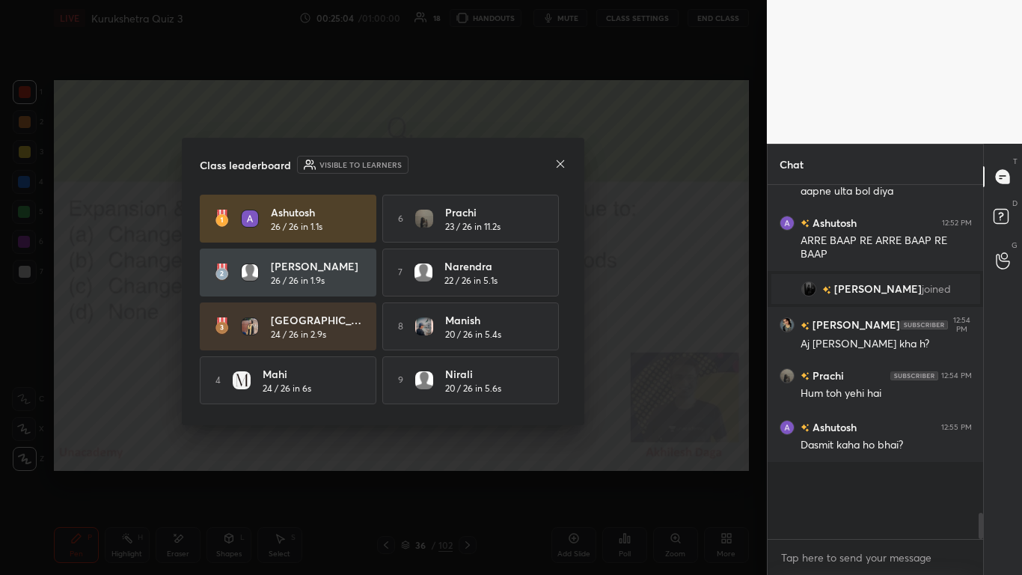
click at [537, 351] on body "1 2 3 4 5 6 7 C X Z E E Erase all H H LIVE Kurukshetra Quiz 3 00:25:04 / 01:00:…" at bounding box center [511, 287] width 1022 height 575
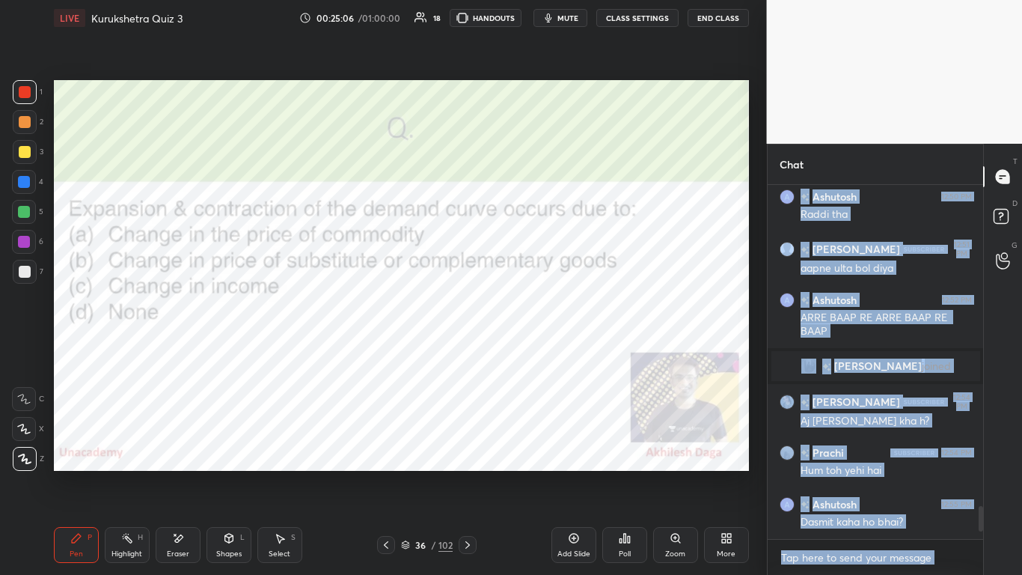
click at [537, 351] on textarea at bounding box center [876, 558] width 192 height 24
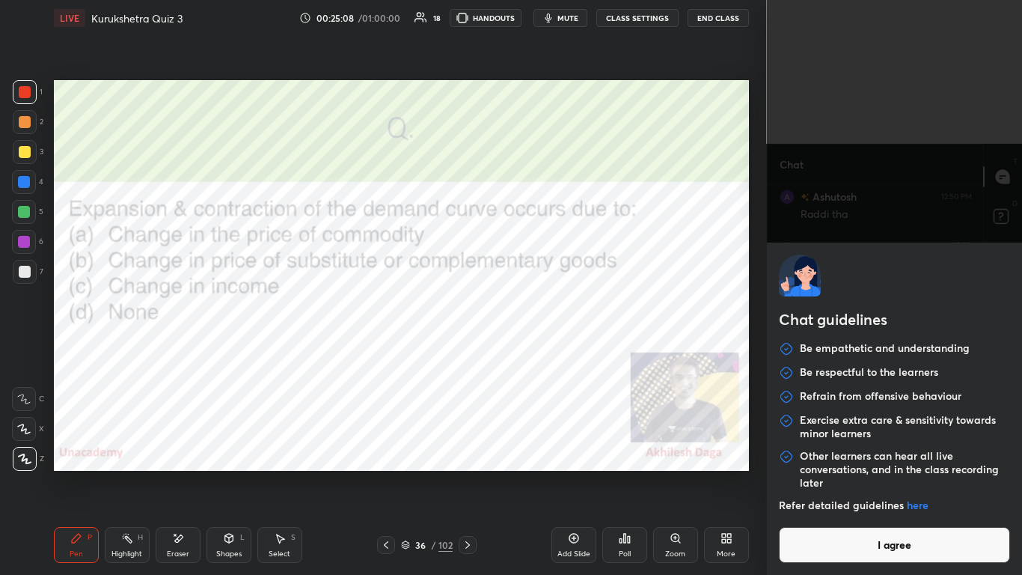
click at [537, 351] on button "I agree" at bounding box center [895, 545] width 232 height 36
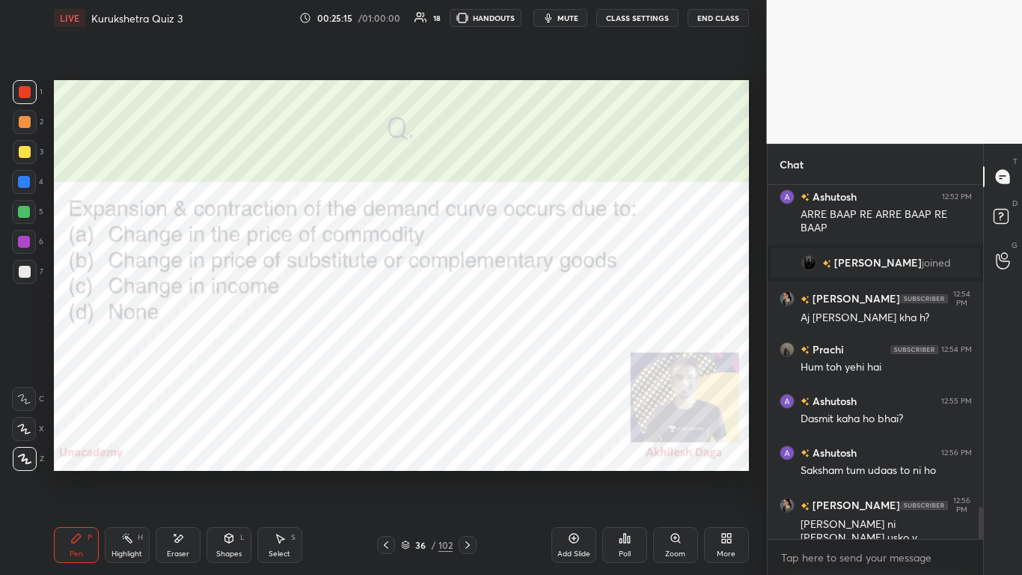
drag, startPoint x: 468, startPoint y: 543, endPoint x: 477, endPoint y: 534, distance: 13.2
click at [468, 351] on icon at bounding box center [468, 545] width 12 height 12
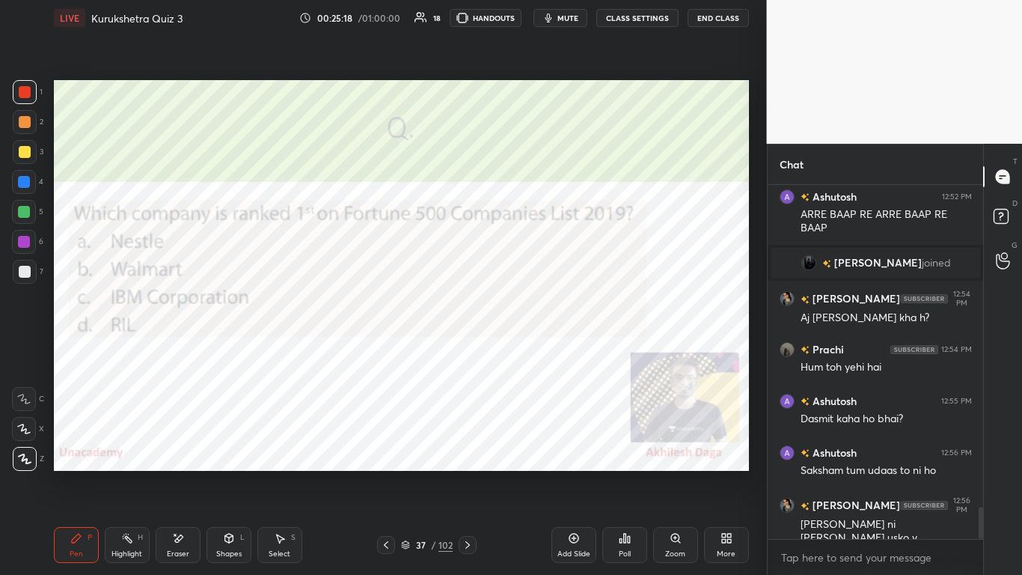
click at [466, 351] on icon at bounding box center [468, 545] width 12 height 12
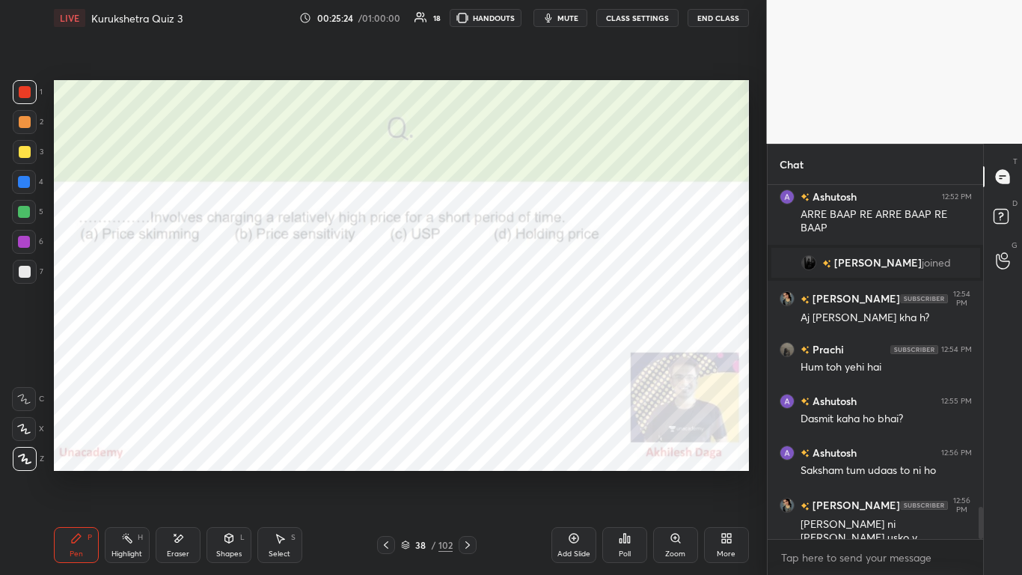
click at [537, 351] on div "Poll" at bounding box center [624, 545] width 45 height 36
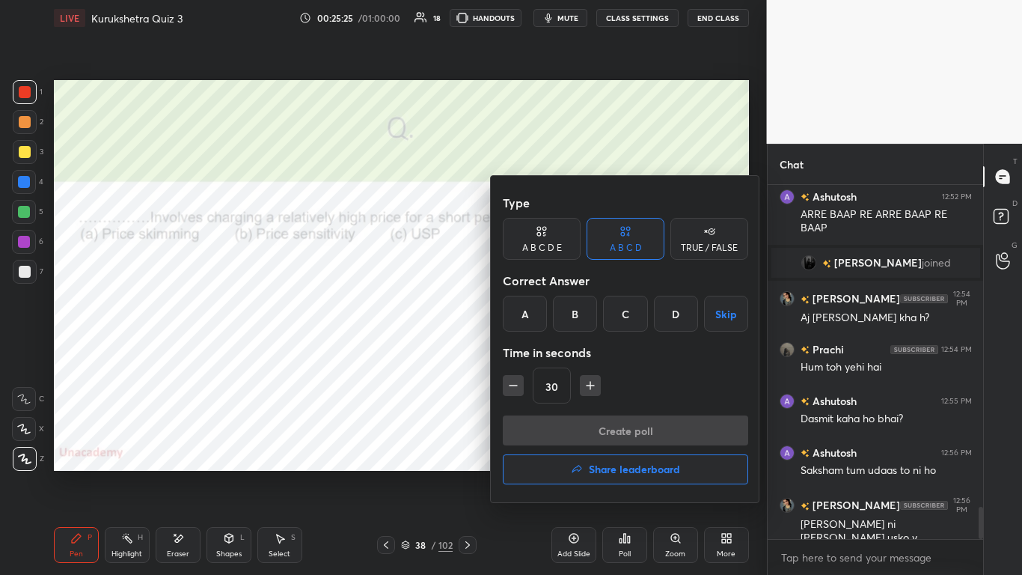
click at [528, 314] on div "A" at bounding box center [525, 314] width 44 height 36
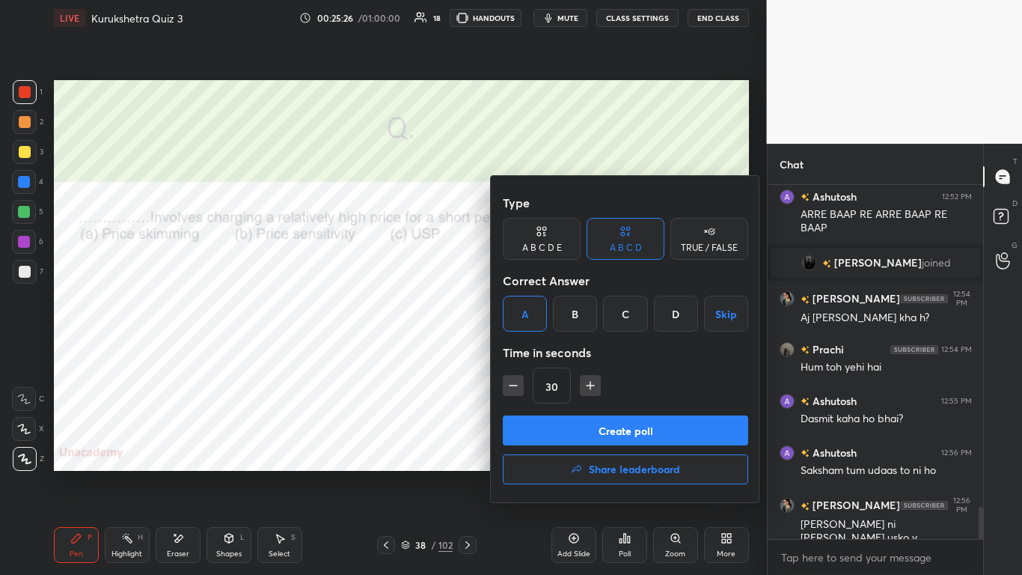
click at [537, 351] on button "Create poll" at bounding box center [625, 430] width 245 height 30
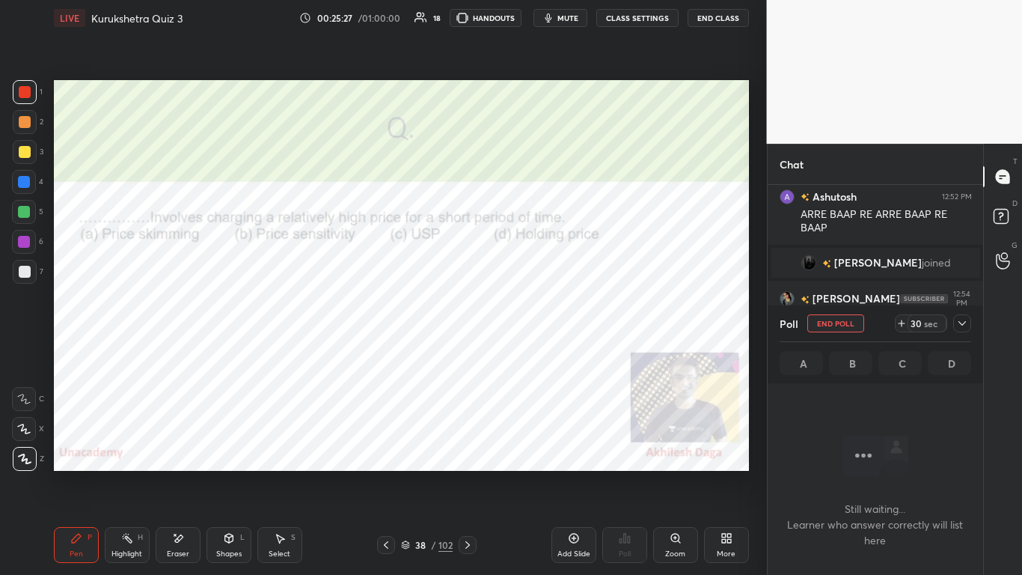
click at [537, 323] on icon at bounding box center [962, 323] width 12 height 12
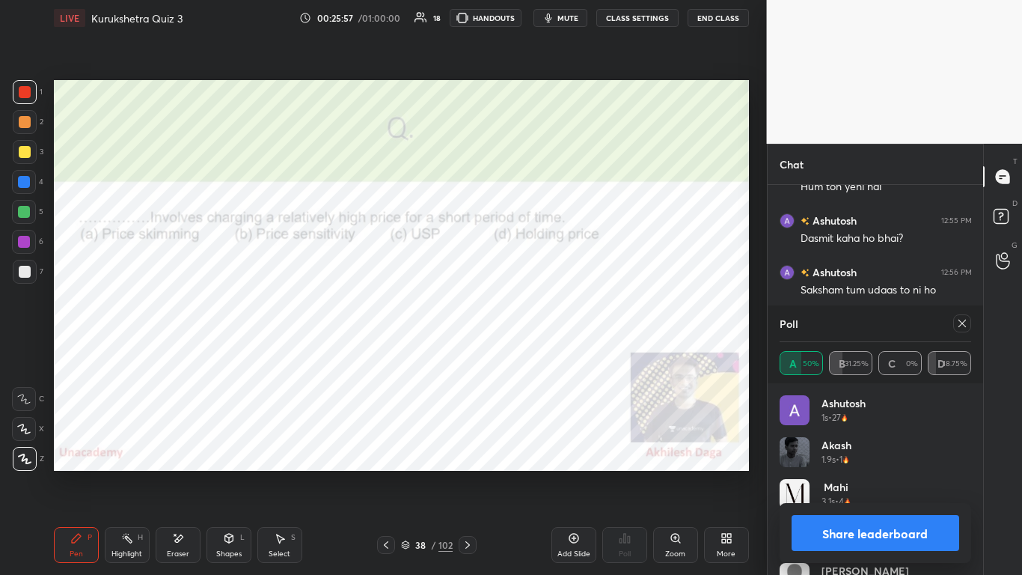
scroll to position [5, 5]
click at [537, 351] on div "Share leaderboard" at bounding box center [876, 533] width 192 height 60
click at [537, 351] on button "Share leaderboard" at bounding box center [876, 533] width 168 height 36
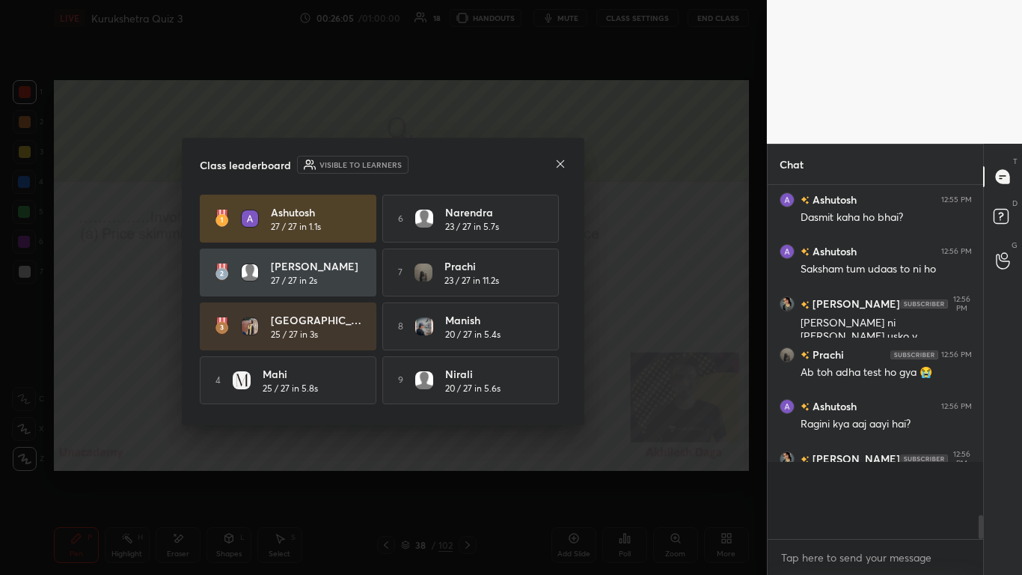
scroll to position [3695, 0]
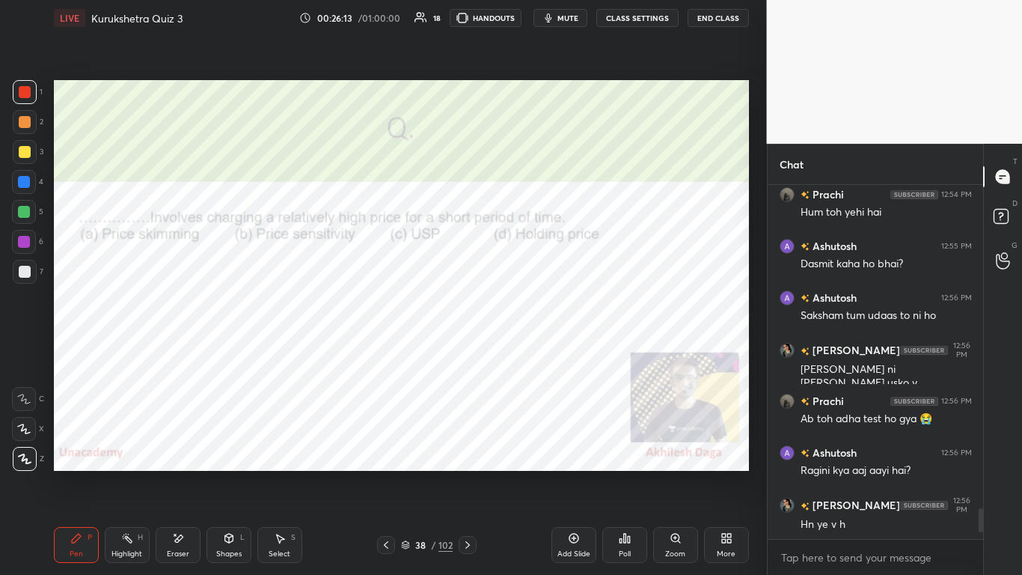
click at [468, 351] on icon at bounding box center [468, 545] width 12 height 12
click at [467, 351] on icon at bounding box center [468, 545] width 12 height 12
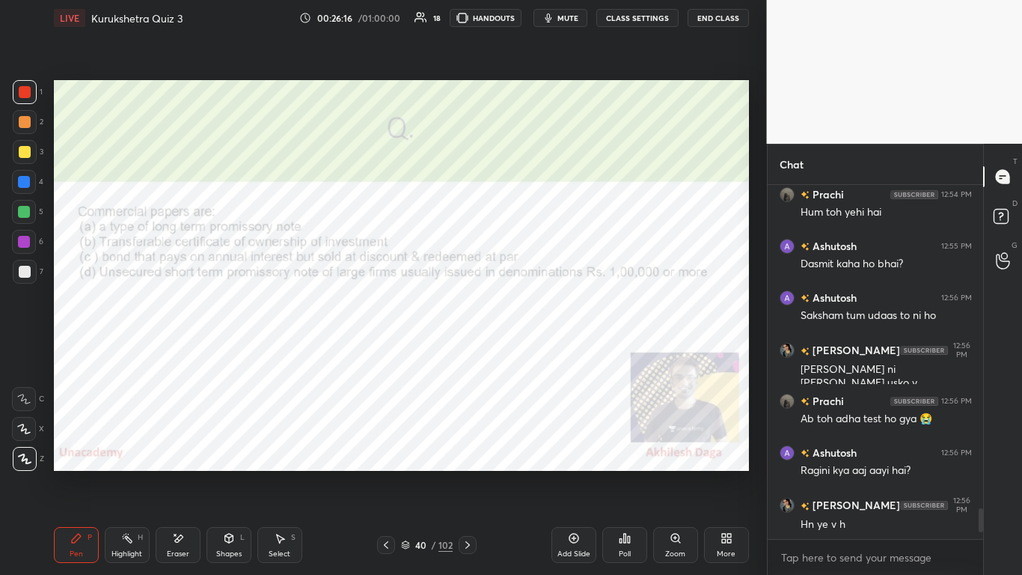
click at [464, 351] on icon at bounding box center [468, 545] width 12 height 12
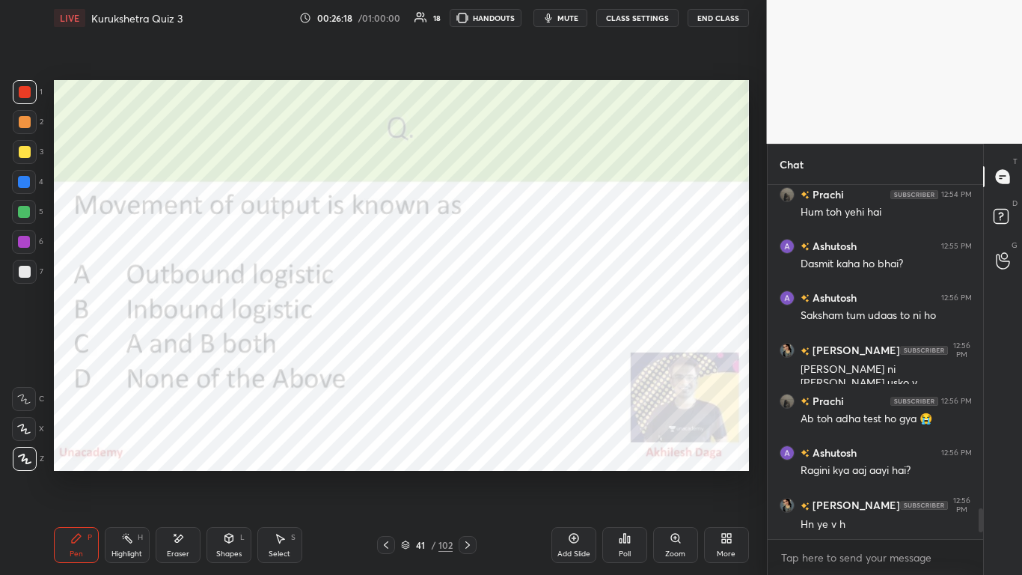
drag, startPoint x: 462, startPoint y: 547, endPoint x: 466, endPoint y: 500, distance: 47.3
click at [462, 351] on icon at bounding box center [468, 545] width 12 height 12
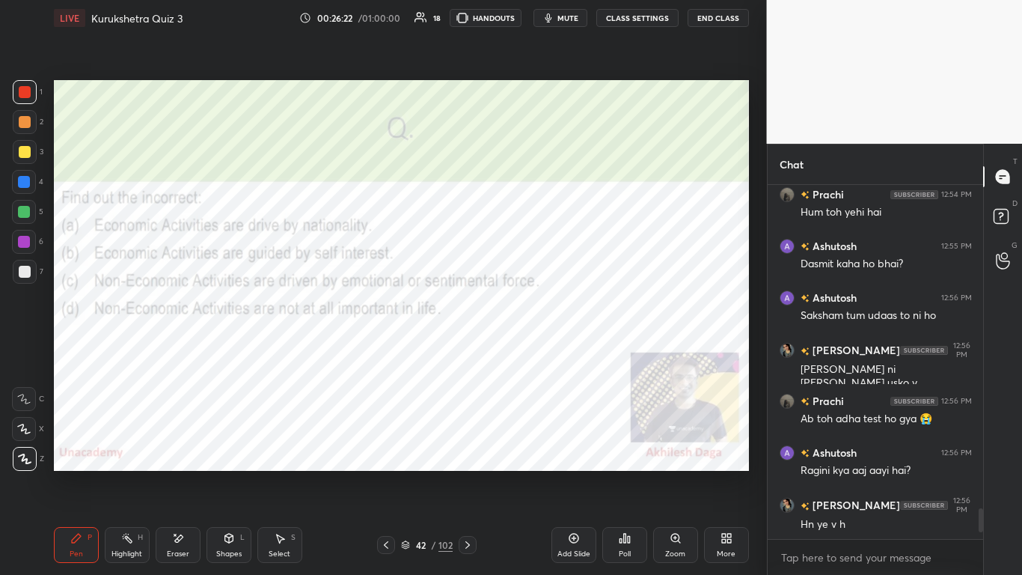
click at [537, 351] on div "Poll" at bounding box center [624, 545] width 45 height 36
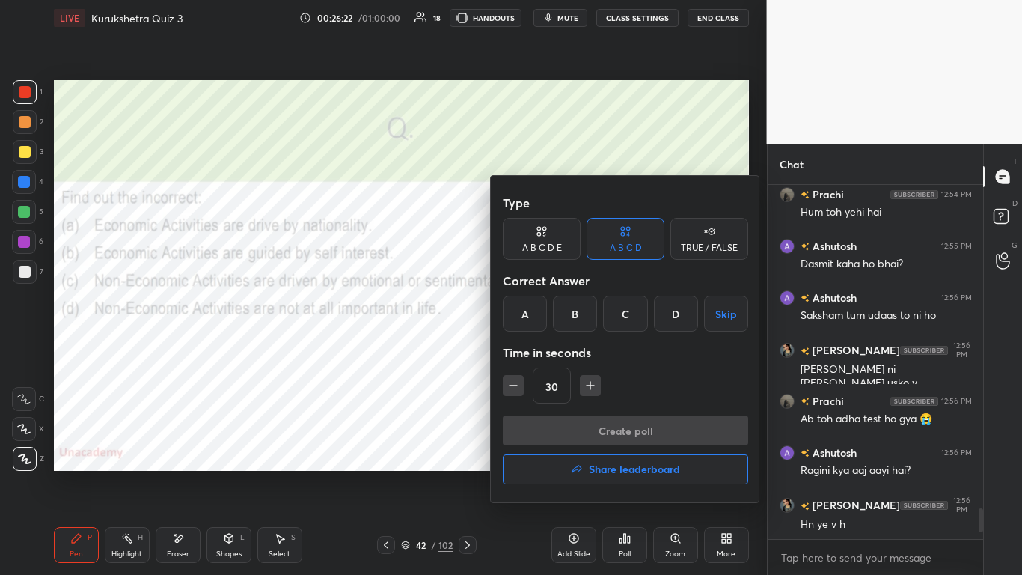
click at [537, 307] on div "D" at bounding box center [676, 314] width 44 height 36
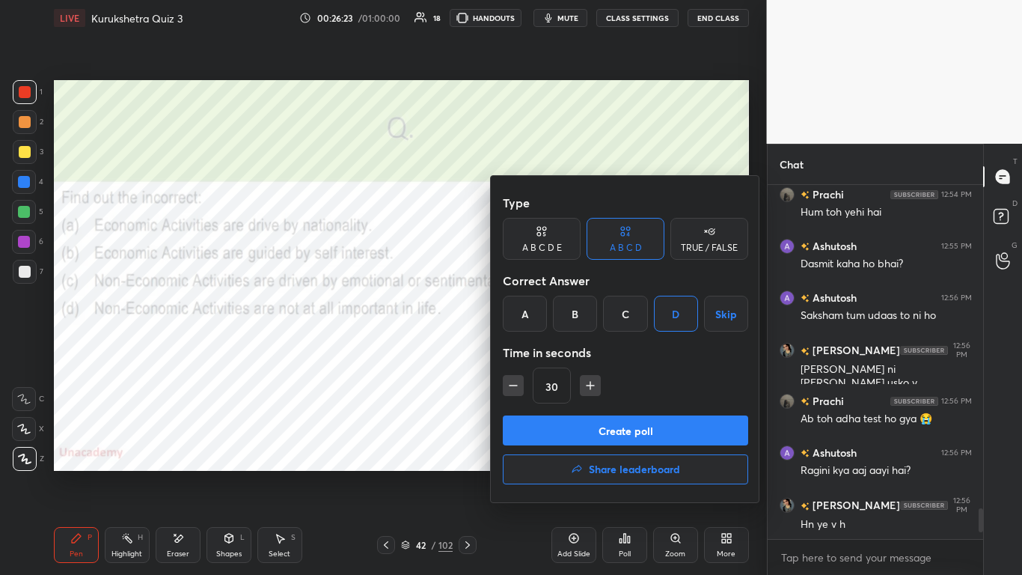
click at [537, 351] on button "Create poll" at bounding box center [625, 430] width 245 height 30
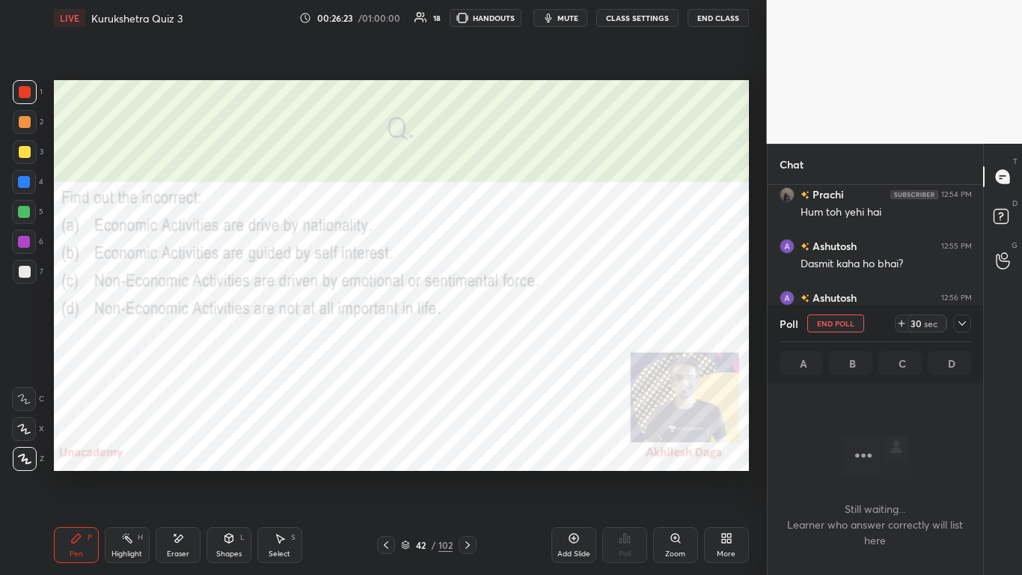
scroll to position [280, 211]
click at [537, 321] on icon at bounding box center [962, 323] width 12 height 12
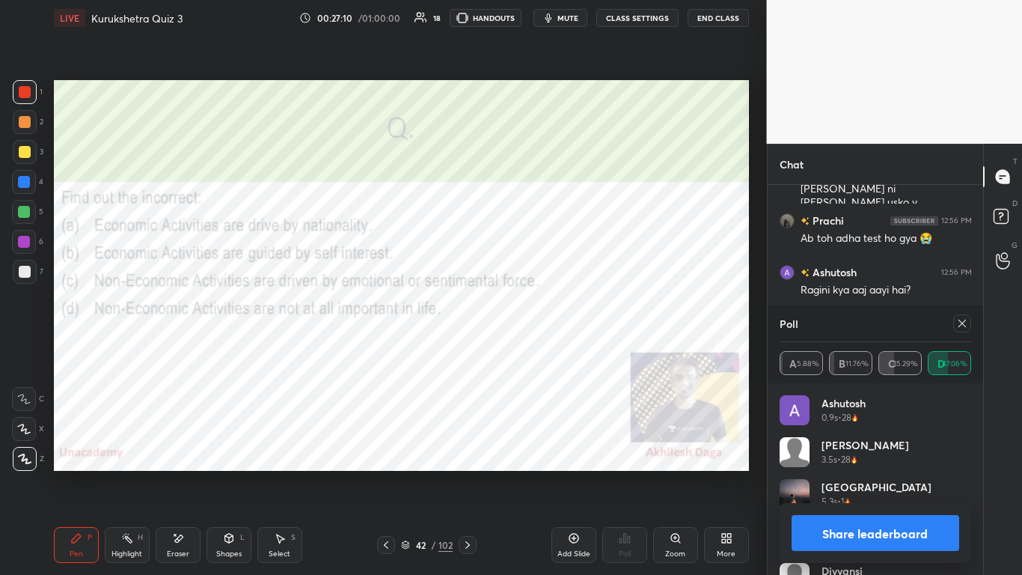
scroll to position [3936, 0]
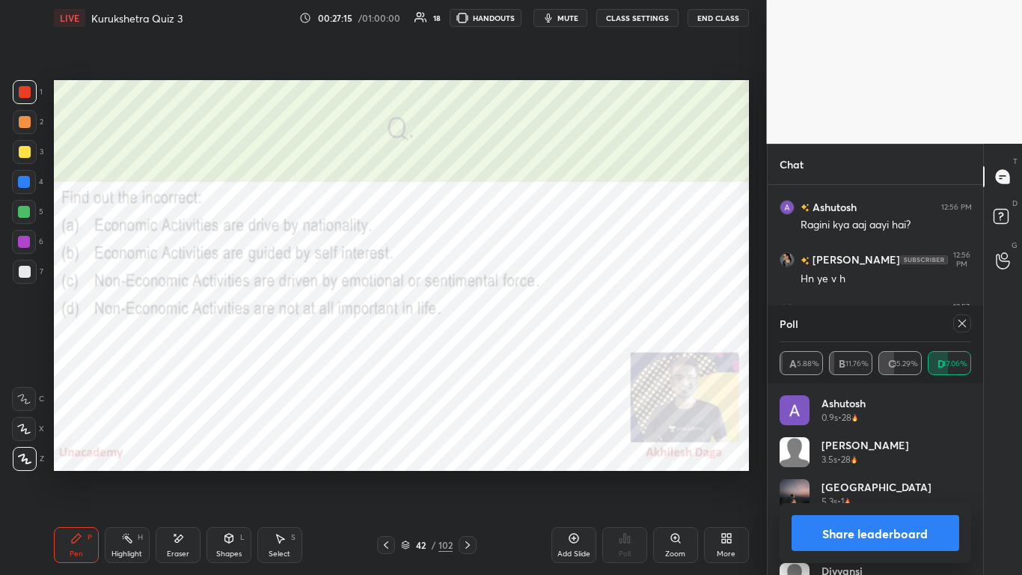
click at [537, 351] on button "Share leaderboard" at bounding box center [876, 533] width 168 height 36
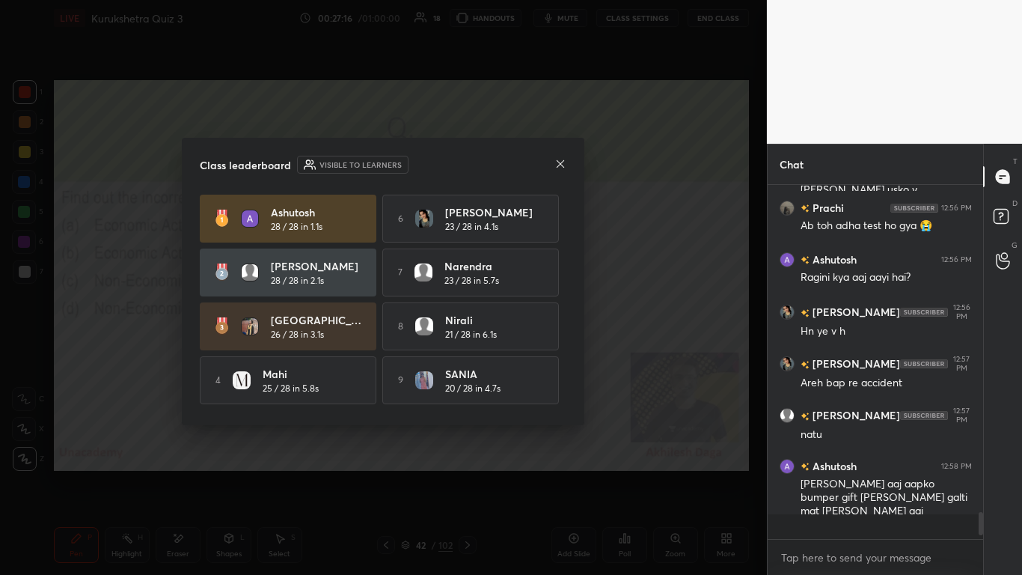
scroll to position [3859, 0]
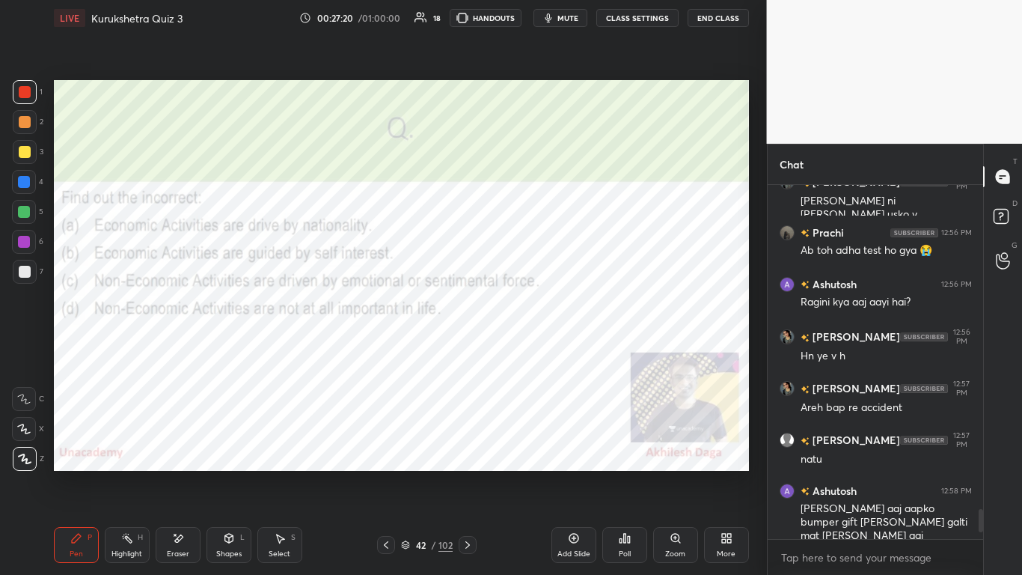
click at [469, 351] on icon at bounding box center [468, 545] width 12 height 12
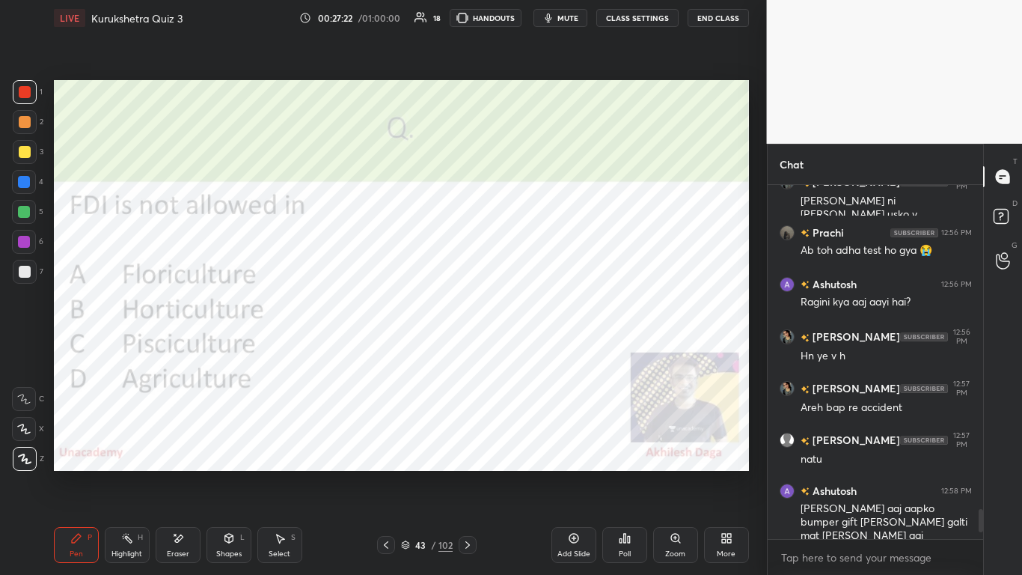
scroll to position [3911, 0]
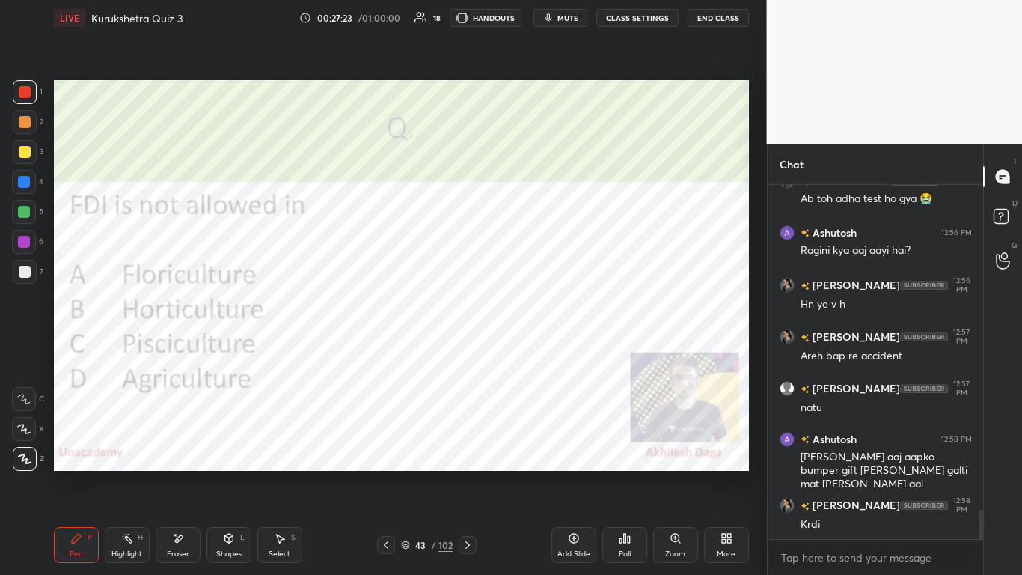
click at [467, 351] on icon at bounding box center [468, 545] width 12 height 12
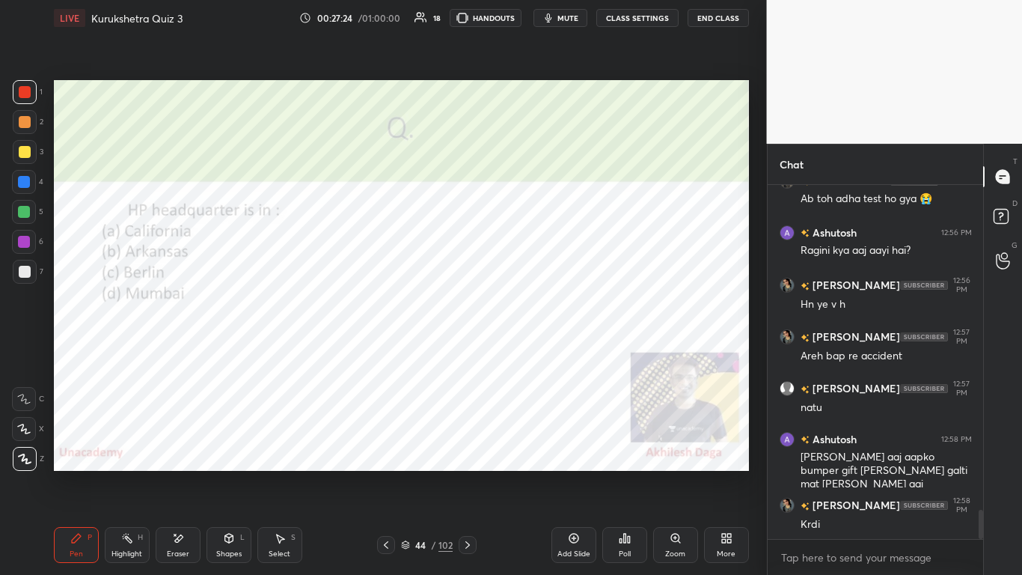
click at [466, 351] on icon at bounding box center [467, 544] width 4 height 7
click at [537, 351] on icon at bounding box center [625, 538] width 12 height 12
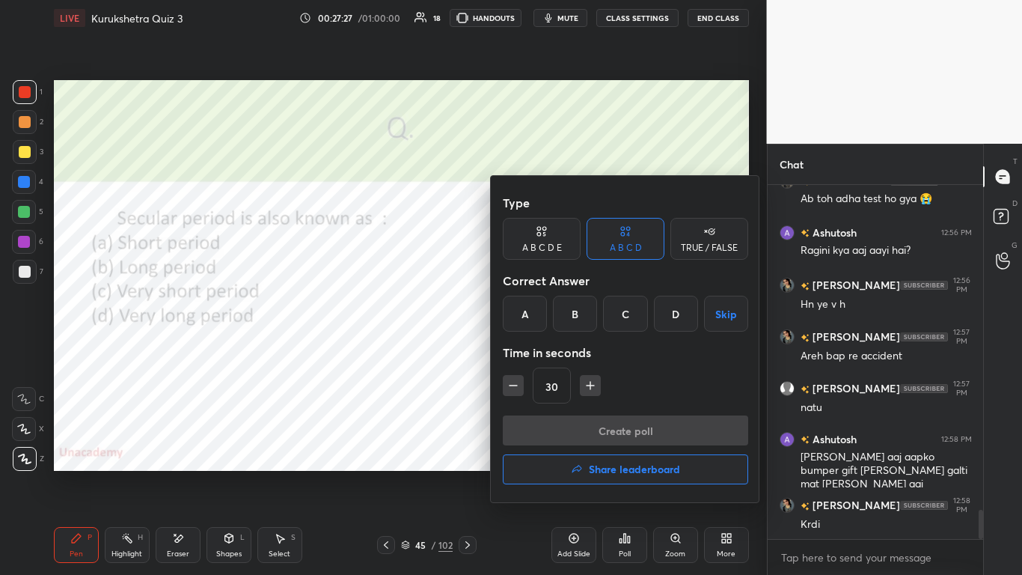
drag, startPoint x: 666, startPoint y: 311, endPoint x: 658, endPoint y: 331, distance: 21.8
click at [537, 312] on div "D" at bounding box center [676, 314] width 44 height 36
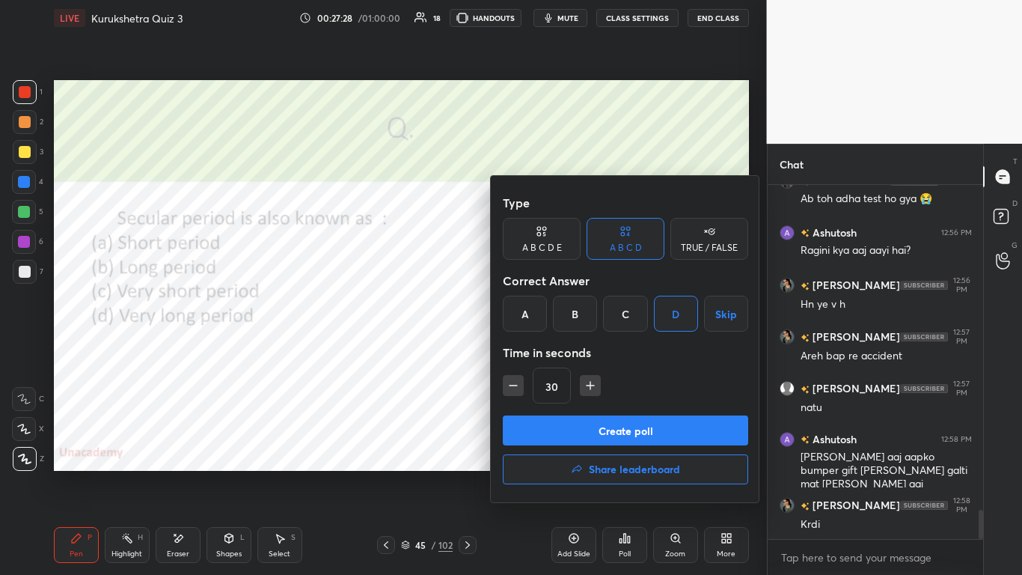
click at [537, 351] on button "Create poll" at bounding box center [625, 430] width 245 height 30
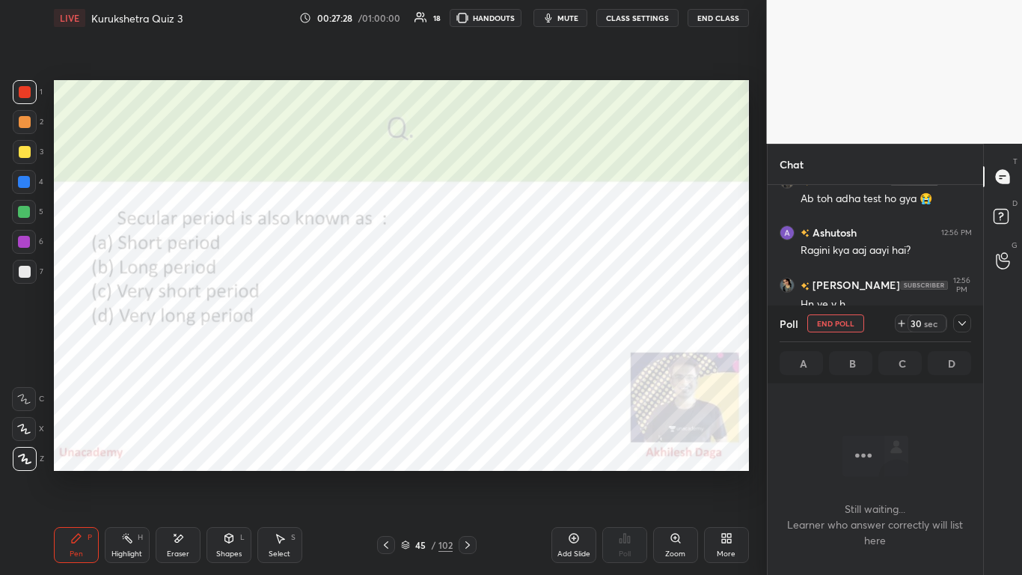
scroll to position [308, 211]
click at [537, 322] on icon at bounding box center [962, 323] width 12 height 12
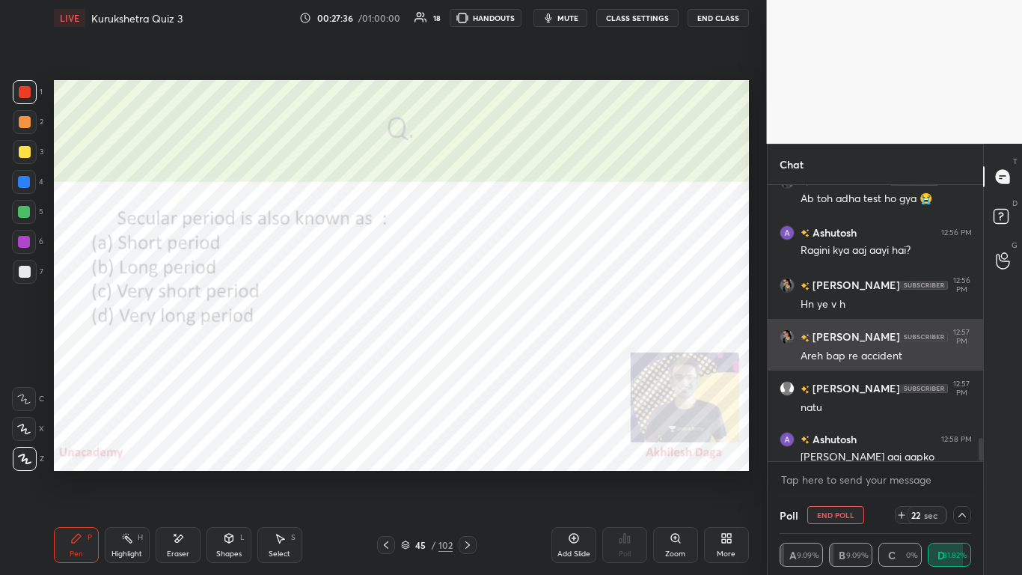
scroll to position [4003, 0]
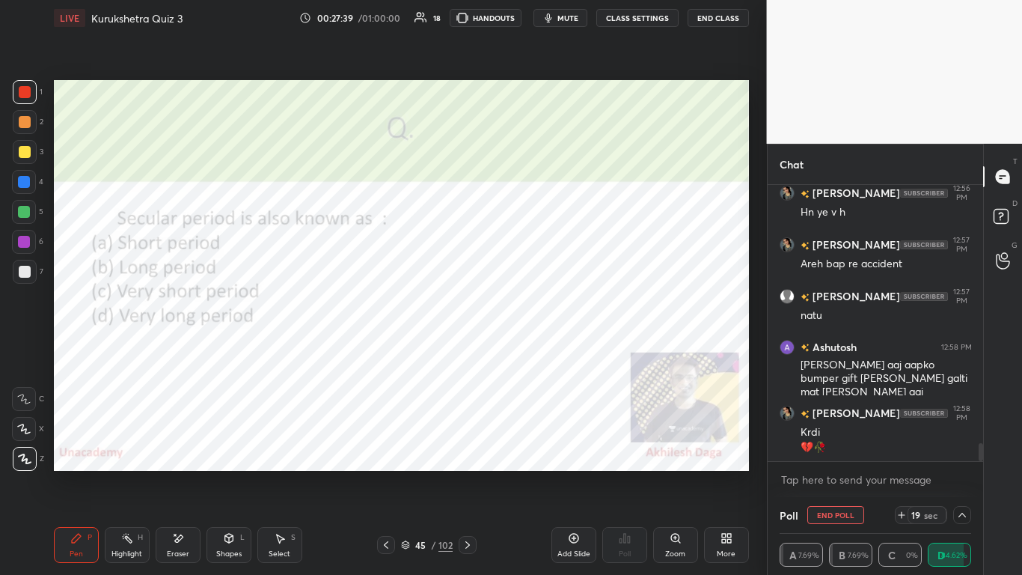
drag, startPoint x: 573, startPoint y: 21, endPoint x: 581, endPoint y: 26, distance: 9.8
click at [537, 22] on span "mute" at bounding box center [568, 18] width 21 height 10
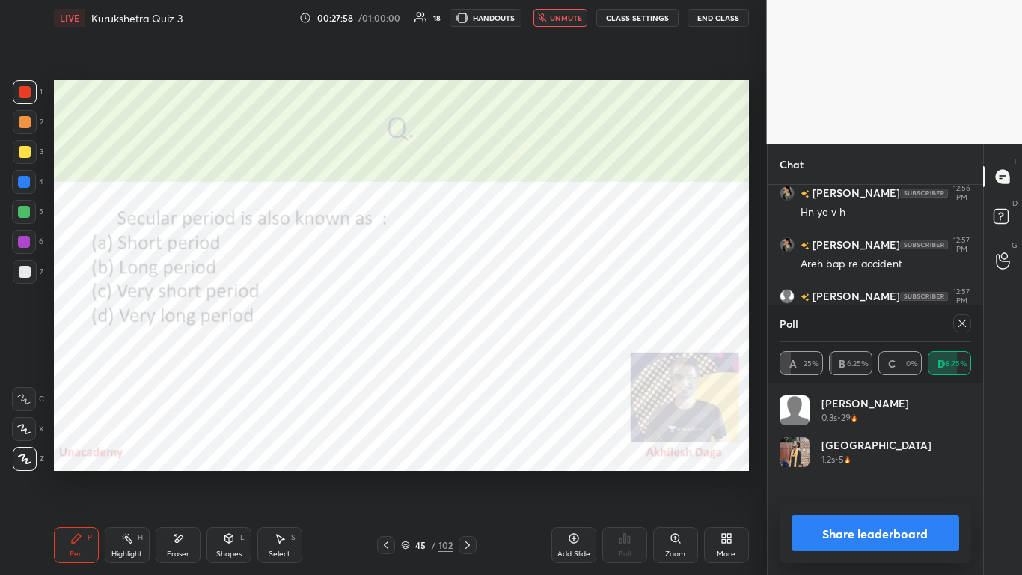
scroll to position [175, 187]
click at [537, 351] on button "Share leaderboard" at bounding box center [876, 533] width 168 height 36
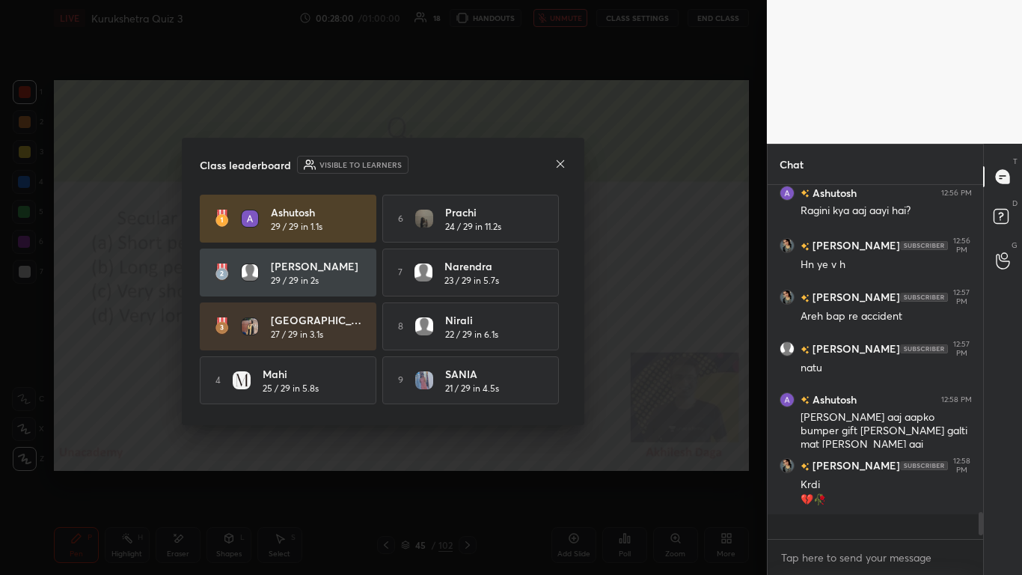
scroll to position [349, 211]
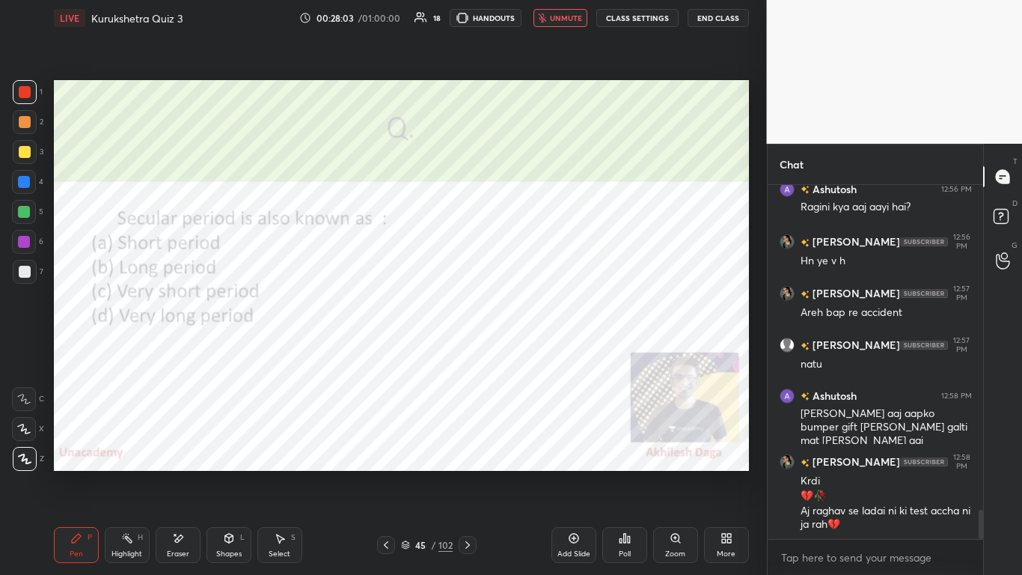
click at [469, 351] on icon at bounding box center [468, 545] width 12 height 12
click at [470, 351] on icon at bounding box center [468, 545] width 12 height 12
click at [462, 351] on div at bounding box center [468, 545] width 18 height 18
click at [468, 351] on icon at bounding box center [468, 545] width 12 height 12
click at [537, 351] on div "Poll" at bounding box center [624, 545] width 45 height 36
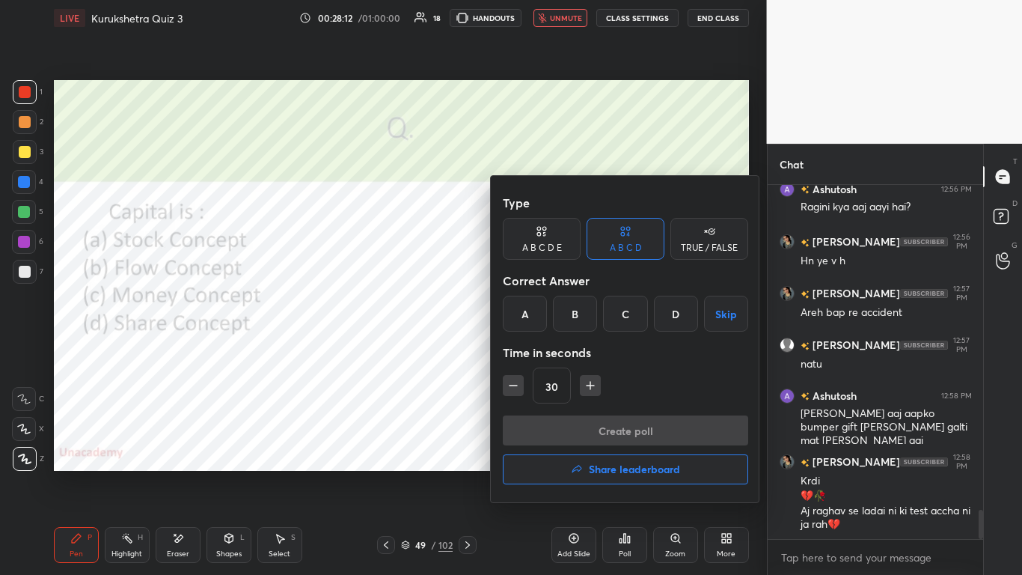
click at [528, 315] on div "A" at bounding box center [525, 314] width 44 height 36
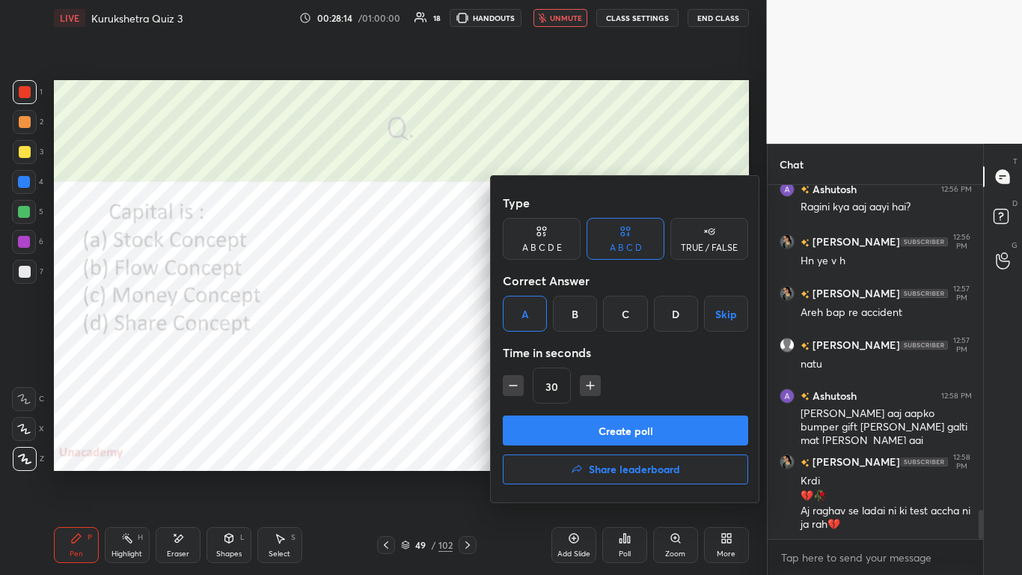
click at [537, 351] on button "Create poll" at bounding box center [625, 430] width 245 height 30
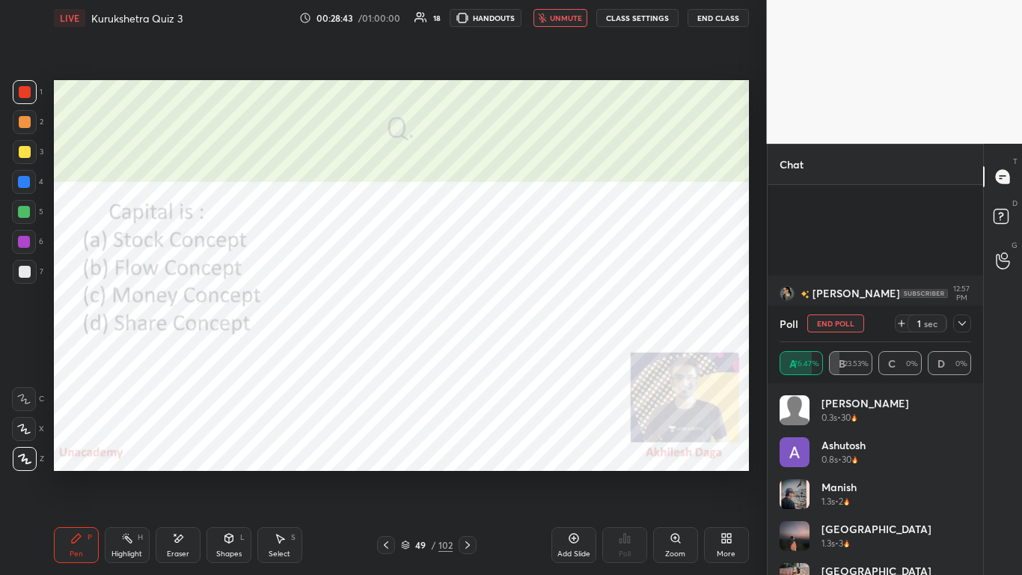
scroll to position [4097, 0]
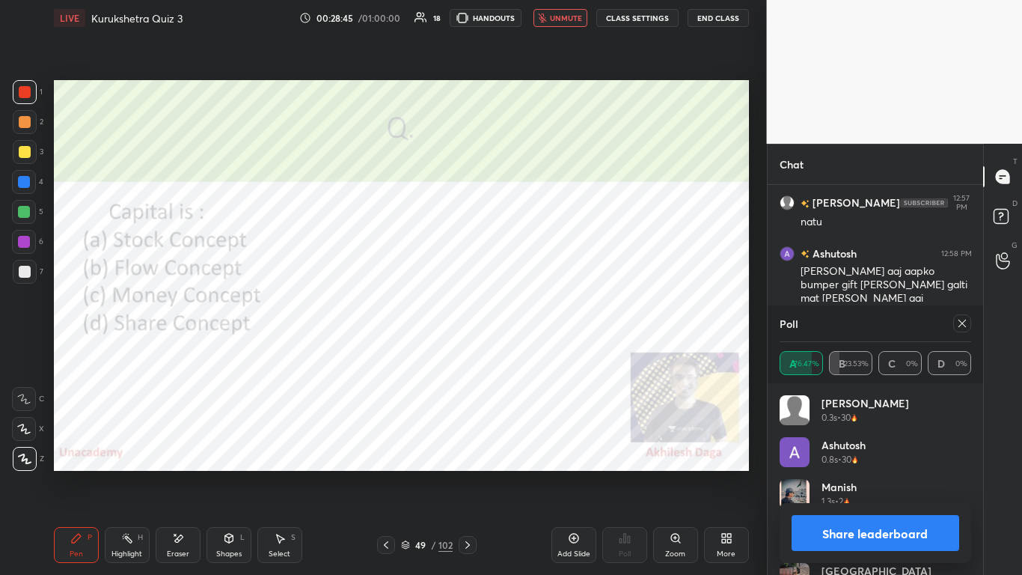
click at [537, 351] on button "Share leaderboard" at bounding box center [876, 533] width 168 height 36
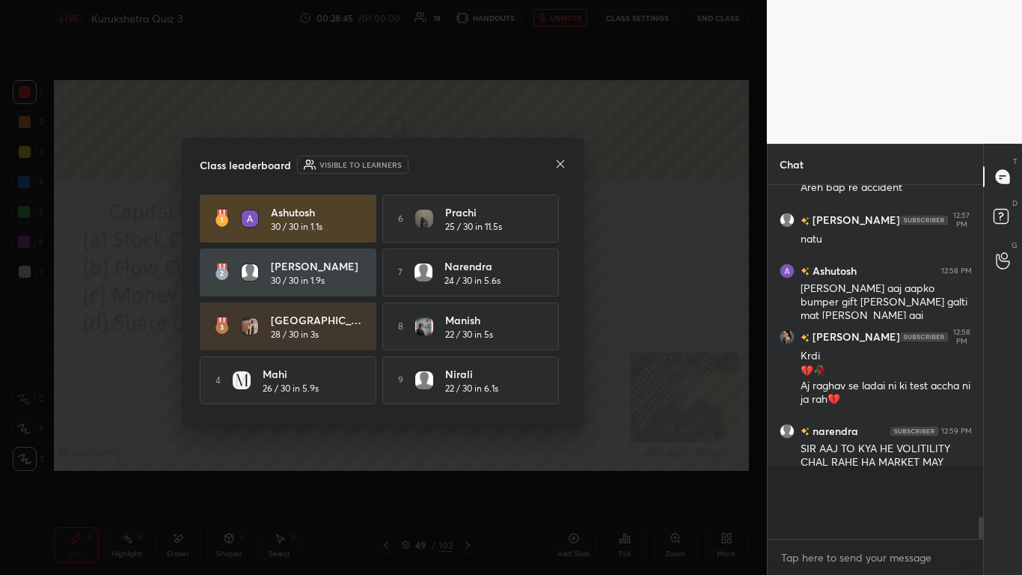
scroll to position [338, 211]
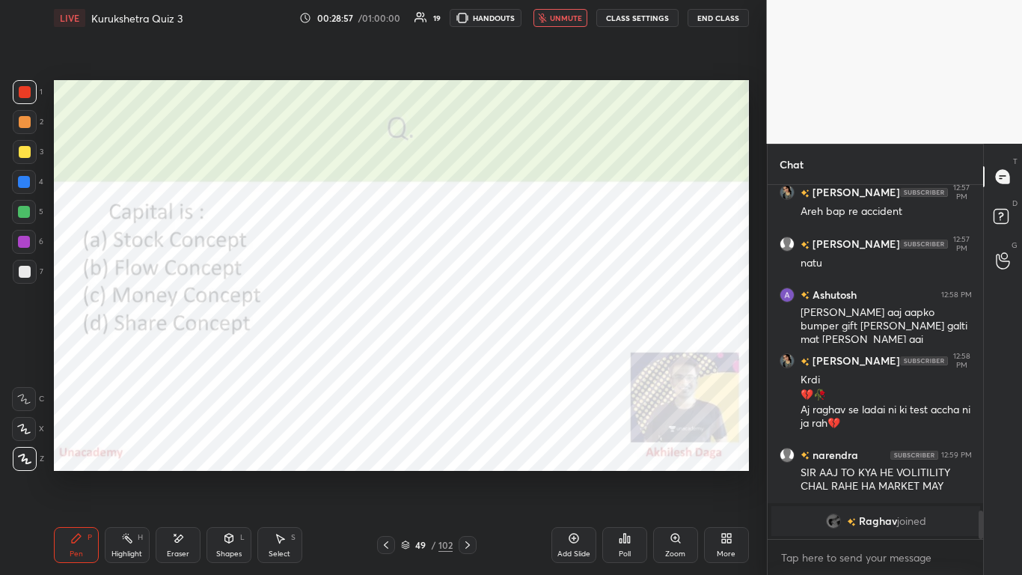
click at [471, 351] on icon at bounding box center [468, 545] width 12 height 12
click at [465, 351] on icon at bounding box center [468, 545] width 12 height 12
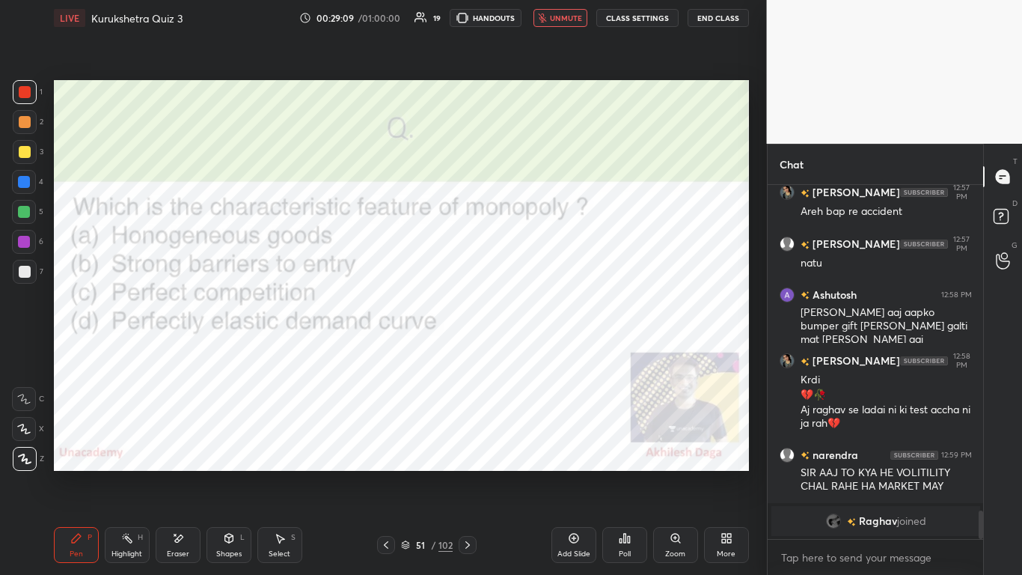
click at [537, 351] on div "Poll" at bounding box center [624, 545] width 45 height 36
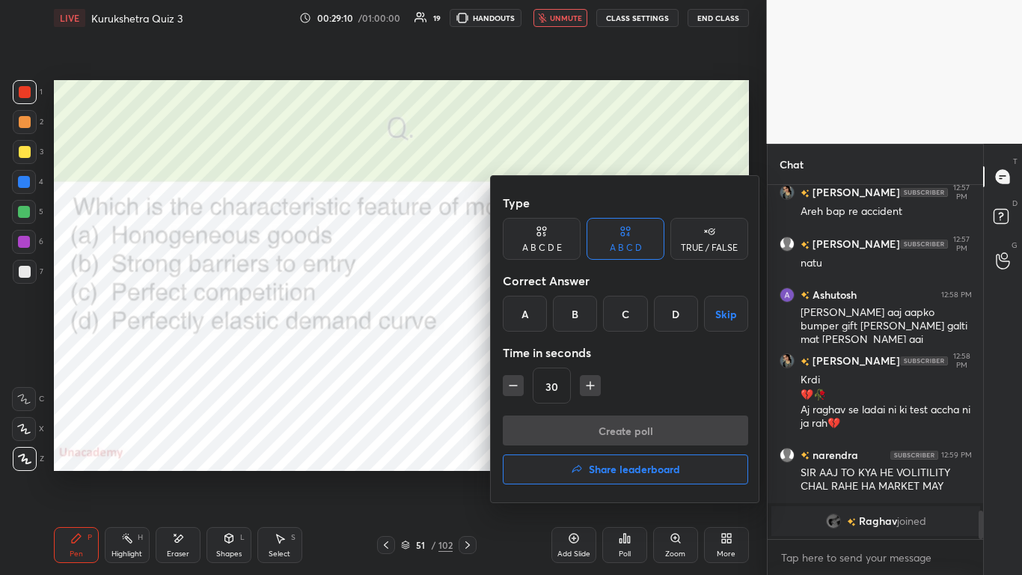
click at [537, 314] on div "B" at bounding box center [575, 314] width 44 height 36
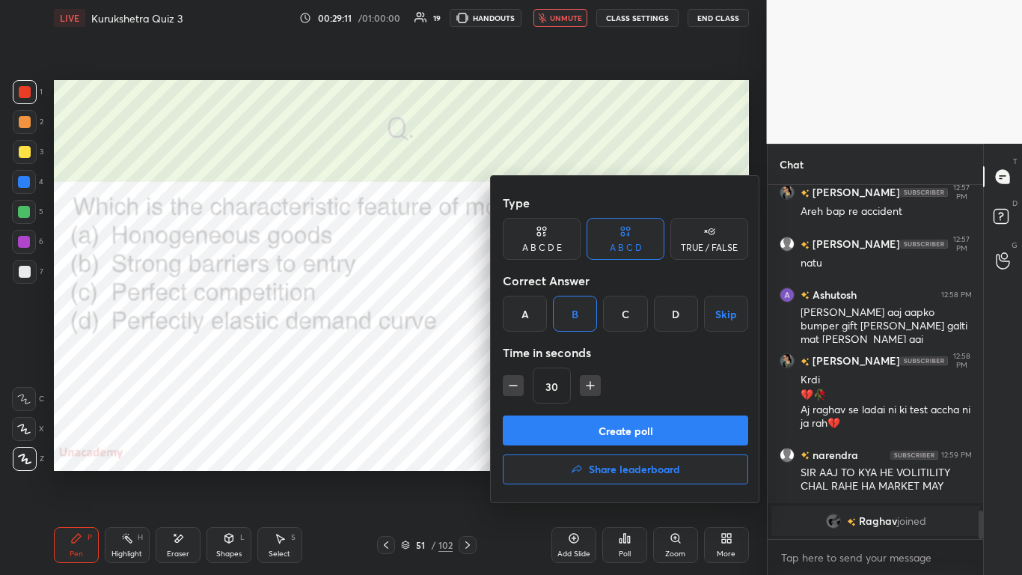
click at [537, 351] on button "Create poll" at bounding box center [625, 430] width 245 height 30
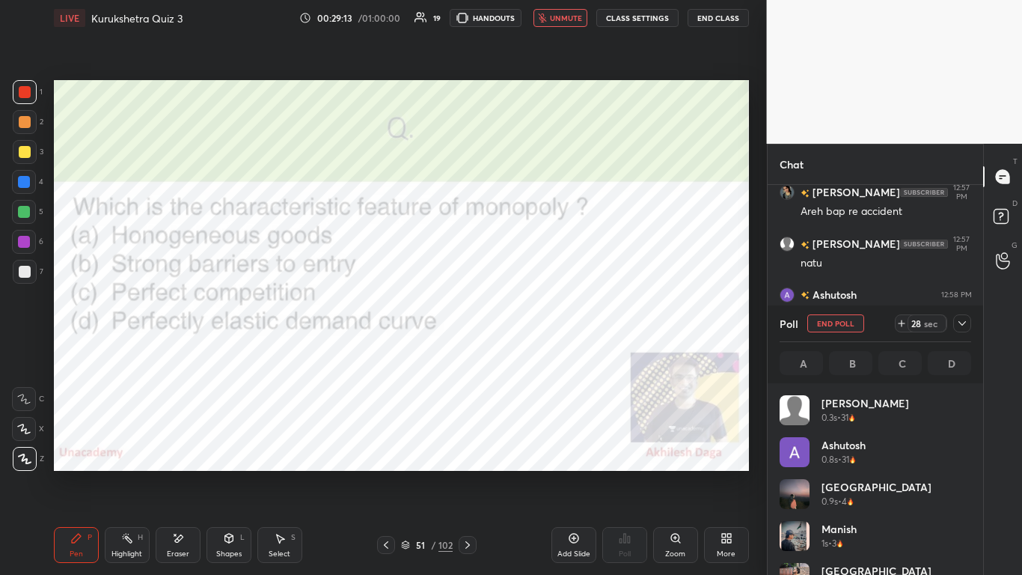
scroll to position [175, 187]
click at [537, 17] on span "unmute" at bounding box center [566, 18] width 32 height 10
click at [537, 18] on span "unmute" at bounding box center [566, 18] width 32 height 10
click at [537, 16] on span "unmute" at bounding box center [566, 18] width 32 height 10
click at [537, 326] on icon at bounding box center [962, 323] width 12 height 12
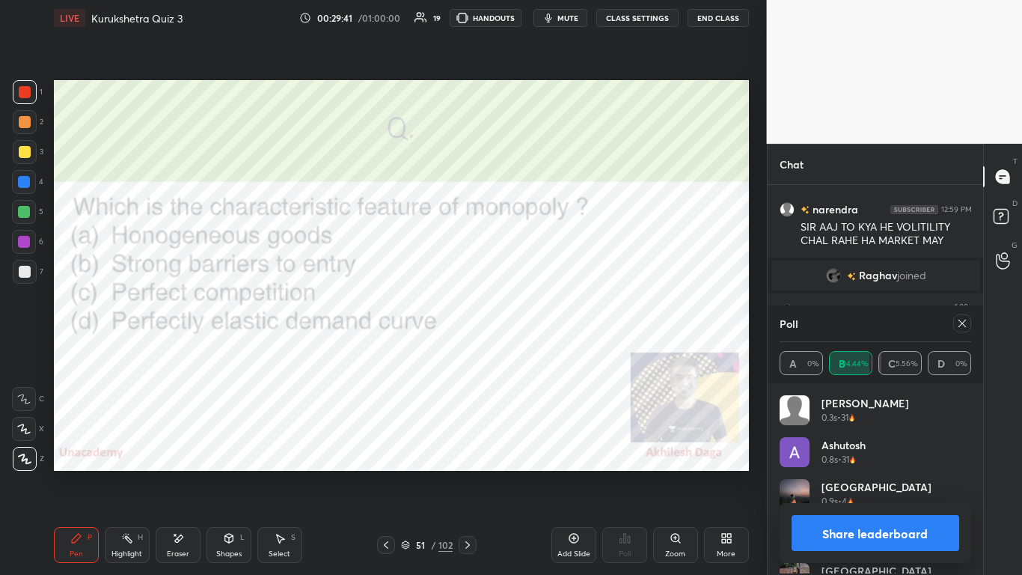
scroll to position [4, 5]
click at [537, 351] on button "Share leaderboard" at bounding box center [876, 533] width 168 height 36
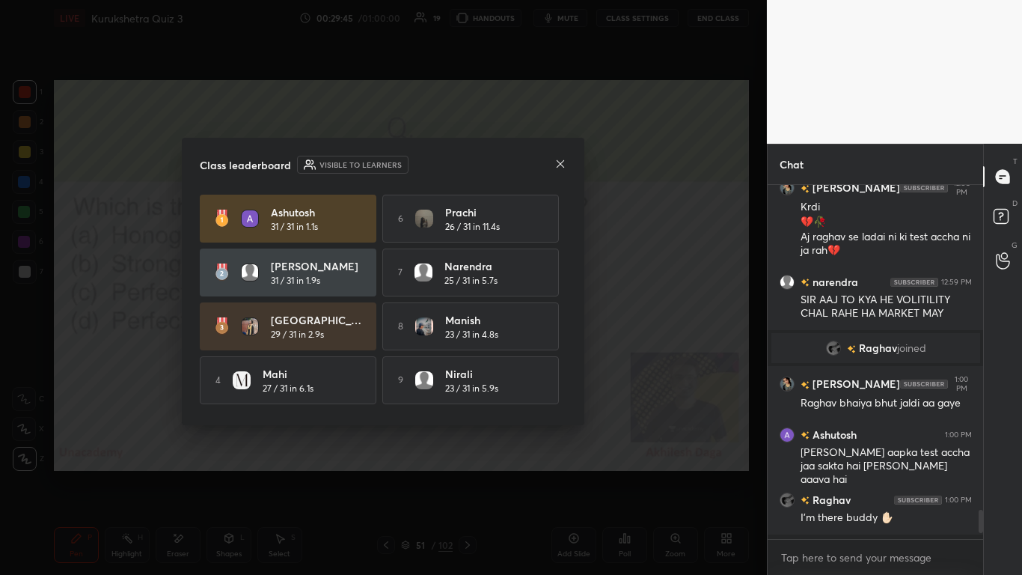
scroll to position [5, 5]
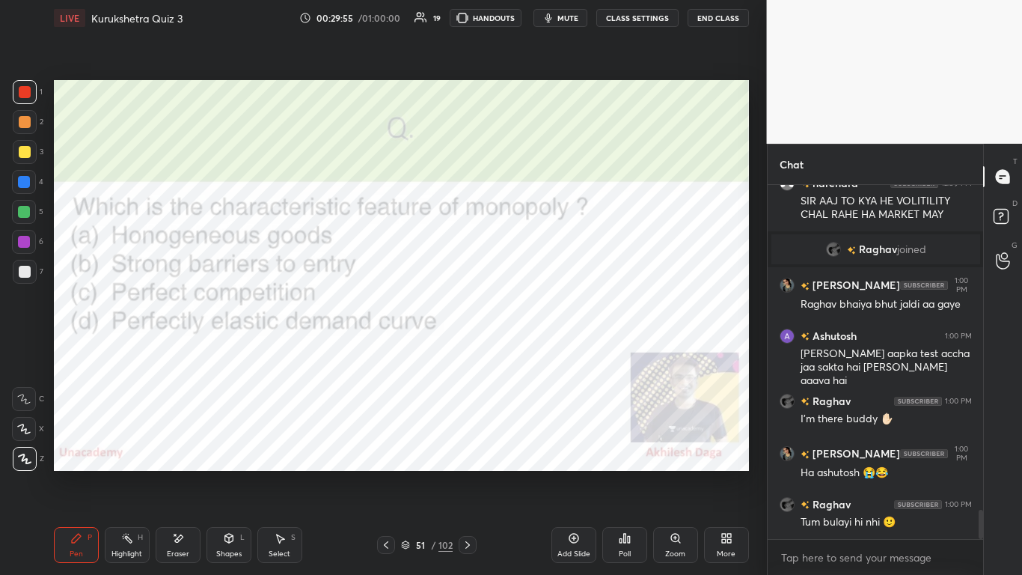
click at [470, 351] on icon at bounding box center [468, 545] width 12 height 12
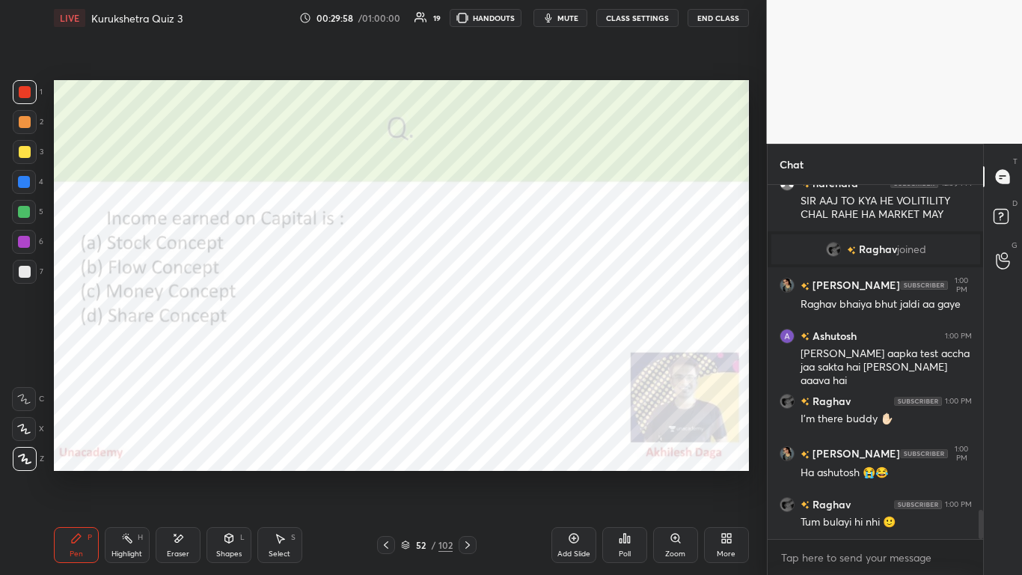
click at [537, 351] on icon at bounding box center [625, 538] width 12 height 12
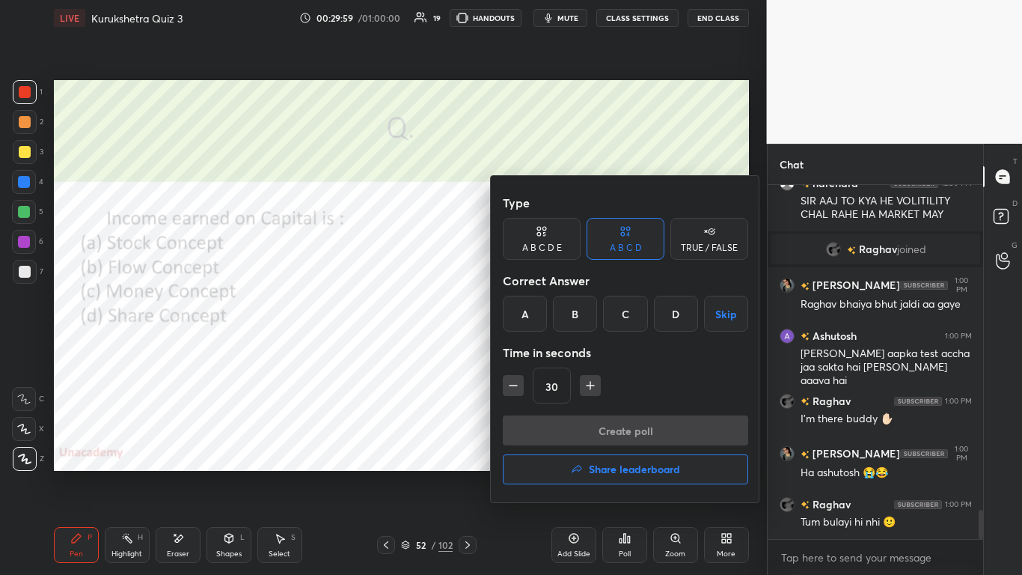
click at [537, 317] on div "B" at bounding box center [575, 314] width 44 height 36
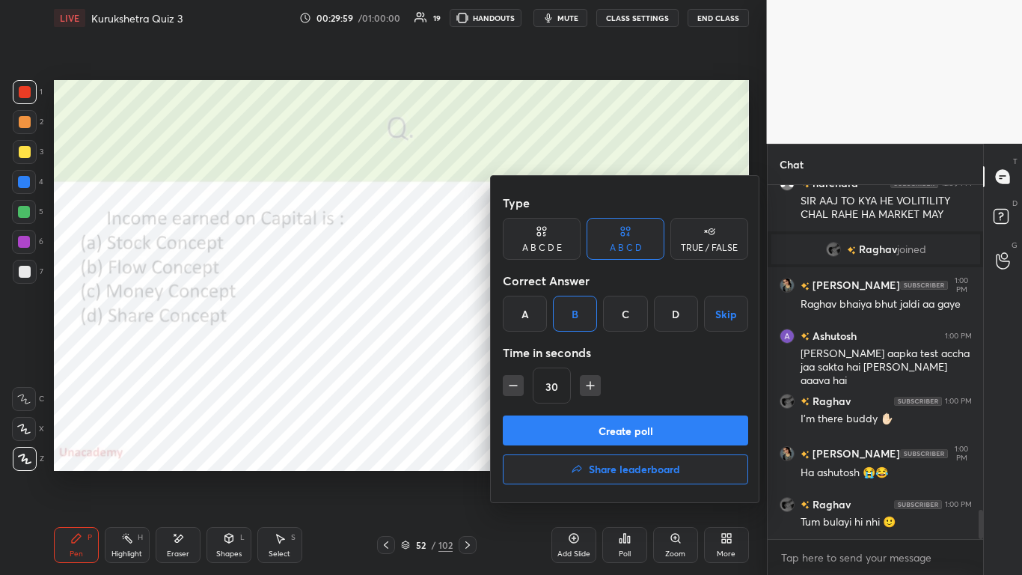
click at [537, 351] on div "Type A B C D E A B C D TRUE / FALSE Correct Answer A B C D Skip Time in seconds…" at bounding box center [625, 302] width 245 height 228
click at [537, 351] on button "Create poll" at bounding box center [625, 430] width 245 height 30
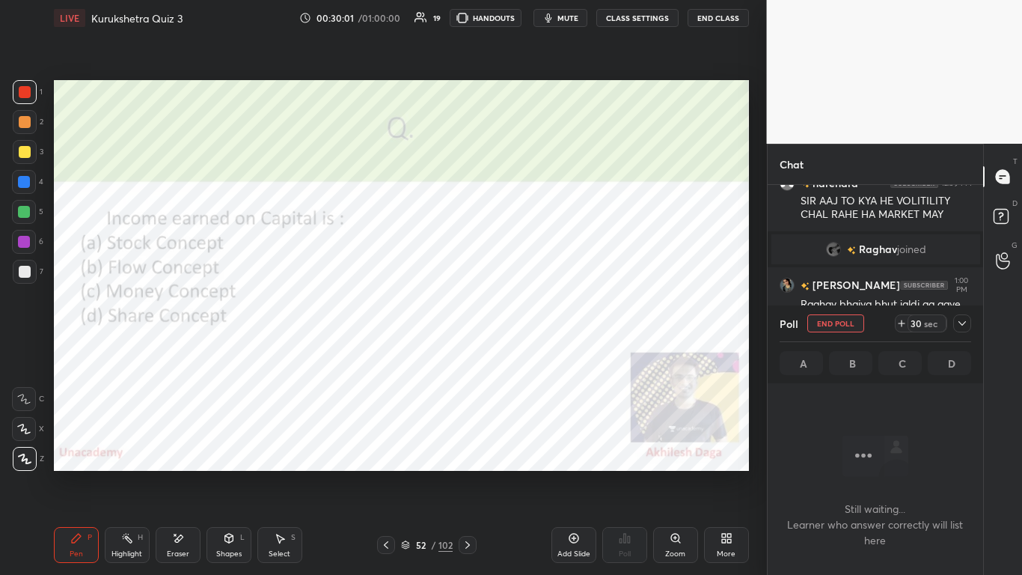
click at [537, 320] on icon at bounding box center [962, 323] width 12 height 12
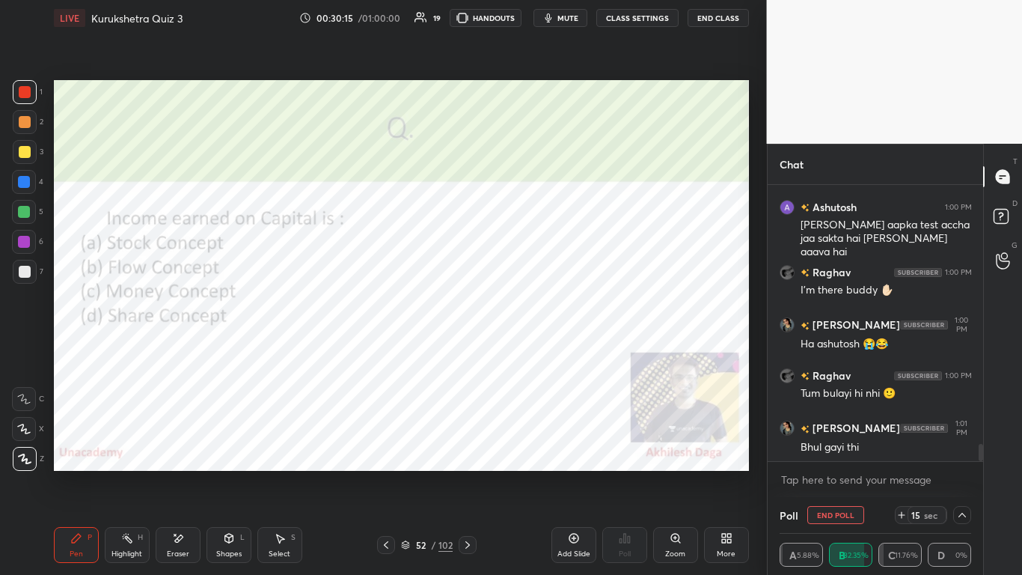
click at [537, 21] on span "mute" at bounding box center [568, 18] width 21 height 10
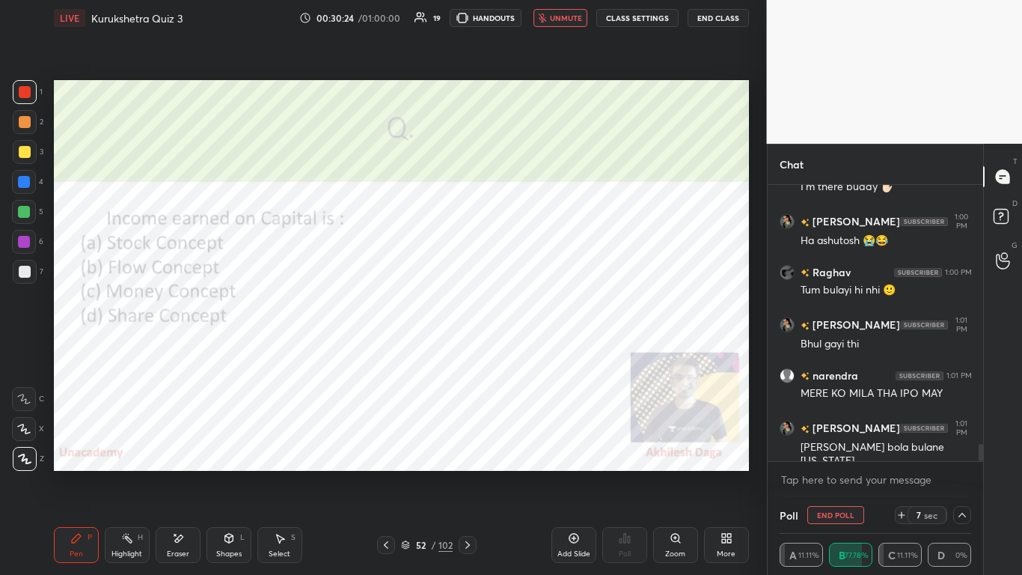
click at [537, 15] on span "unmute" at bounding box center [566, 18] width 32 height 10
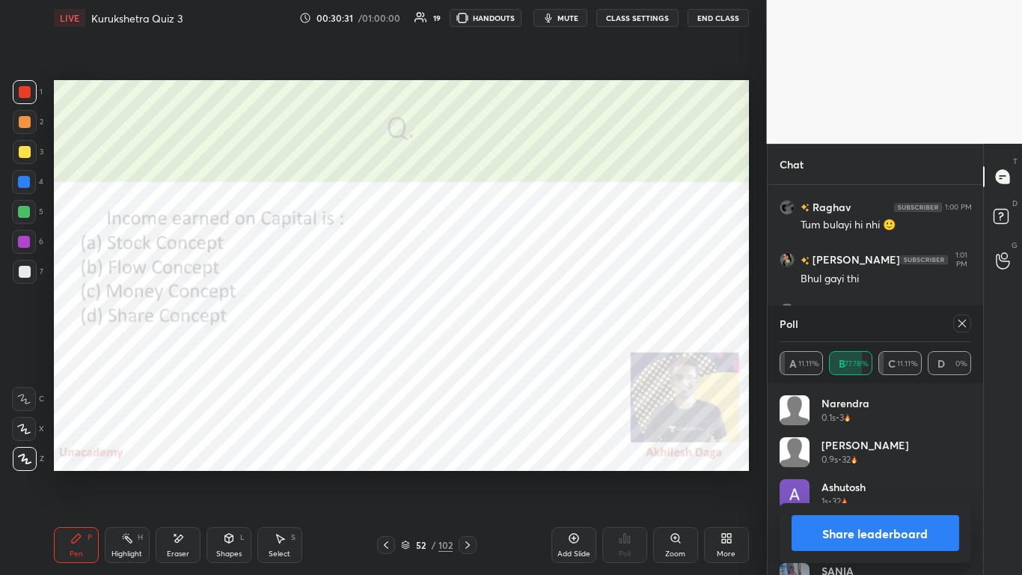
click at [537, 351] on button "Share leaderboard" at bounding box center [876, 533] width 168 height 36
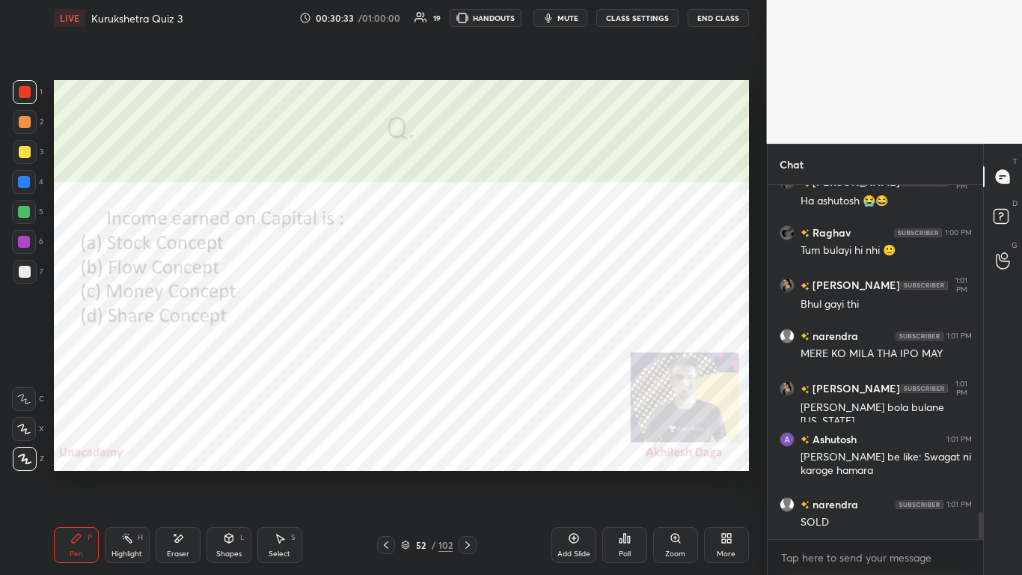
click at [468, 351] on icon at bounding box center [468, 545] width 12 height 12
drag, startPoint x: 468, startPoint y: 544, endPoint x: 498, endPoint y: 555, distance: 31.7
click at [468, 351] on icon at bounding box center [468, 545] width 12 height 12
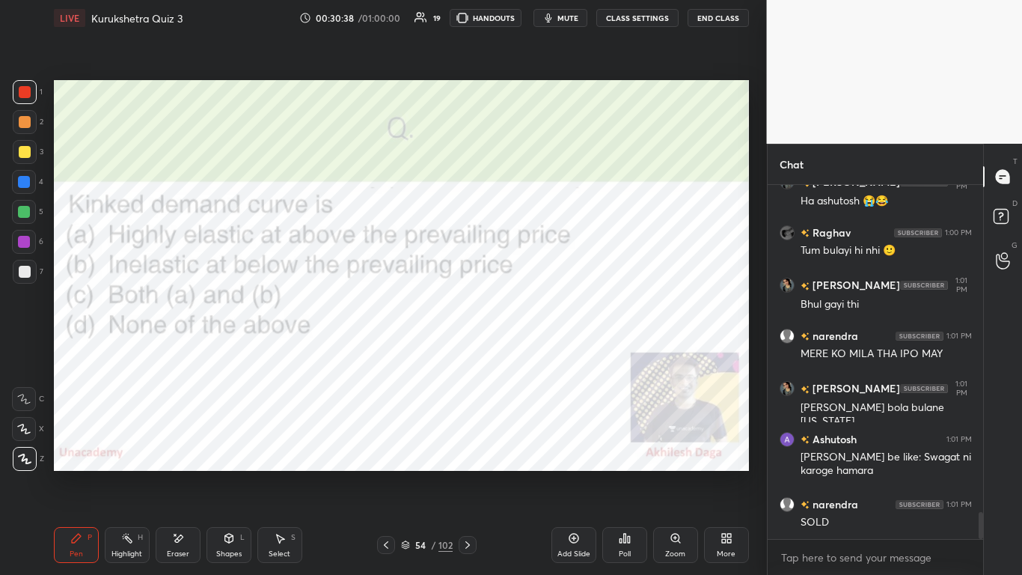
click at [537, 351] on icon at bounding box center [625, 538] width 12 height 12
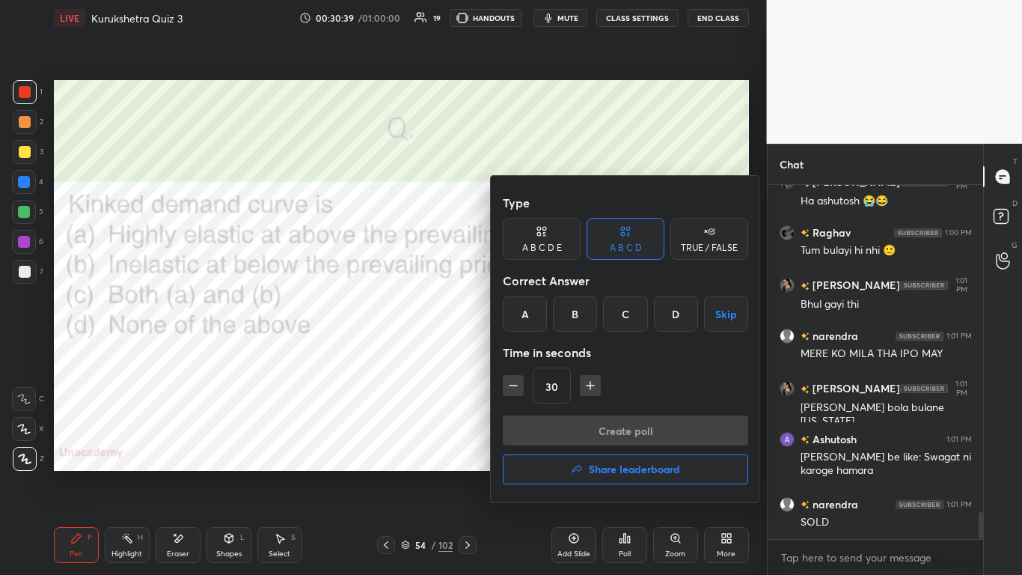
click at [537, 313] on div "C" at bounding box center [625, 314] width 44 height 36
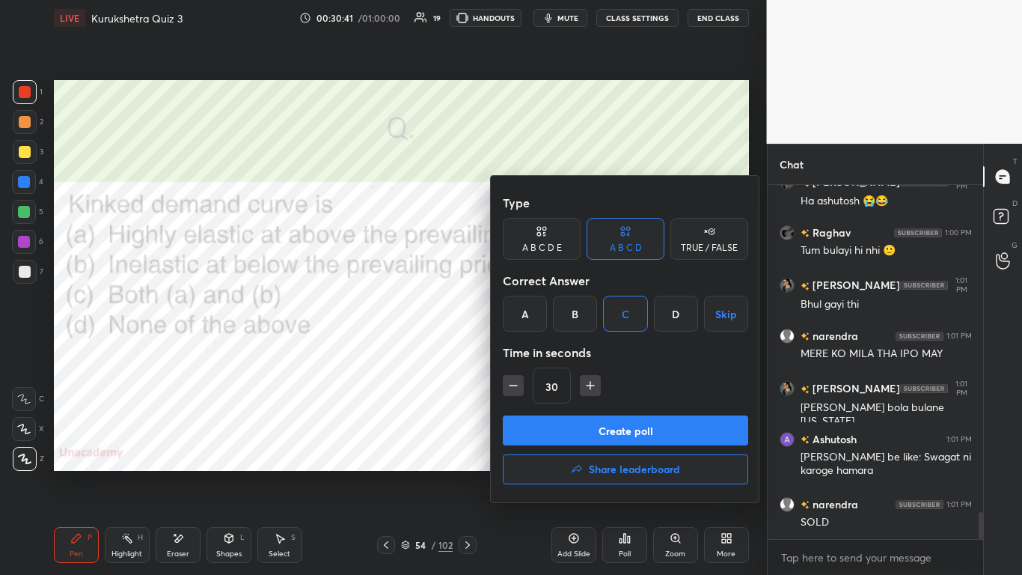
click at [537, 351] on button "Create poll" at bounding box center [625, 430] width 245 height 30
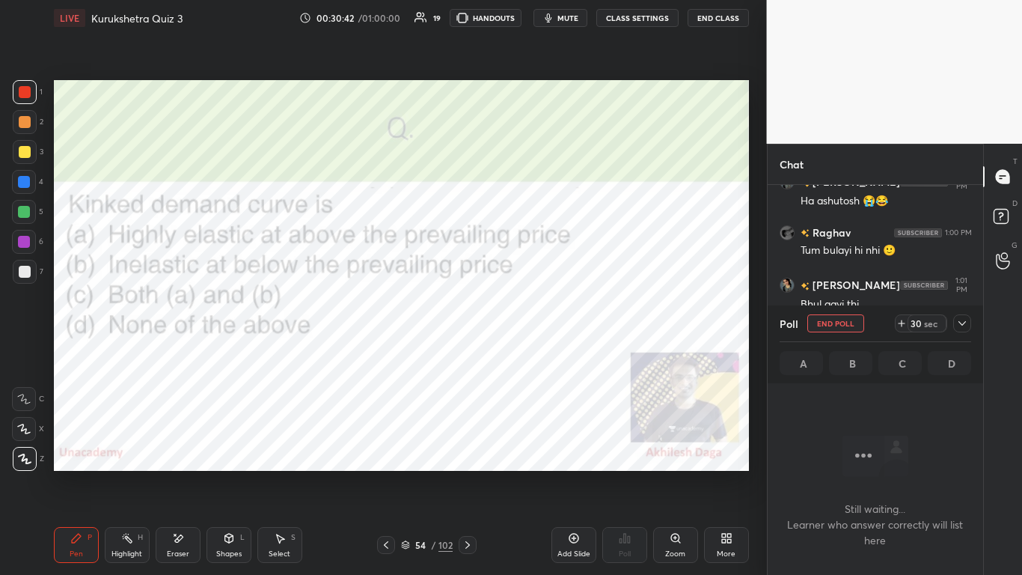
click at [537, 328] on icon at bounding box center [962, 323] width 12 height 12
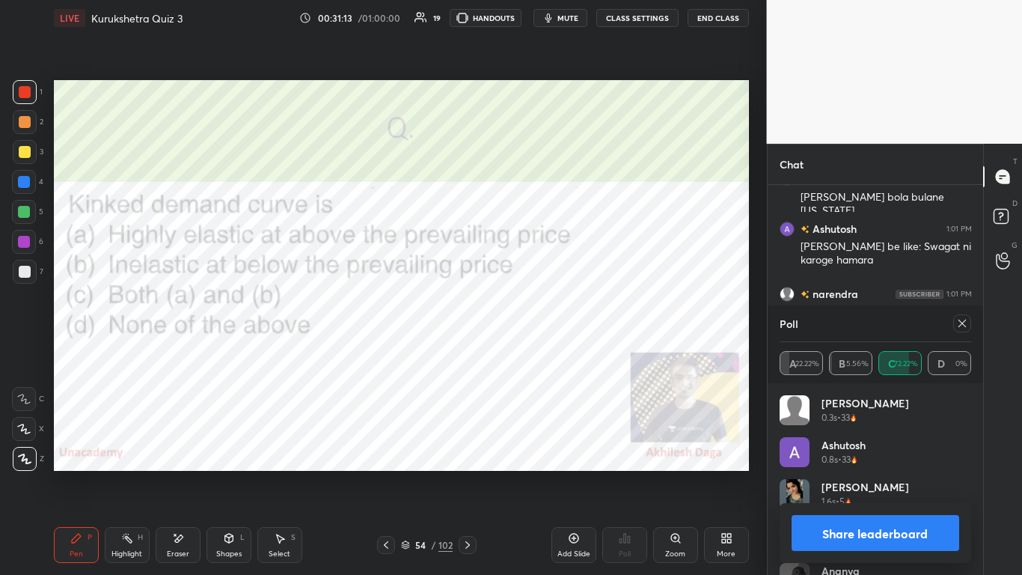
click at [537, 351] on button "Share leaderboard" at bounding box center [876, 533] width 168 height 36
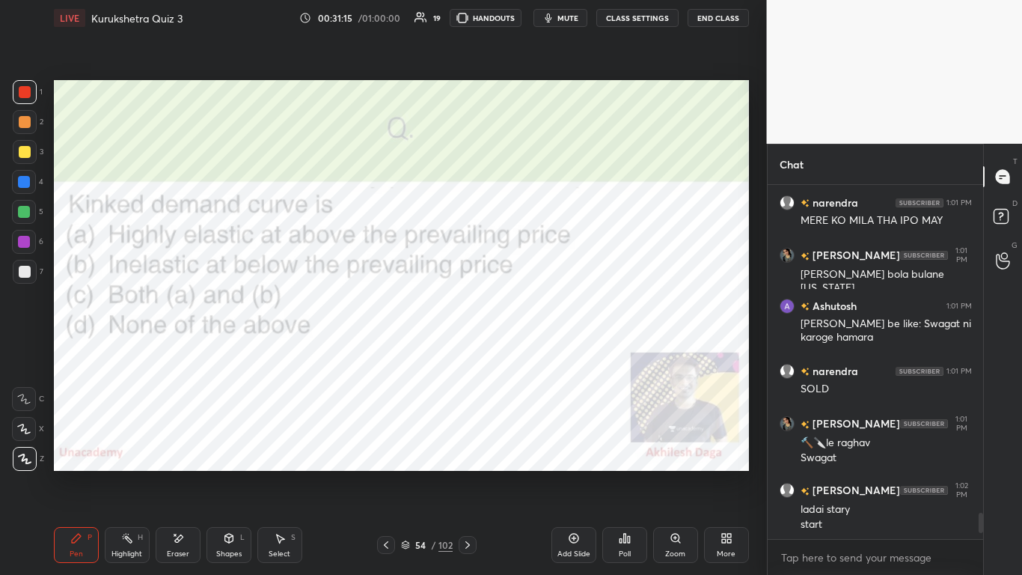
click at [470, 351] on icon at bounding box center [468, 545] width 12 height 12
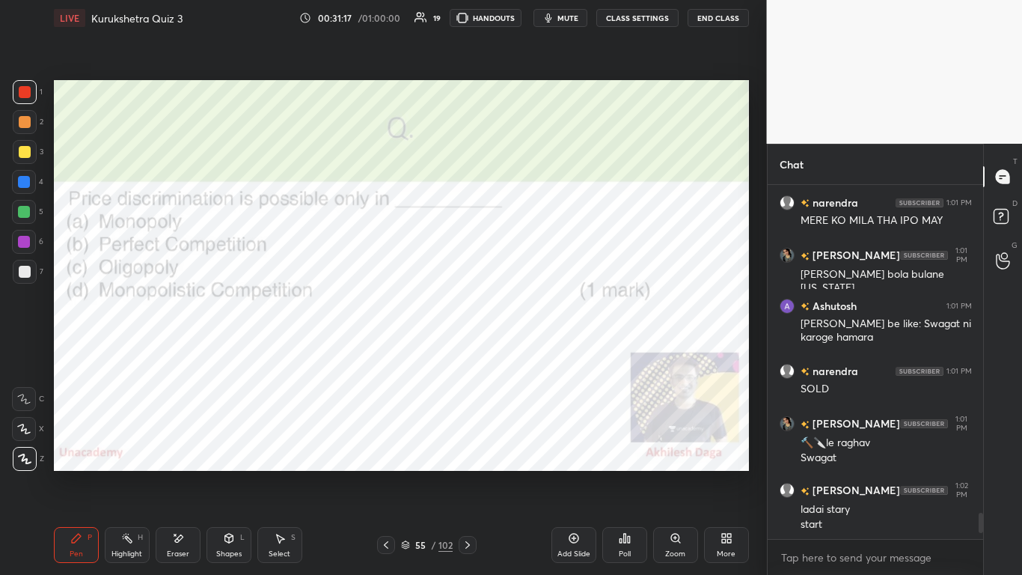
click at [537, 351] on div "Poll" at bounding box center [624, 545] width 45 height 36
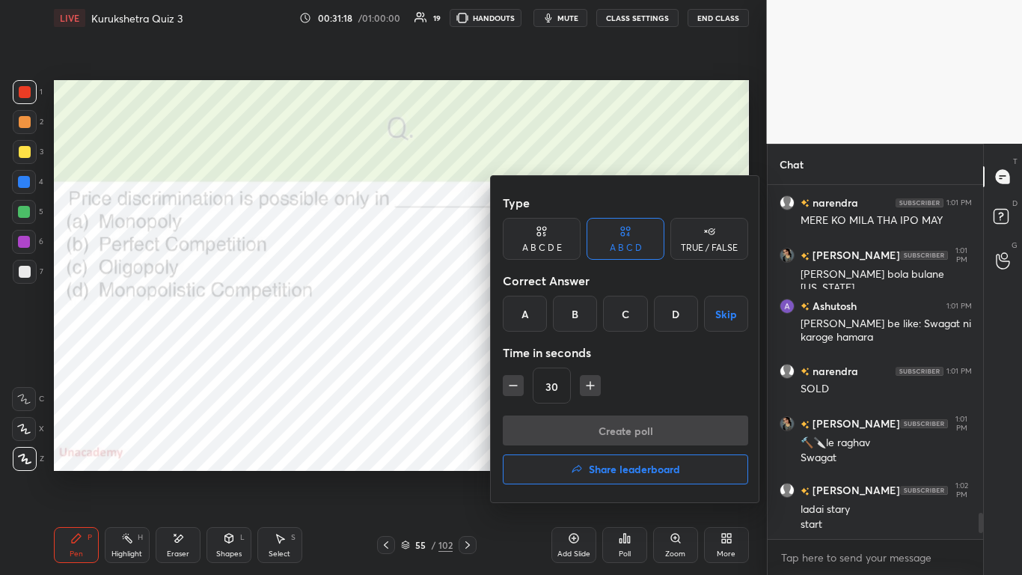
click at [521, 322] on div "A" at bounding box center [525, 314] width 44 height 36
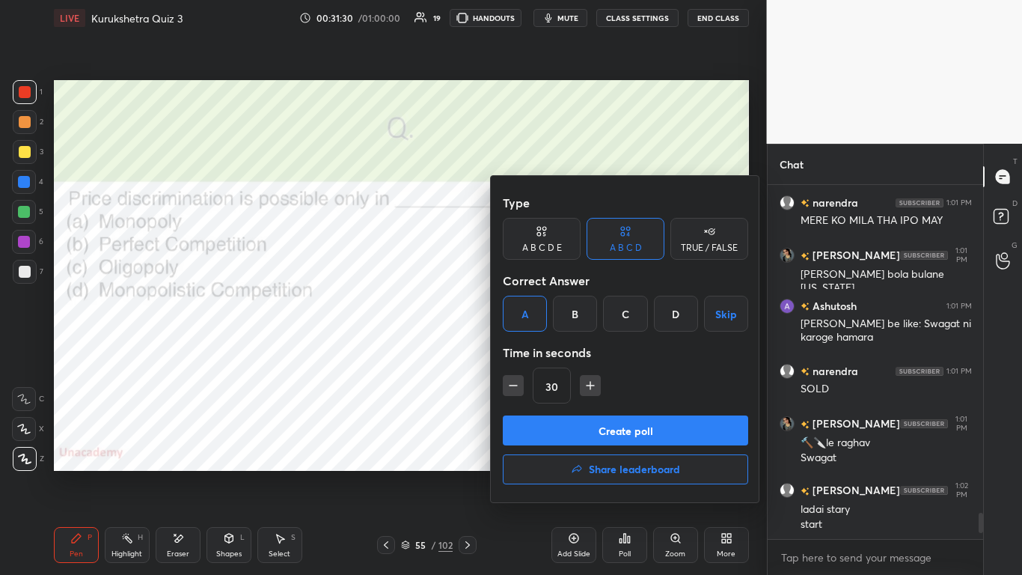
drag, startPoint x: 592, startPoint y: 424, endPoint x: 421, endPoint y: 405, distance: 172.5
click at [418, 351] on div "Type A B C D E A B C D TRUE / FALSE Correct Answer A B C D Skip Time in seconds…" at bounding box center [511, 287] width 1022 height 575
click at [424, 351] on div at bounding box center [511, 287] width 1022 height 575
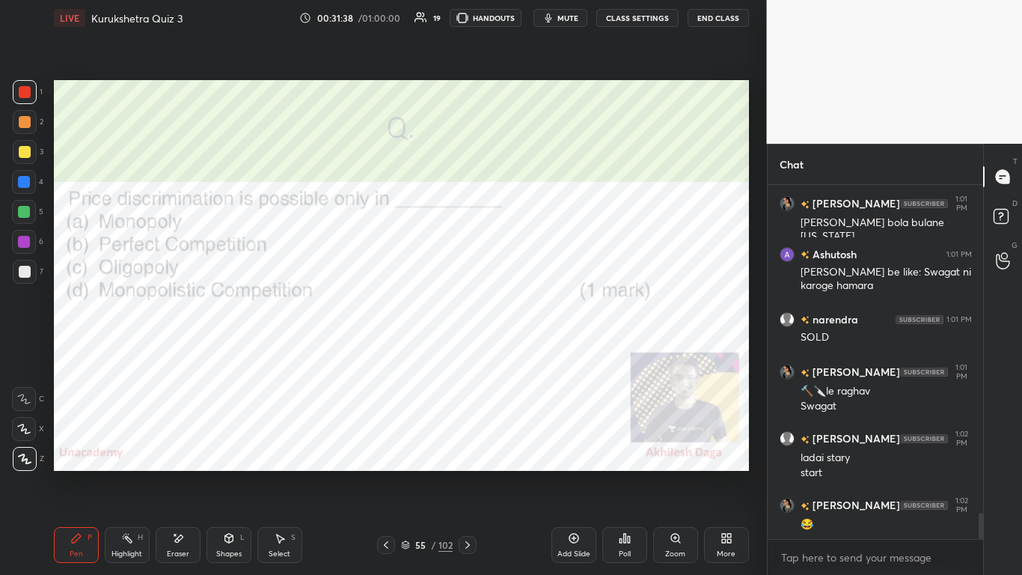
click at [537, 351] on div "Poll" at bounding box center [625, 553] width 12 height 7
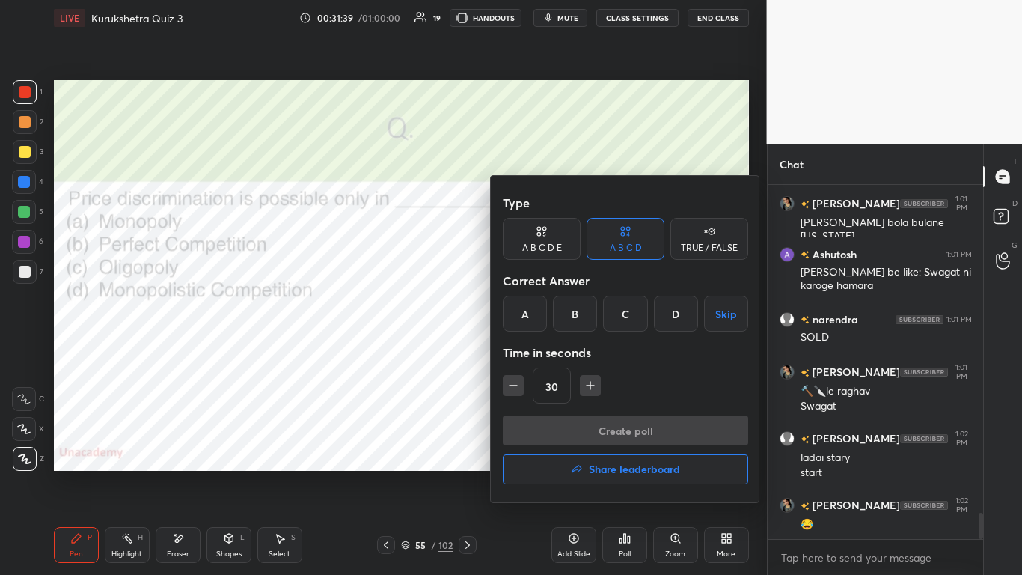
drag, startPoint x: 511, startPoint y: 311, endPoint x: 532, endPoint y: 332, distance: 29.6
click at [513, 314] on div "A" at bounding box center [525, 314] width 44 height 36
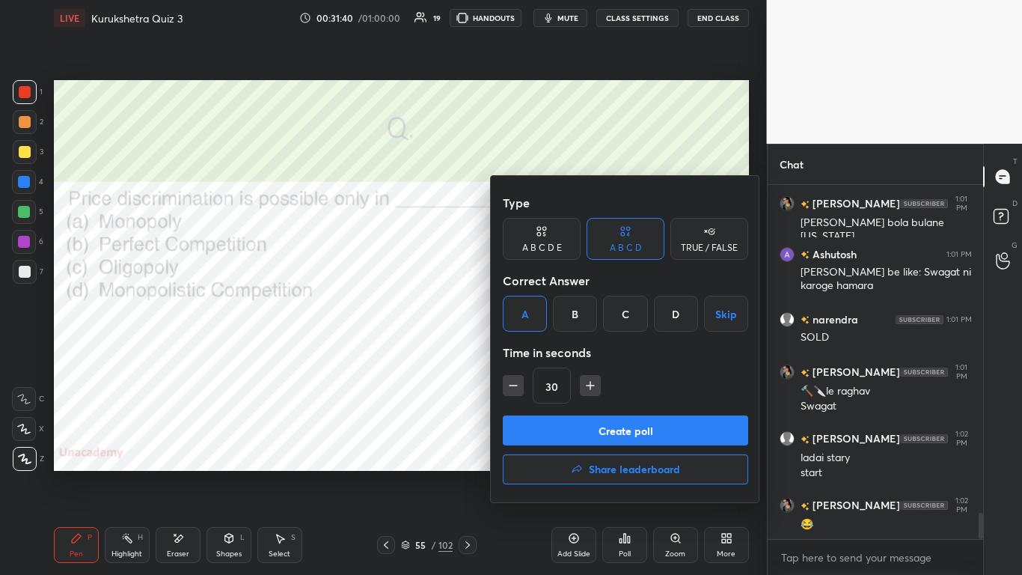
click at [537, 351] on button "Create poll" at bounding box center [625, 430] width 245 height 30
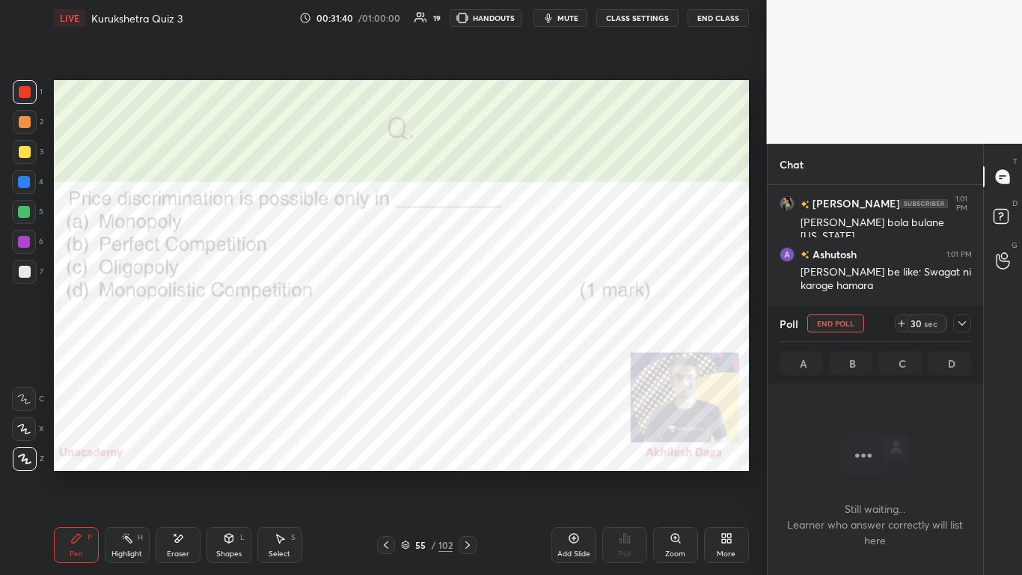
scroll to position [354, 211]
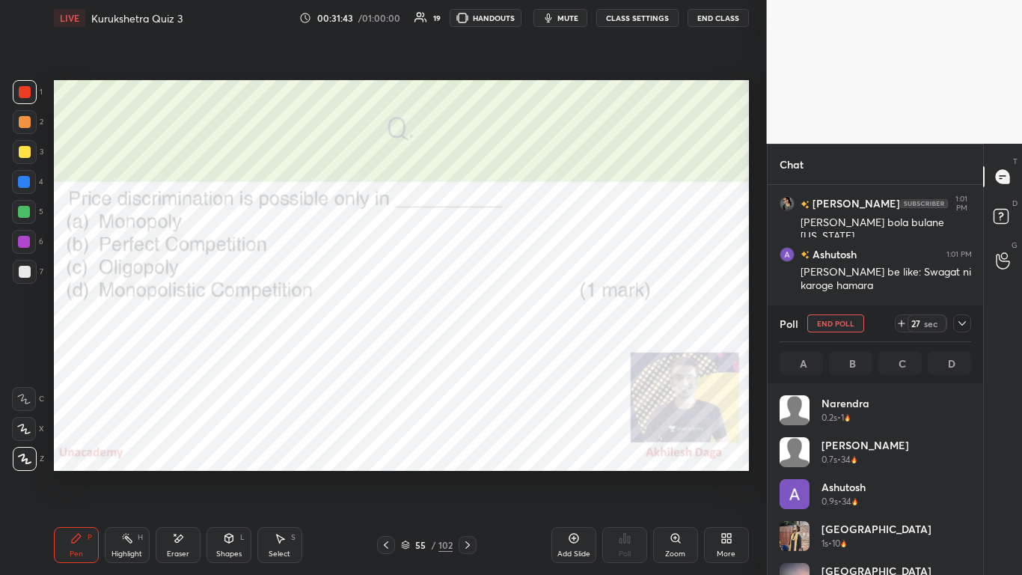
click at [537, 328] on icon at bounding box center [962, 323] width 12 height 12
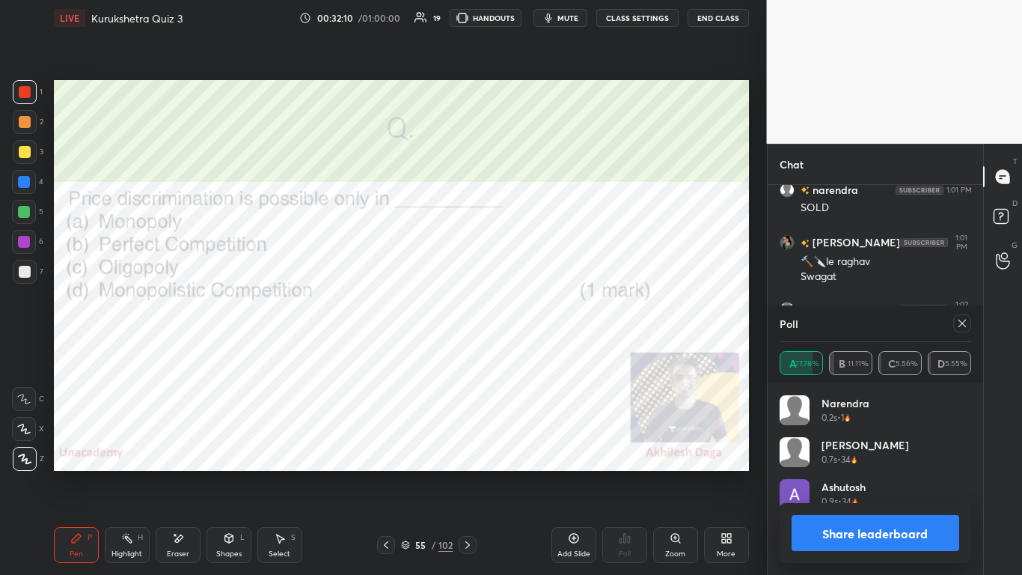
click at [537, 351] on div "Share leaderboard" at bounding box center [876, 533] width 192 height 60
click at [537, 351] on button "Share leaderboard" at bounding box center [876, 533] width 168 height 36
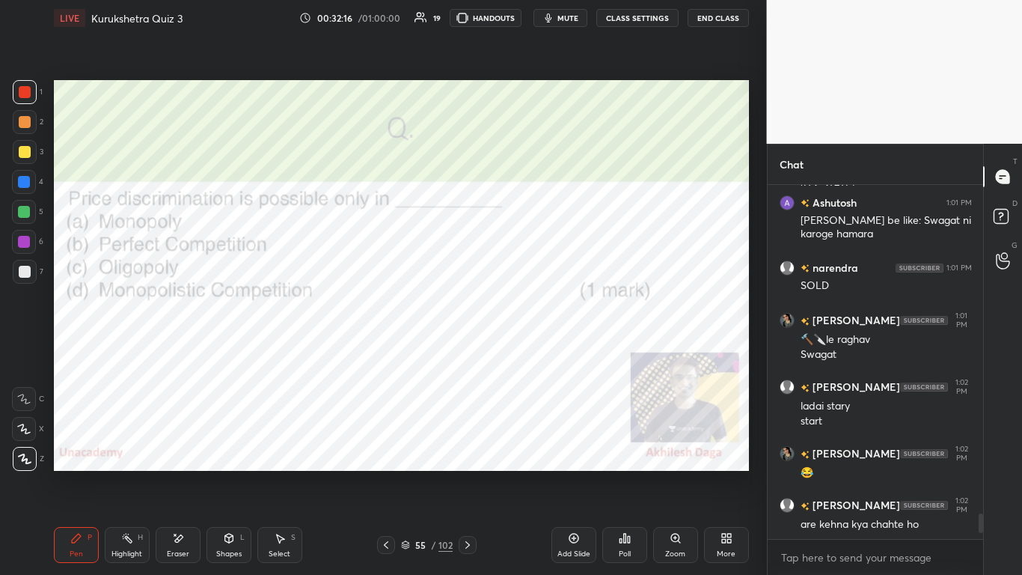
click at [467, 351] on icon at bounding box center [468, 545] width 12 height 12
click at [468, 351] on icon at bounding box center [467, 544] width 4 height 7
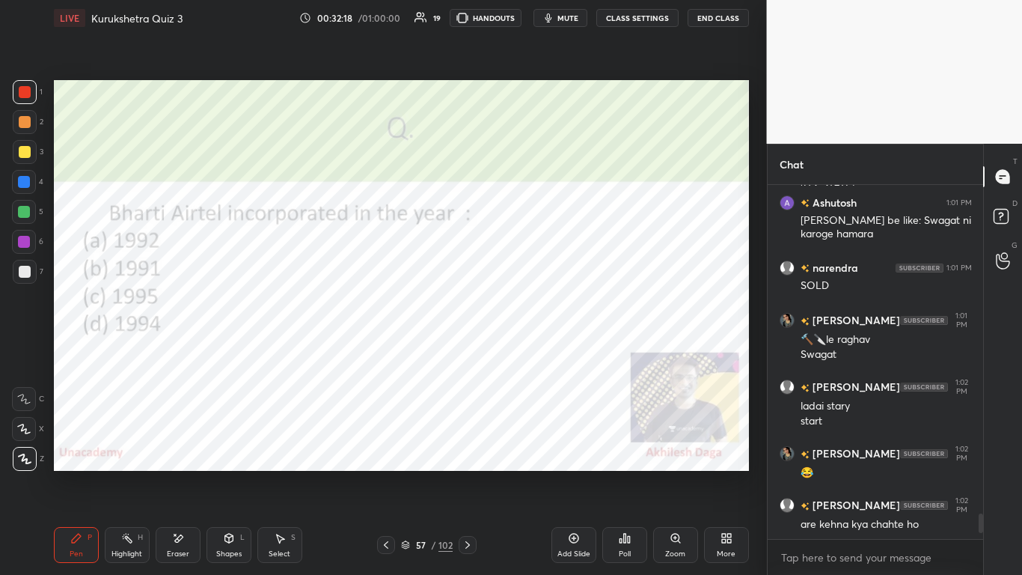
click at [470, 351] on icon at bounding box center [468, 545] width 12 height 12
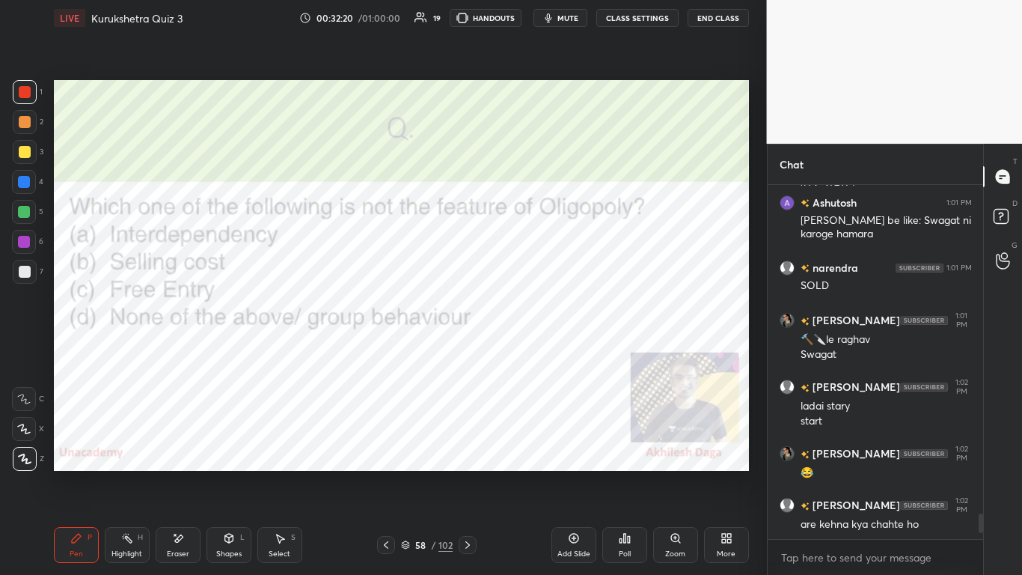
click at [537, 351] on div "Poll" at bounding box center [624, 545] width 45 height 36
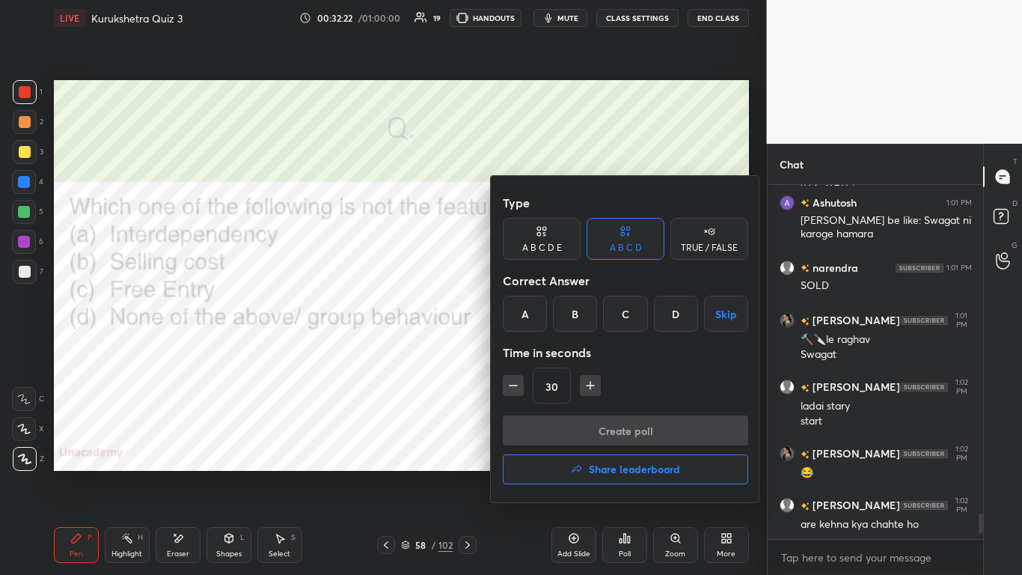
click at [537, 316] on div "C" at bounding box center [625, 314] width 44 height 36
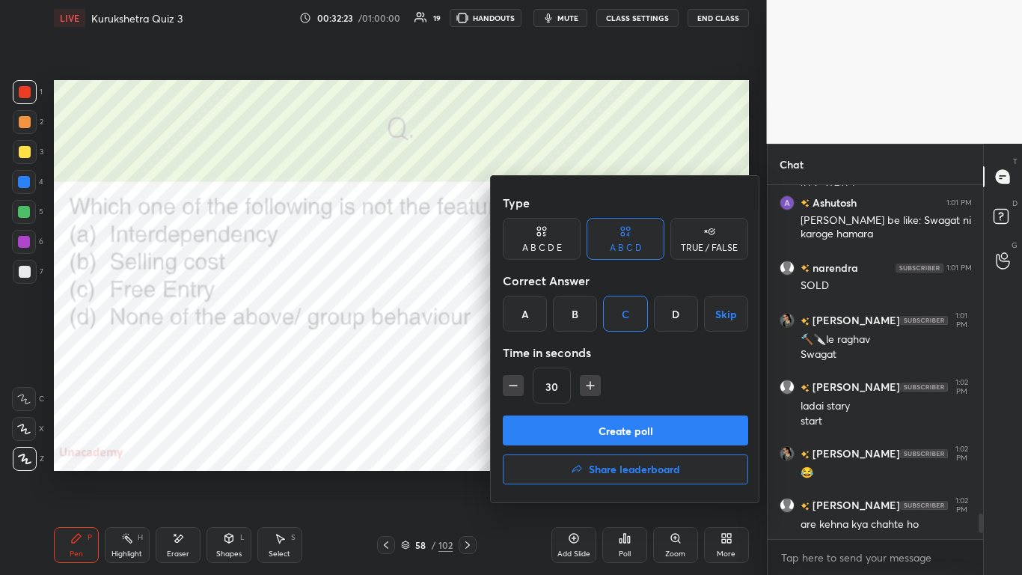
click at [537, 351] on button "Create poll" at bounding box center [625, 430] width 245 height 30
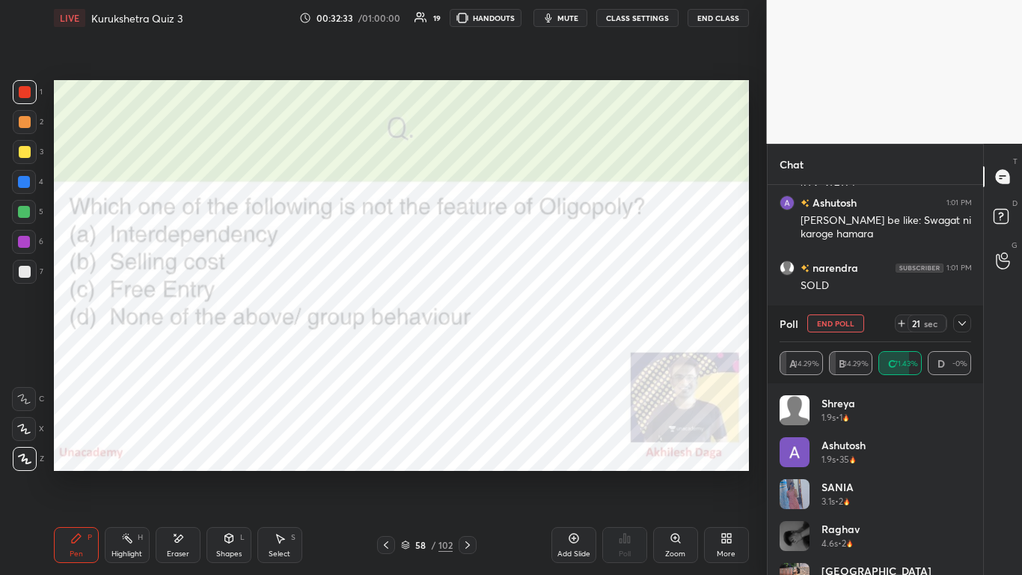
click at [537, 320] on icon at bounding box center [962, 323] width 12 height 12
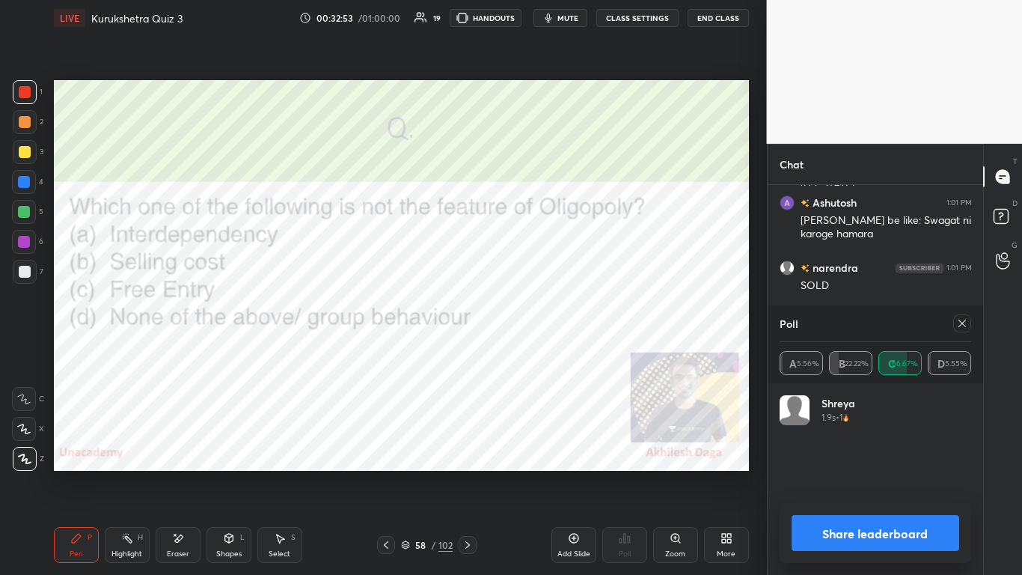
scroll to position [2, 5]
click at [537, 351] on button "Share leaderboard" at bounding box center [876, 533] width 168 height 36
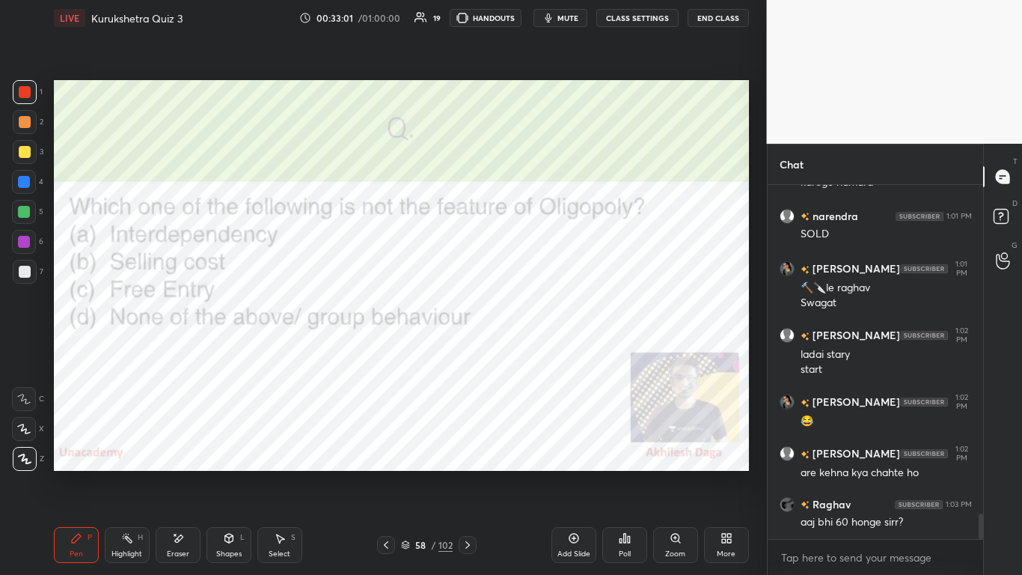
click at [465, 351] on div "Pen P Highlight H Eraser Shapes L Select S 58 / 102 Add Slide Poll Zoom More" at bounding box center [401, 545] width 695 height 60
click at [468, 351] on div at bounding box center [468, 545] width 18 height 18
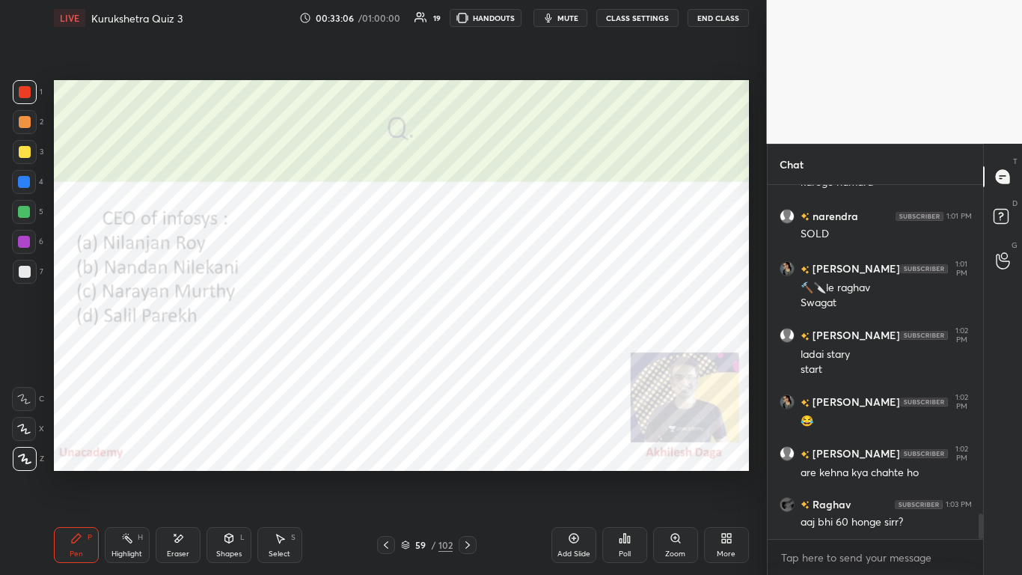
click at [462, 351] on icon at bounding box center [468, 545] width 12 height 12
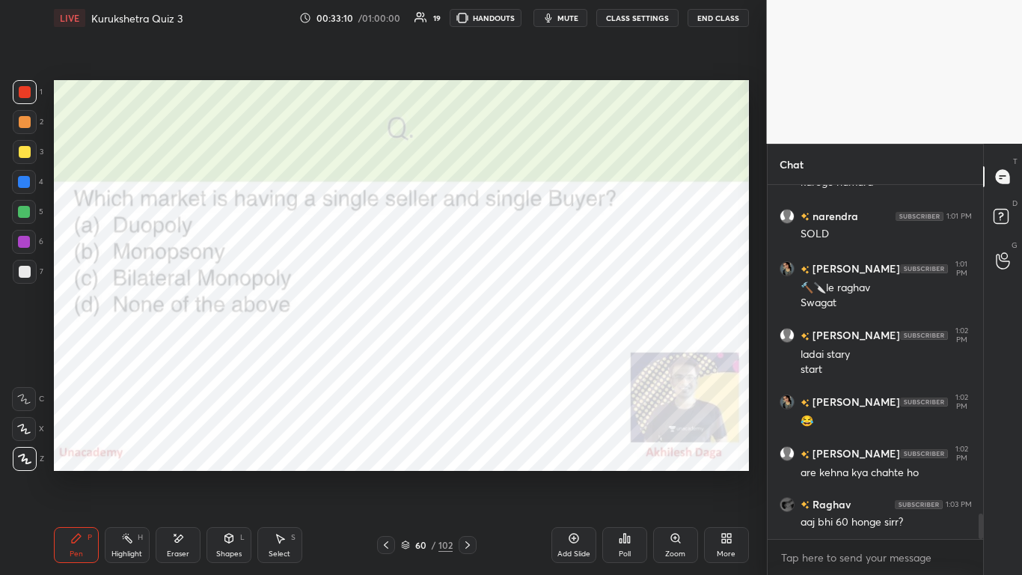
click at [537, 351] on div "Poll" at bounding box center [625, 553] width 12 height 7
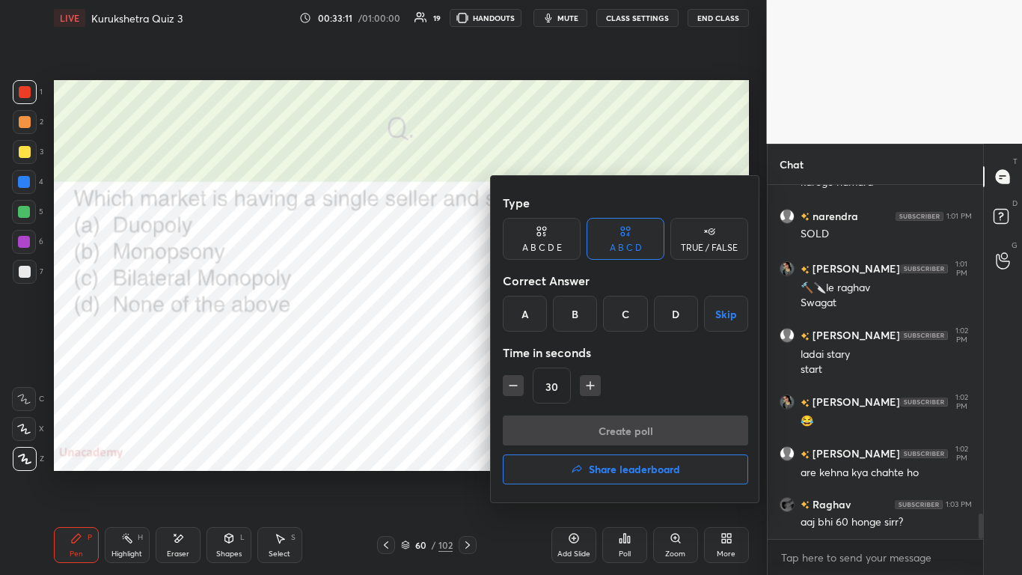
click at [399, 351] on div at bounding box center [511, 287] width 1022 height 575
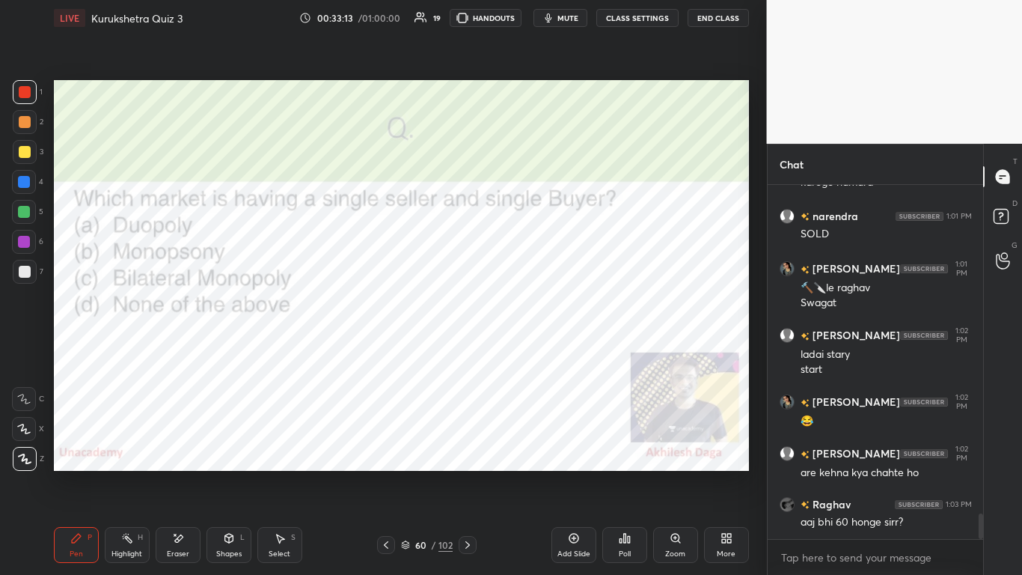
click at [537, 351] on div "Poll" at bounding box center [624, 545] width 45 height 36
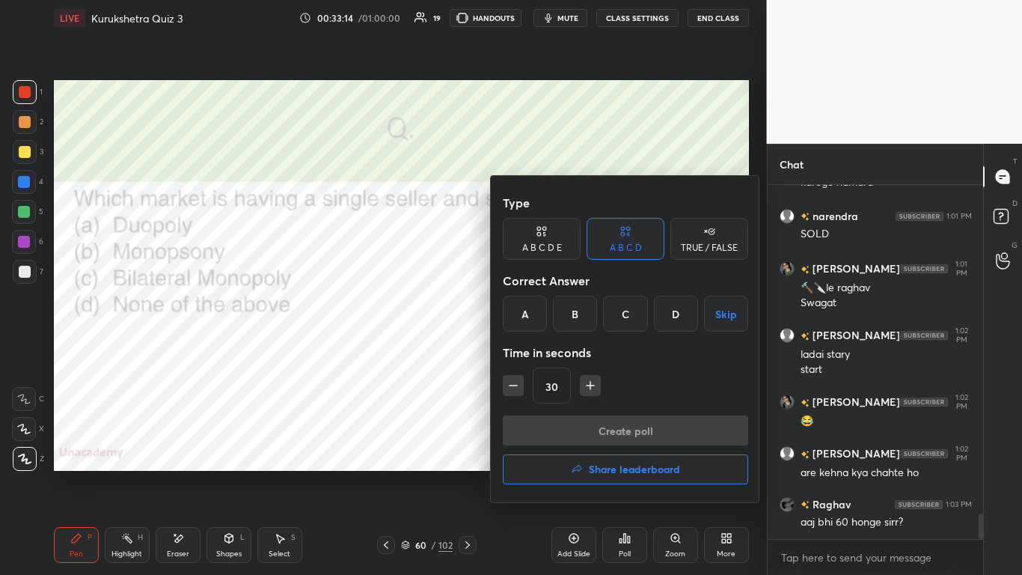
click at [537, 309] on div "C" at bounding box center [625, 314] width 44 height 36
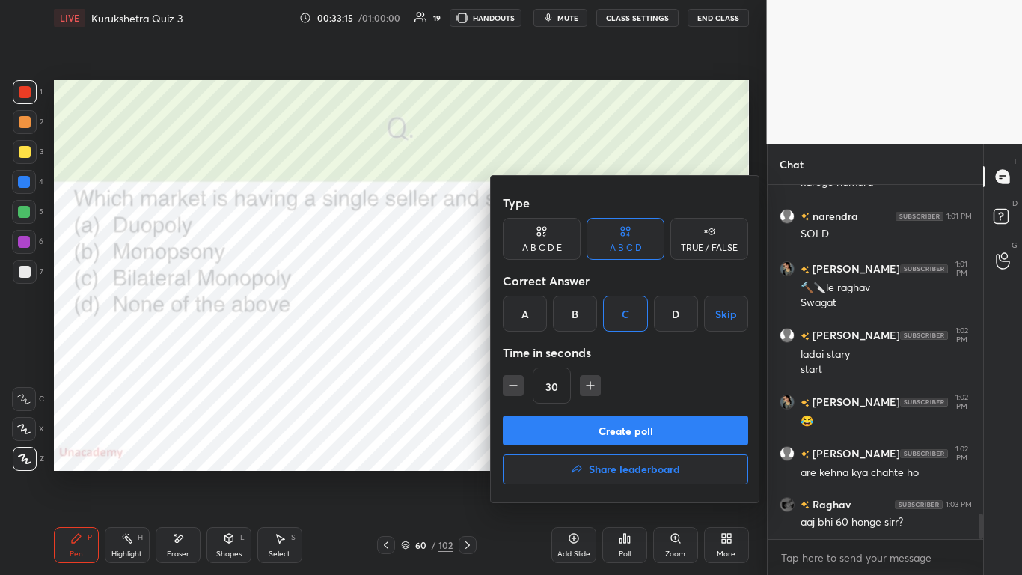
click at [537, 351] on button "Create poll" at bounding box center [625, 430] width 245 height 30
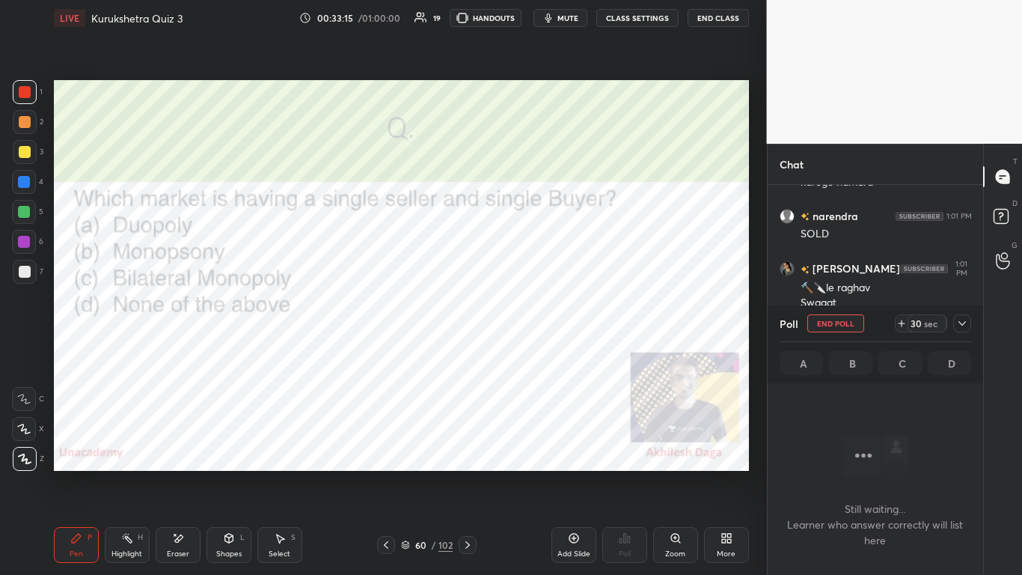
scroll to position [346, 211]
click at [180, 351] on div "Eraser" at bounding box center [178, 545] width 45 height 36
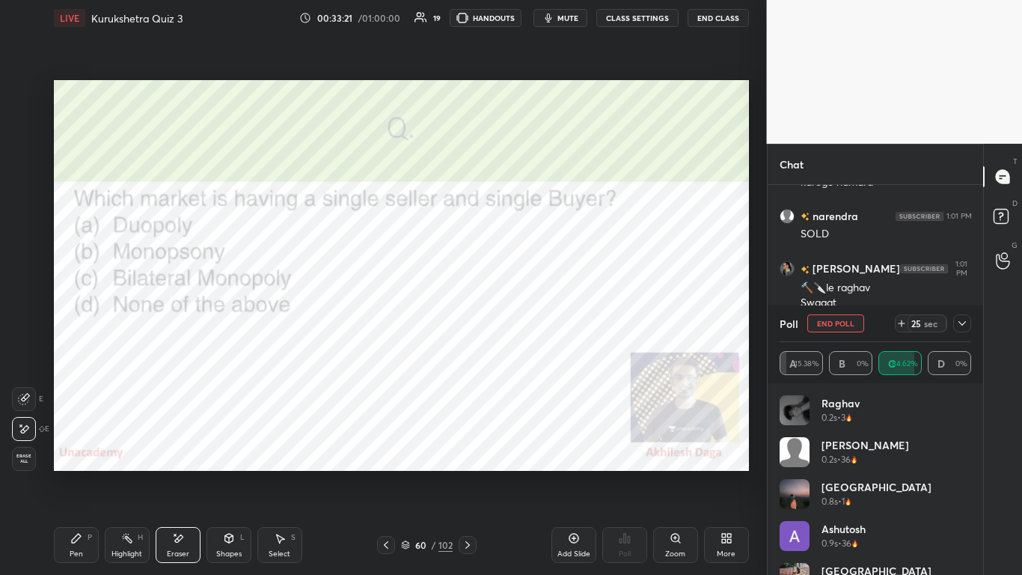
click at [537, 322] on icon at bounding box center [962, 323] width 12 height 12
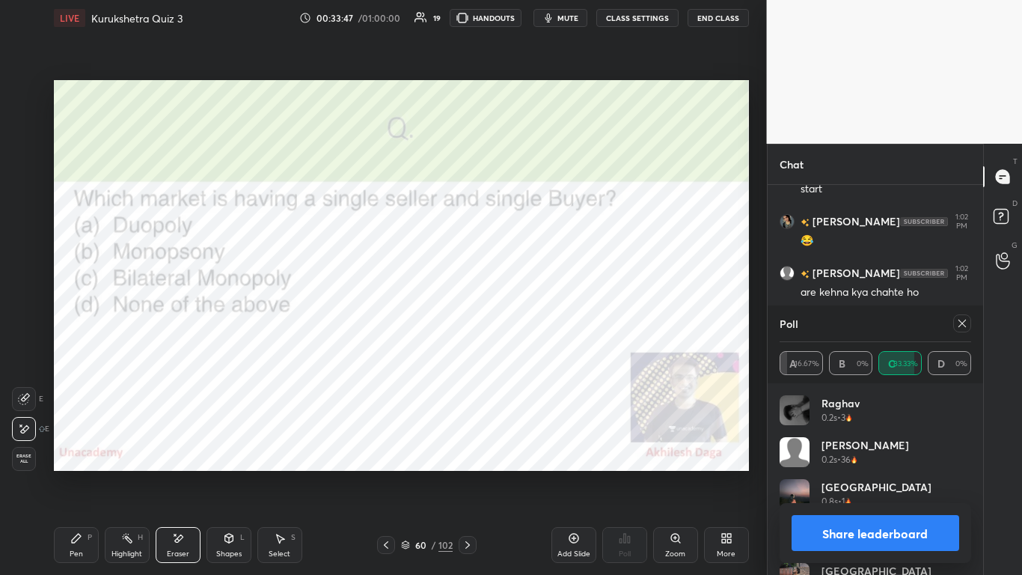
click at [537, 351] on button "Share leaderboard" at bounding box center [876, 533] width 168 height 36
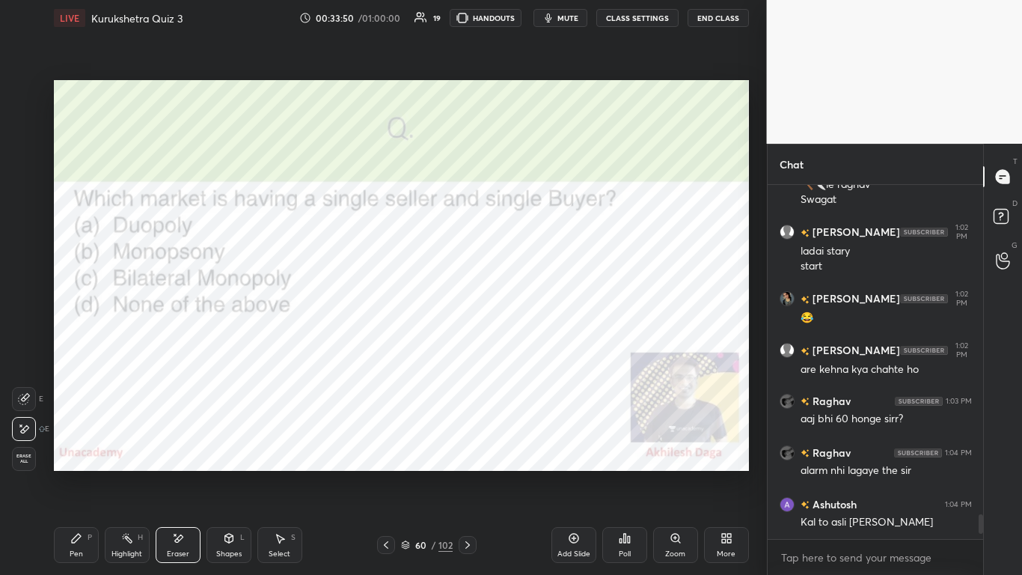
click at [76, 351] on div "Pen P" at bounding box center [76, 545] width 45 height 36
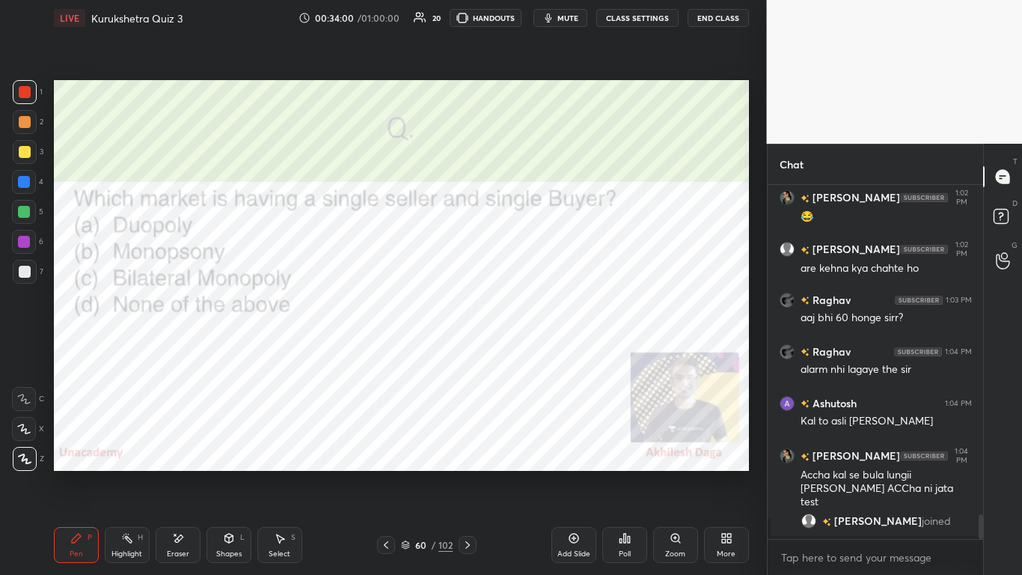
click at [468, 351] on icon at bounding box center [468, 545] width 12 height 12
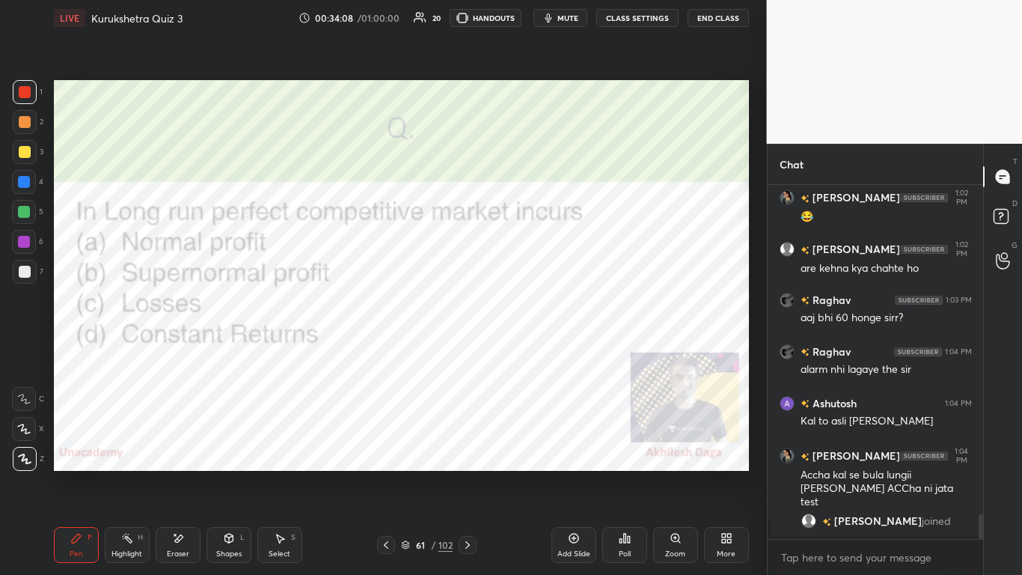
click at [537, 351] on div "Poll" at bounding box center [624, 545] width 45 height 36
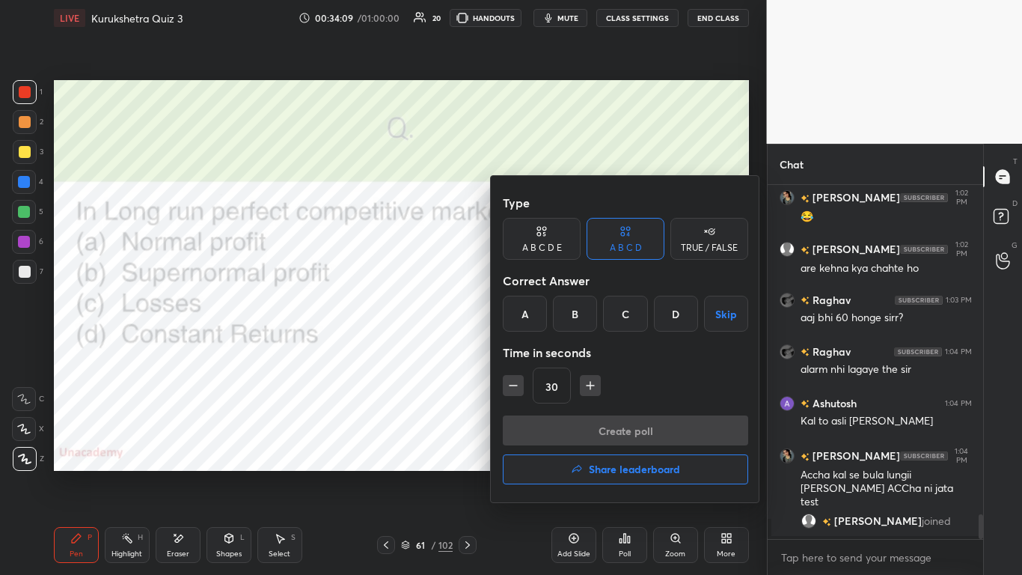
click at [520, 311] on div "A" at bounding box center [525, 314] width 44 height 36
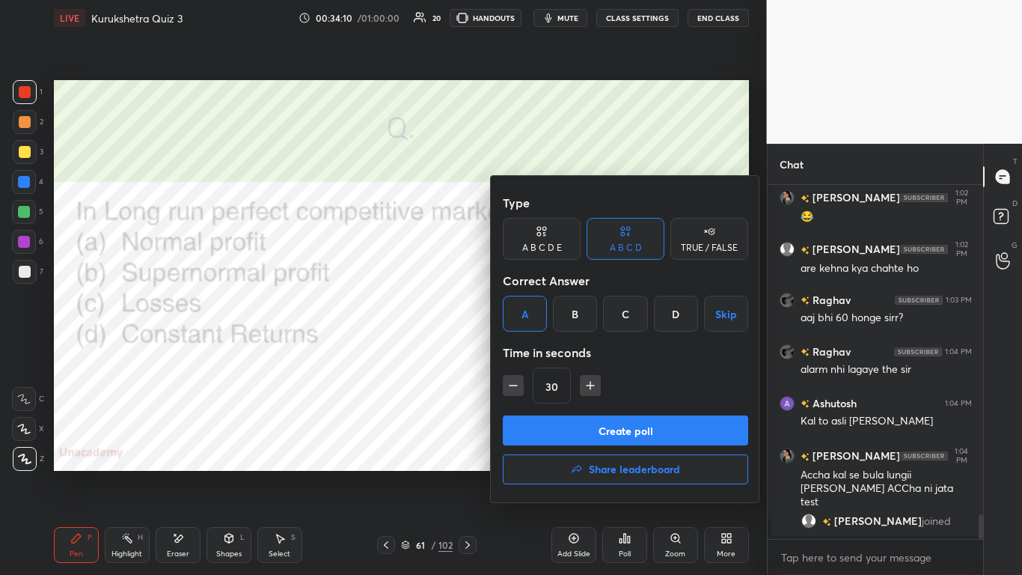
click at [537, 351] on button "Create poll" at bounding box center [625, 430] width 245 height 30
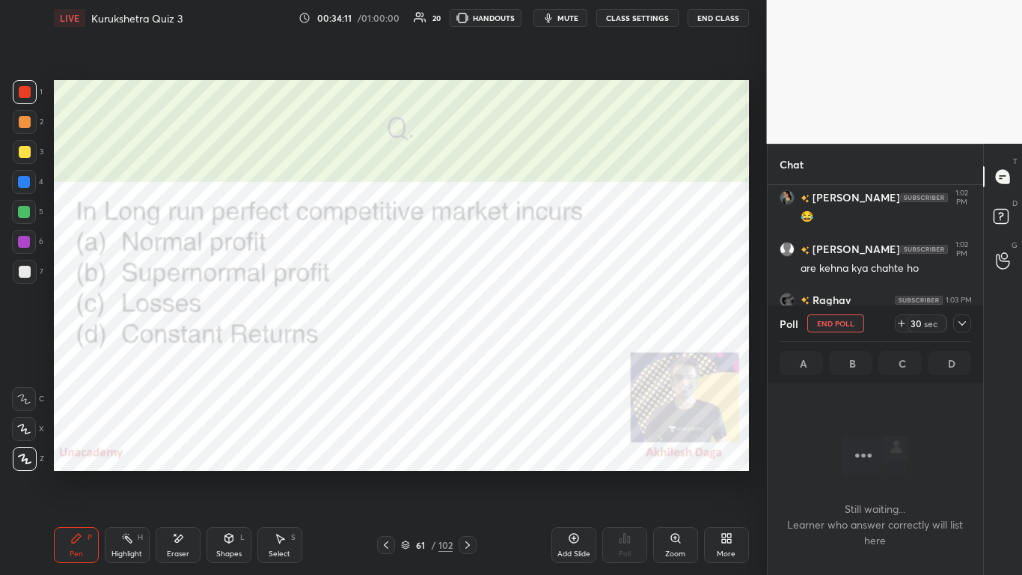
click at [537, 327] on icon at bounding box center [962, 323] width 12 height 12
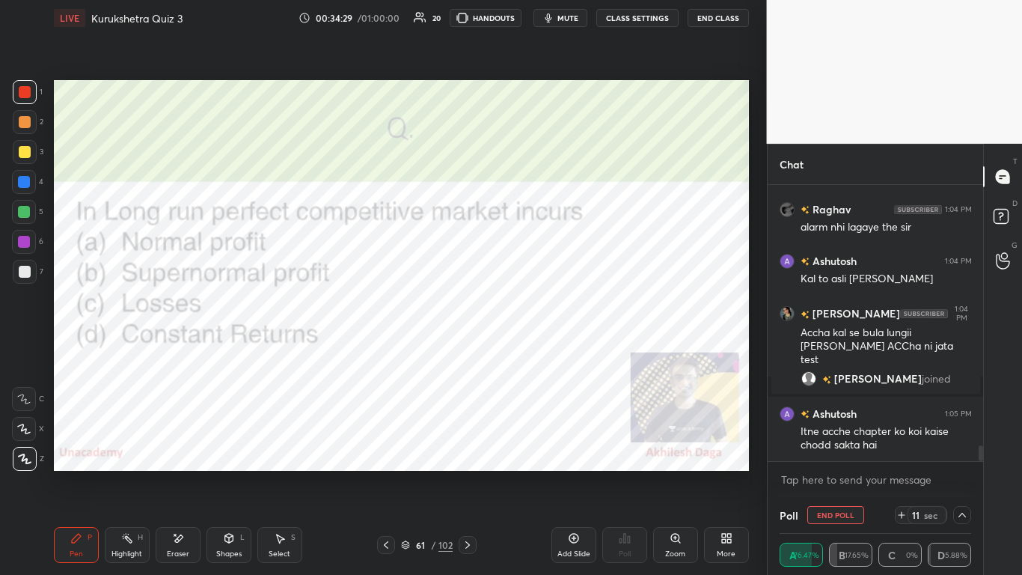
scroll to position [4641, 0]
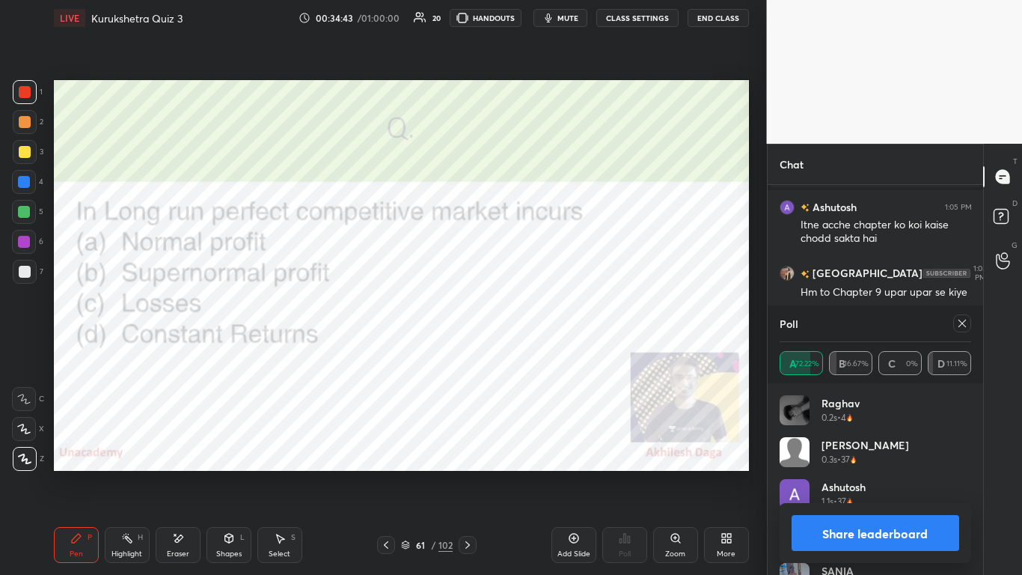
click at [537, 351] on button "Share leaderboard" at bounding box center [876, 533] width 168 height 36
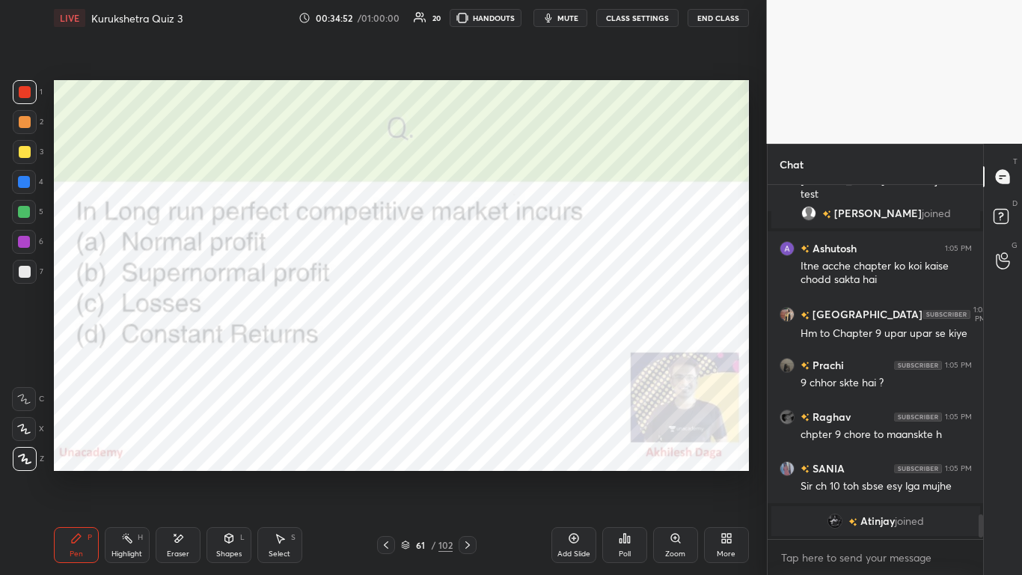
click at [465, 351] on icon at bounding box center [468, 545] width 12 height 12
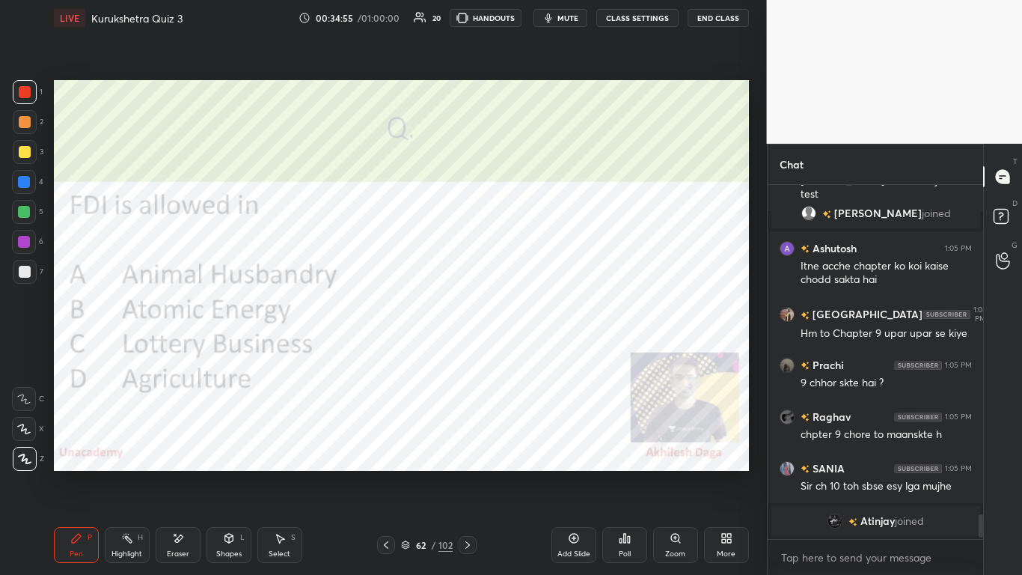
click at [471, 351] on div at bounding box center [468, 545] width 18 height 18
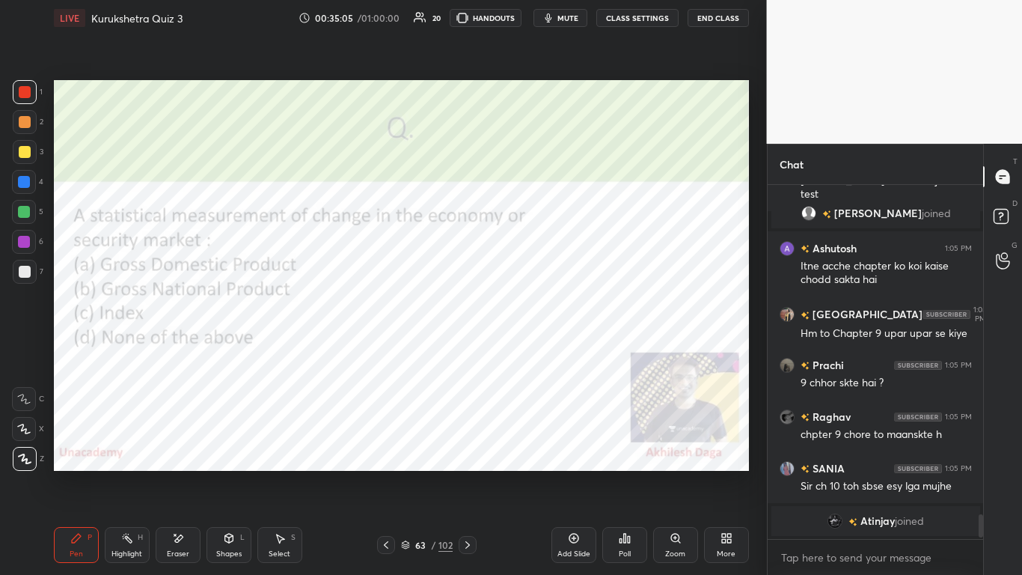
click at [472, 351] on icon at bounding box center [468, 545] width 12 height 12
click at [480, 351] on div "64 / 102" at bounding box center [426, 545] width 249 height 18
click at [463, 351] on icon at bounding box center [468, 545] width 12 height 12
click at [467, 351] on icon at bounding box center [468, 545] width 12 height 12
click at [537, 351] on div "Poll" at bounding box center [624, 545] width 45 height 36
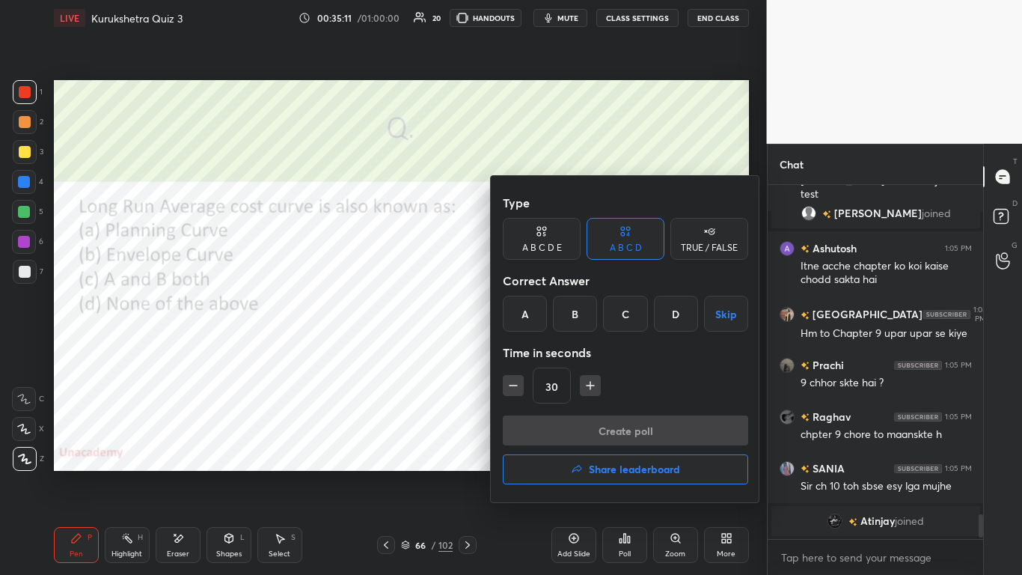
click at [537, 299] on div "C" at bounding box center [625, 314] width 44 height 36
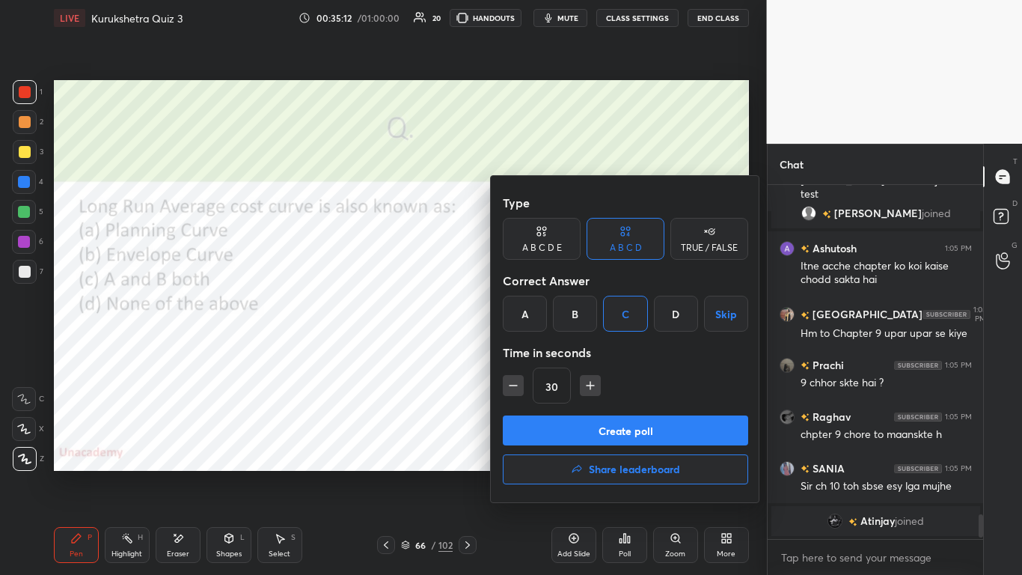
click at [537, 351] on button "Create poll" at bounding box center [625, 430] width 245 height 30
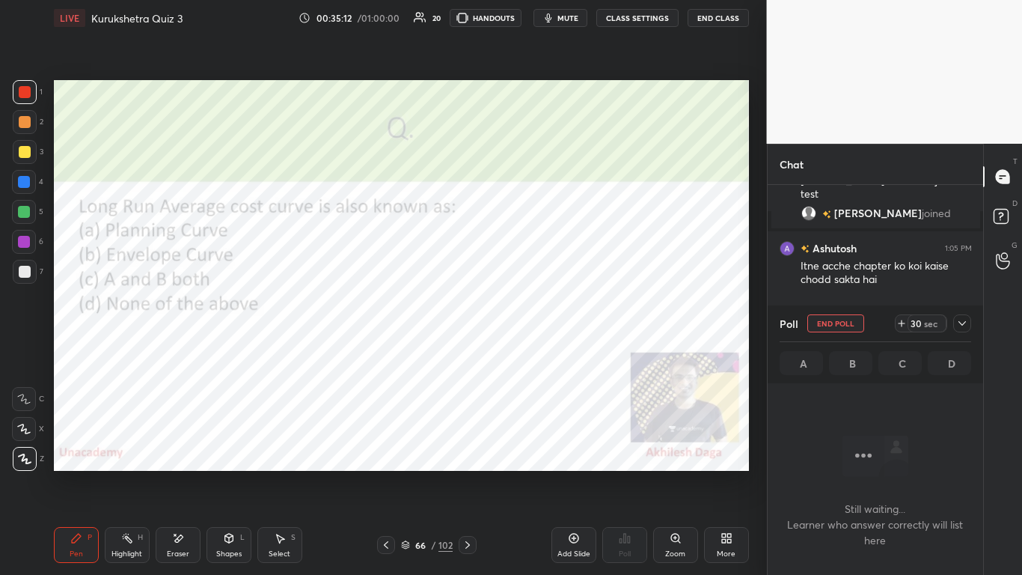
scroll to position [272, 211]
click at [537, 323] on icon at bounding box center [962, 323] width 12 height 12
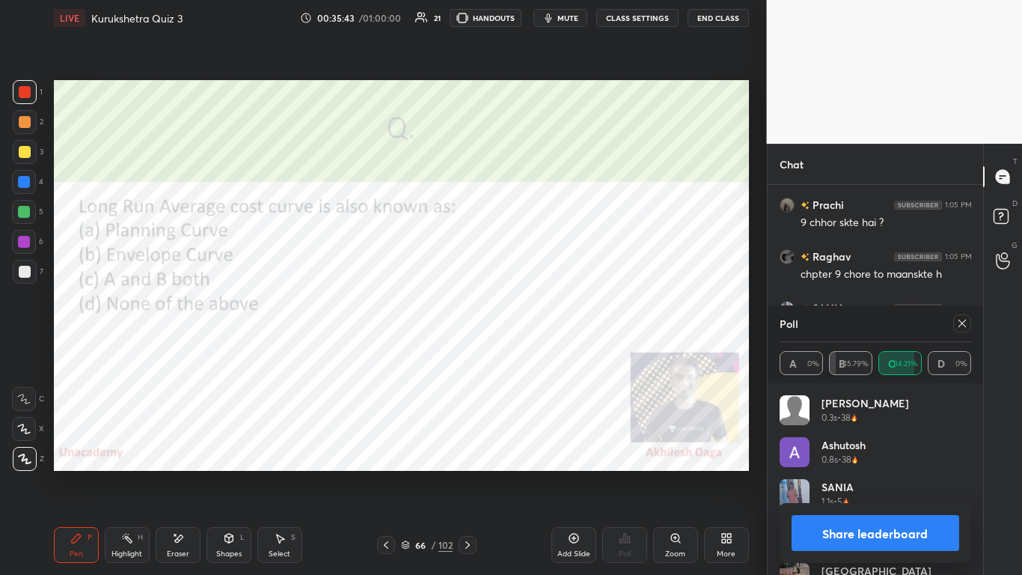
scroll to position [175, 187]
click at [537, 351] on button "Share leaderboard" at bounding box center [876, 533] width 168 height 36
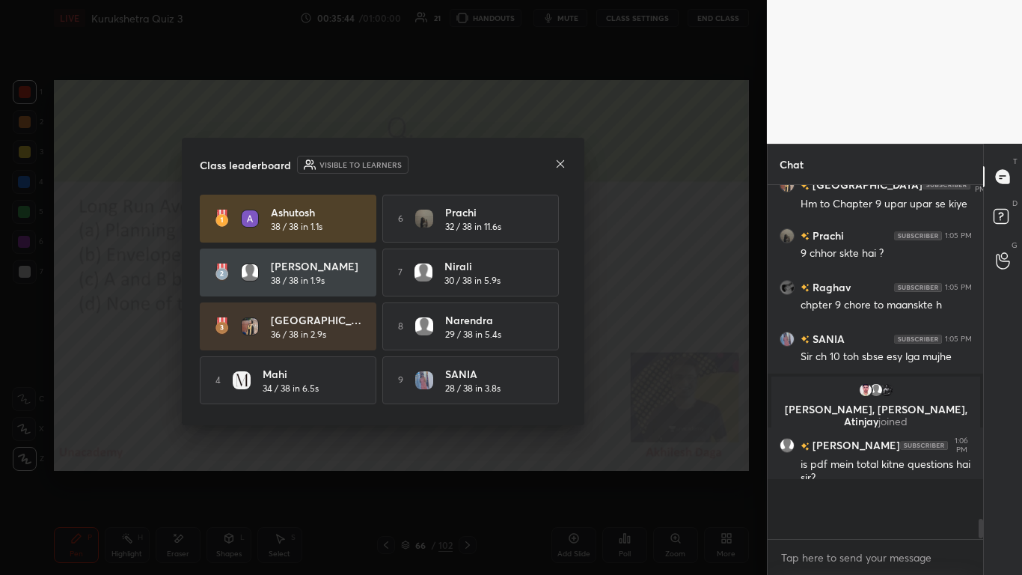
scroll to position [4743, 0]
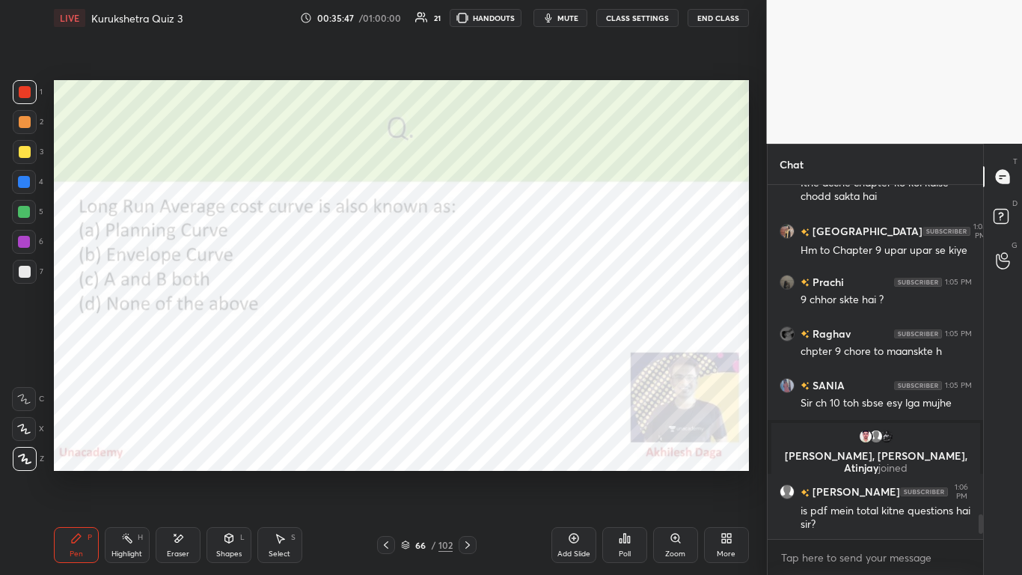
click at [468, 351] on icon at bounding box center [467, 544] width 4 height 7
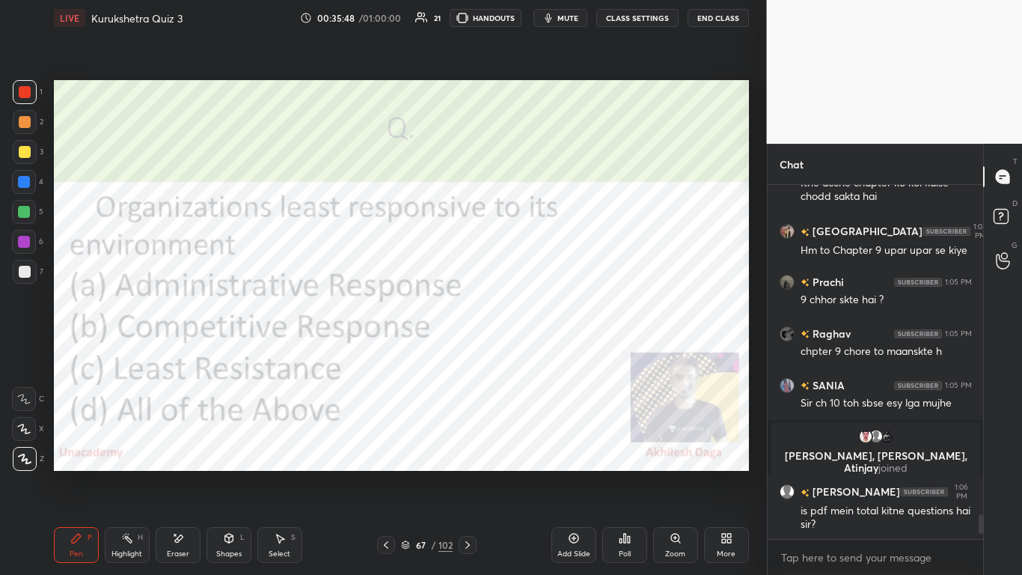
click at [468, 351] on icon at bounding box center [468, 545] width 12 height 12
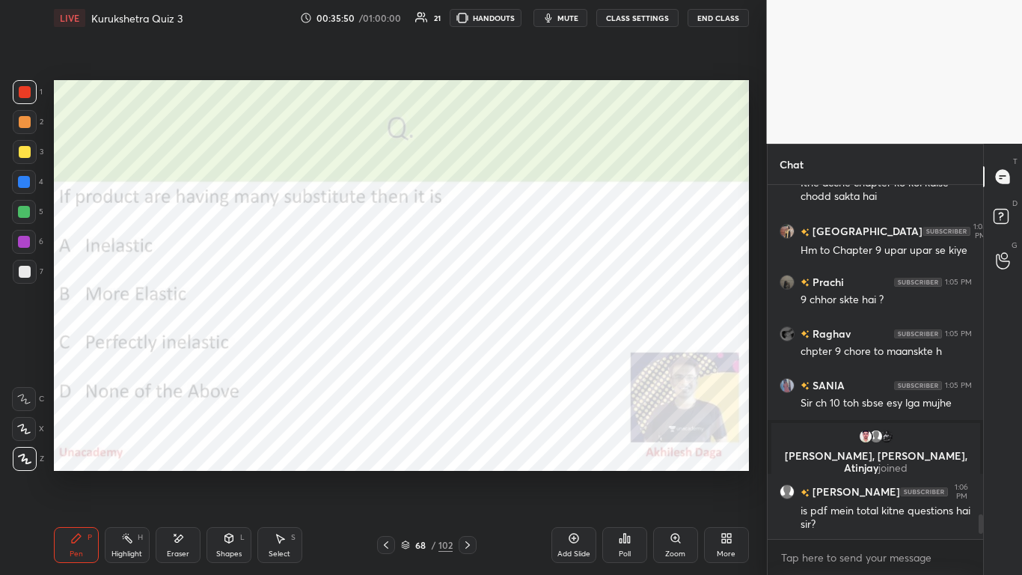
click at [465, 351] on icon at bounding box center [468, 545] width 12 height 12
click at [468, 351] on icon at bounding box center [468, 545] width 12 height 12
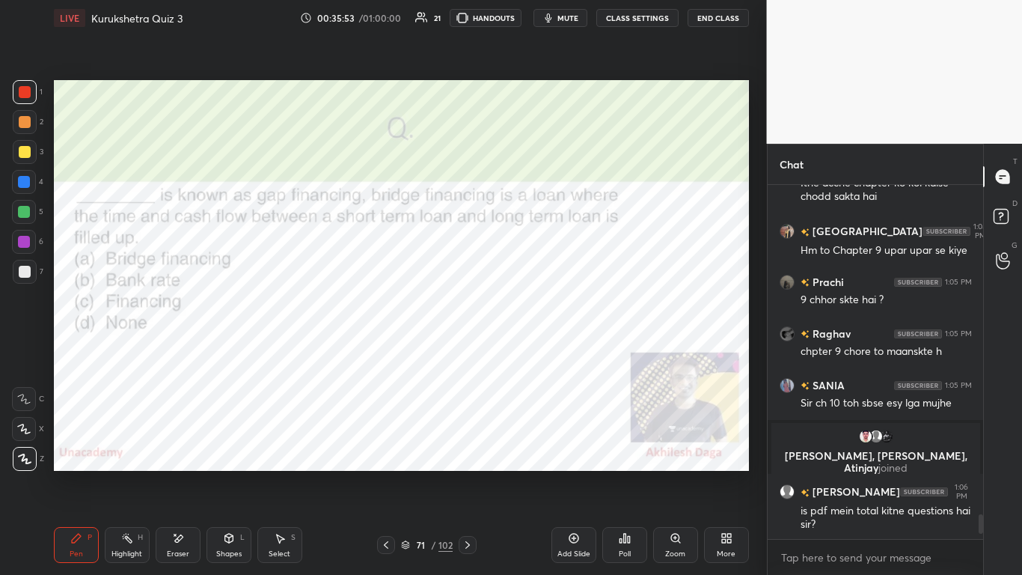
click at [468, 351] on icon at bounding box center [468, 545] width 12 height 12
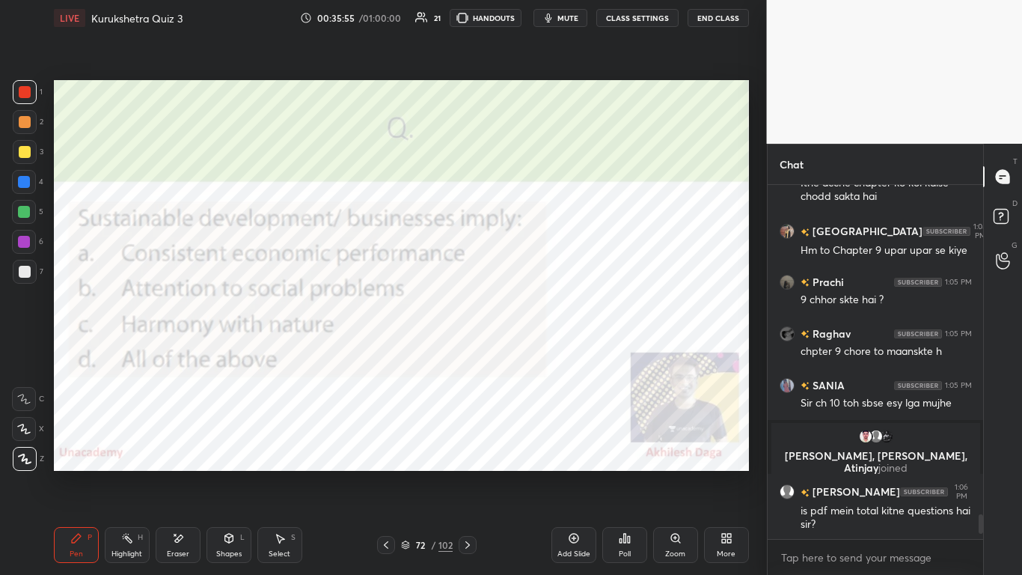
click at [467, 351] on icon at bounding box center [468, 545] width 12 height 12
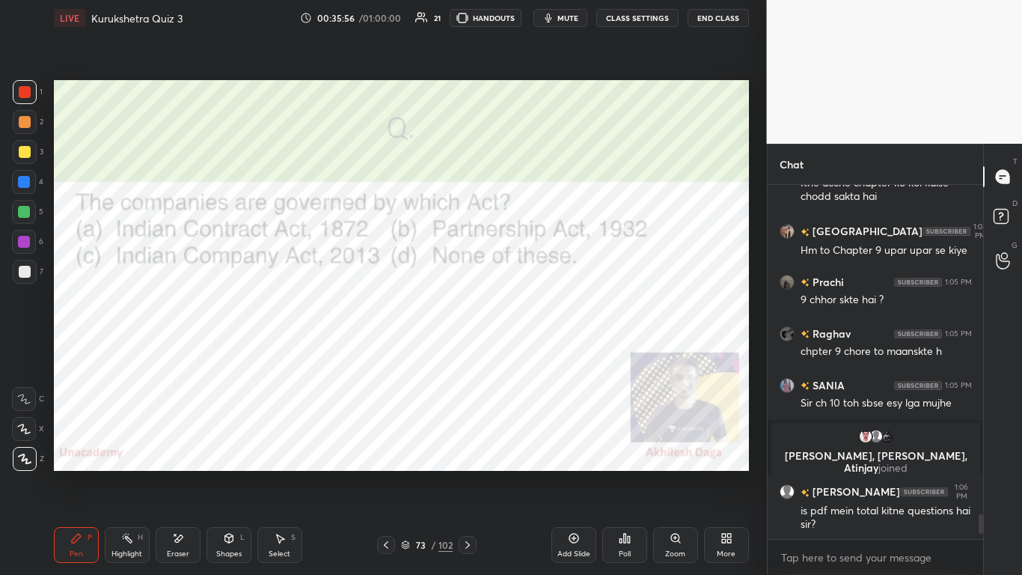
click at [467, 351] on icon at bounding box center [468, 545] width 12 height 12
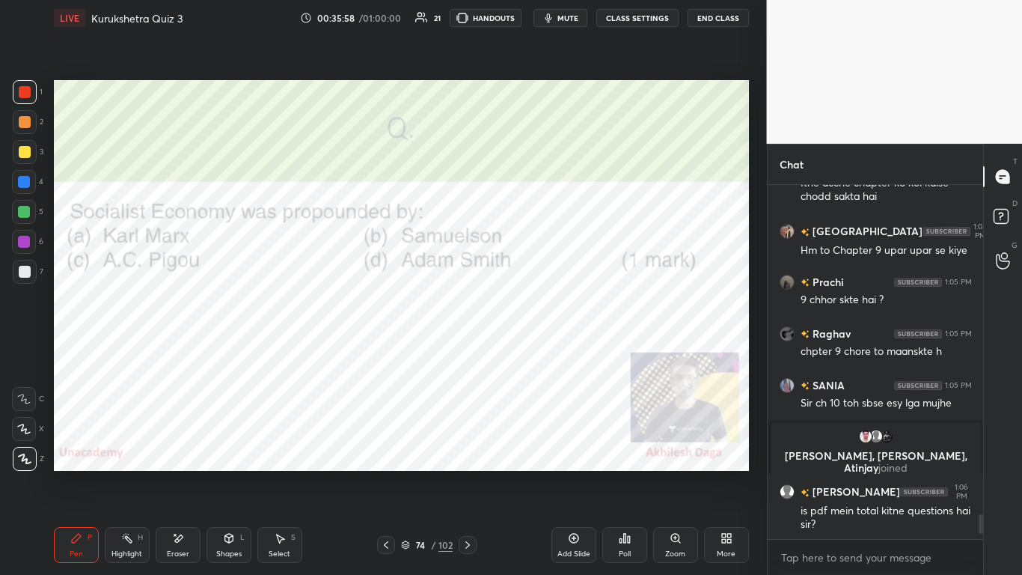
click at [466, 351] on icon at bounding box center [467, 544] width 4 height 7
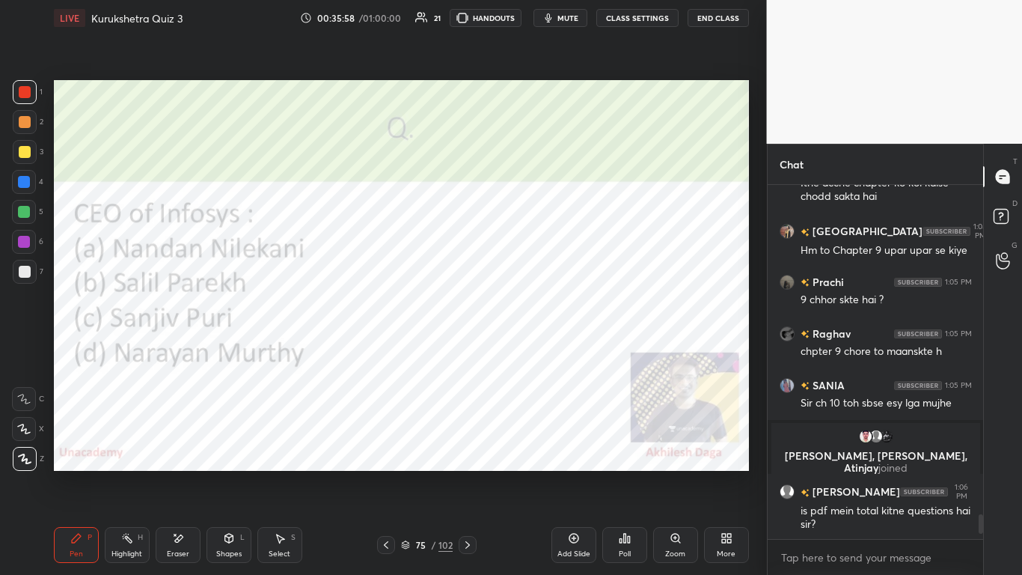
click at [467, 351] on icon at bounding box center [468, 545] width 12 height 12
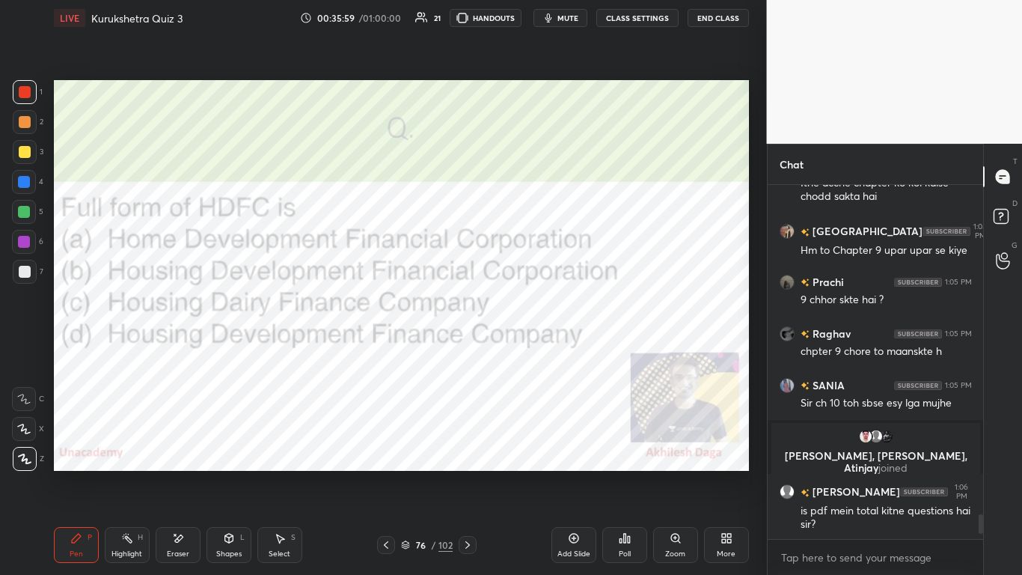
click at [467, 351] on icon at bounding box center [467, 544] width 4 height 7
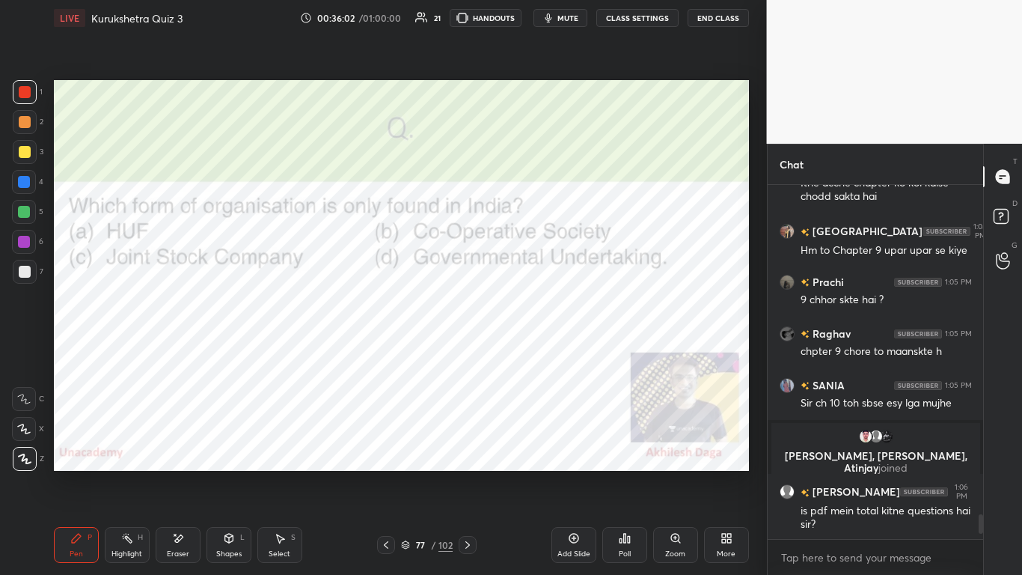
click at [466, 351] on icon at bounding box center [468, 545] width 12 height 12
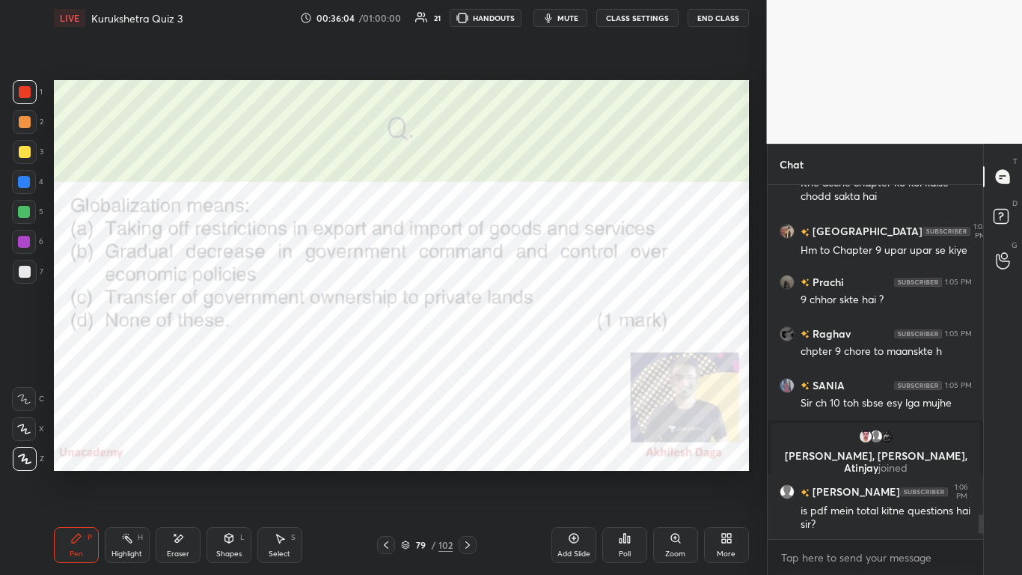
click at [394, 351] on div at bounding box center [386, 545] width 18 height 18
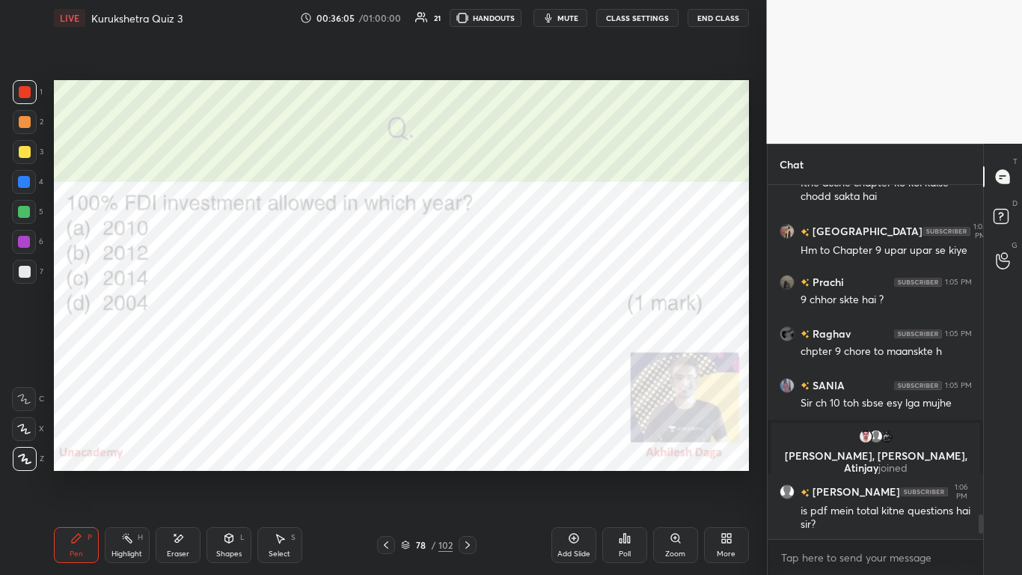
click at [537, 351] on div "Poll" at bounding box center [624, 545] width 45 height 36
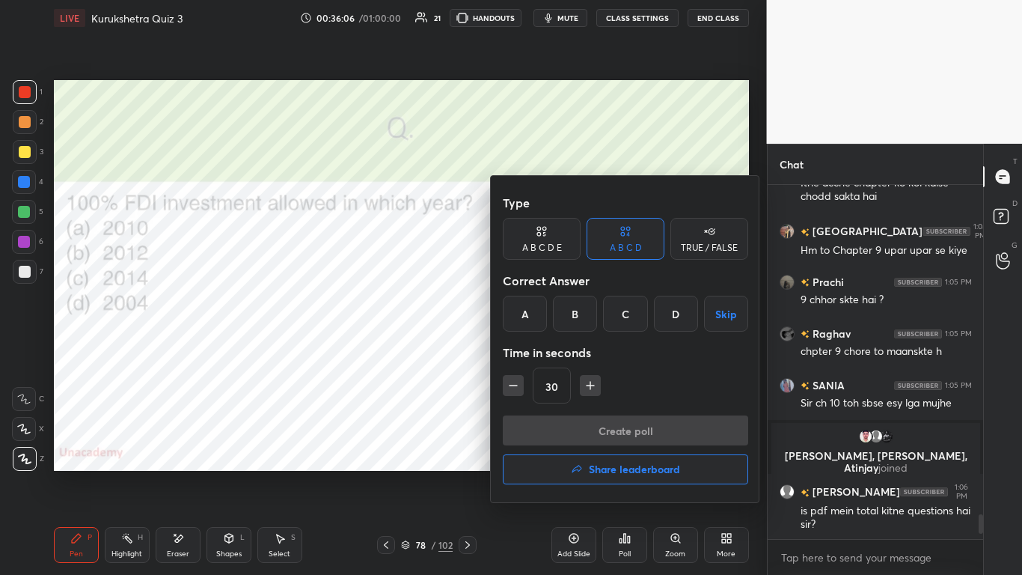
click at [537, 305] on div "B" at bounding box center [575, 314] width 44 height 36
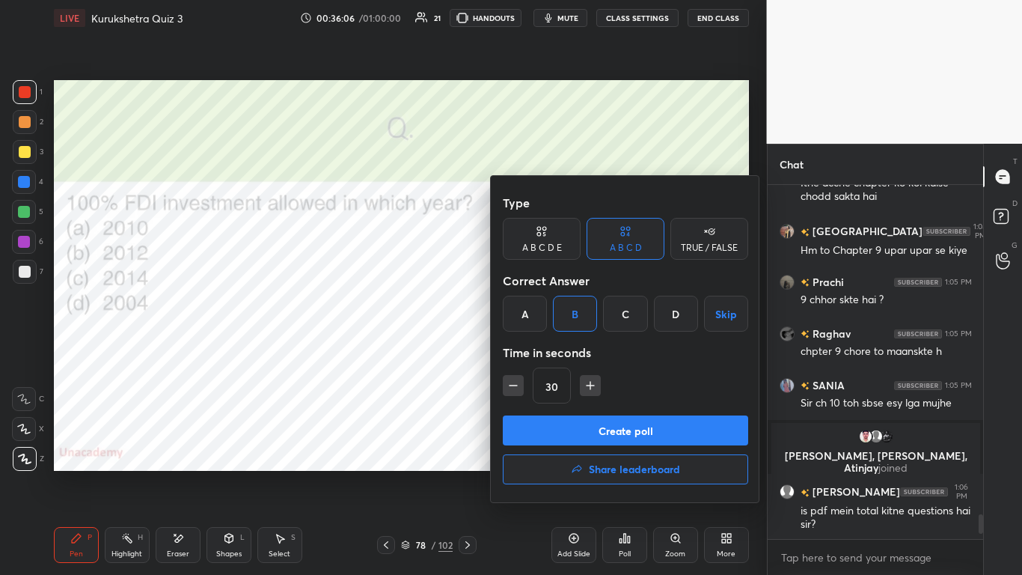
click at [537, 351] on div "Type A B C D E A B C D TRUE / FALSE Correct Answer A B C D Skip Time in seconds…" at bounding box center [625, 302] width 245 height 228
click at [537, 351] on button "Create poll" at bounding box center [625, 430] width 245 height 30
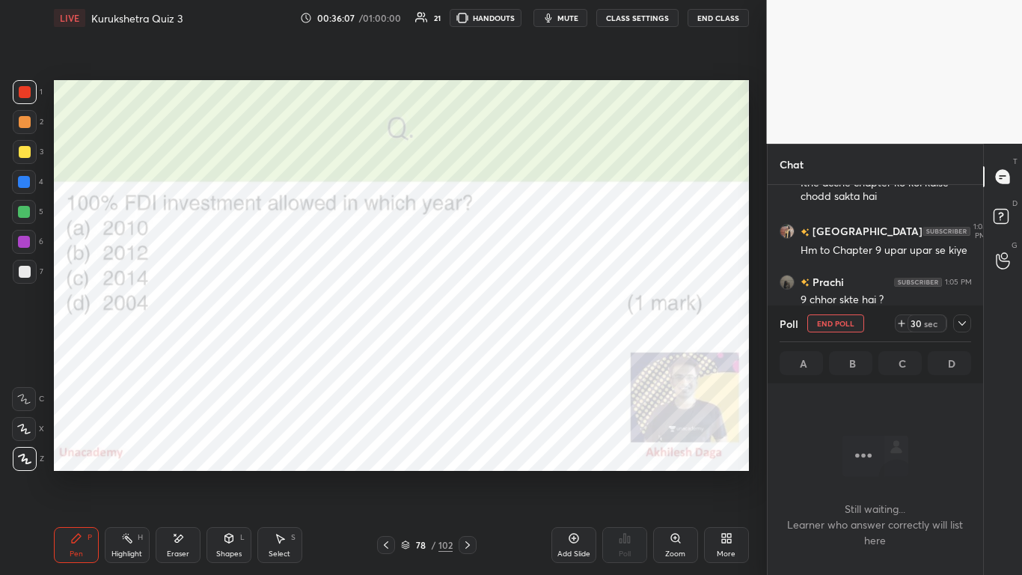
scroll to position [276, 211]
click at [537, 326] on icon at bounding box center [962, 323] width 12 height 12
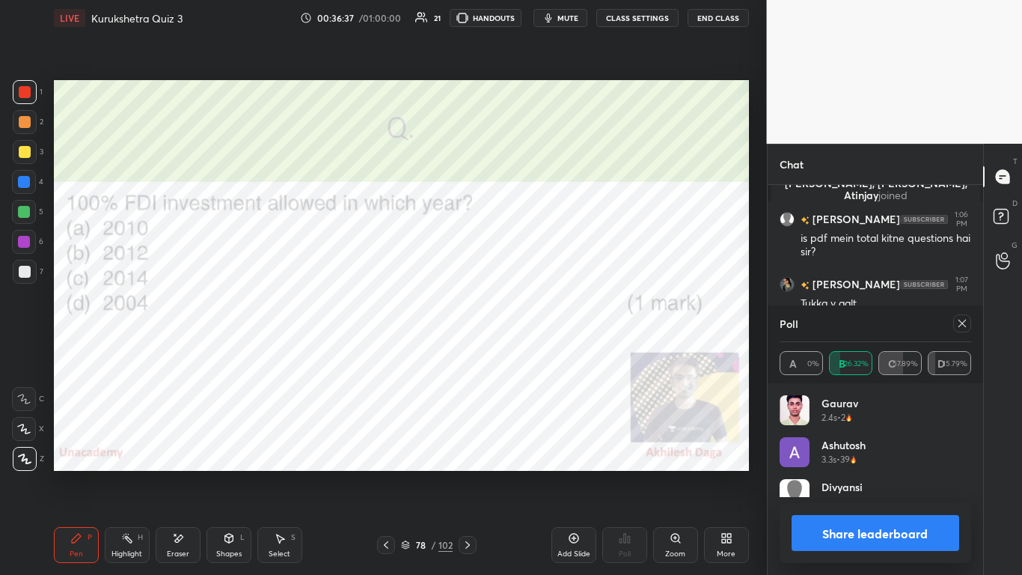
scroll to position [5, 5]
click at [537, 351] on button "Share leaderboard" at bounding box center [876, 533] width 168 height 36
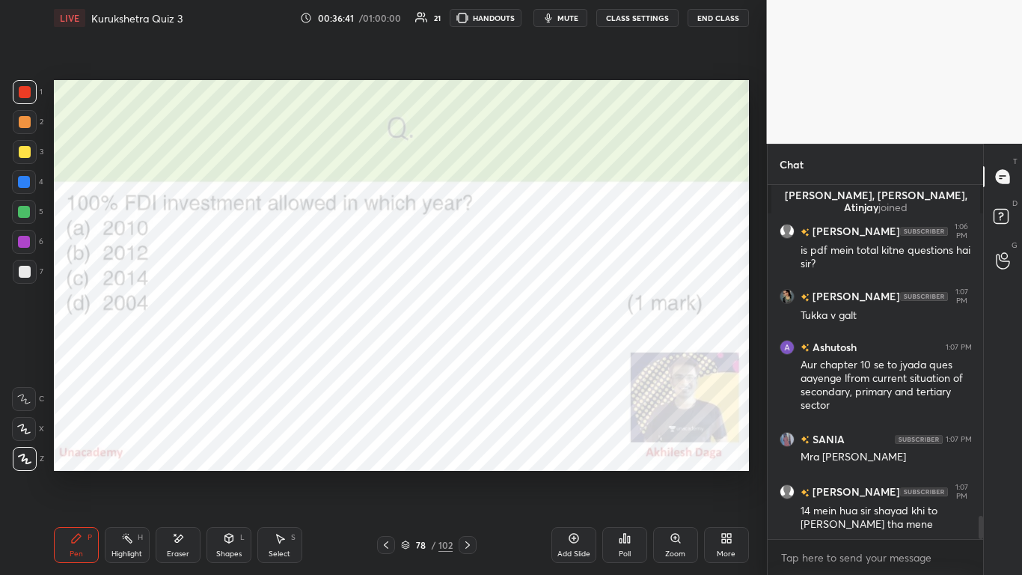
click at [469, 351] on icon at bounding box center [467, 544] width 4 height 7
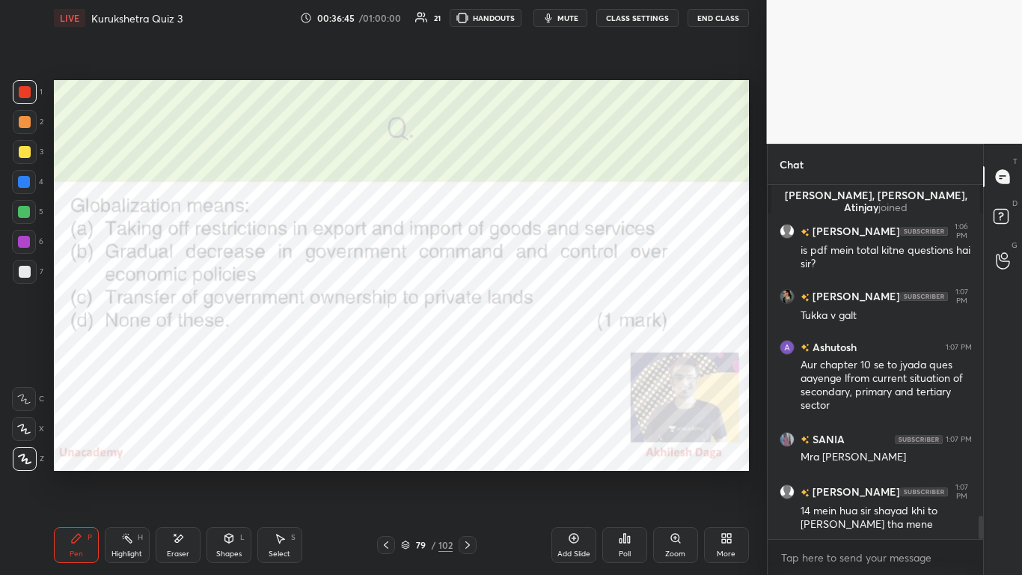
click at [476, 351] on div at bounding box center [468, 545] width 18 height 18
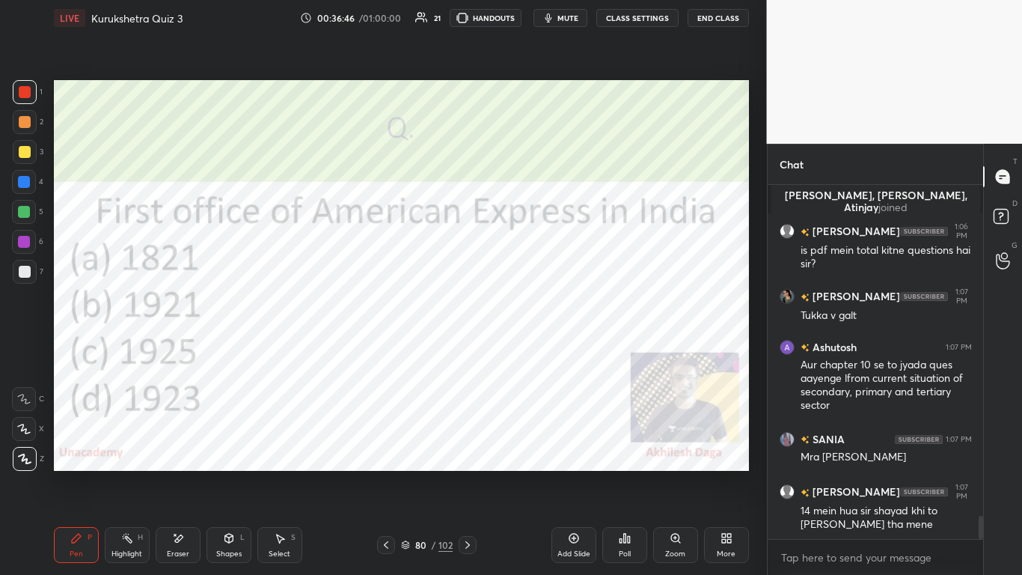
click at [468, 351] on icon at bounding box center [468, 545] width 12 height 12
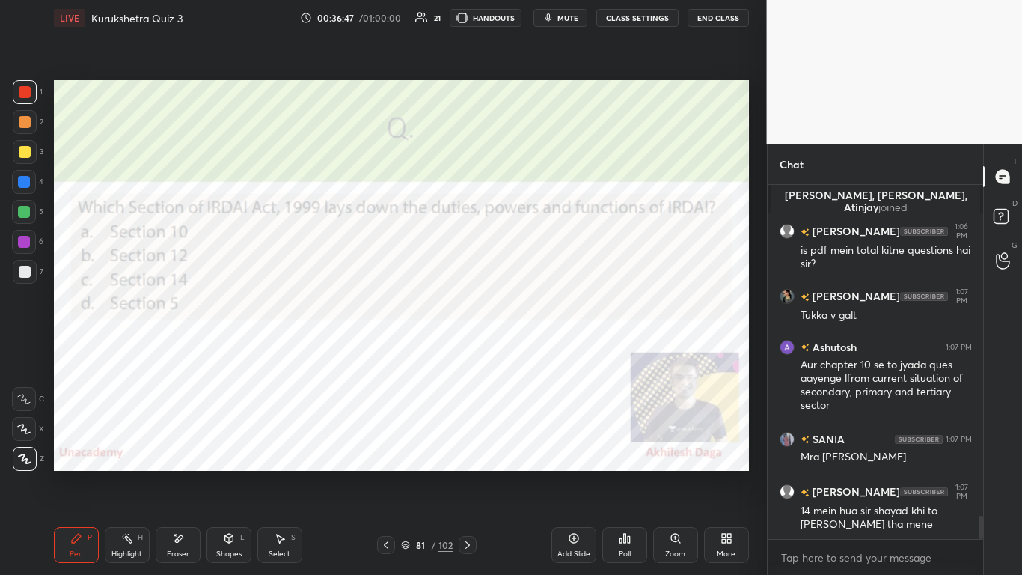
click at [465, 351] on icon at bounding box center [468, 545] width 12 height 12
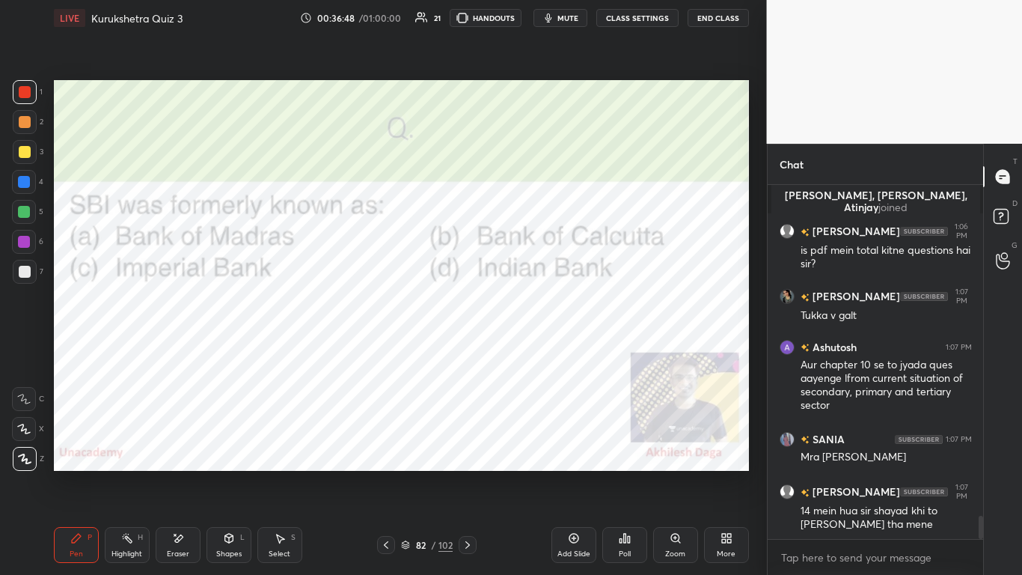
click at [466, 351] on icon at bounding box center [468, 545] width 12 height 12
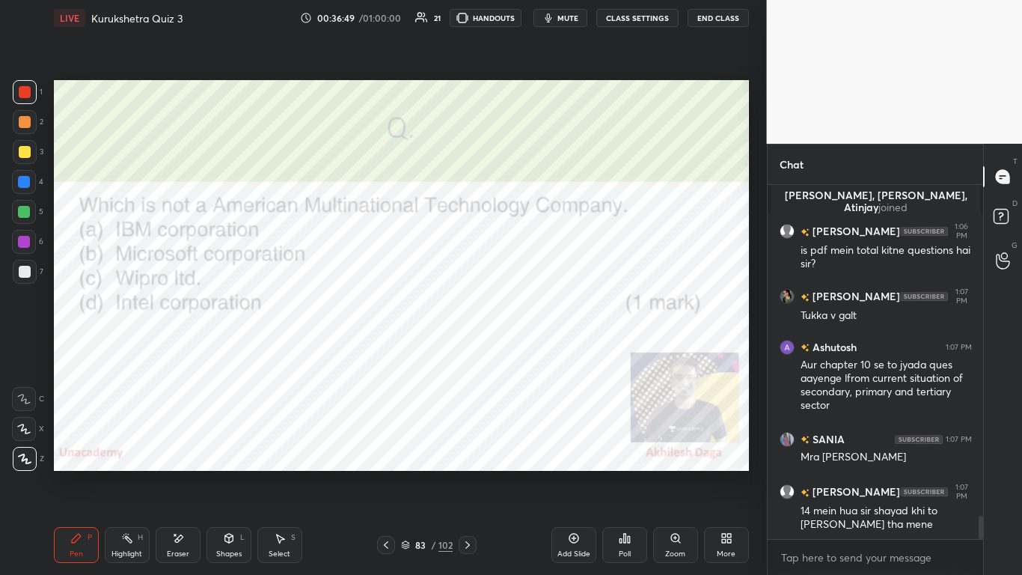
click at [468, 351] on icon at bounding box center [468, 545] width 12 height 12
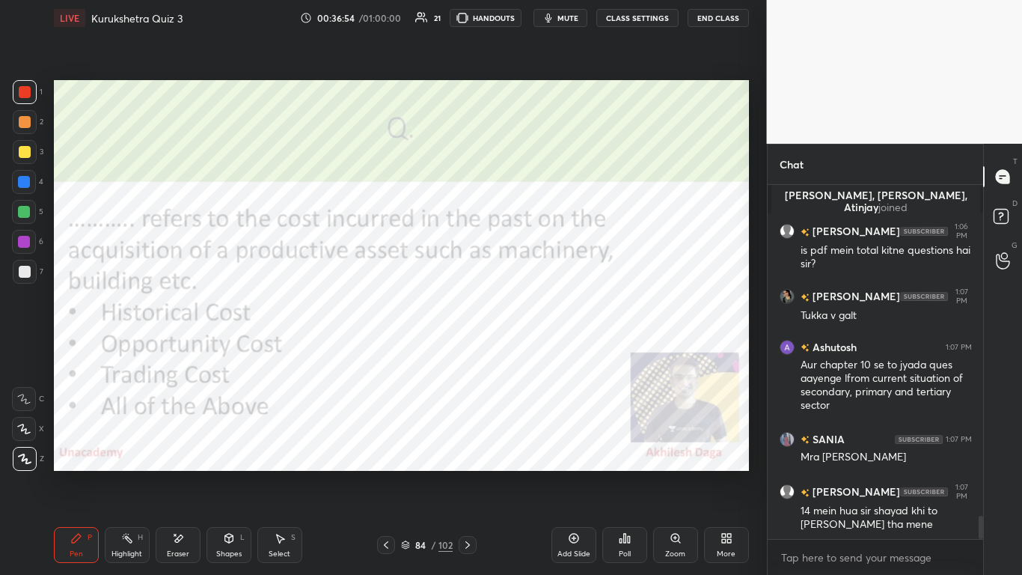
click at [537, 351] on icon at bounding box center [625, 538] width 12 height 12
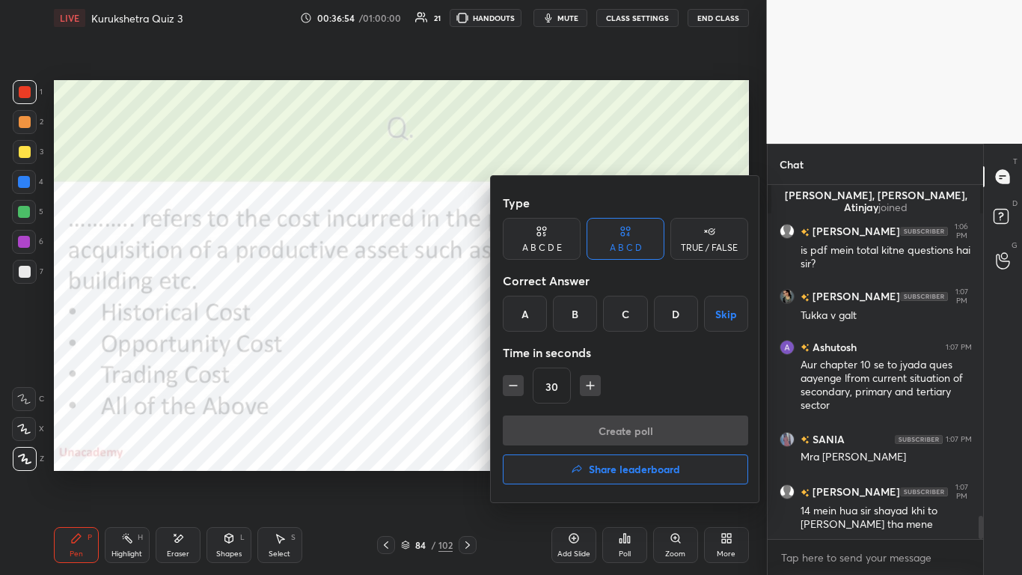
click at [534, 323] on div "A" at bounding box center [525, 314] width 44 height 36
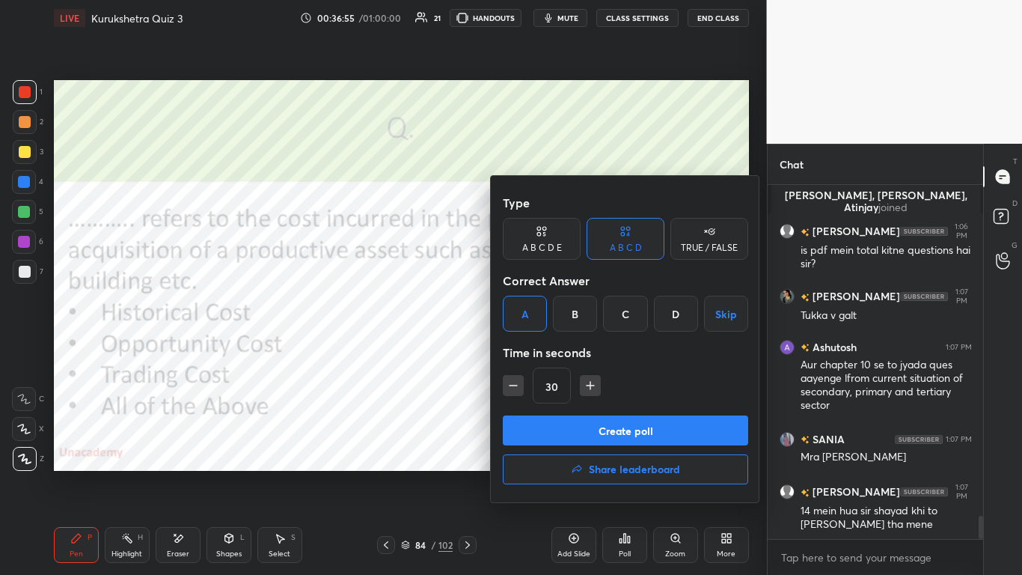
click at [537, 351] on button "Create poll" at bounding box center [625, 430] width 245 height 30
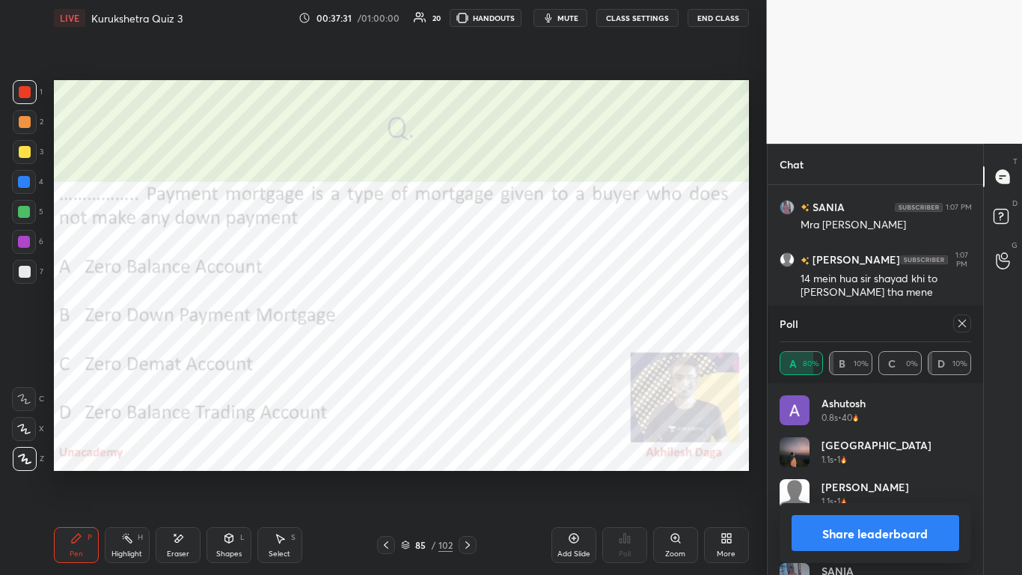
scroll to position [5296, 0]
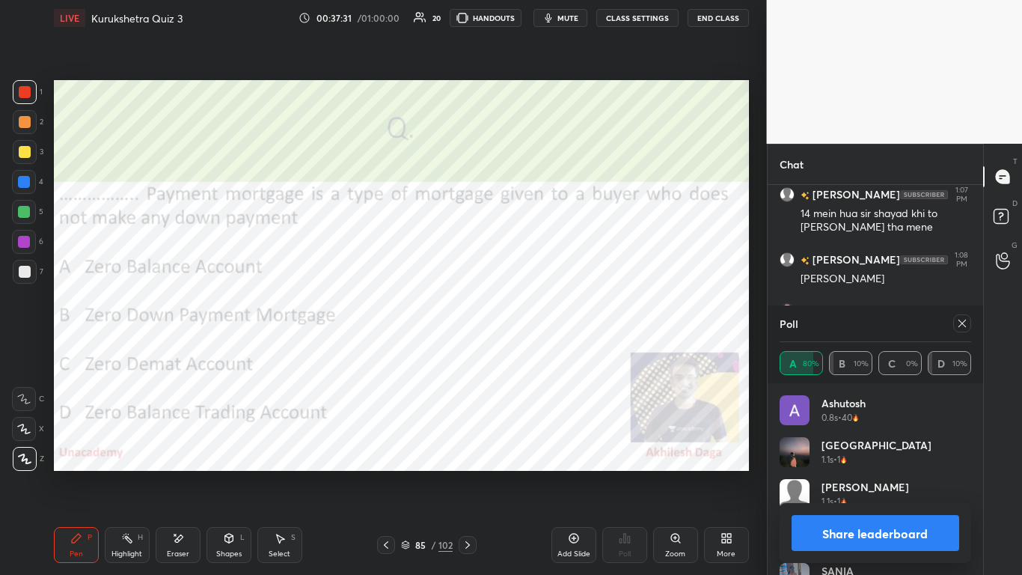
click at [537, 351] on button "Share leaderboard" at bounding box center [876, 533] width 168 height 36
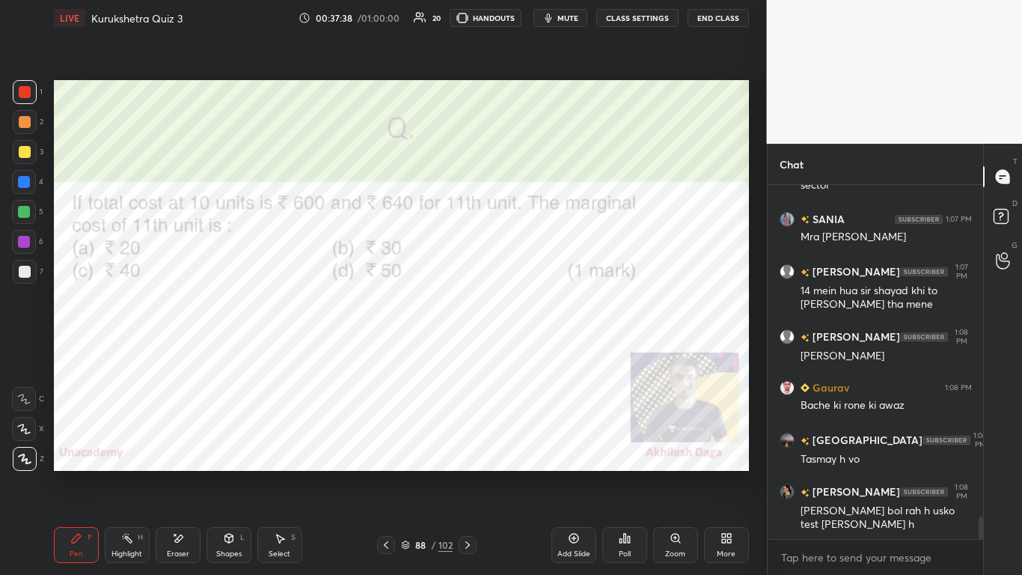
scroll to position [5271, 0]
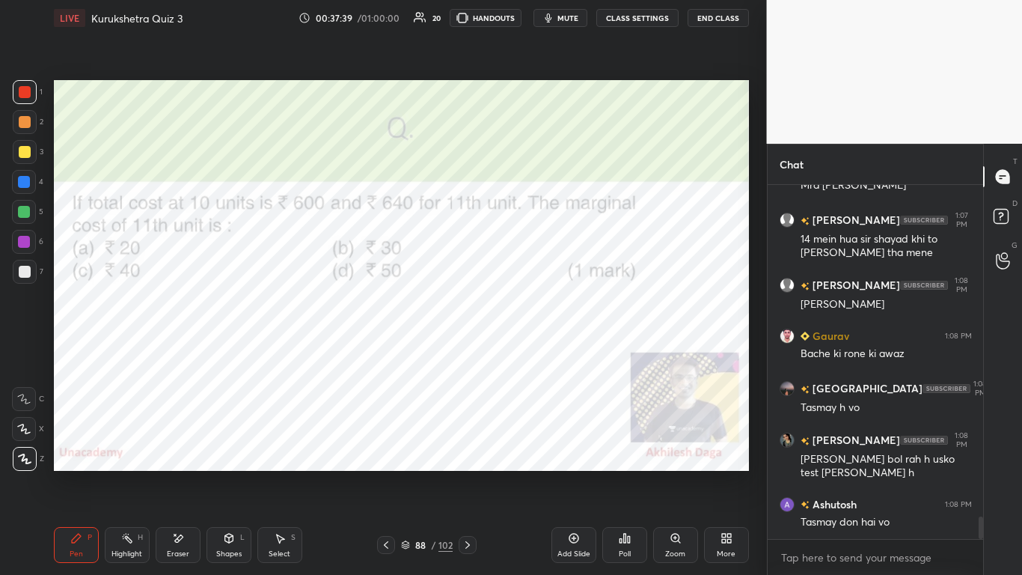
click at [537, 351] on div "Poll" at bounding box center [624, 545] width 45 height 36
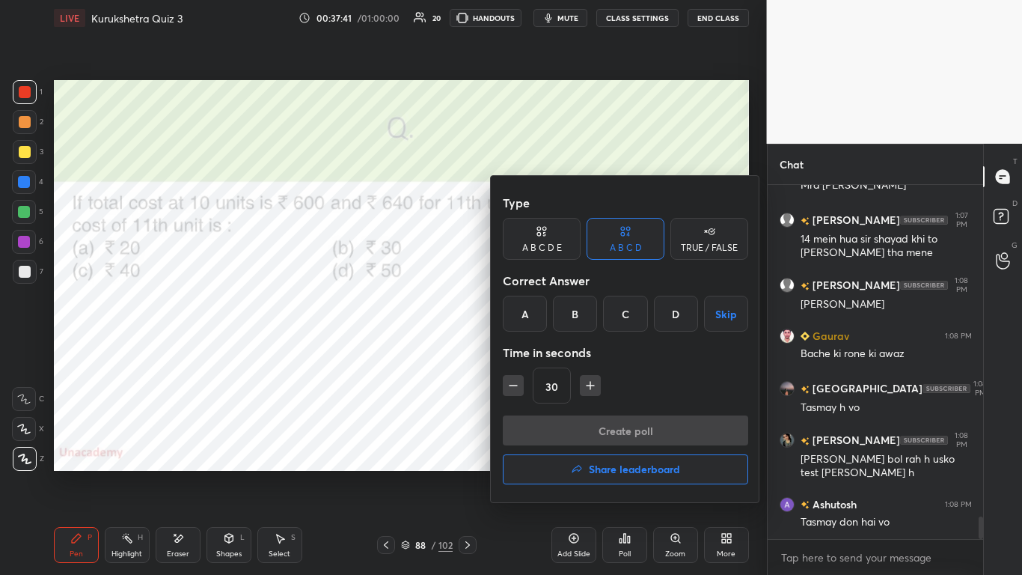
scroll to position [5336, 0]
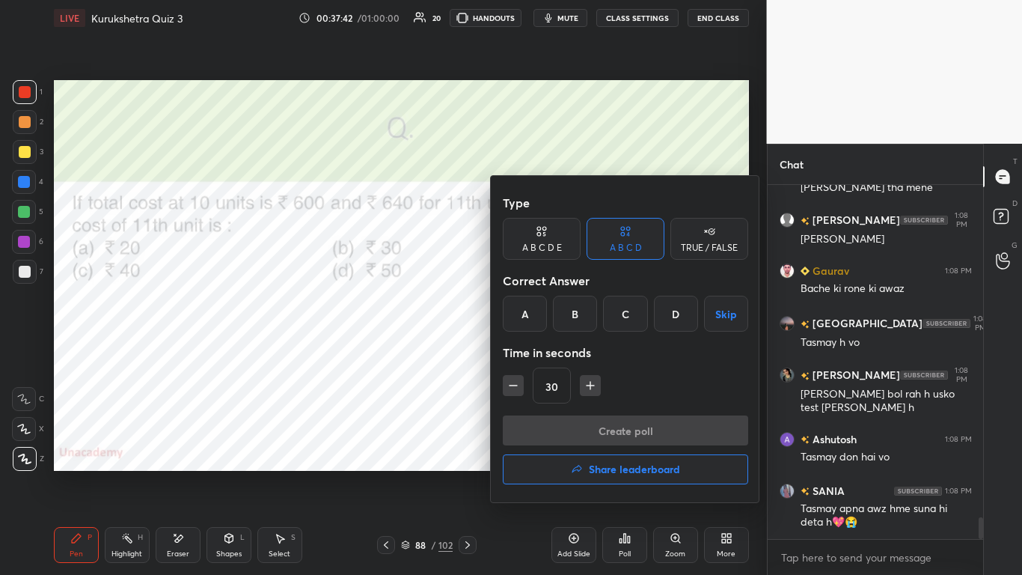
click at [537, 320] on div "C" at bounding box center [625, 314] width 44 height 36
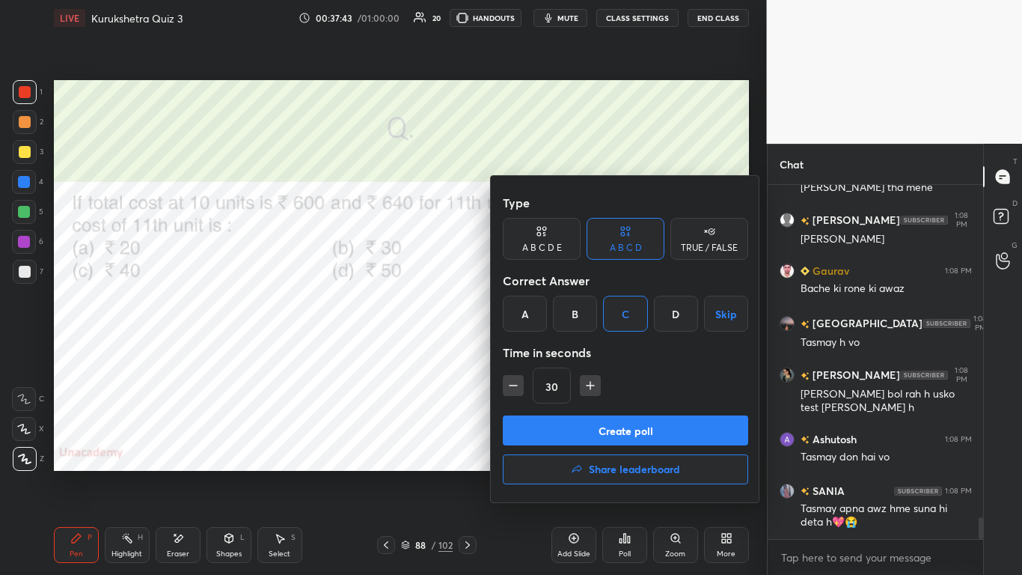
click at [537, 351] on button "Create poll" at bounding box center [625, 430] width 245 height 30
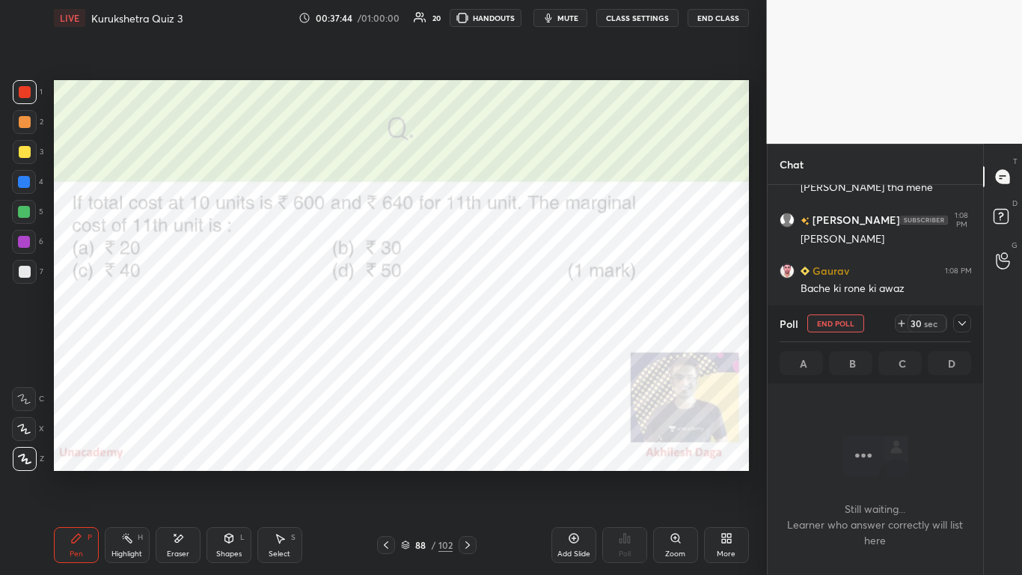
scroll to position [311, 211]
click at [537, 326] on icon at bounding box center [962, 323] width 12 height 12
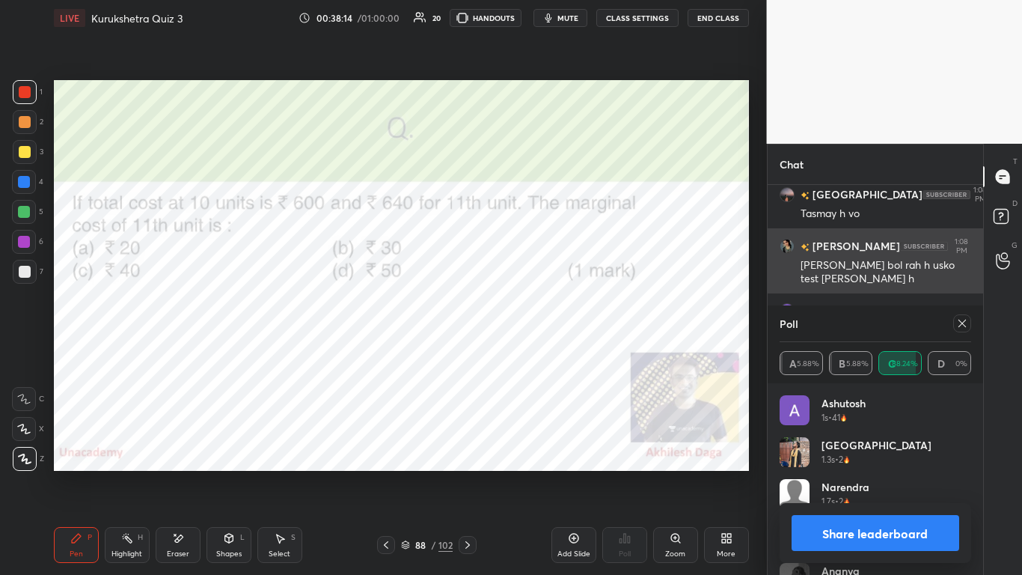
scroll to position [175, 187]
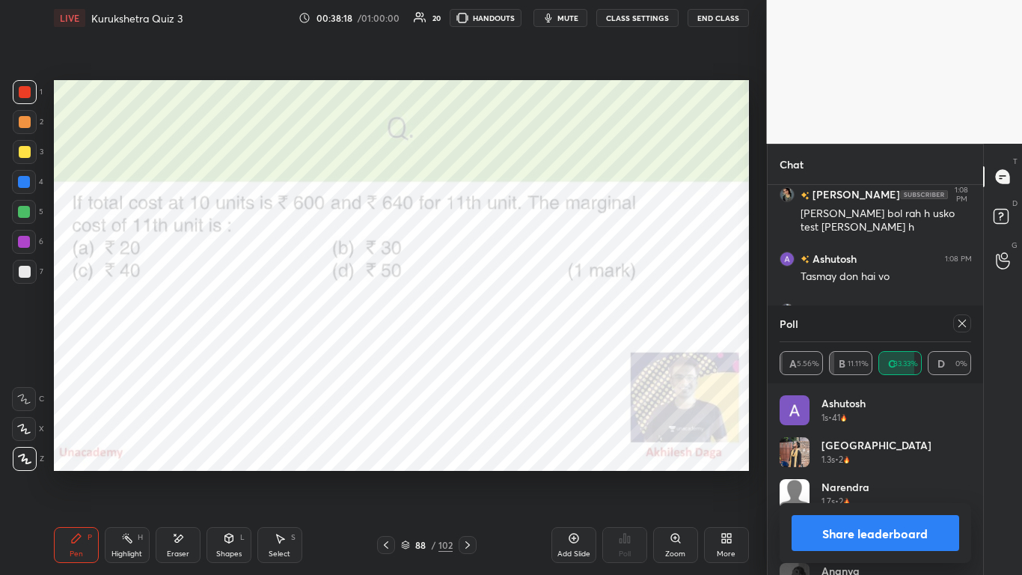
click at [537, 351] on button "Share leaderboard" at bounding box center [876, 533] width 168 height 36
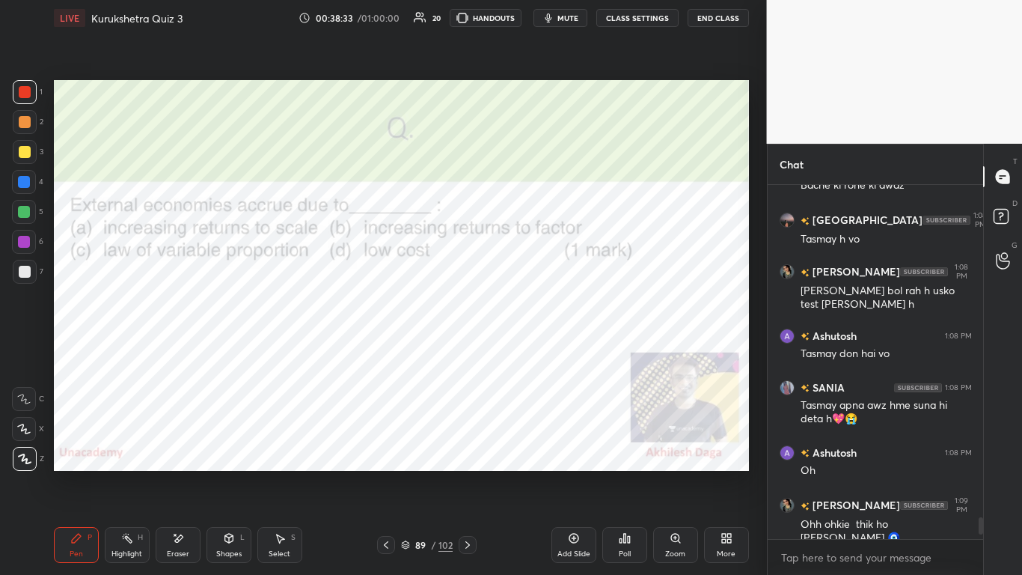
click at [537, 351] on div "Poll" at bounding box center [624, 545] width 45 height 36
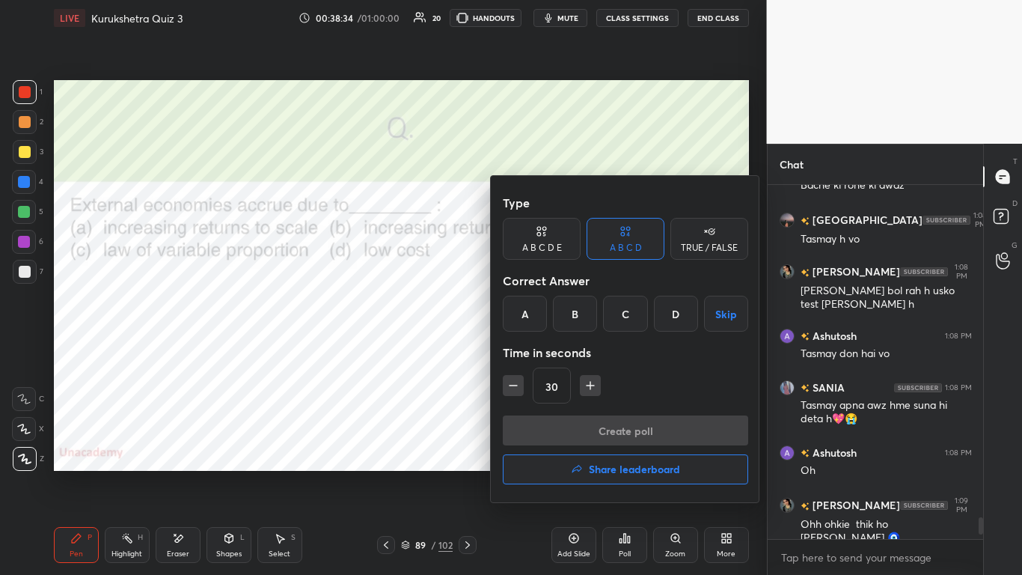
click at [519, 317] on div "A" at bounding box center [525, 314] width 44 height 36
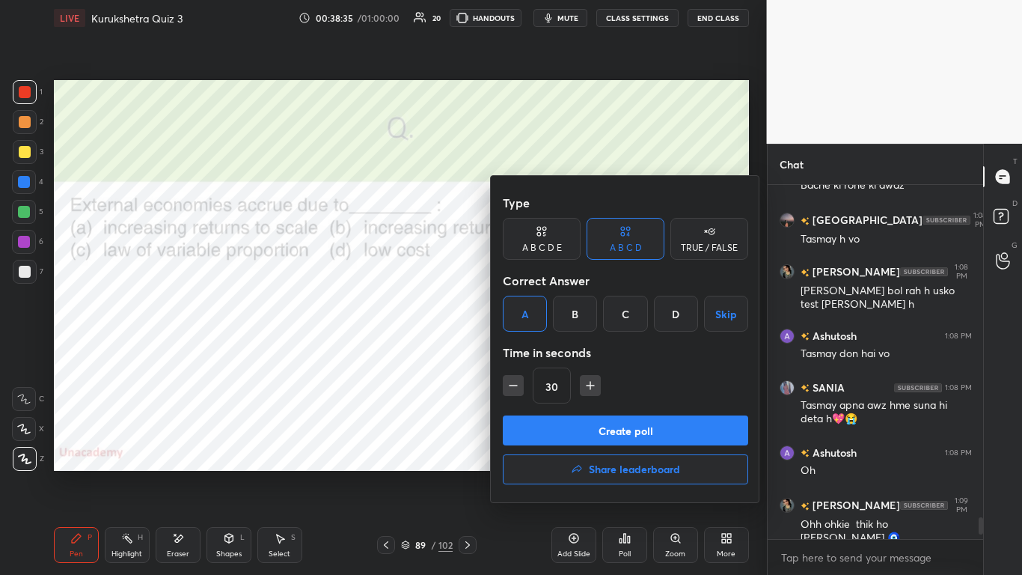
click at [537, 351] on button "Create poll" at bounding box center [625, 430] width 245 height 30
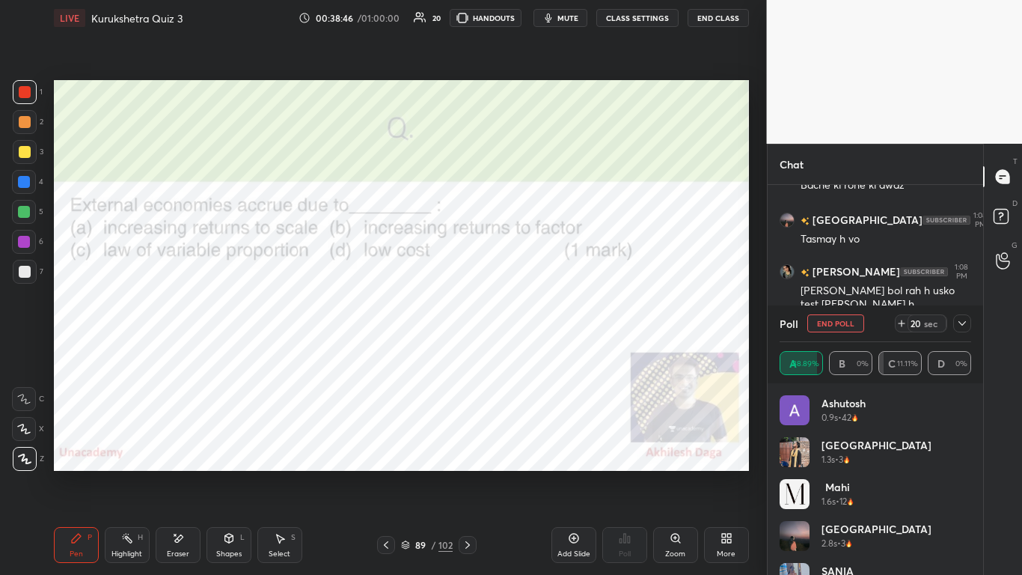
scroll to position [5581, 0]
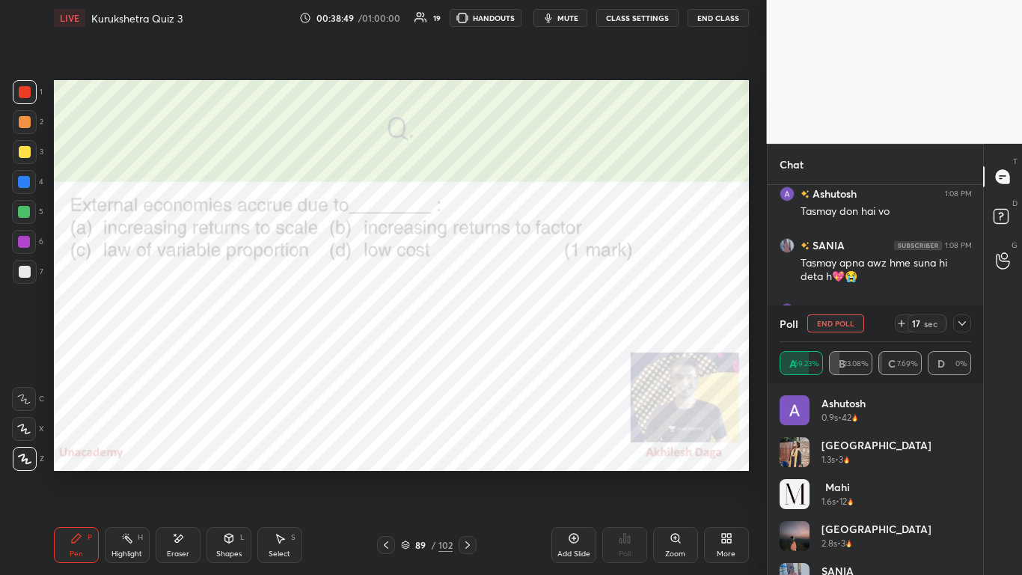
click at [537, 323] on icon at bounding box center [962, 323] width 12 height 12
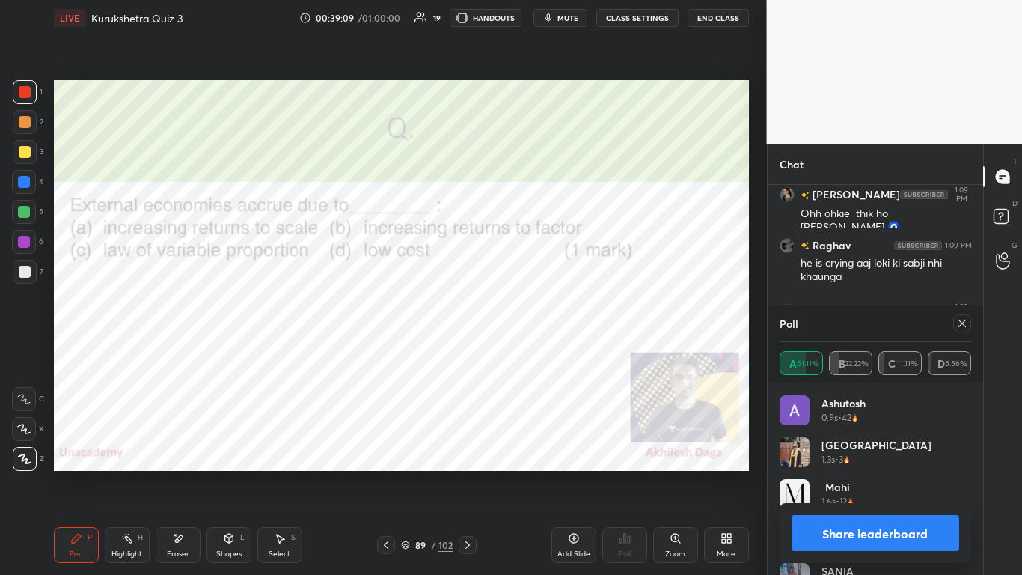
click at [537, 351] on button "Share leaderboard" at bounding box center [876, 533] width 168 height 36
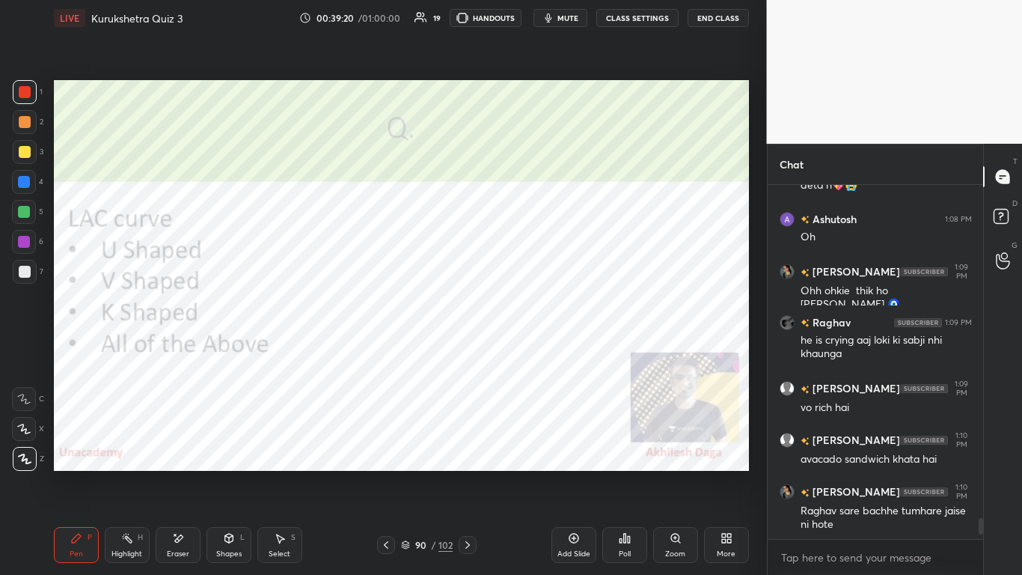
click at [537, 351] on div "Poll" at bounding box center [624, 545] width 45 height 36
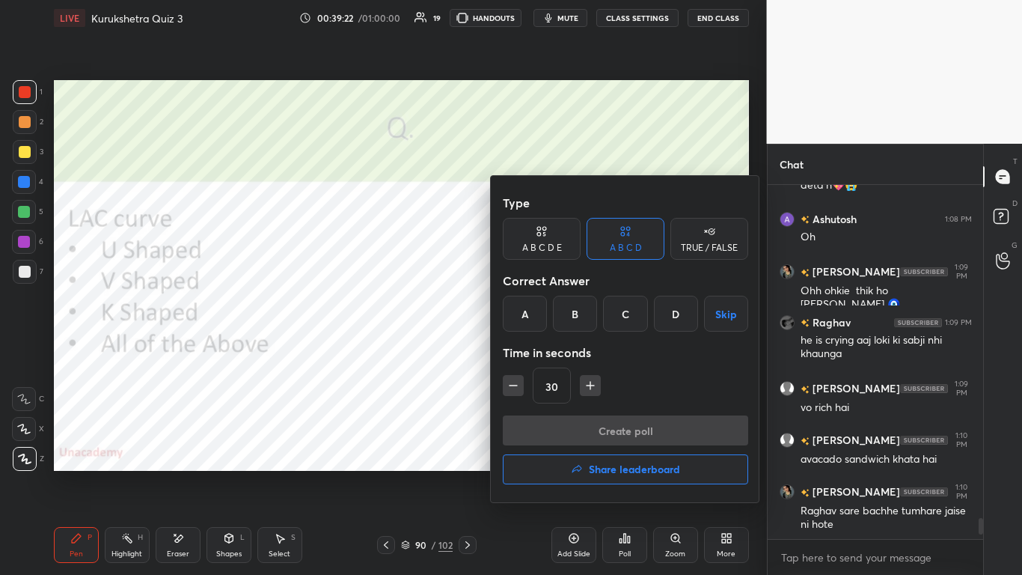
click at [531, 323] on div "A" at bounding box center [525, 314] width 44 height 36
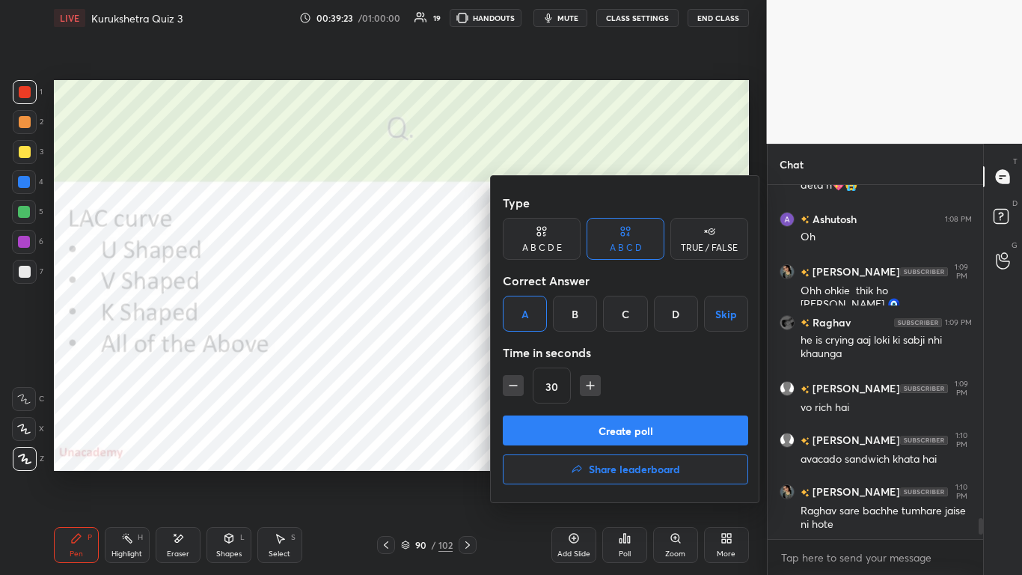
click at [537, 351] on button "Create poll" at bounding box center [625, 430] width 245 height 30
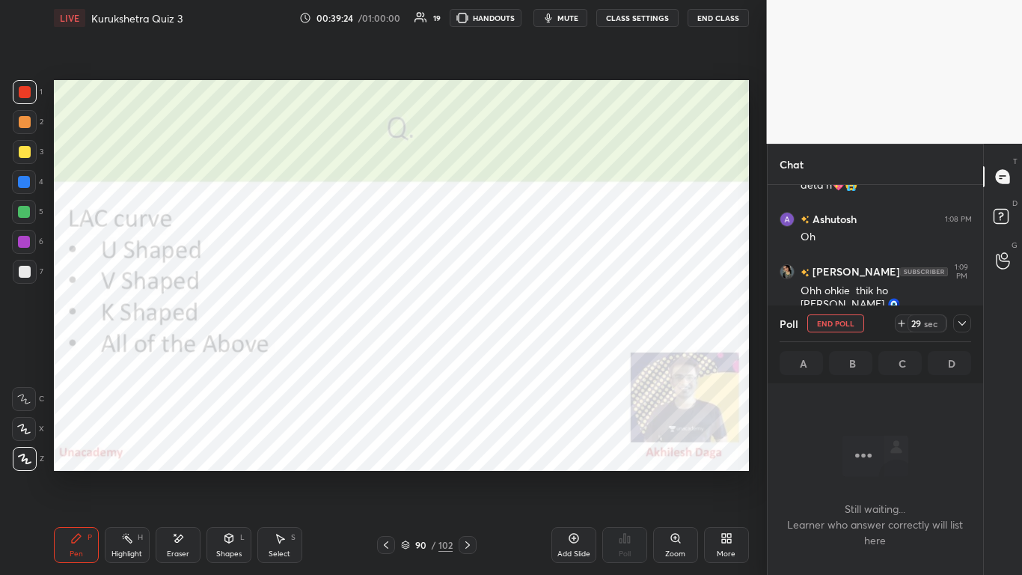
click at [537, 17] on span "mute" at bounding box center [568, 18] width 21 height 10
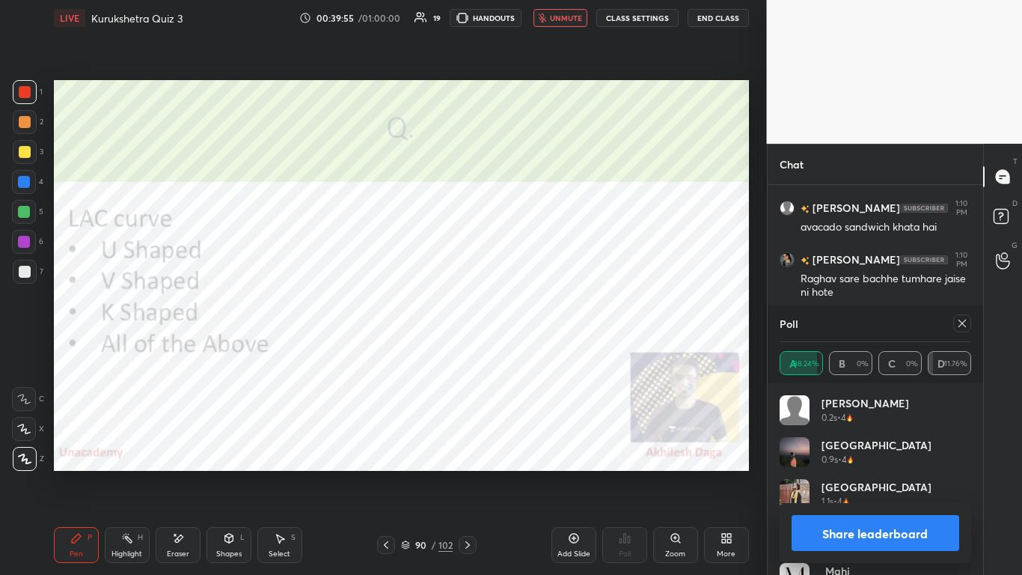
click at [537, 351] on button "Share leaderboard" at bounding box center [876, 533] width 168 height 36
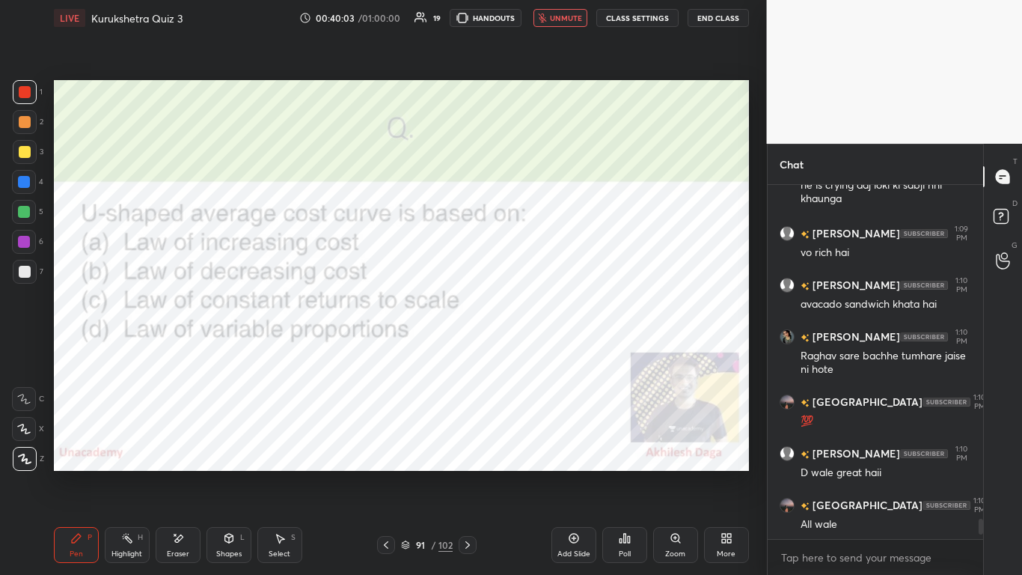
click at [537, 351] on div "Poll" at bounding box center [624, 545] width 45 height 36
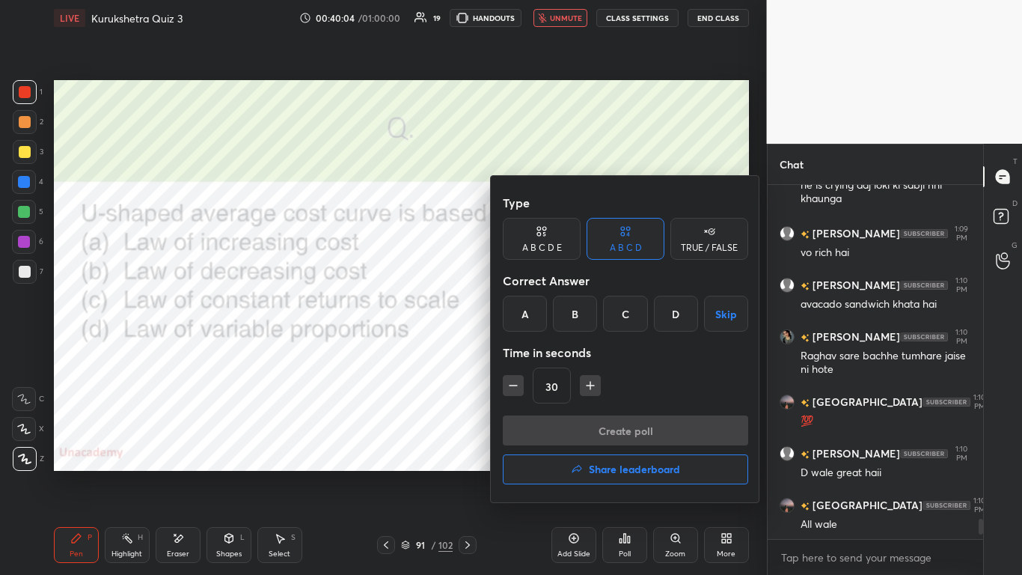
click at [537, 305] on div "D" at bounding box center [676, 314] width 44 height 36
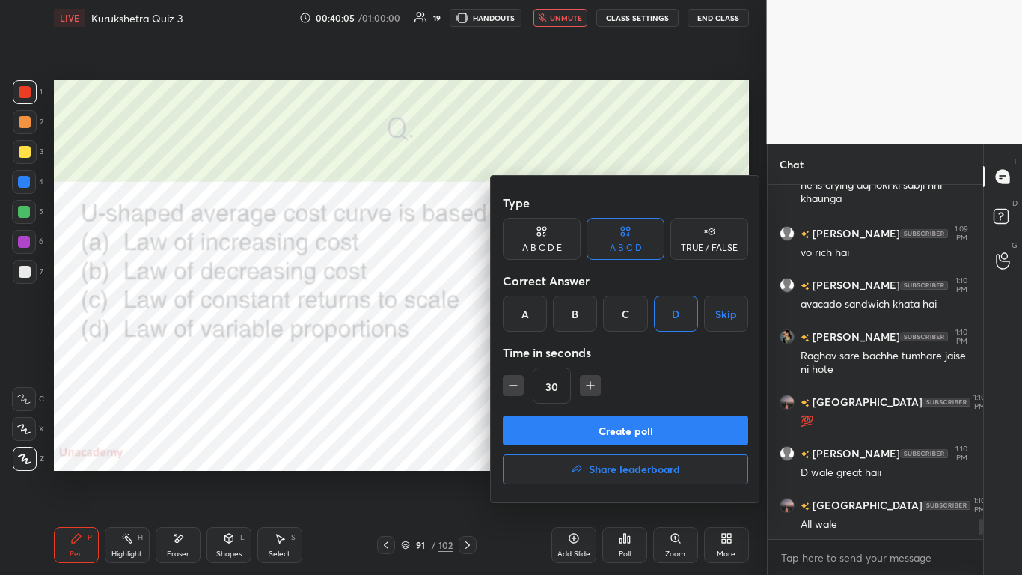
click at [537, 351] on button "Create poll" at bounding box center [625, 430] width 245 height 30
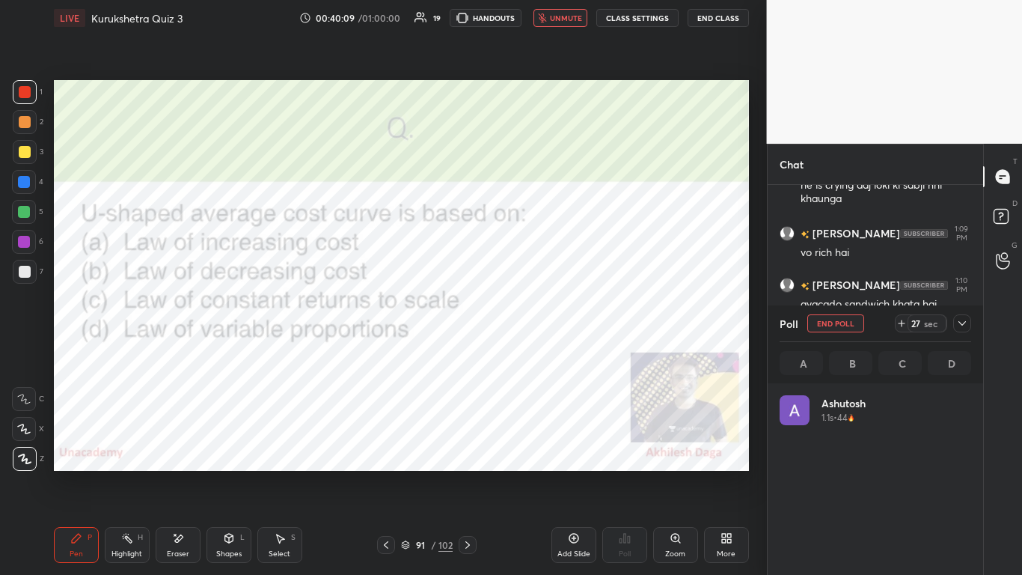
click at [537, 321] on div at bounding box center [962, 323] width 18 height 18
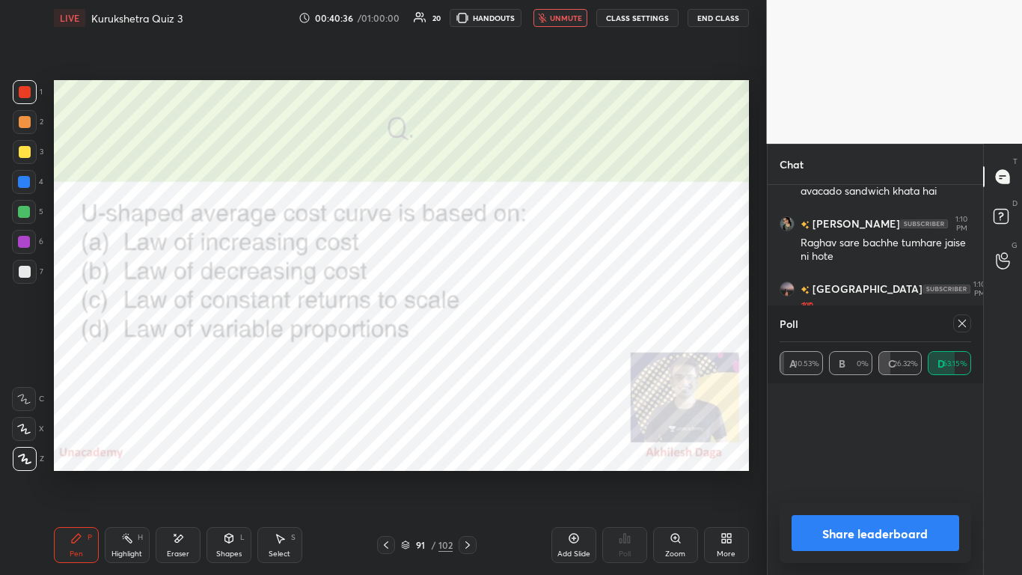
scroll to position [175, 187]
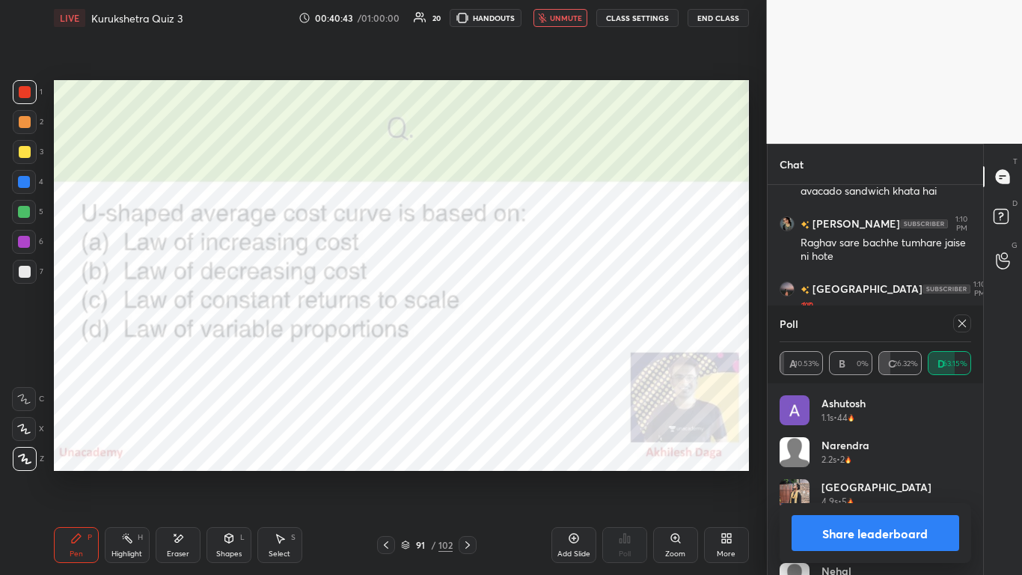
click at [537, 351] on button "Share leaderboard" at bounding box center [876, 533] width 168 height 36
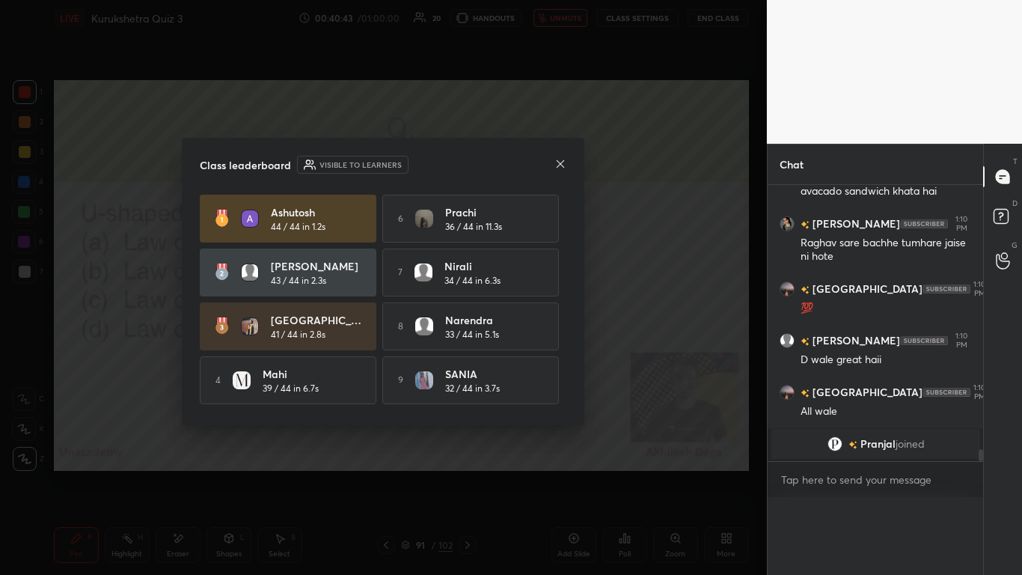
scroll to position [0, 0]
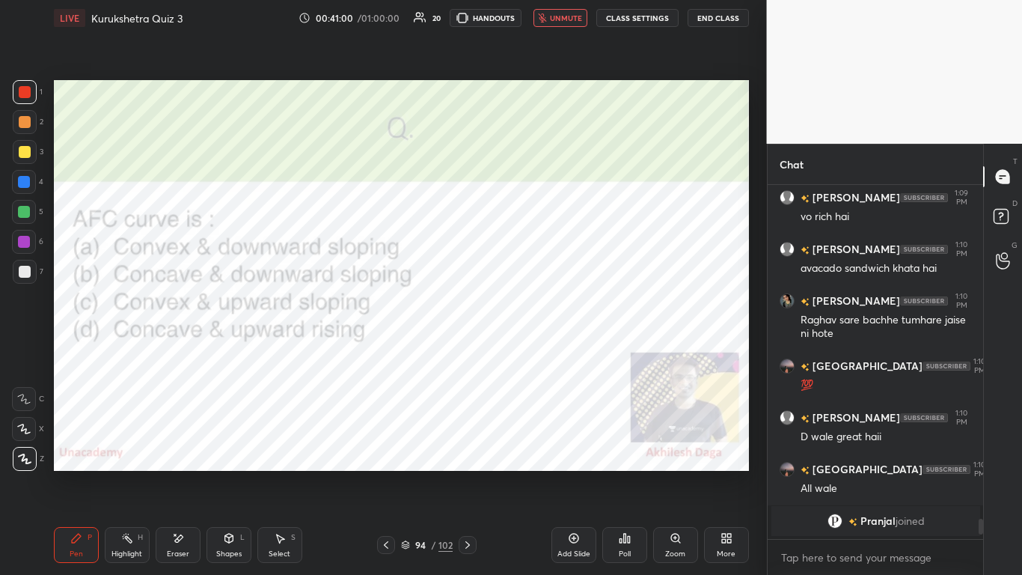
click at [537, 351] on div "Poll" at bounding box center [625, 553] width 12 height 7
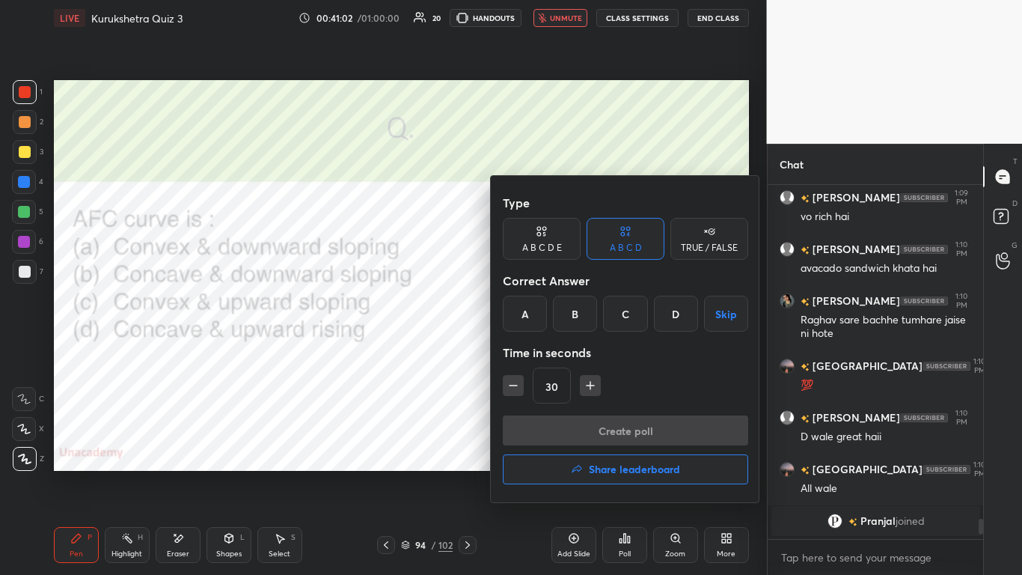
click at [530, 299] on div "A" at bounding box center [525, 314] width 44 height 36
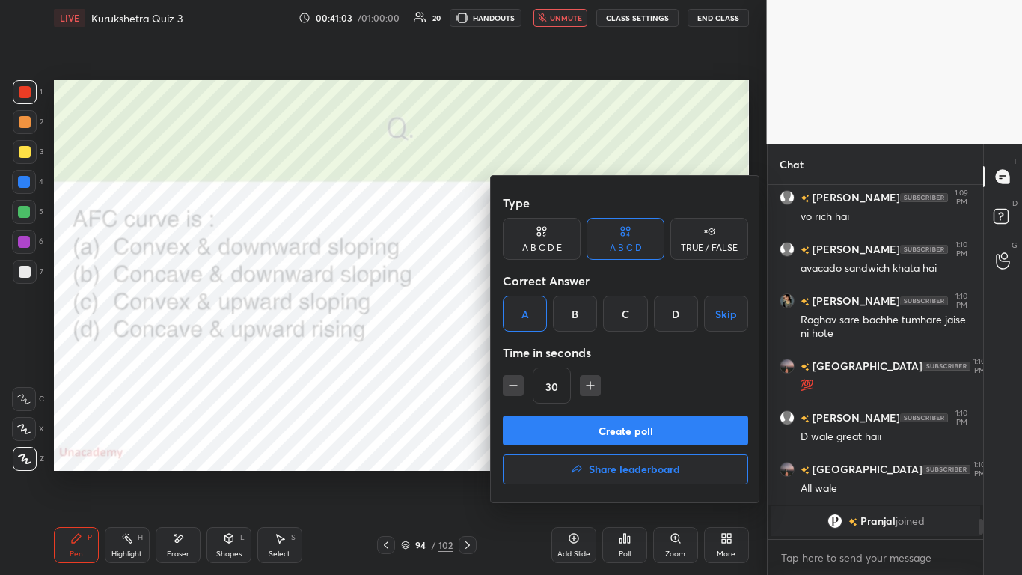
click at [537, 351] on button "Create poll" at bounding box center [625, 430] width 245 height 30
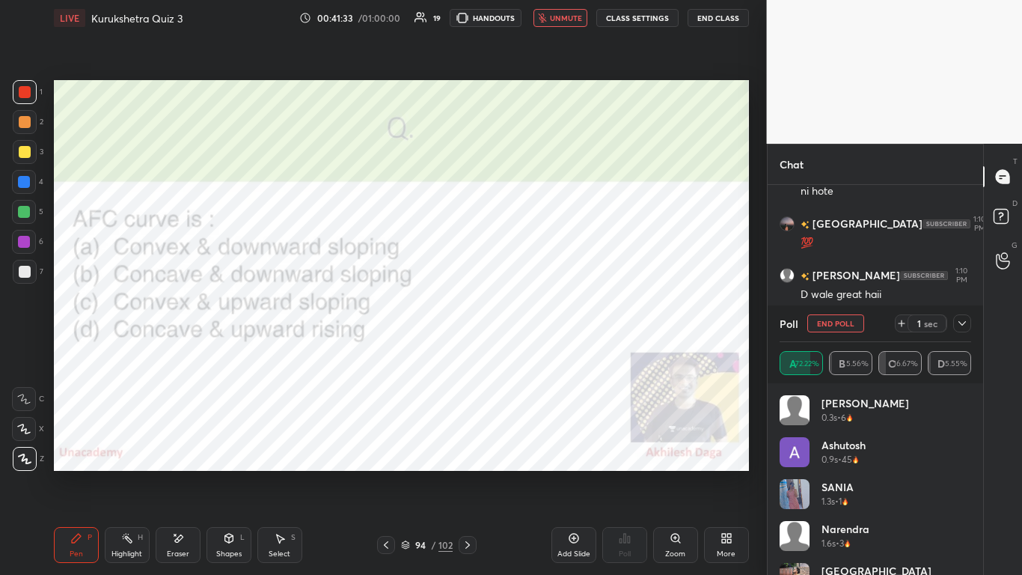
scroll to position [5648, 0]
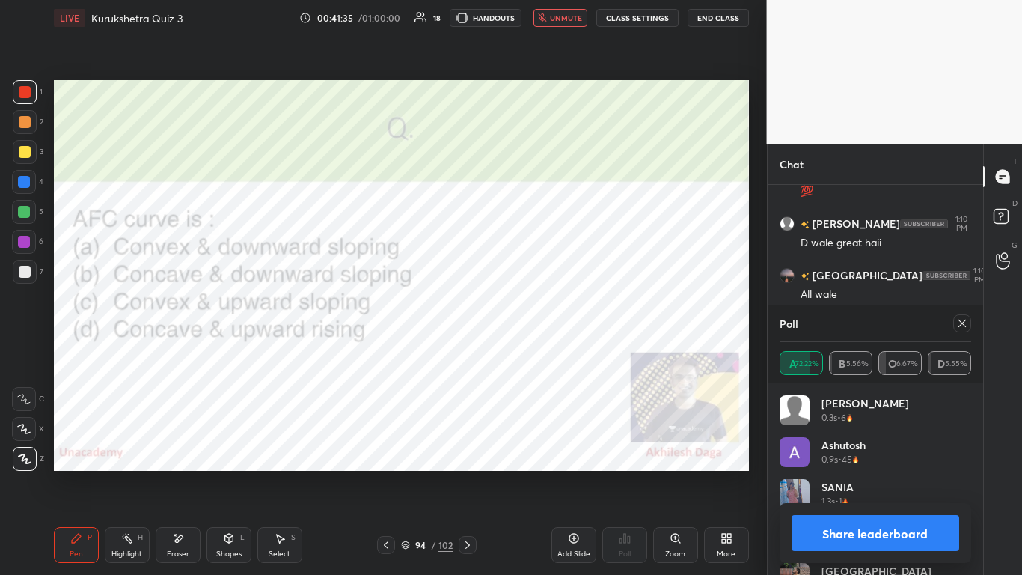
click at [537, 351] on button "Share leaderboard" at bounding box center [876, 533] width 168 height 36
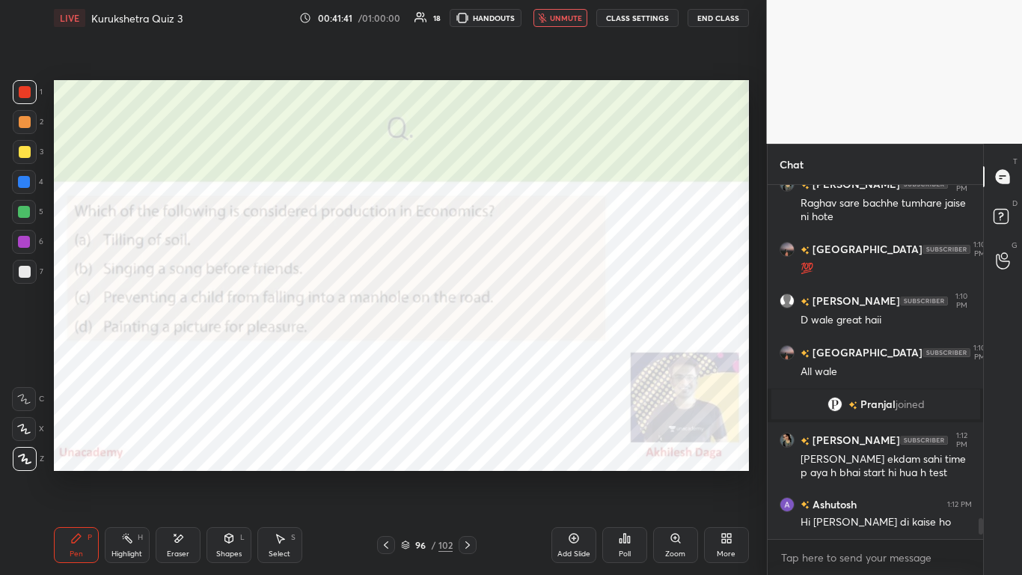
scroll to position [5622, 0]
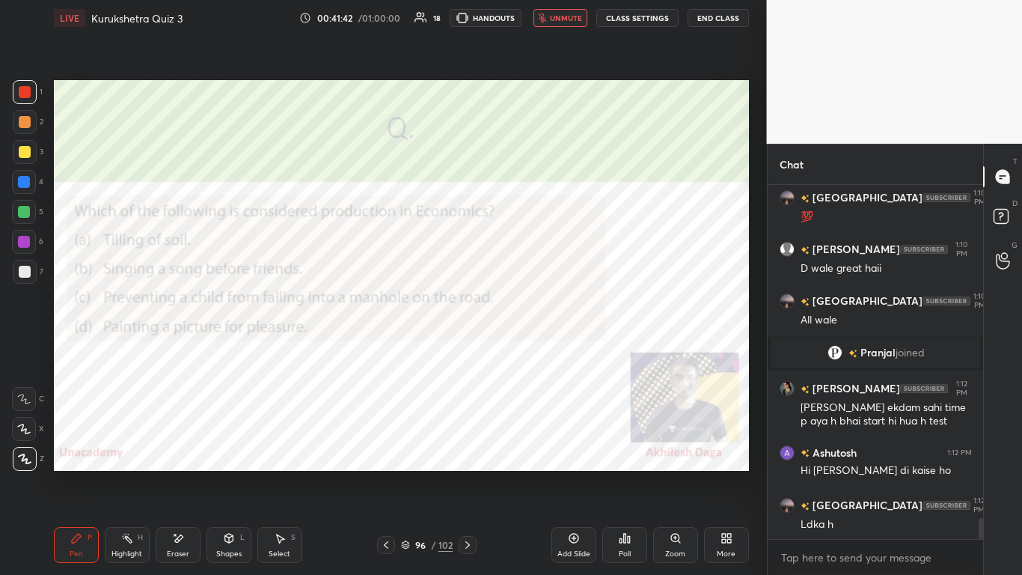
click at [537, 351] on div "Poll" at bounding box center [624, 545] width 45 height 36
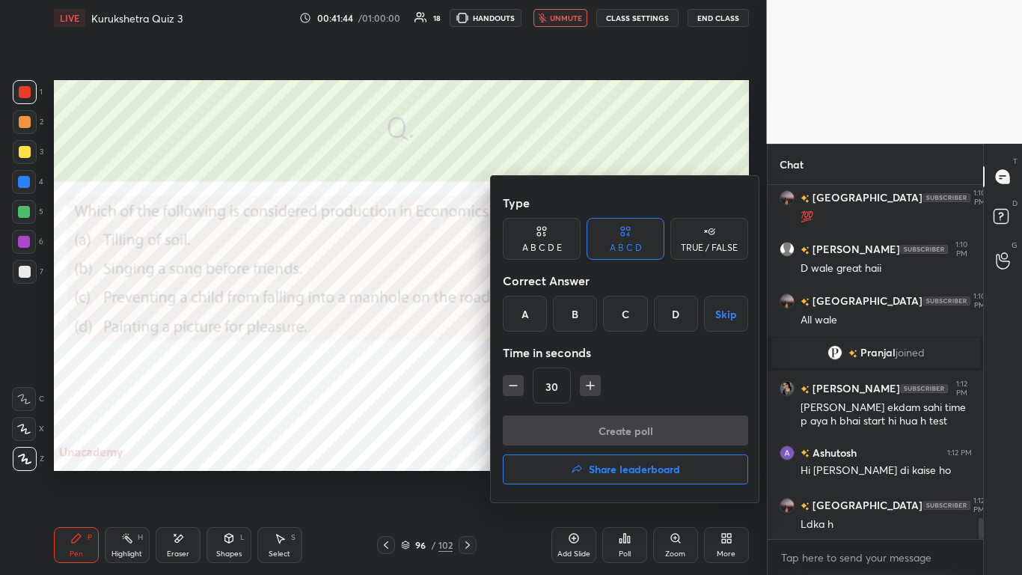
click at [521, 297] on div "A" at bounding box center [525, 314] width 44 height 36
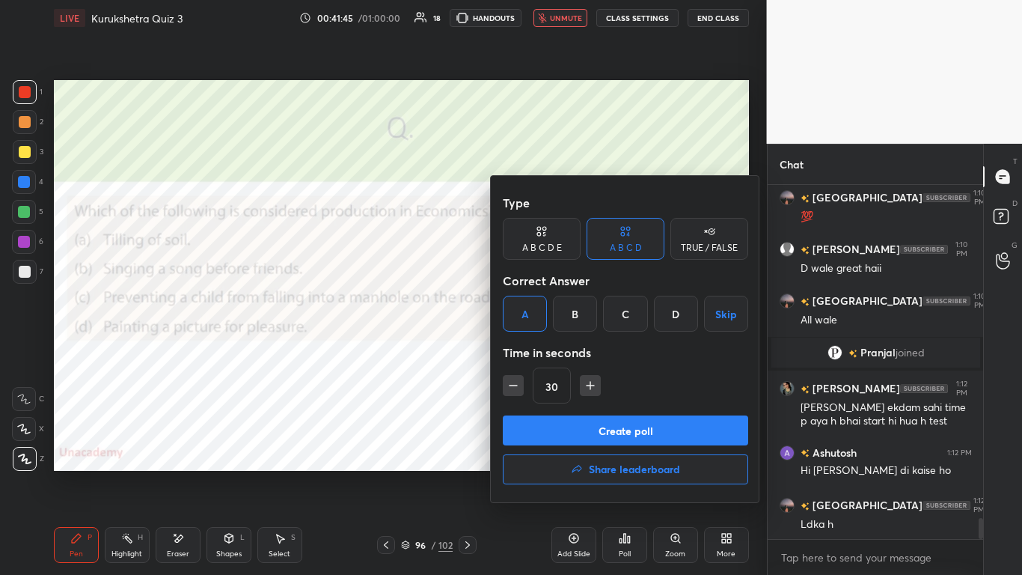
click at [537, 351] on button "Create poll" at bounding box center [625, 430] width 245 height 30
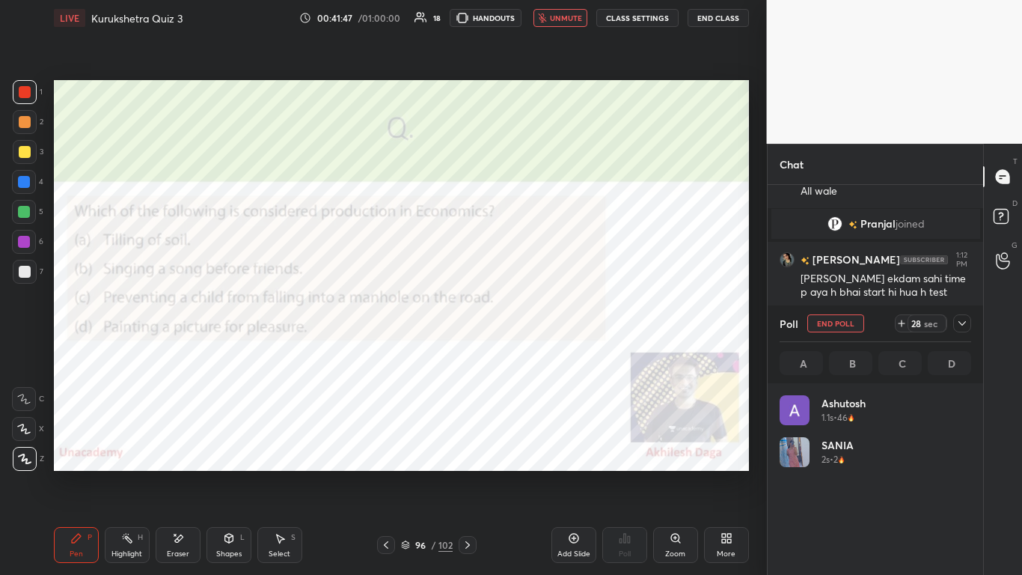
scroll to position [175, 187]
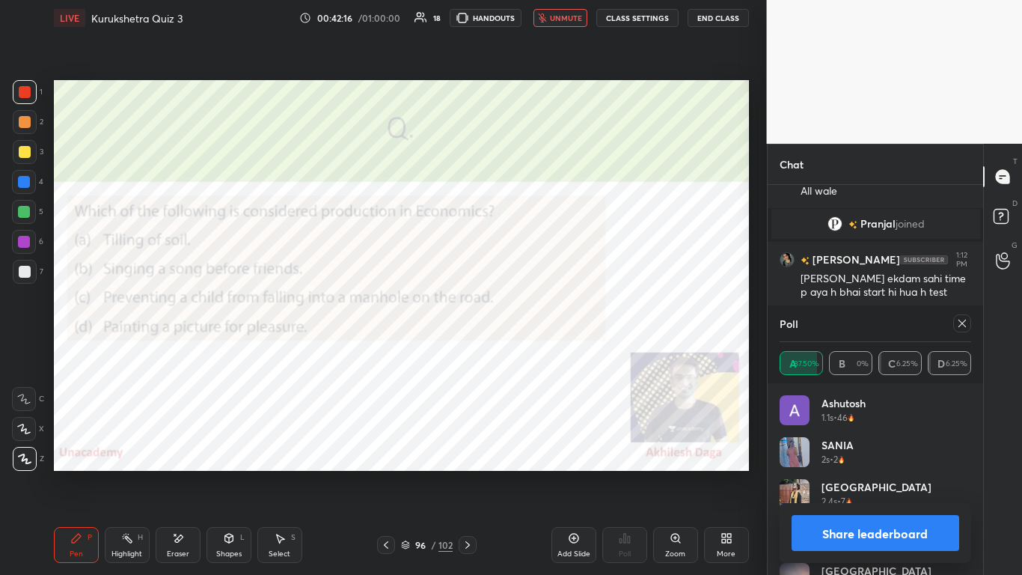
click at [537, 351] on button "Share leaderboard" at bounding box center [876, 533] width 168 height 36
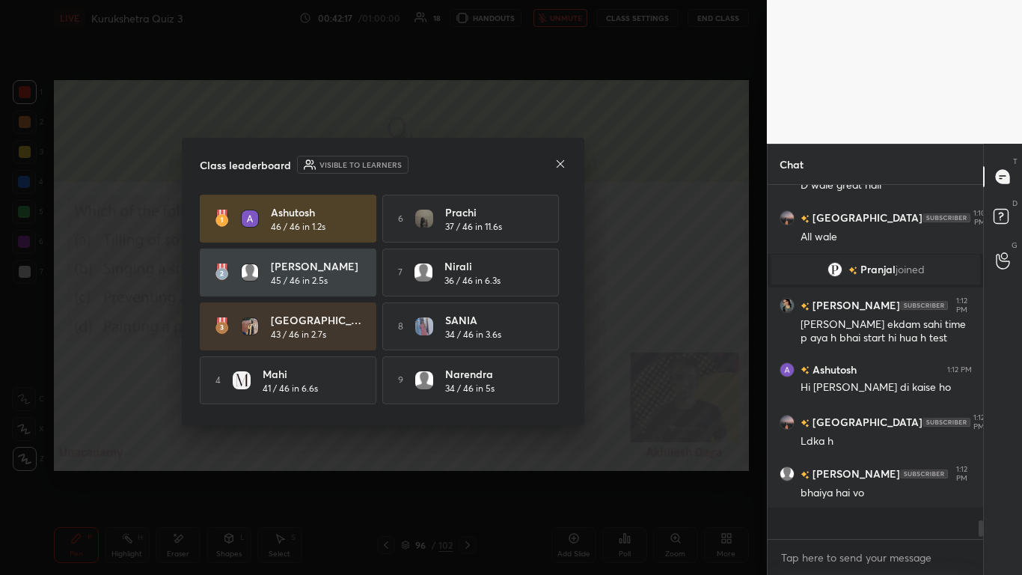
scroll to position [5687, 0]
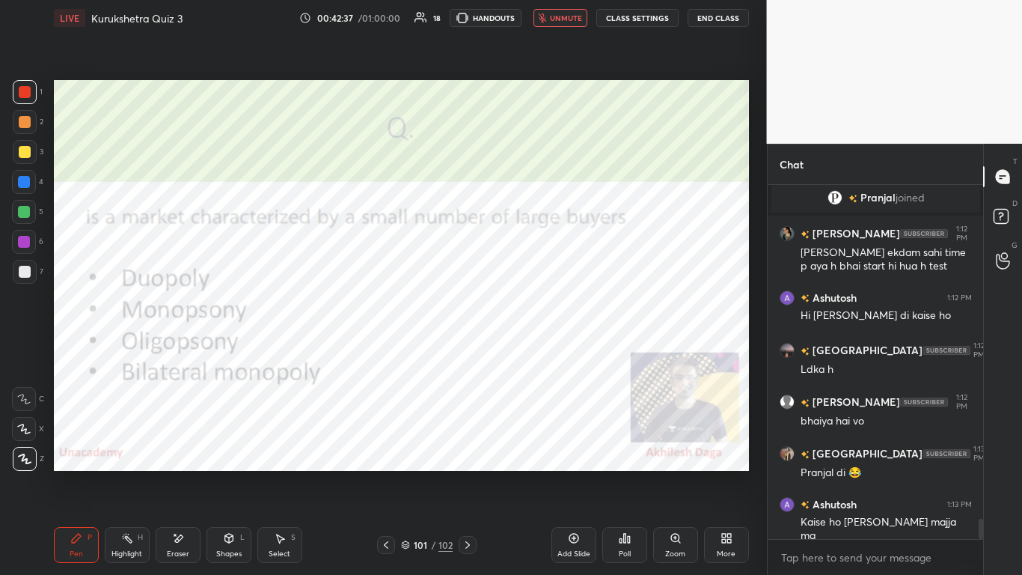
click at [537, 351] on icon at bounding box center [625, 538] width 2 height 9
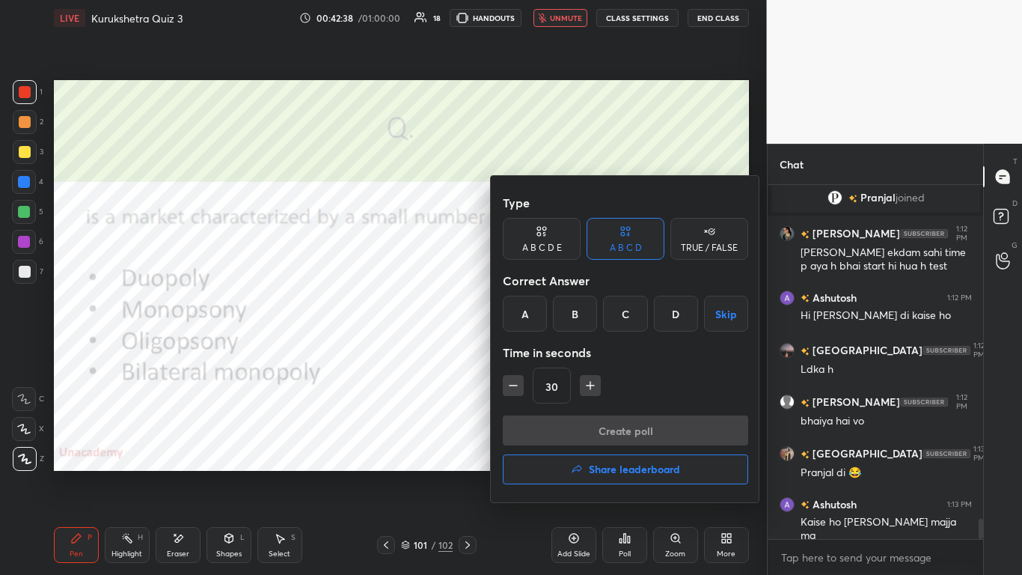
click at [537, 299] on div "C" at bounding box center [625, 314] width 44 height 36
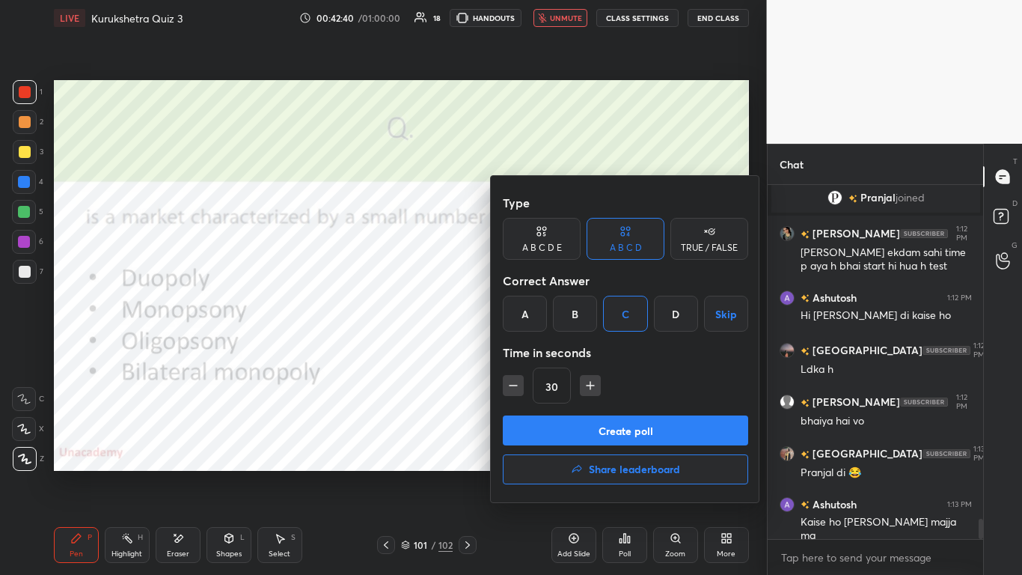
click at [537, 351] on button "Create poll" at bounding box center [625, 430] width 245 height 30
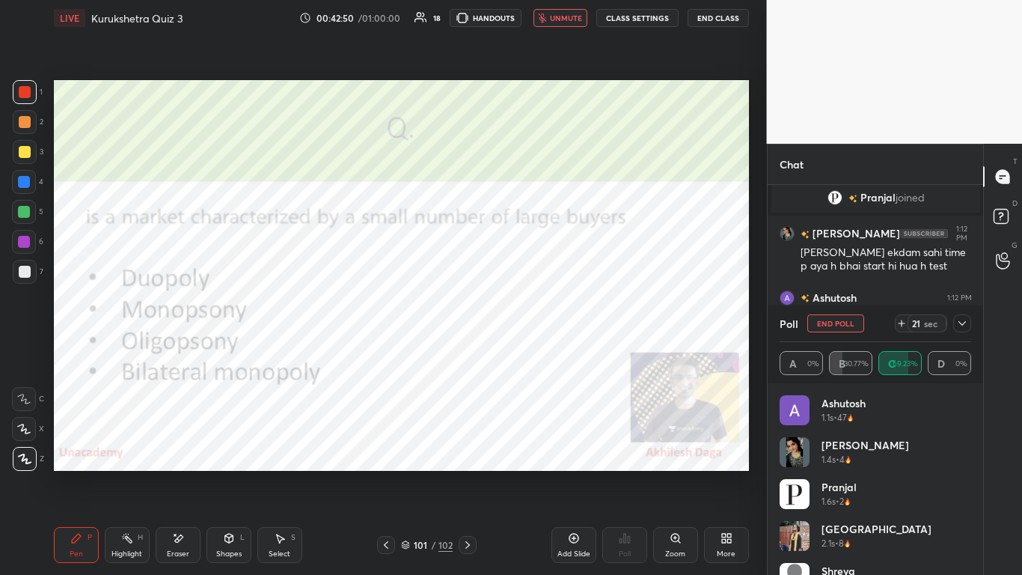
scroll to position [5906, 0]
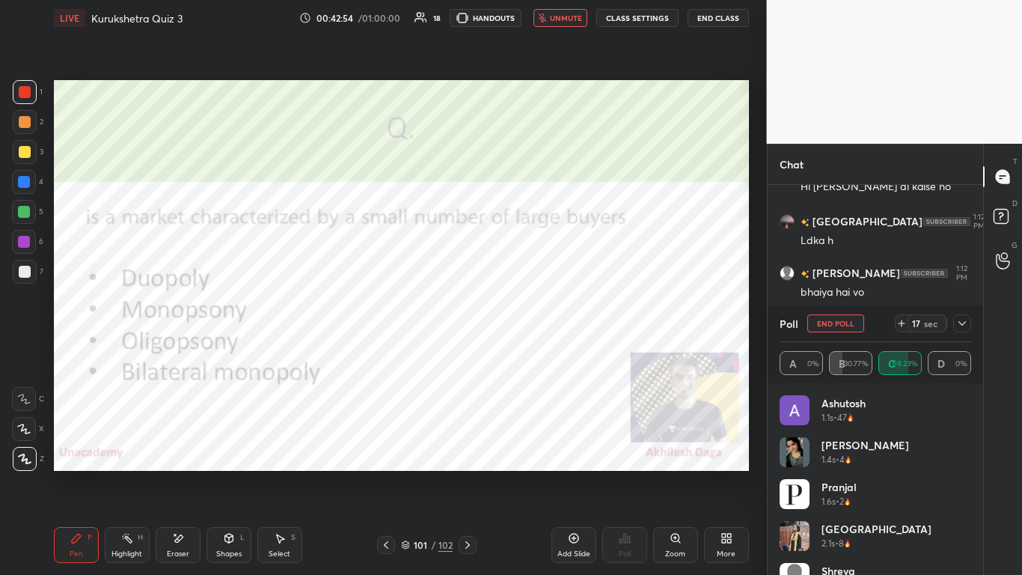
click at [537, 323] on icon at bounding box center [962, 323] width 7 height 4
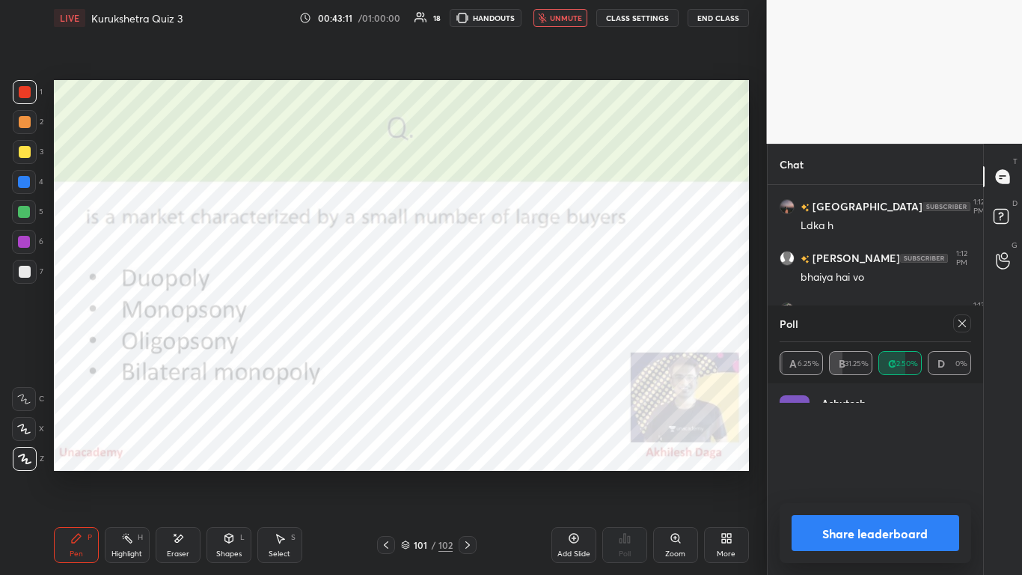
scroll to position [5, 5]
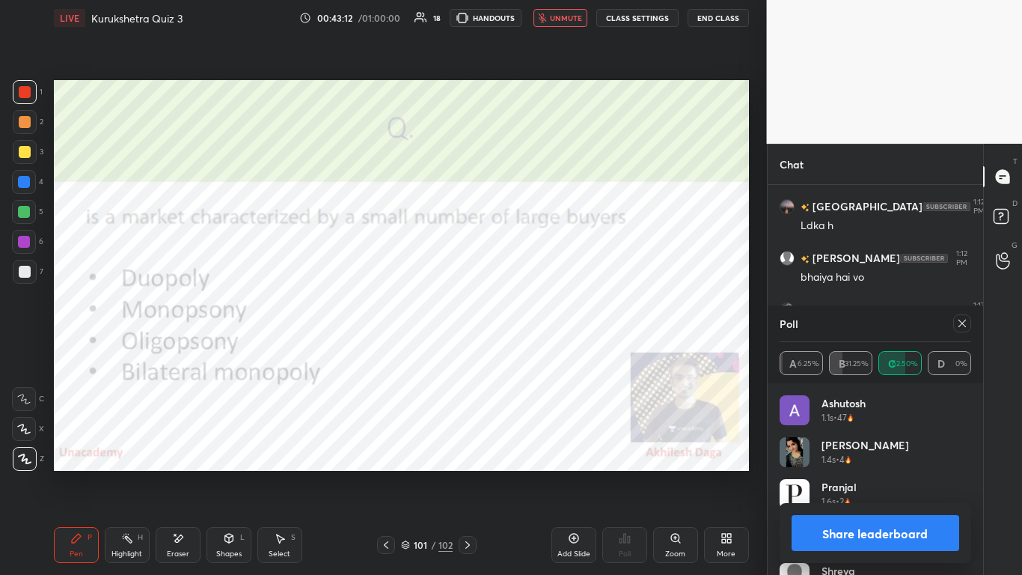
click at [537, 351] on button "Share leaderboard" at bounding box center [876, 533] width 168 height 36
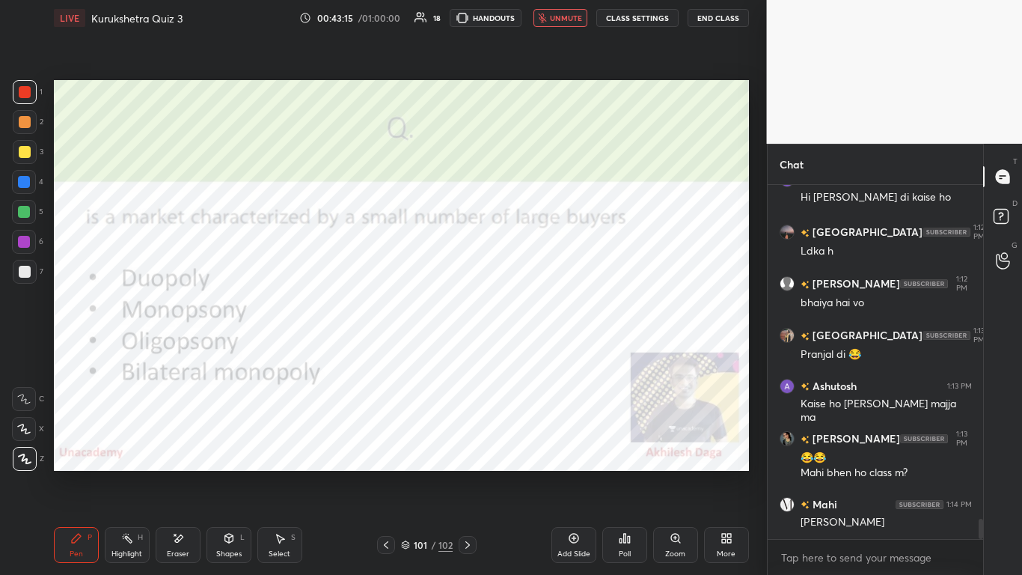
click at [537, 17] on span "unmute" at bounding box center [566, 18] width 32 height 10
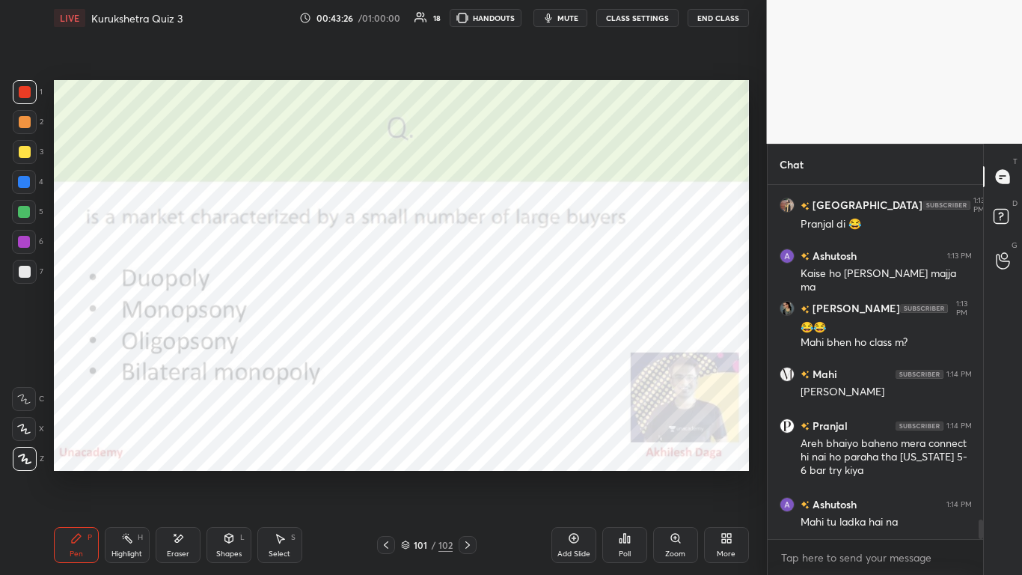
click at [537, 351] on div "Poll" at bounding box center [625, 553] width 12 height 7
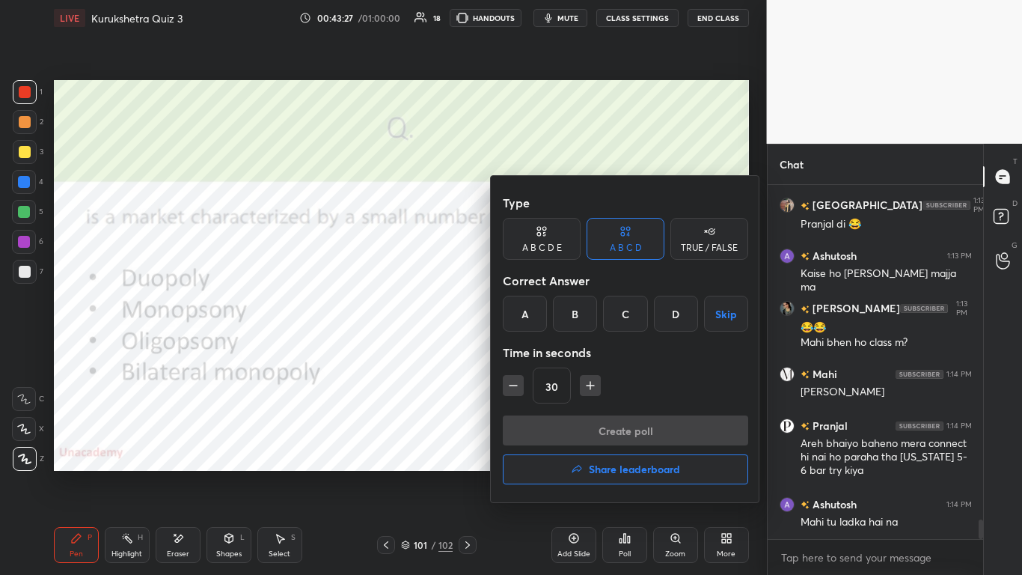
click at [537, 351] on h4 "Share leaderboard" at bounding box center [634, 469] width 91 height 10
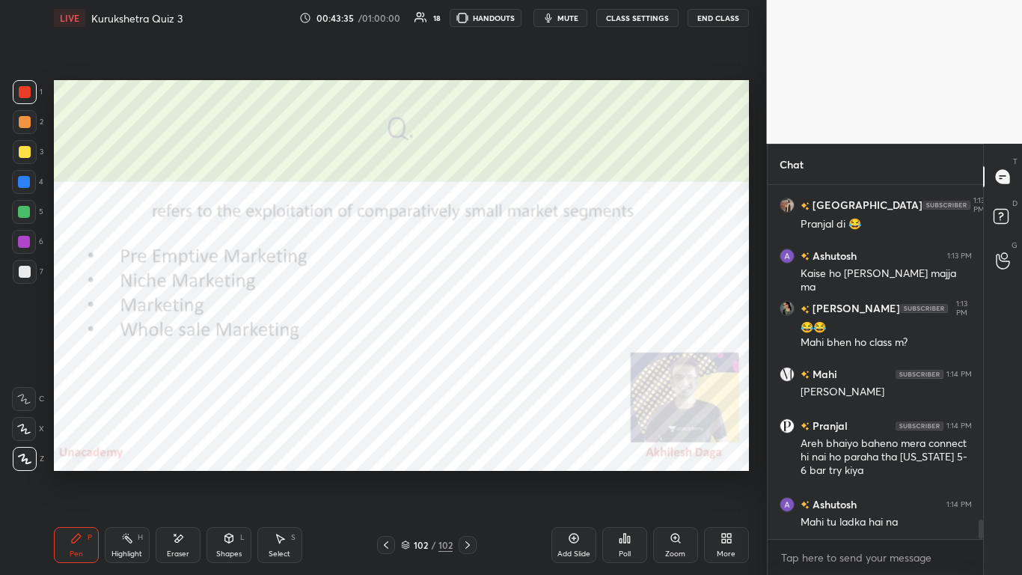
click at [537, 351] on div "Poll" at bounding box center [624, 545] width 45 height 36
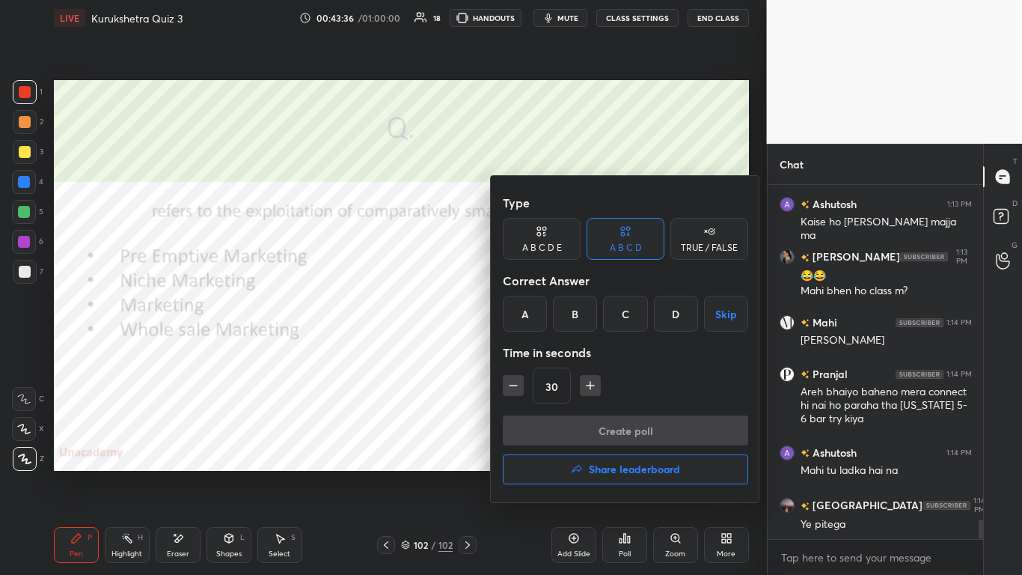
click at [537, 305] on div "B" at bounding box center [575, 314] width 44 height 36
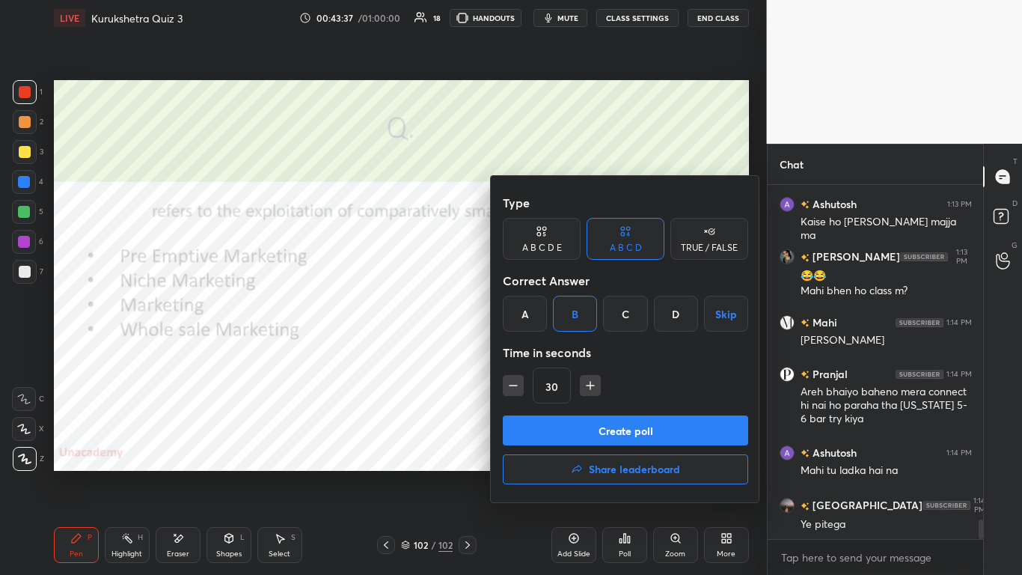
click at [537, 351] on button "Create poll" at bounding box center [625, 430] width 245 height 30
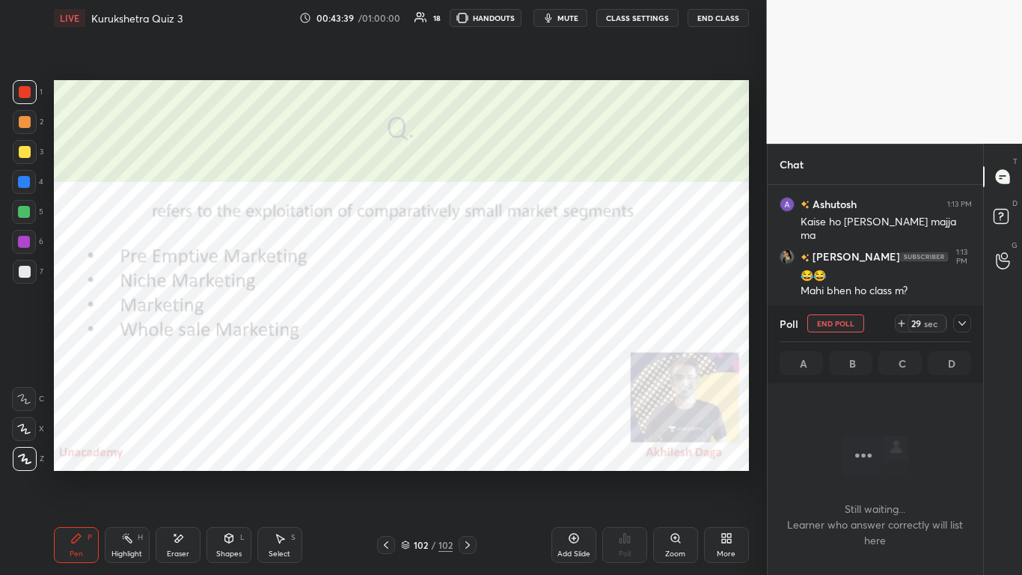
click at [537, 332] on div at bounding box center [962, 323] width 18 height 18
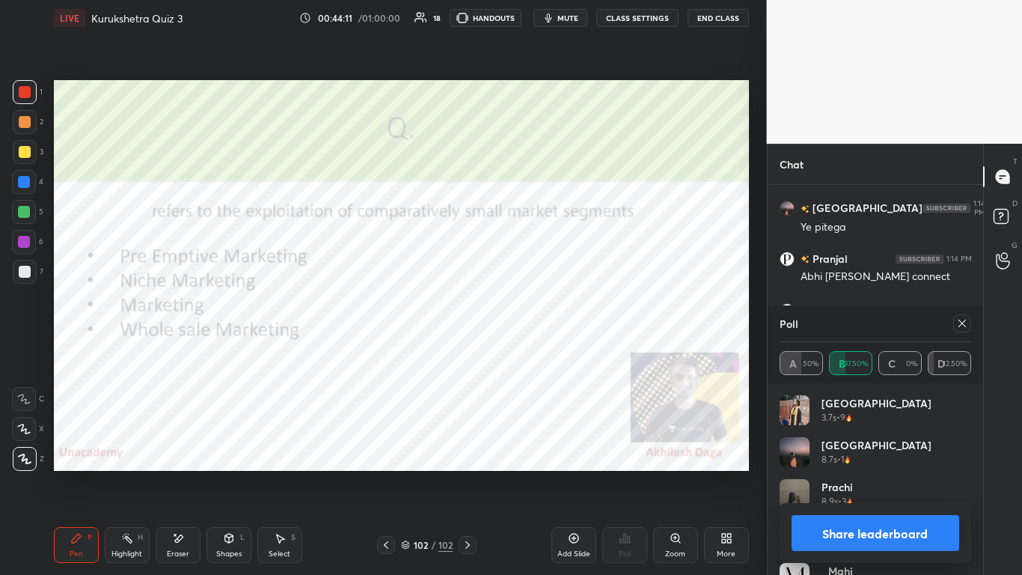
click at [537, 351] on button "Share leaderboard" at bounding box center [876, 533] width 168 height 36
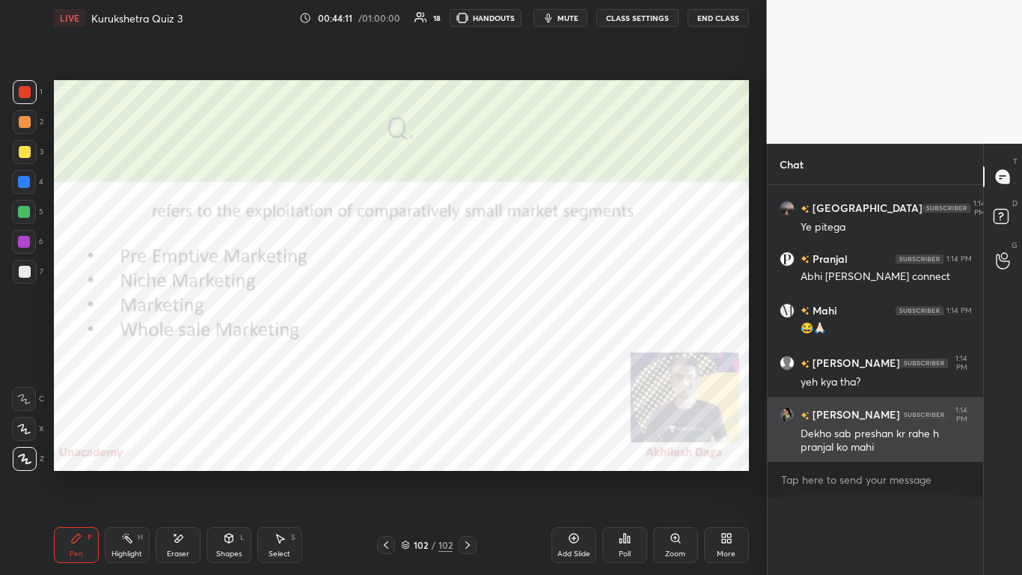
scroll to position [0, 0]
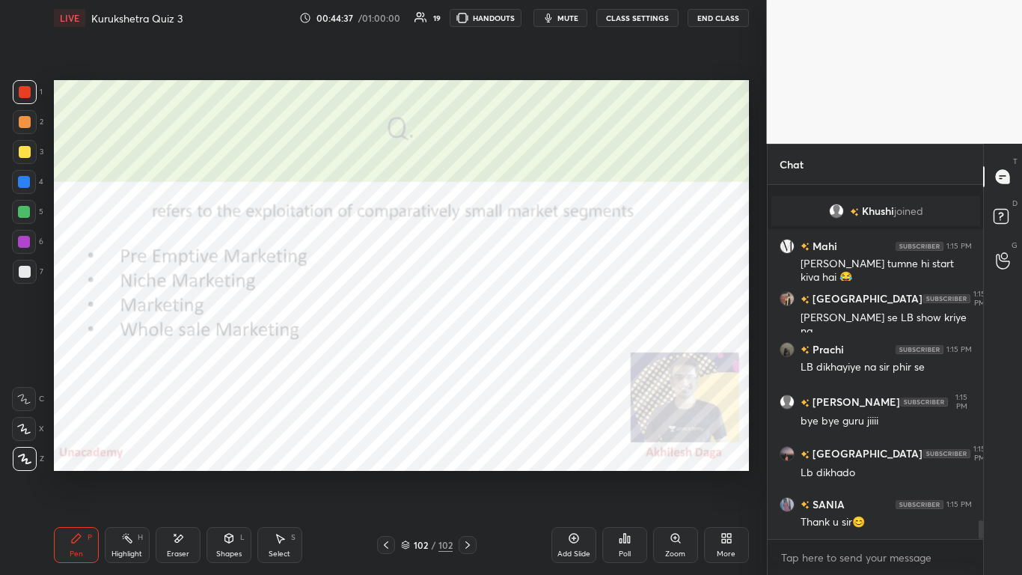
click at [537, 351] on div "Poll" at bounding box center [624, 545] width 45 height 36
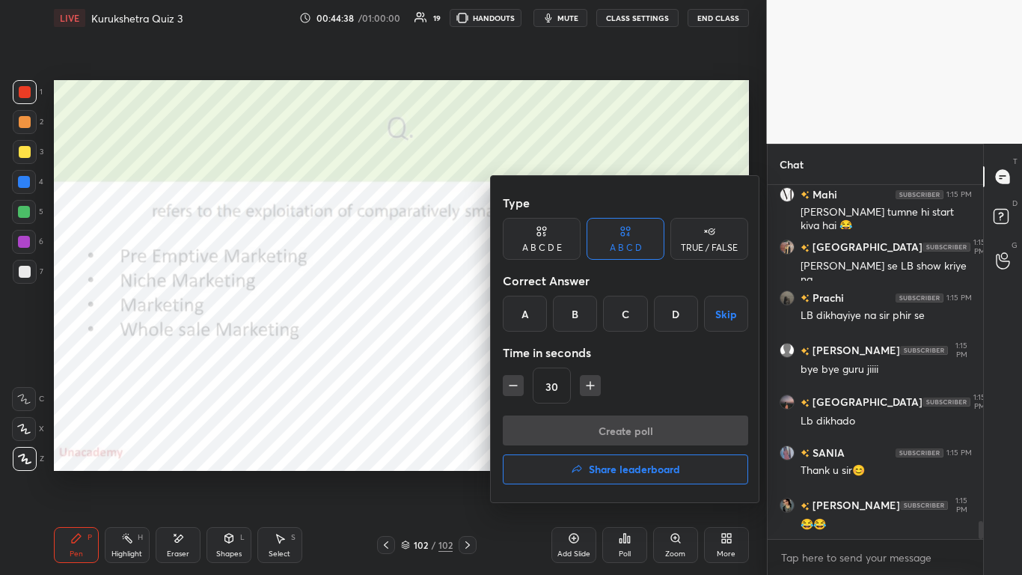
click at [537, 351] on h4 "Share leaderboard" at bounding box center [634, 469] width 91 height 10
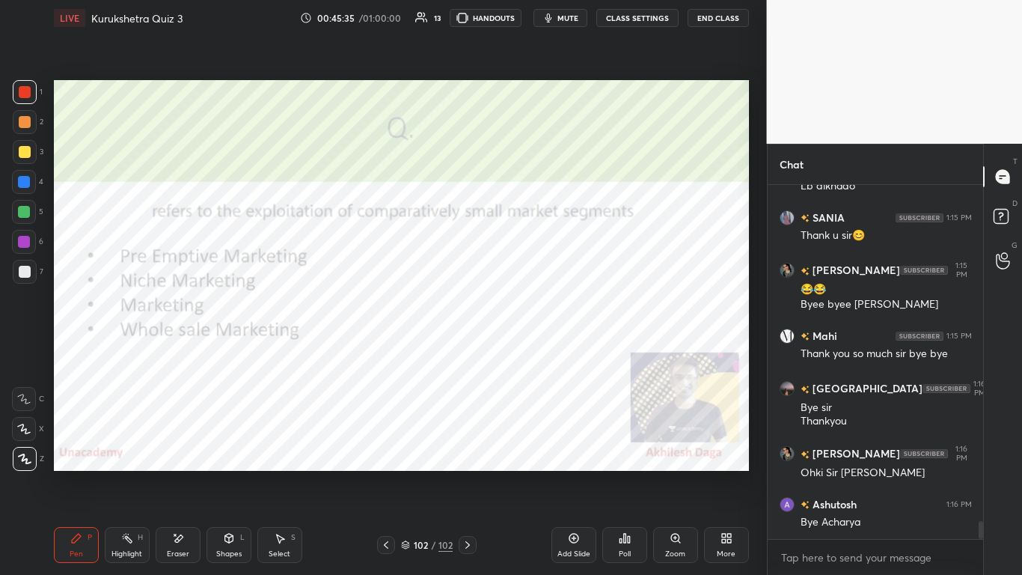
scroll to position [6765, 0]
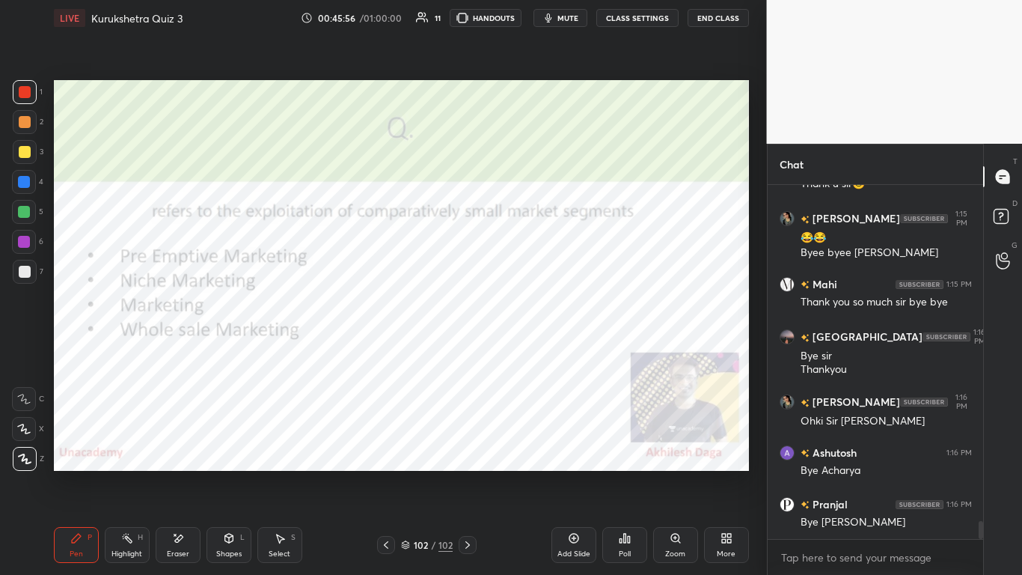
click at [537, 22] on button "End Class" at bounding box center [718, 18] width 61 height 18
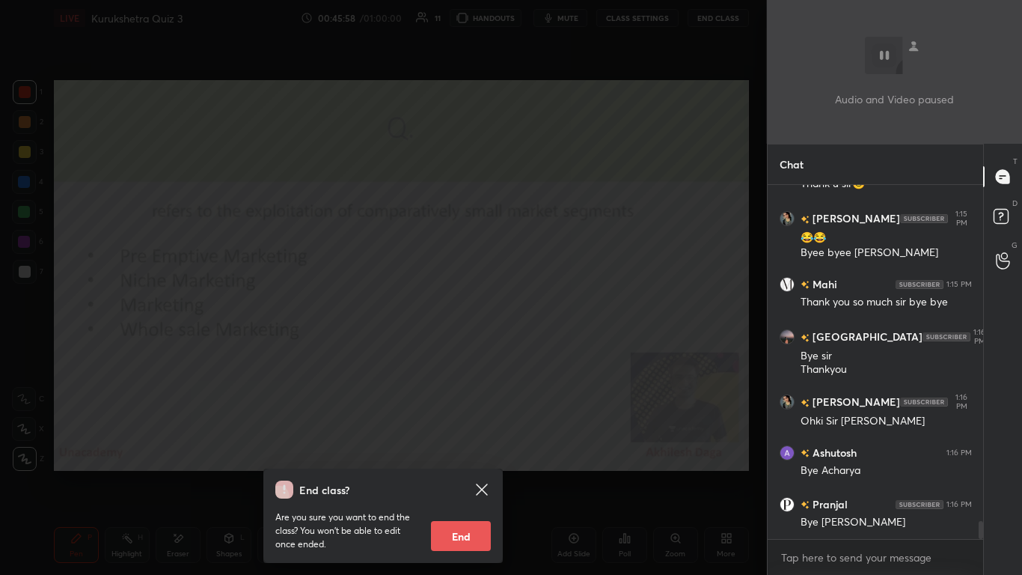
scroll to position [6817, 0]
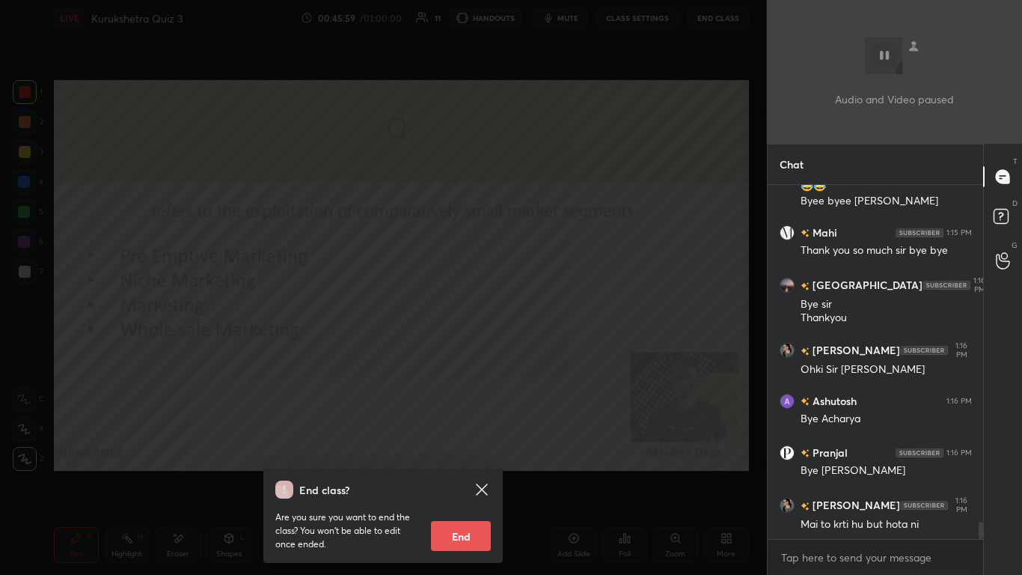
click at [471, 351] on button "End" at bounding box center [461, 536] width 60 height 30
type textarea "x"
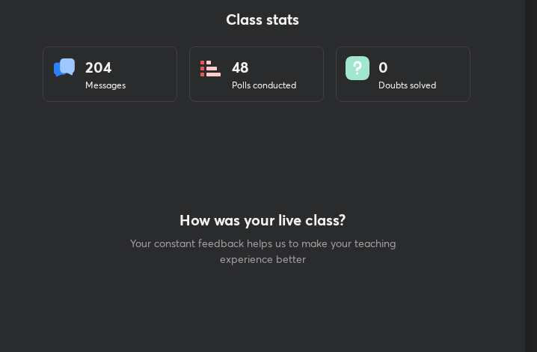
scroll to position [74581, 74311]
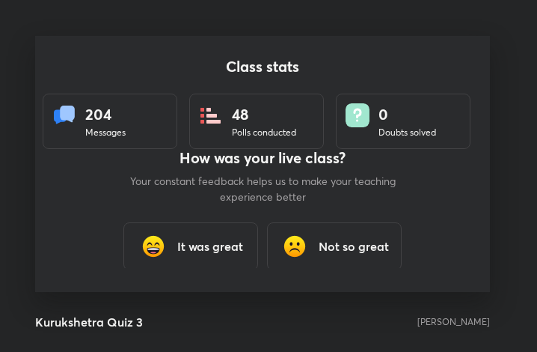
drag, startPoint x: 225, startPoint y: 249, endPoint x: 251, endPoint y: 235, distance: 29.8
click at [225, 250] on h3 "It was great" at bounding box center [210, 246] width 66 height 18
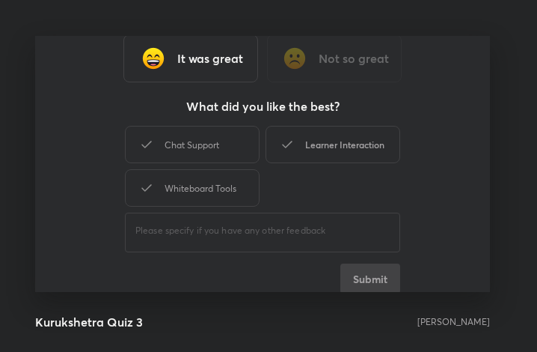
click at [357, 153] on div "Learner Interaction" at bounding box center [333, 144] width 135 height 37
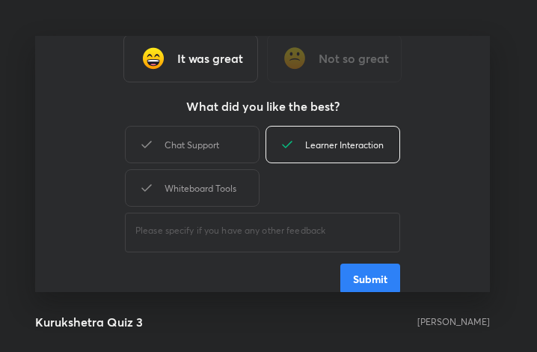
click at [391, 269] on button "Submit" at bounding box center [371, 278] width 60 height 30
